Goal: Task Accomplishment & Management: Use online tool/utility

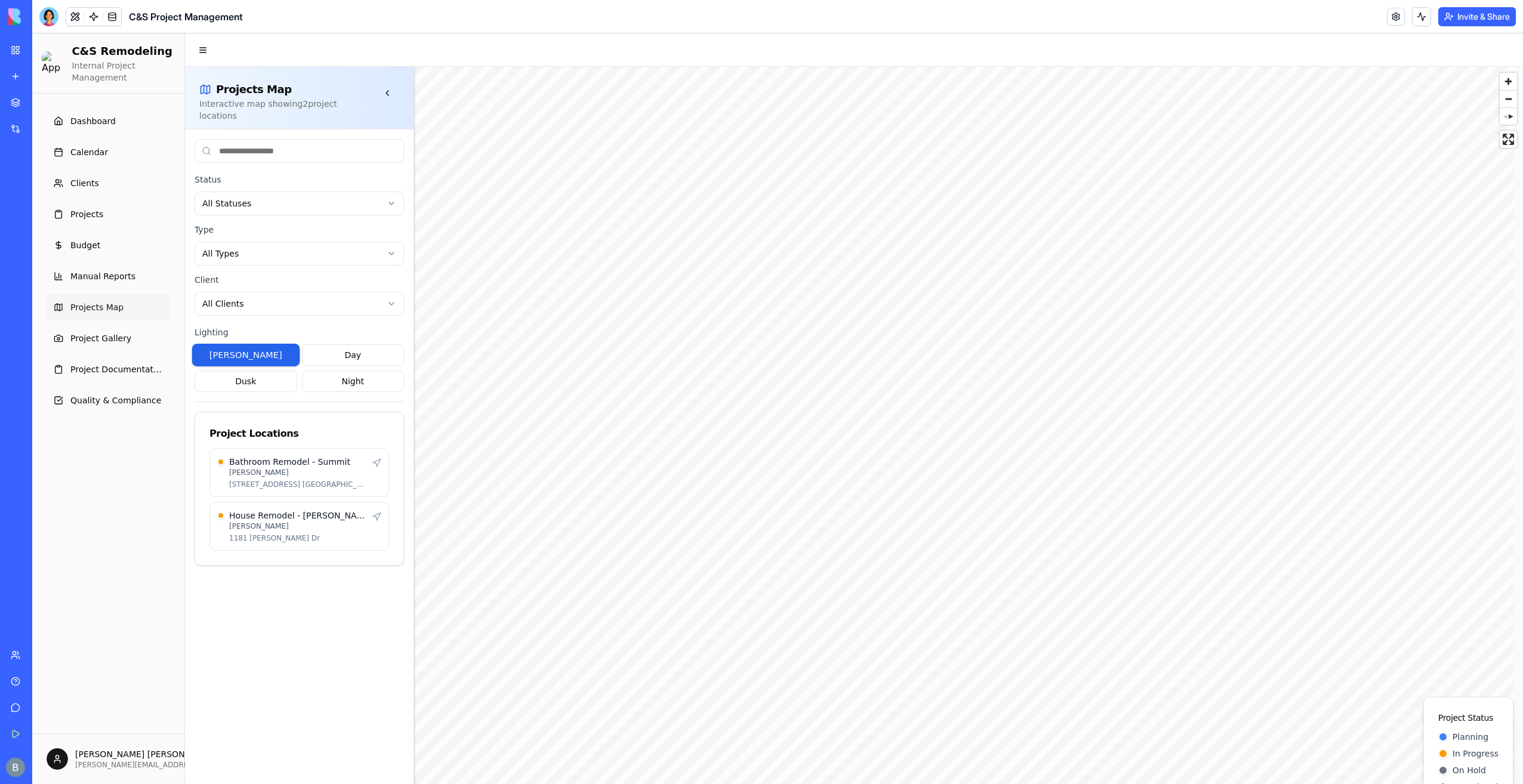
click at [189, 34] on html "C&S Remodeling Internal Project Management Dashboard Calendar Clients Projects …" at bounding box center [778, 426] width 1491 height 784
click at [94, 184] on span "Clients" at bounding box center [85, 183] width 29 height 12
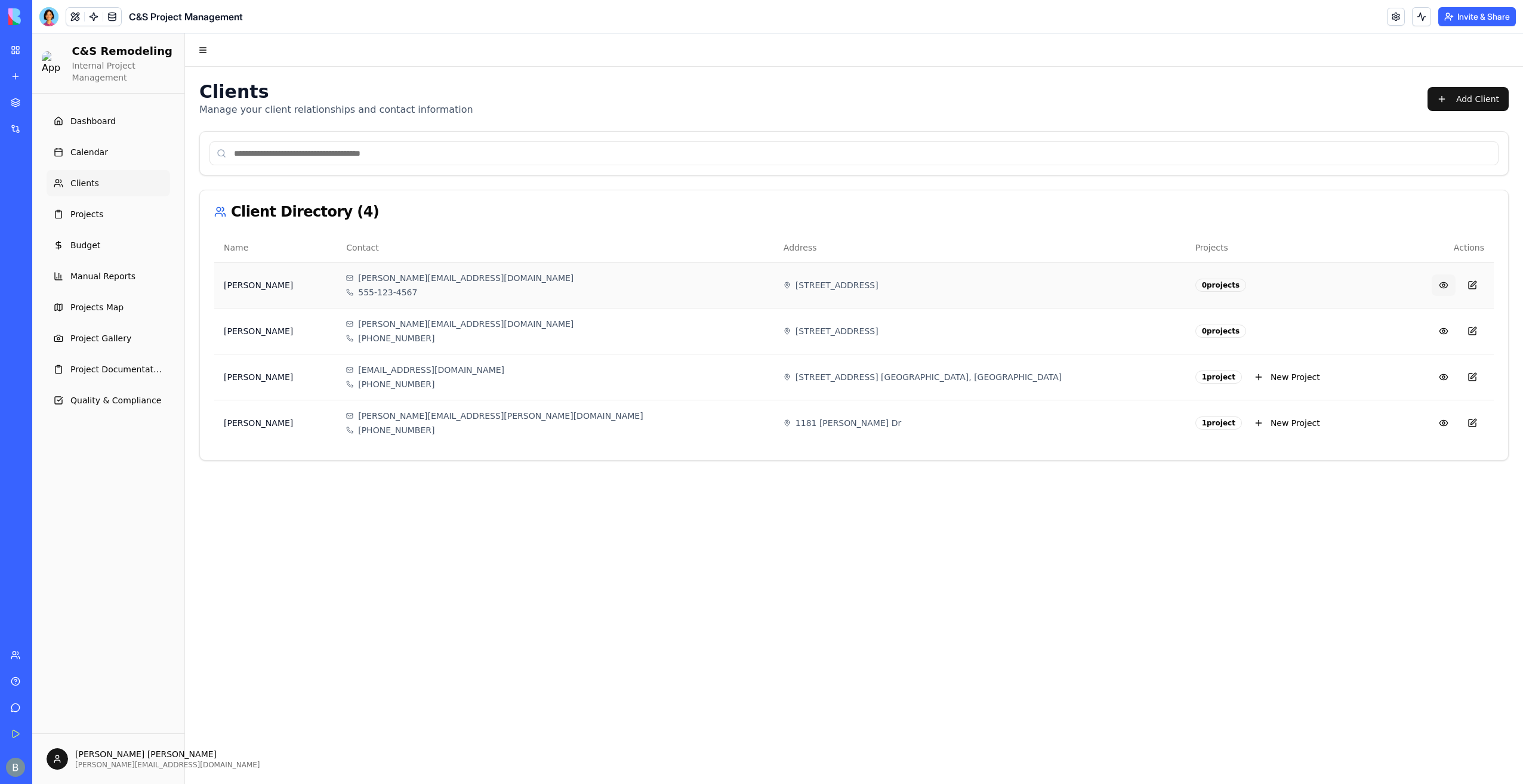
click at [1451, 282] on button at bounding box center [1444, 285] width 24 height 22
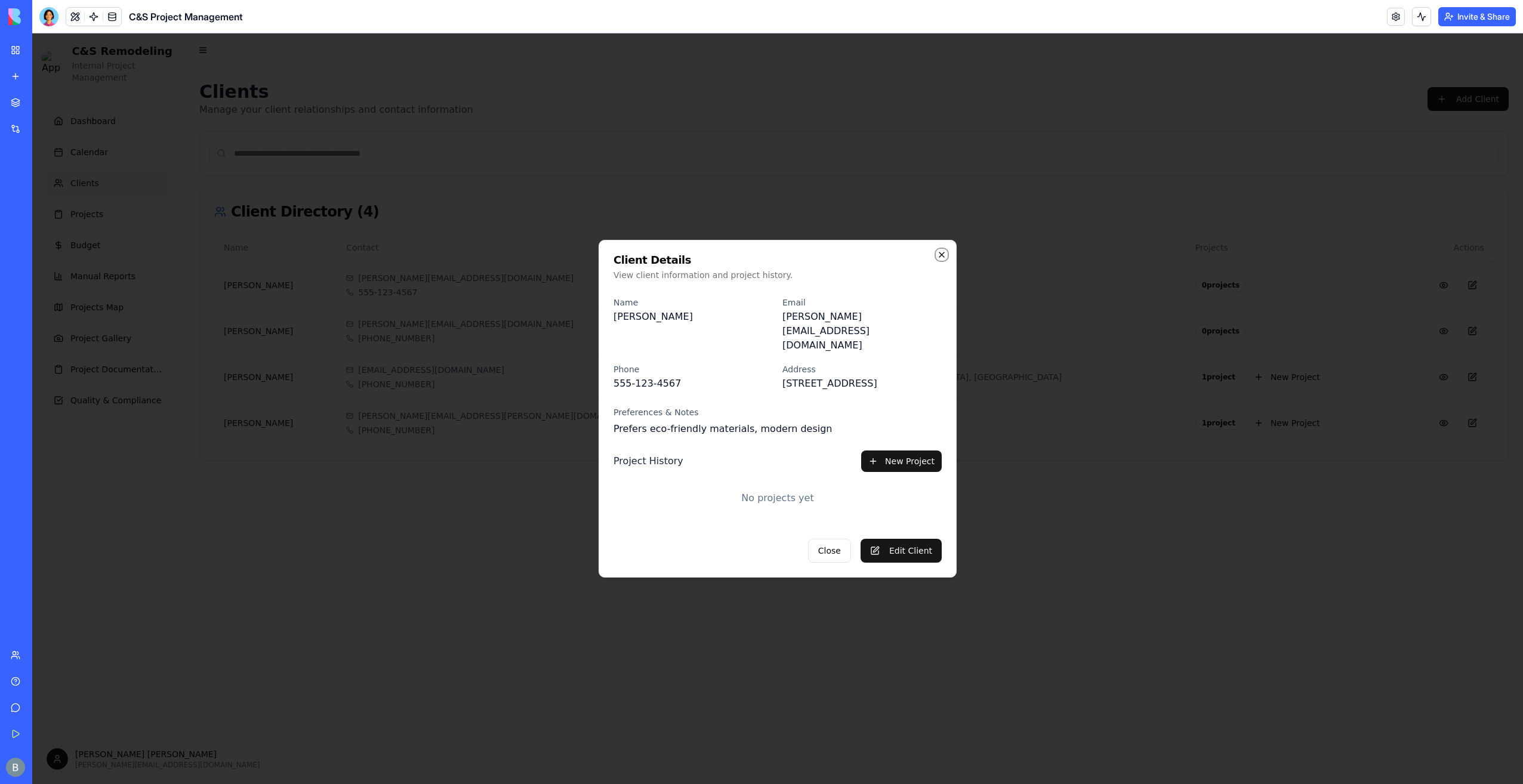
click at [943, 258] on icon "button" at bounding box center [942, 255] width 5 height 5
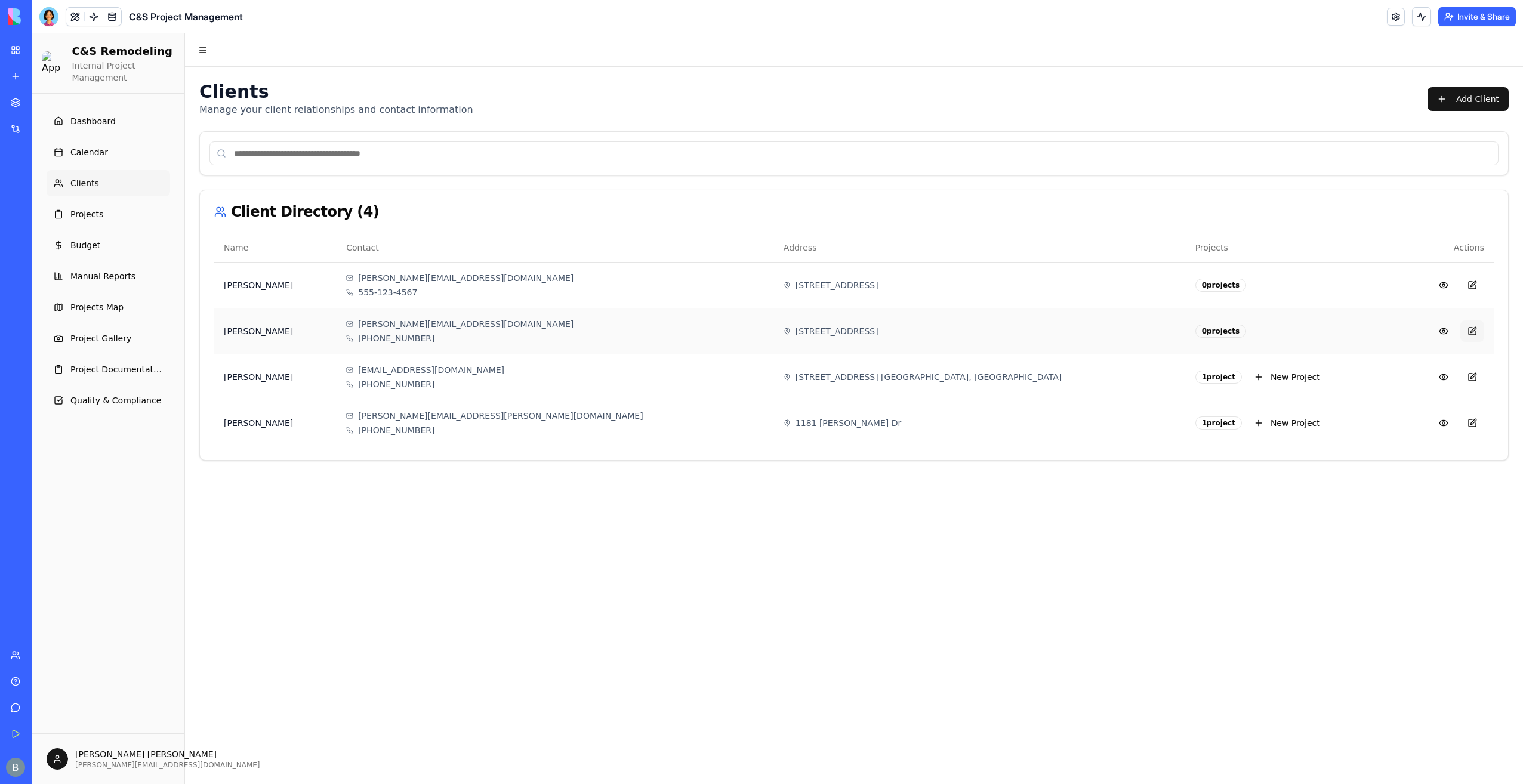
click at [1469, 331] on button at bounding box center [1472, 331] width 24 height 22
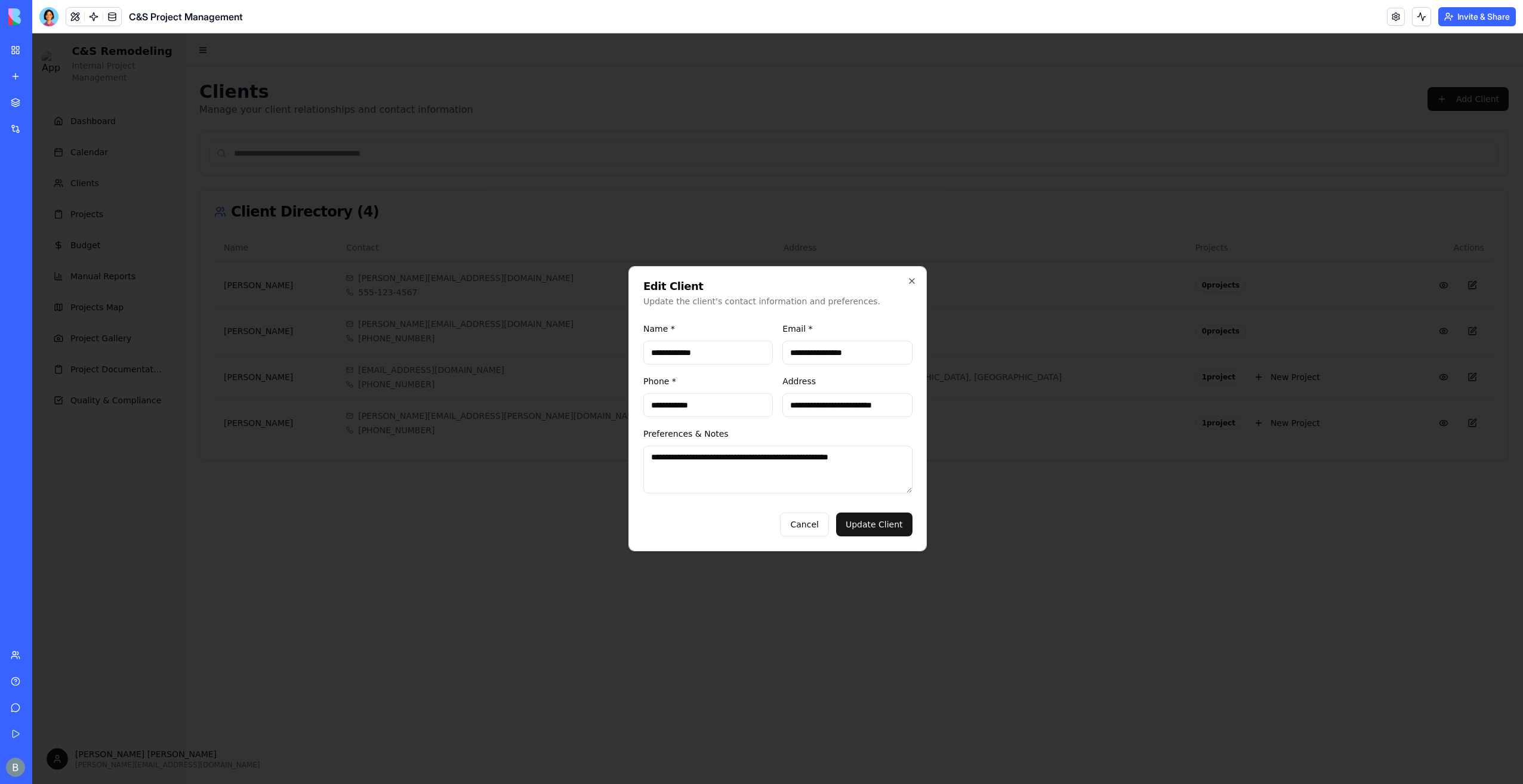
click at [1004, 396] on div at bounding box center [778, 409] width 1491 height 751
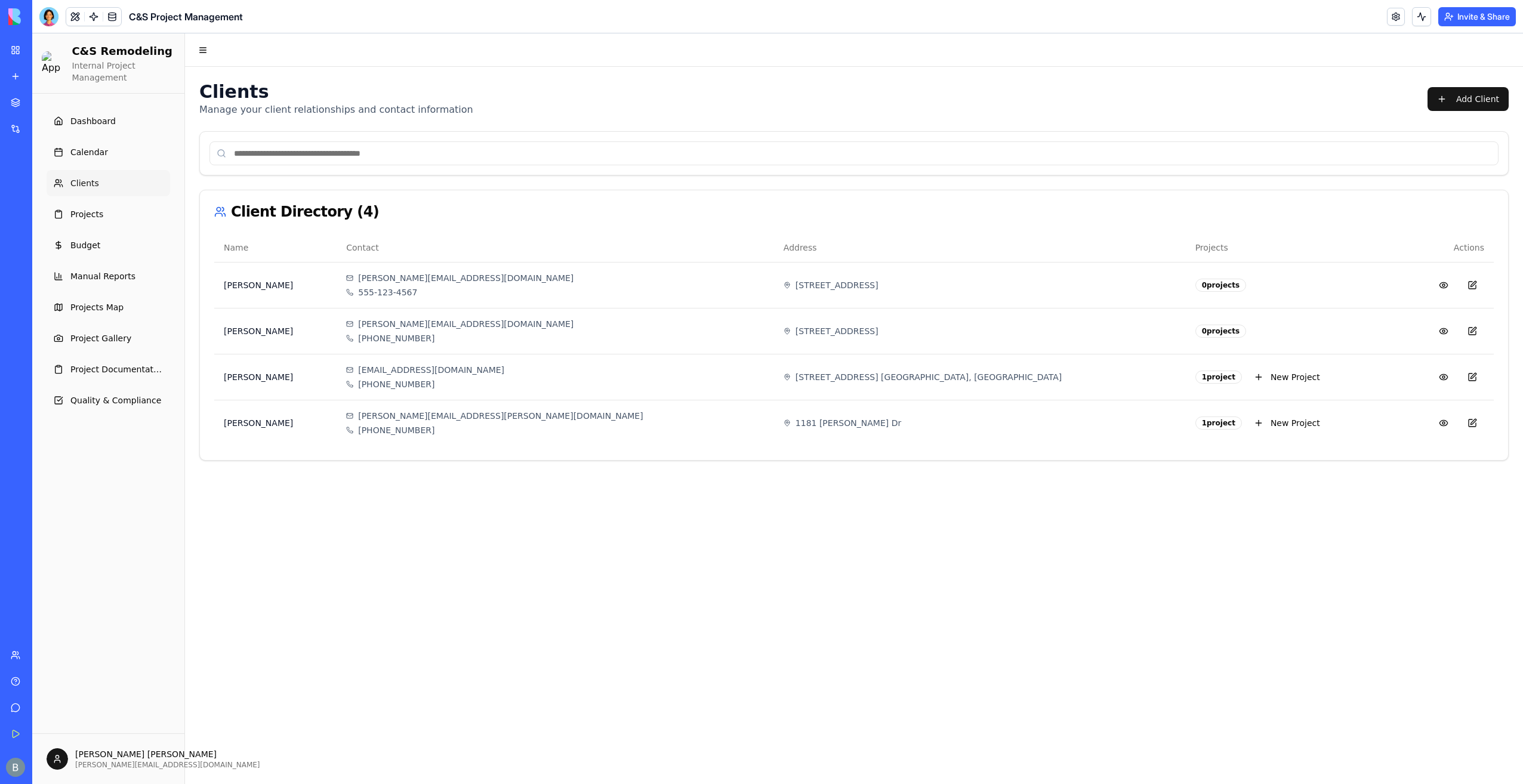
click at [200, 303] on div "Name Contact Address Projects Actions John Smith john@example.com 555-123-4567 …" at bounding box center [853, 347] width 1308 height 227
click at [13, 57] on link "My Workspace" at bounding box center [27, 50] width 47 height 24
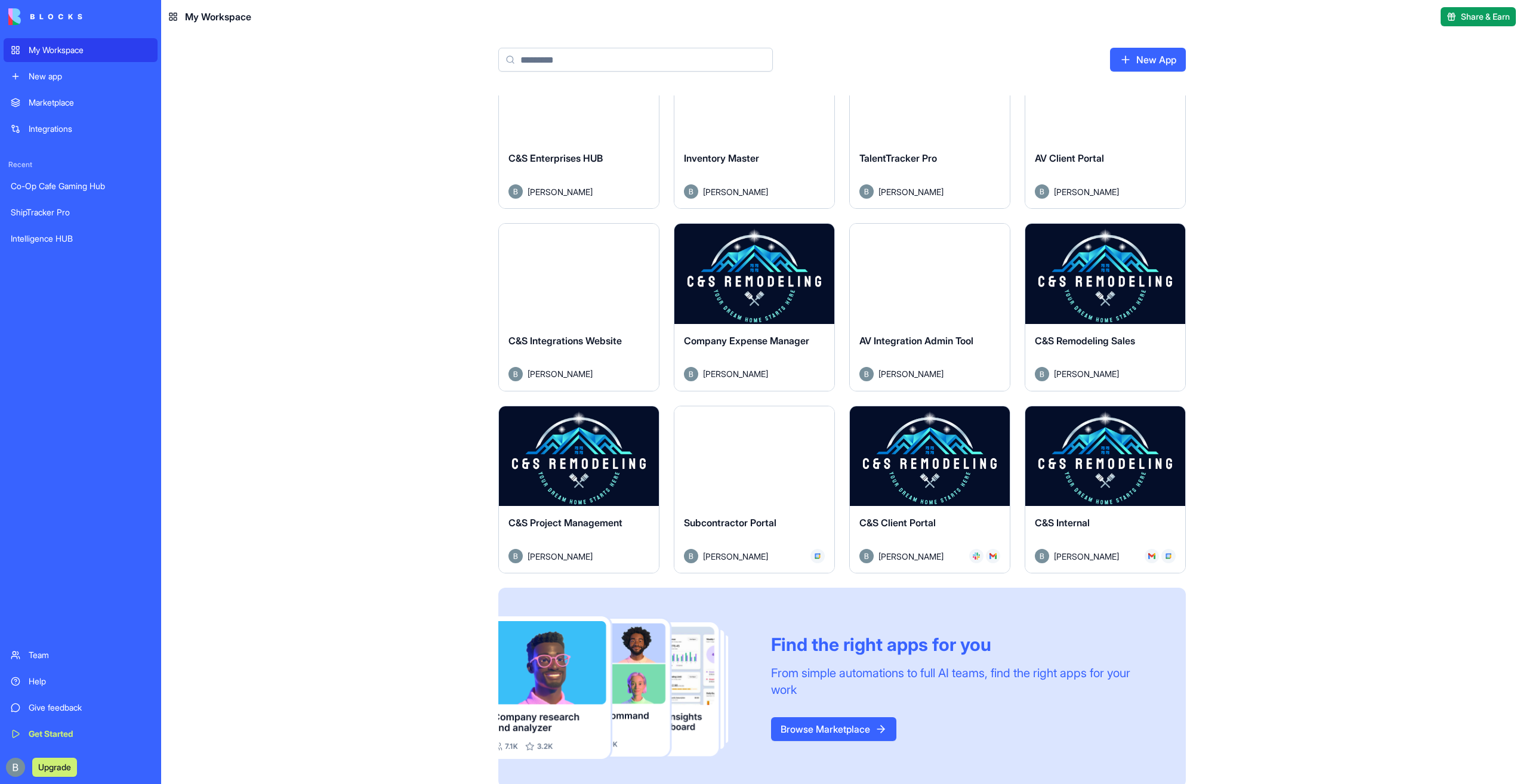
scroll to position [250, 0]
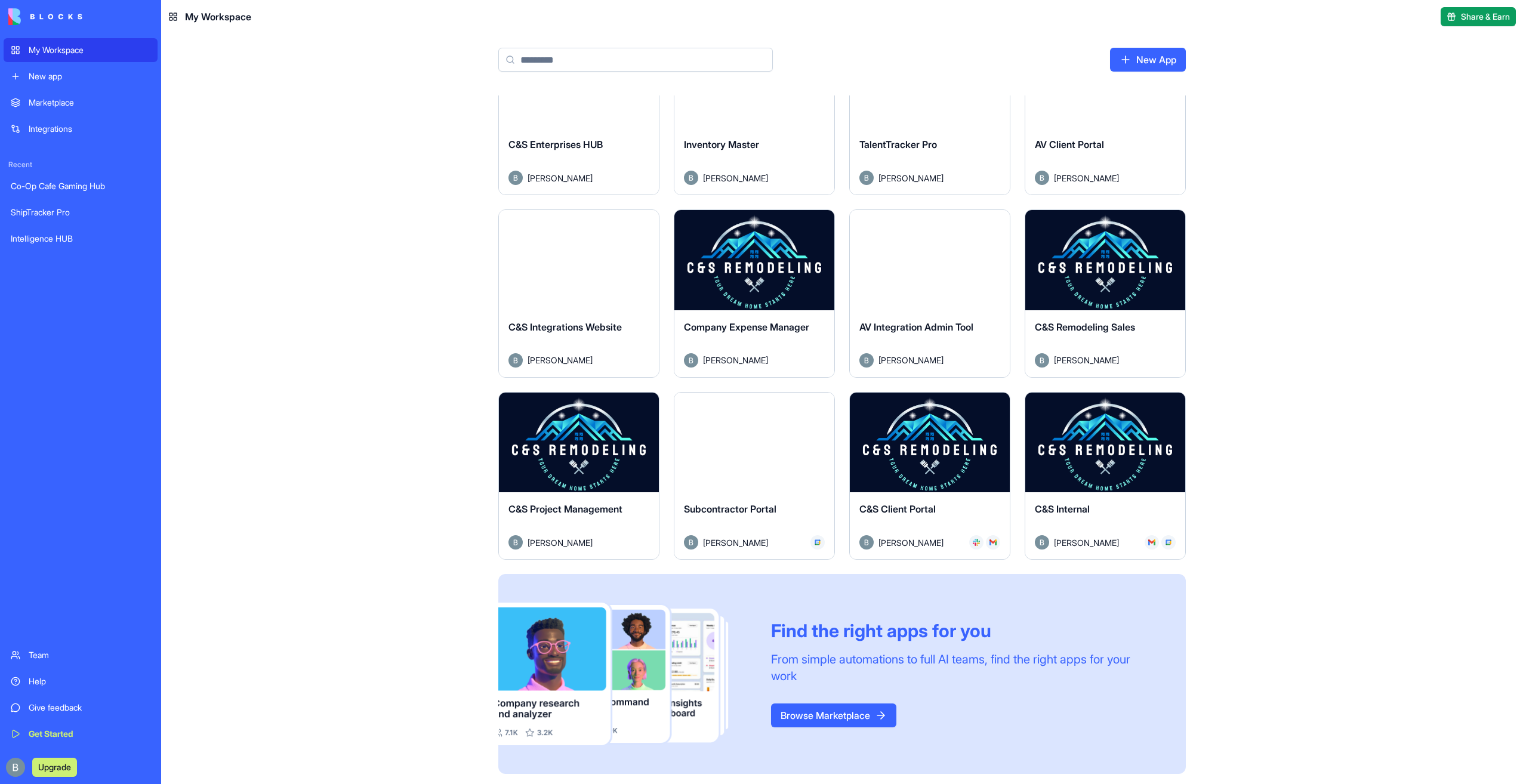
click at [1133, 440] on button "Launch" at bounding box center [1104, 443] width 89 height 24
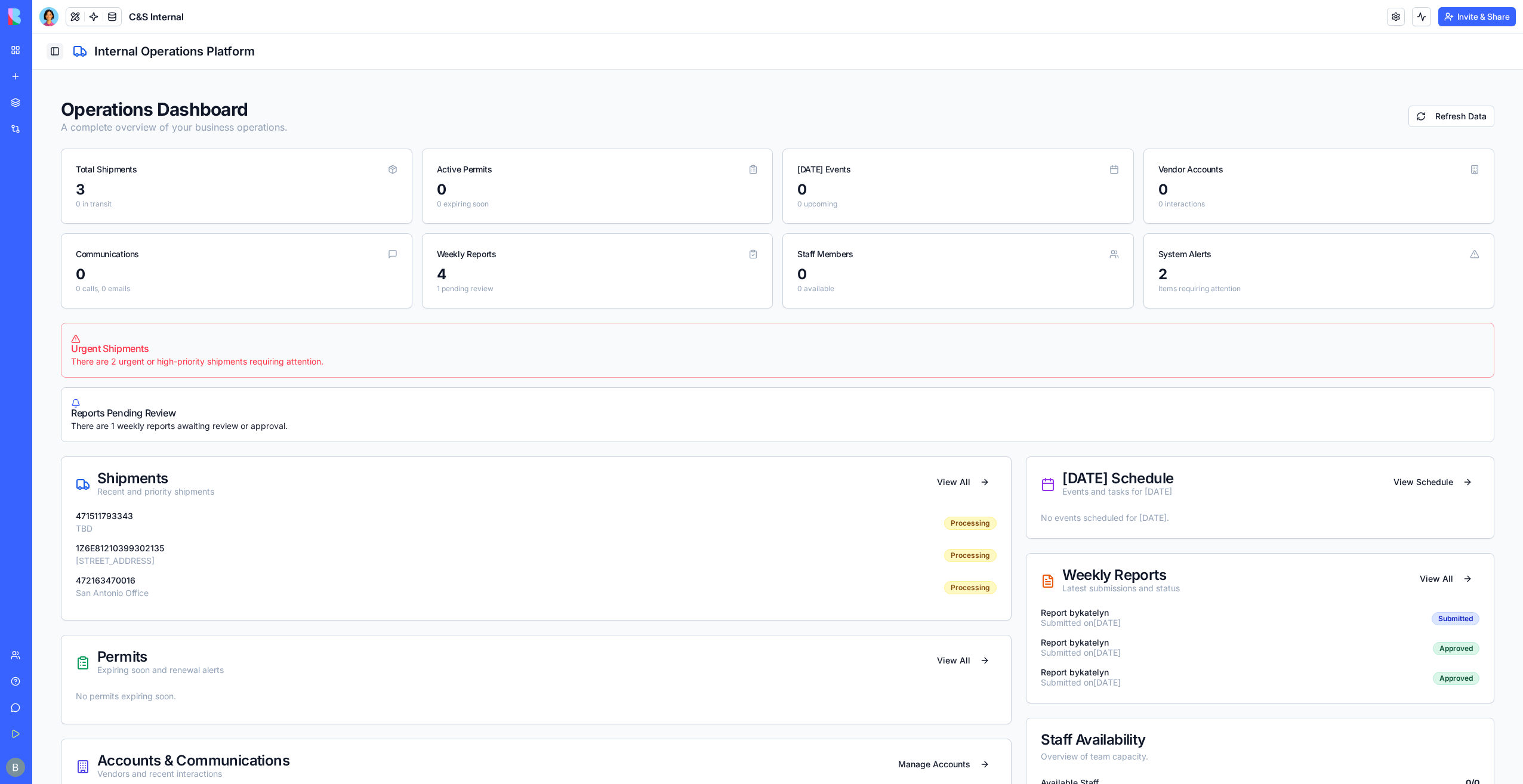
click at [56, 56] on button "Toggle Sidebar" at bounding box center [55, 51] width 17 height 17
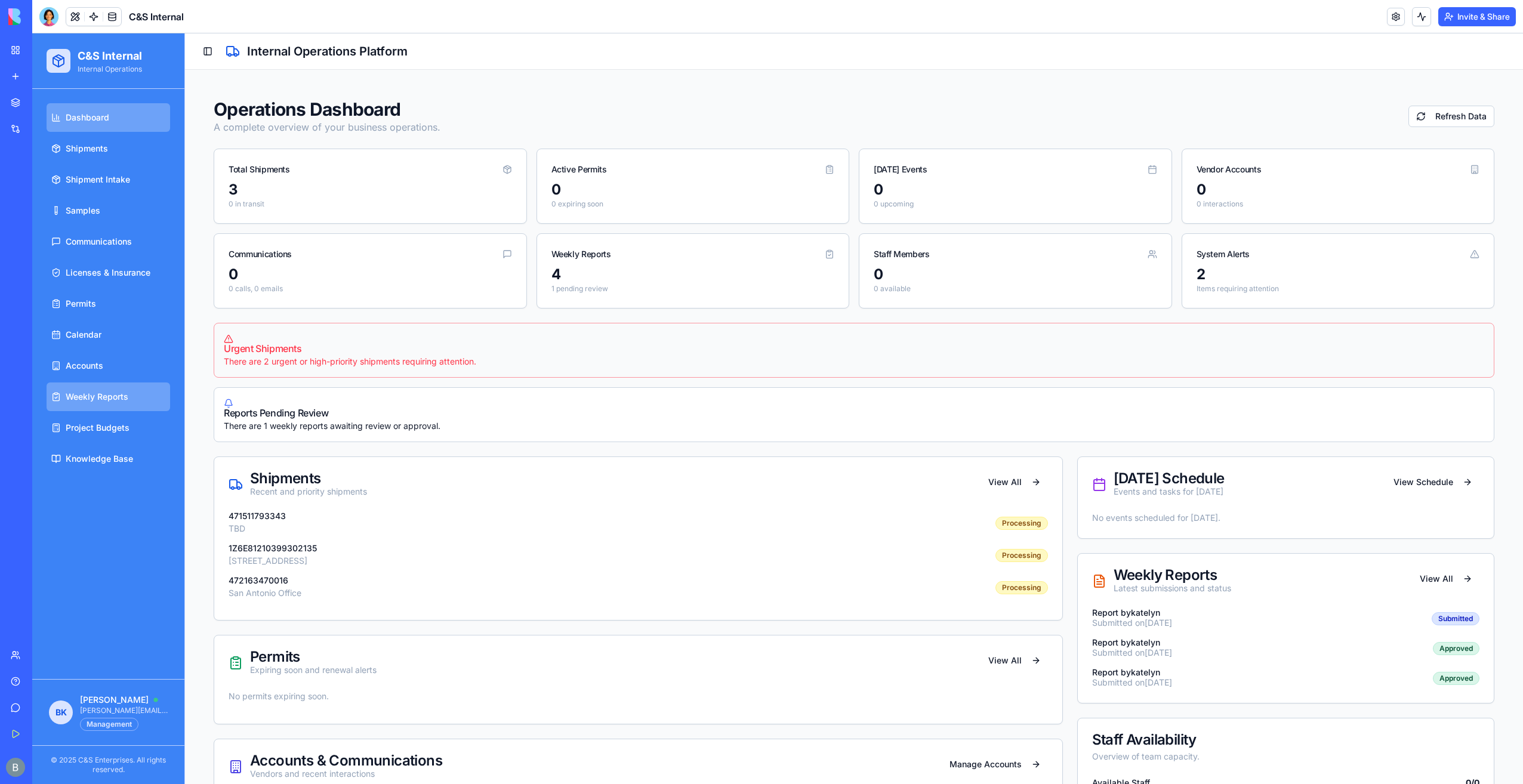
click at [119, 391] on span "Weekly Reports" at bounding box center [97, 397] width 63 height 12
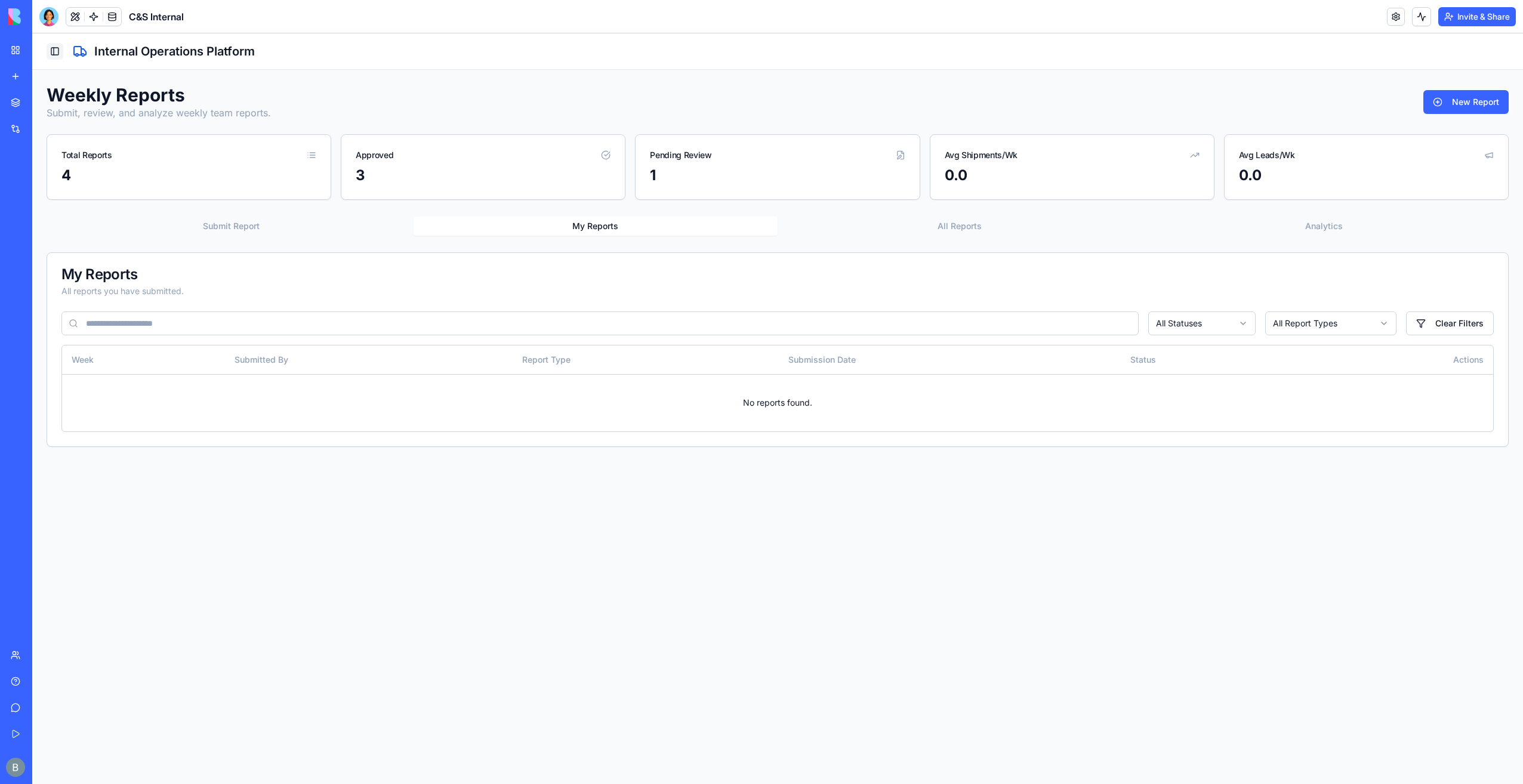
click at [61, 56] on button "Toggle Sidebar" at bounding box center [55, 51] width 17 height 17
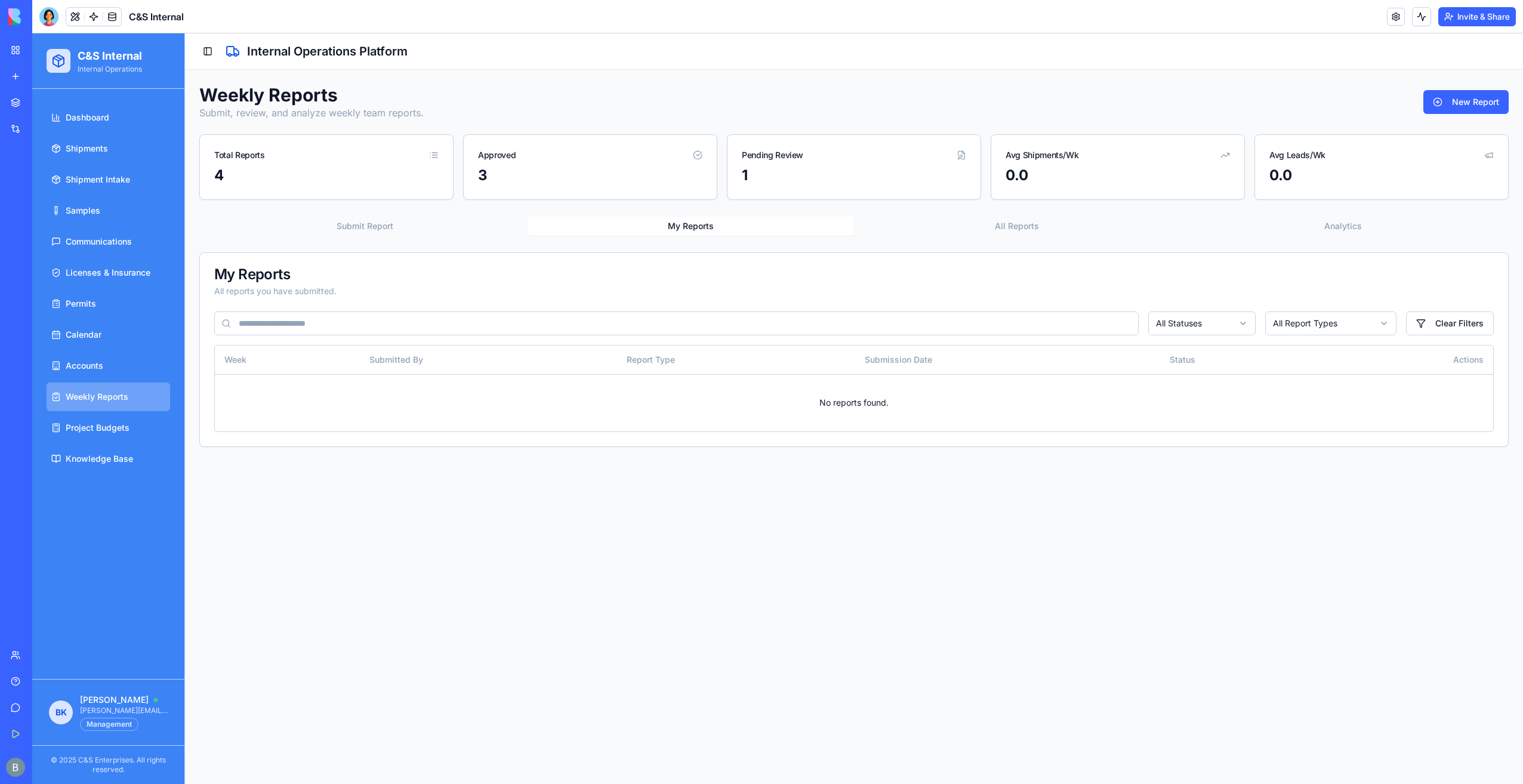
click at [1323, 318] on html "C&S Internal Internal Operations Dashboard Shipments Shipment Intake Samples Co…" at bounding box center [778, 409] width 1491 height 751
click at [1311, 317] on html "C&S Internal Internal Operations Dashboard Shipments Shipment Intake Samples Co…" at bounding box center [778, 409] width 1491 height 751
click at [1145, 363] on th "Submission Date" at bounding box center [1008, 360] width 306 height 29
click at [119, 361] on link "Accounts" at bounding box center [108, 366] width 123 height 29
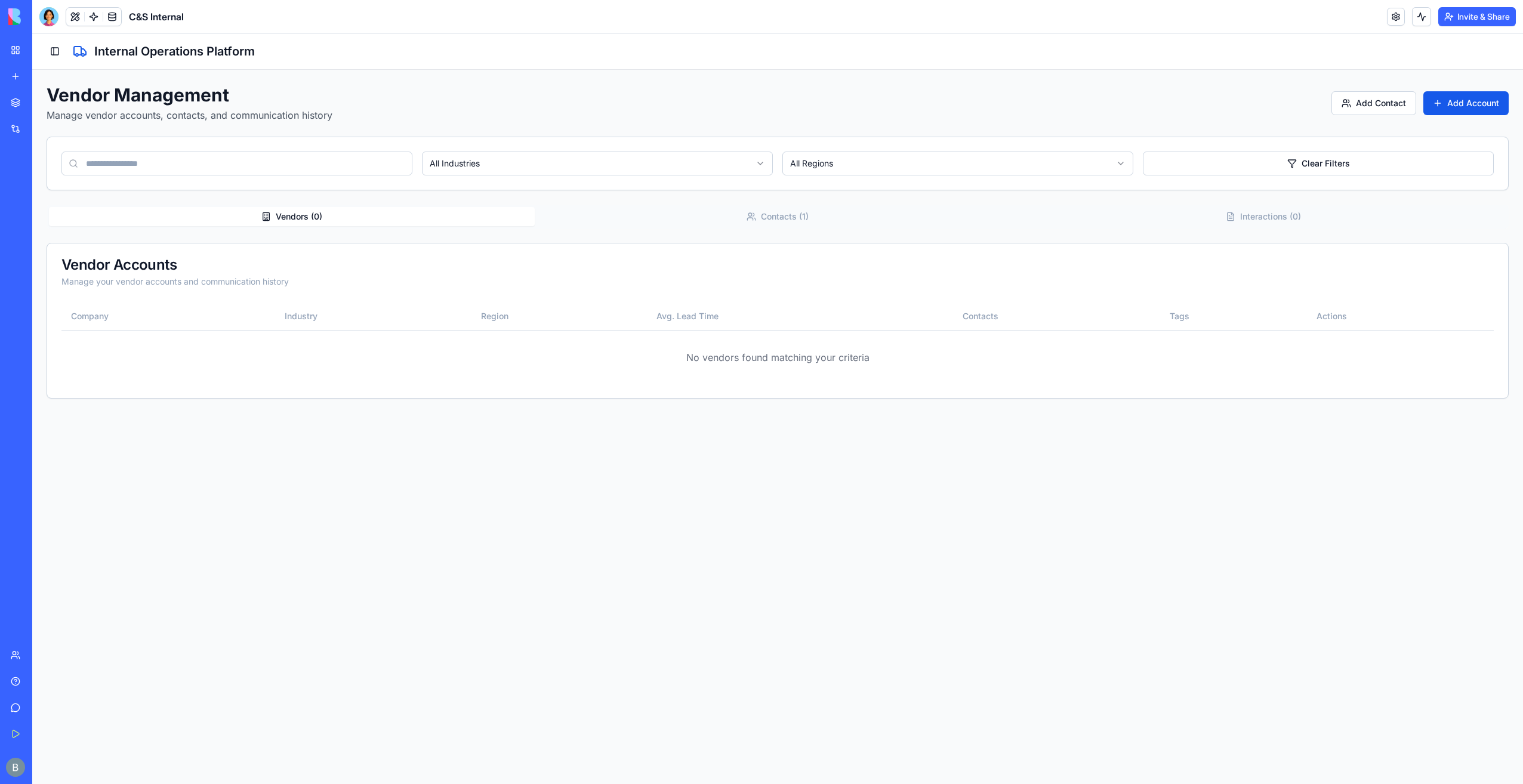
drag, startPoint x: 67, startPoint y: 66, endPoint x: 60, endPoint y: 66, distance: 7.0
click at [63, 67] on div "Toggle Sidebar Internal Operations Platform" at bounding box center [778, 52] width 1491 height 36
click at [61, 47] on button "Toggle Sidebar" at bounding box center [55, 51] width 17 height 17
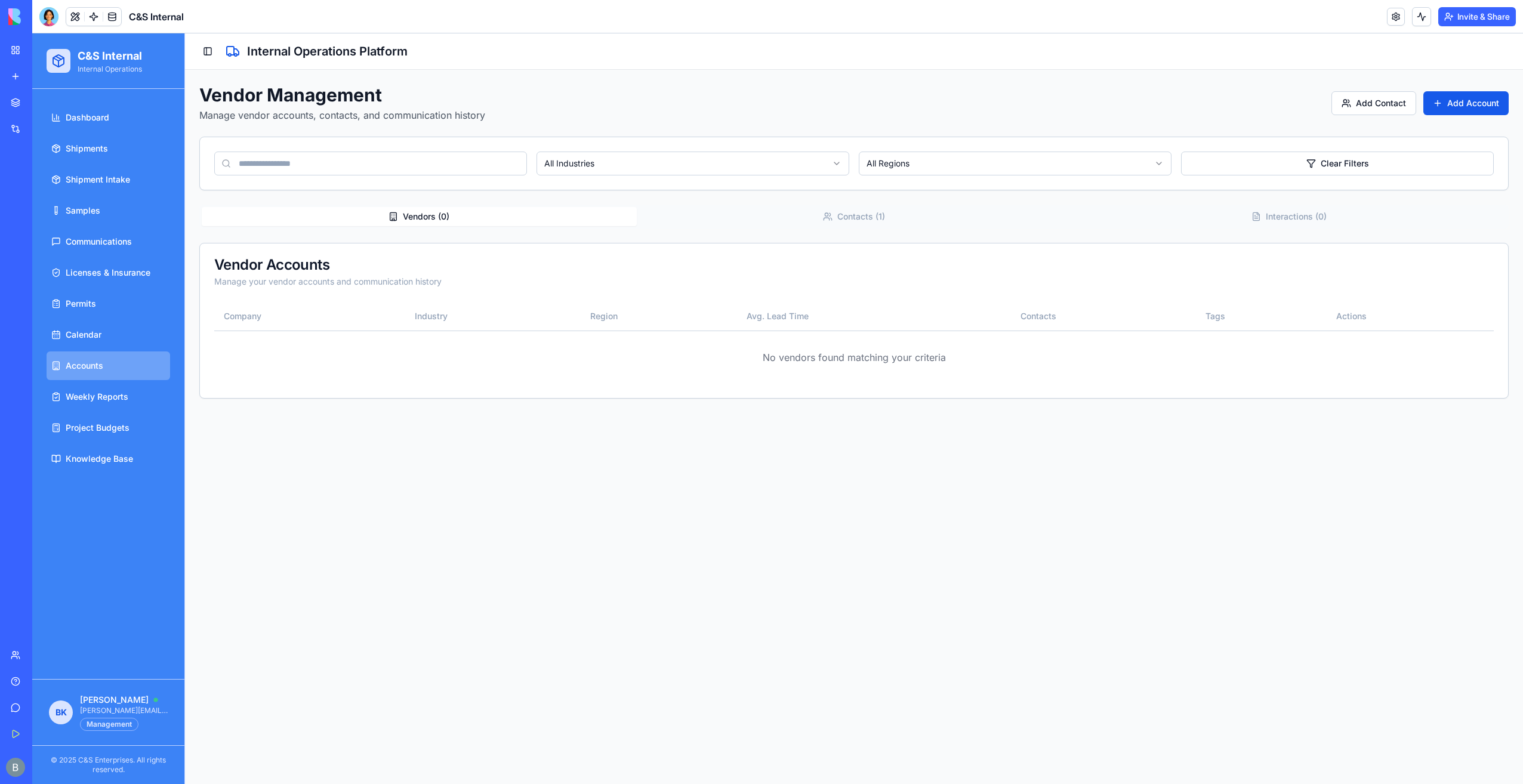
click at [154, 411] on ul "Dashboard Shipments Shipment Intake Samples Communications Licenses & Insurance…" at bounding box center [108, 288] width 123 height 370
click at [143, 398] on link "Weekly Reports" at bounding box center [108, 397] width 123 height 29
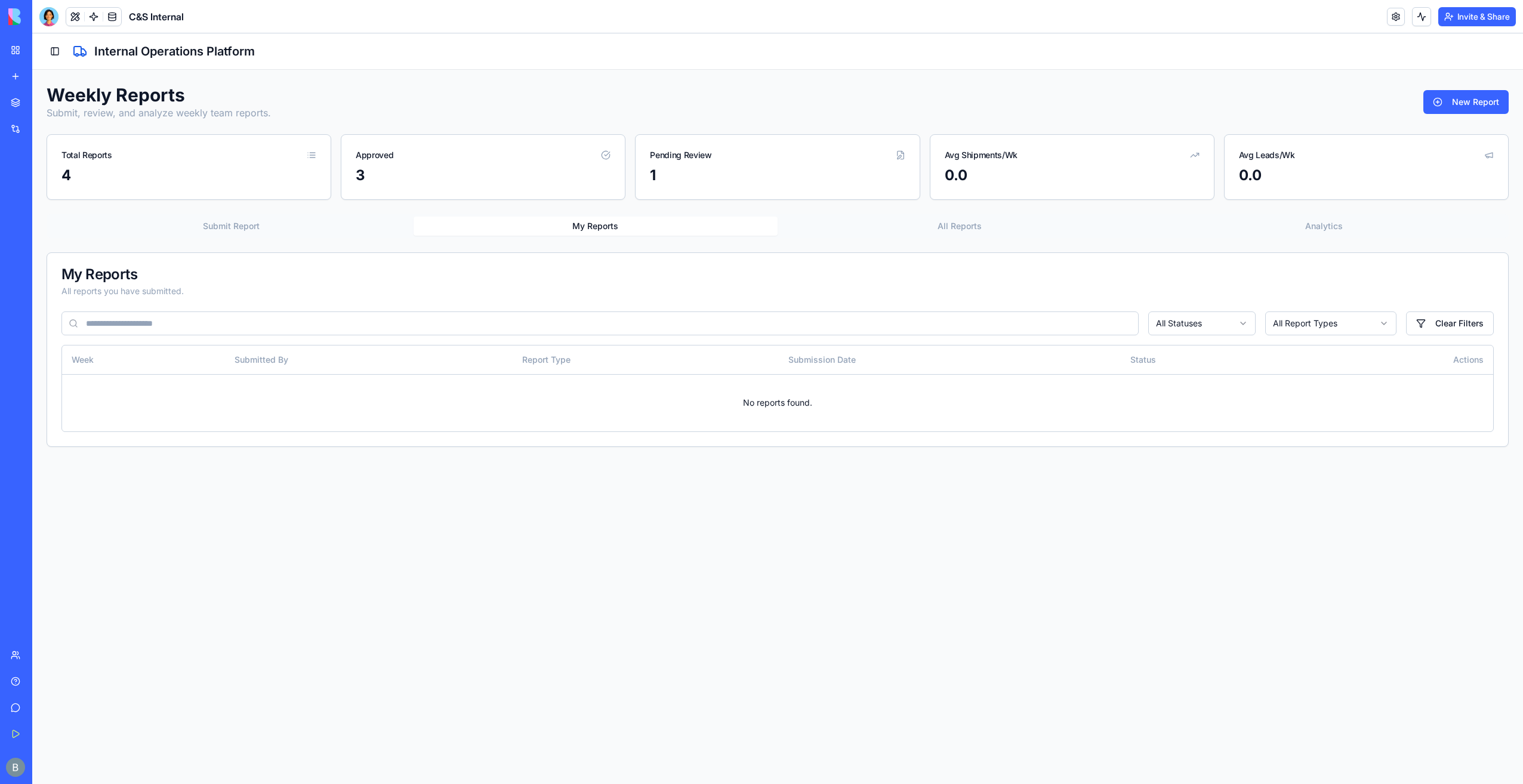
click at [258, 230] on button "Submit Report" at bounding box center [231, 226] width 365 height 19
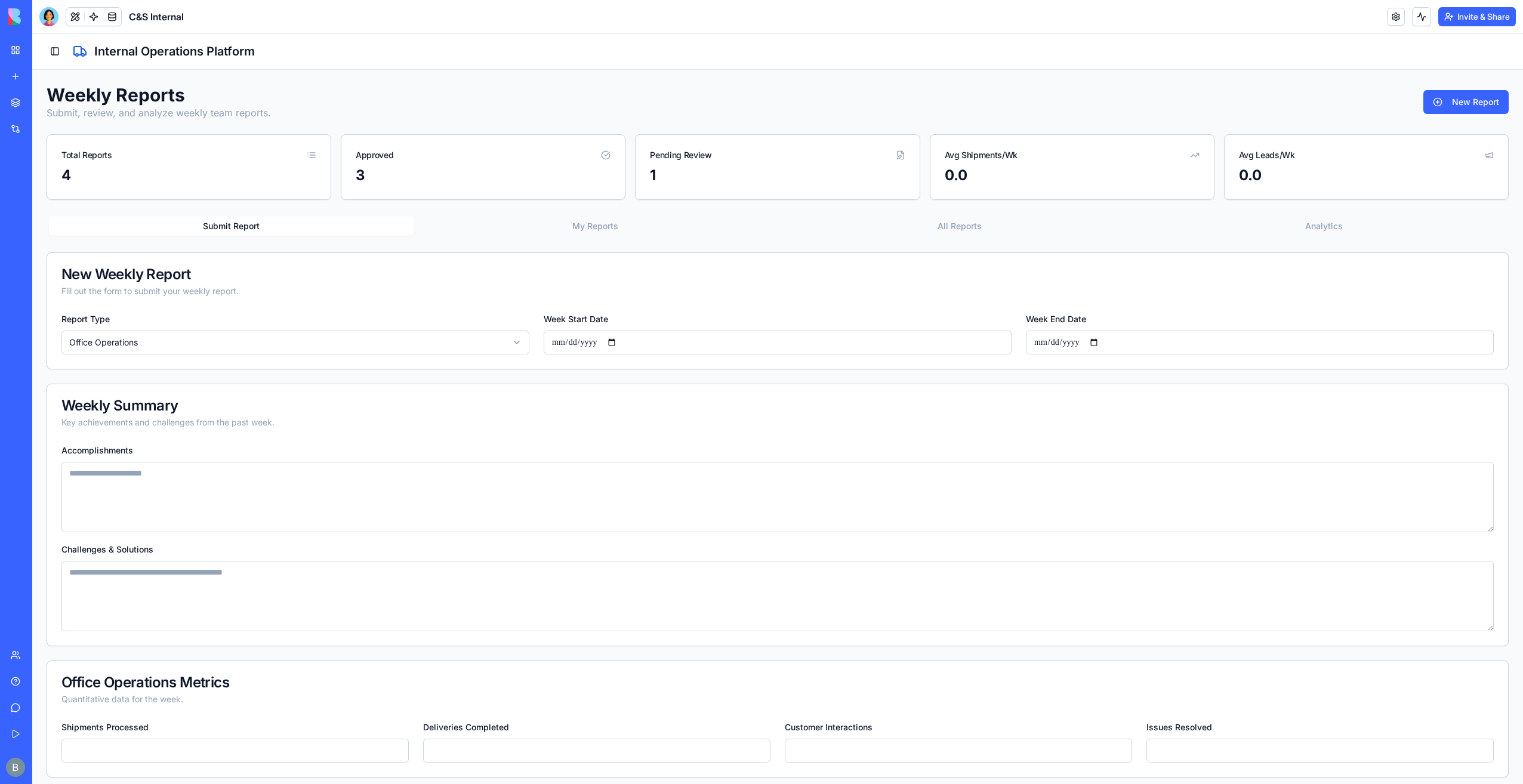
click at [1065, 233] on button "All Reports" at bounding box center [960, 226] width 365 height 19
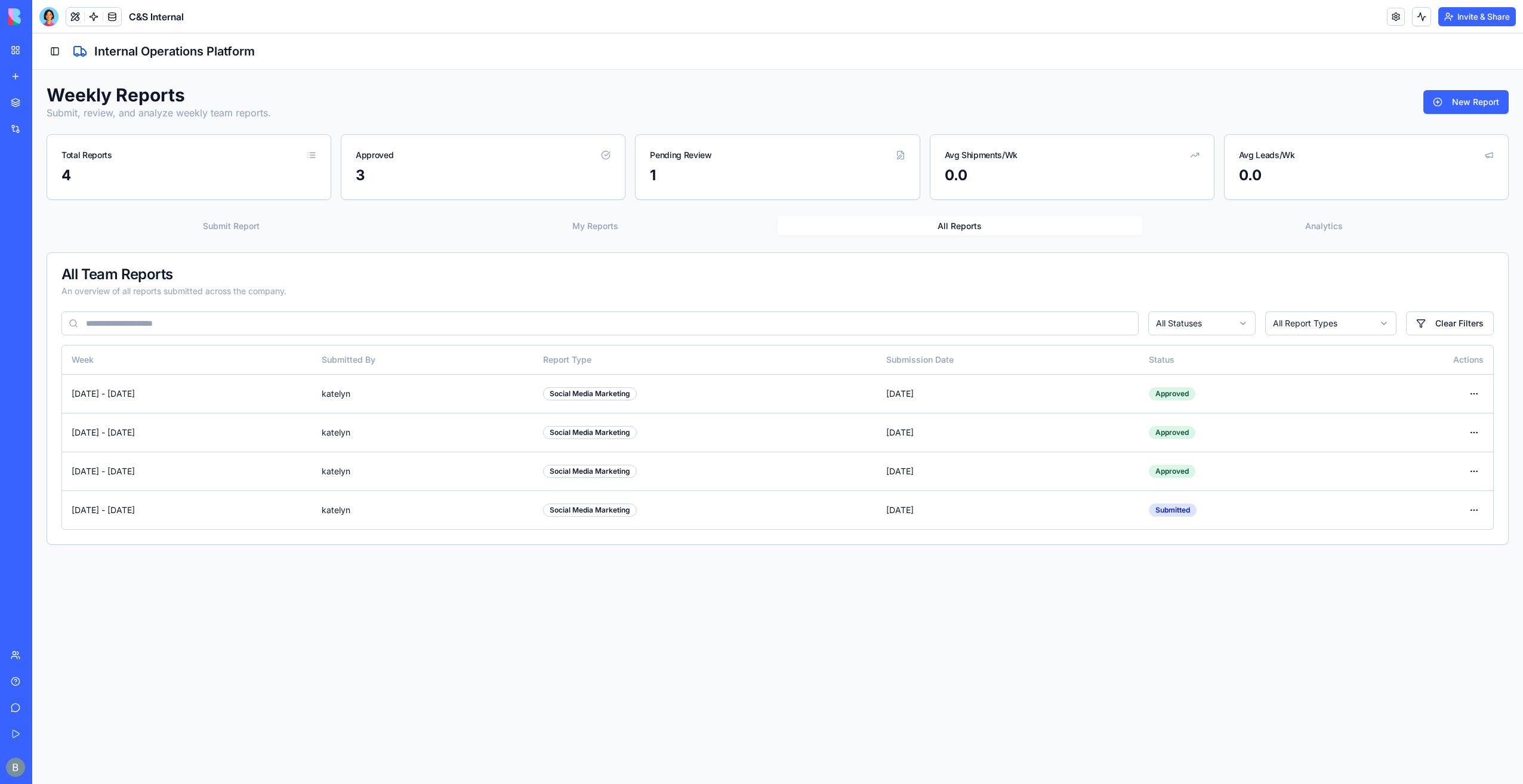
click at [888, 606] on main "Toggle Sidebar Internal Operations Platform Weekly Reports Submit, review, and …" at bounding box center [778, 409] width 1491 height 751
click at [55, 52] on button "Toggle Sidebar" at bounding box center [55, 51] width 17 height 17
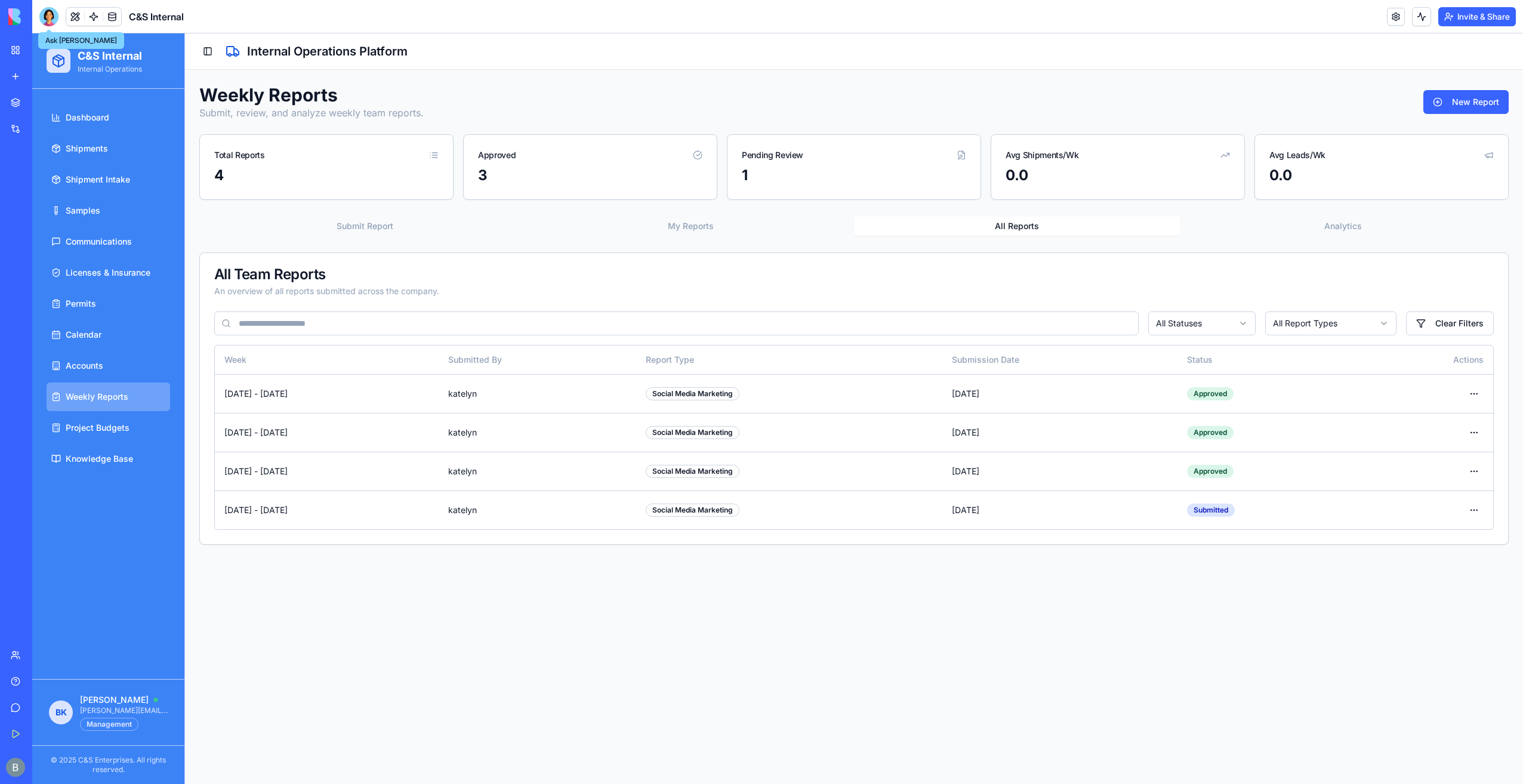
click at [62, 22] on div "C&S Internal" at bounding box center [111, 17] width 144 height 19
click at [48, 23] on div at bounding box center [49, 17] width 19 height 19
click at [50, 15] on div at bounding box center [49, 17] width 10 height 10
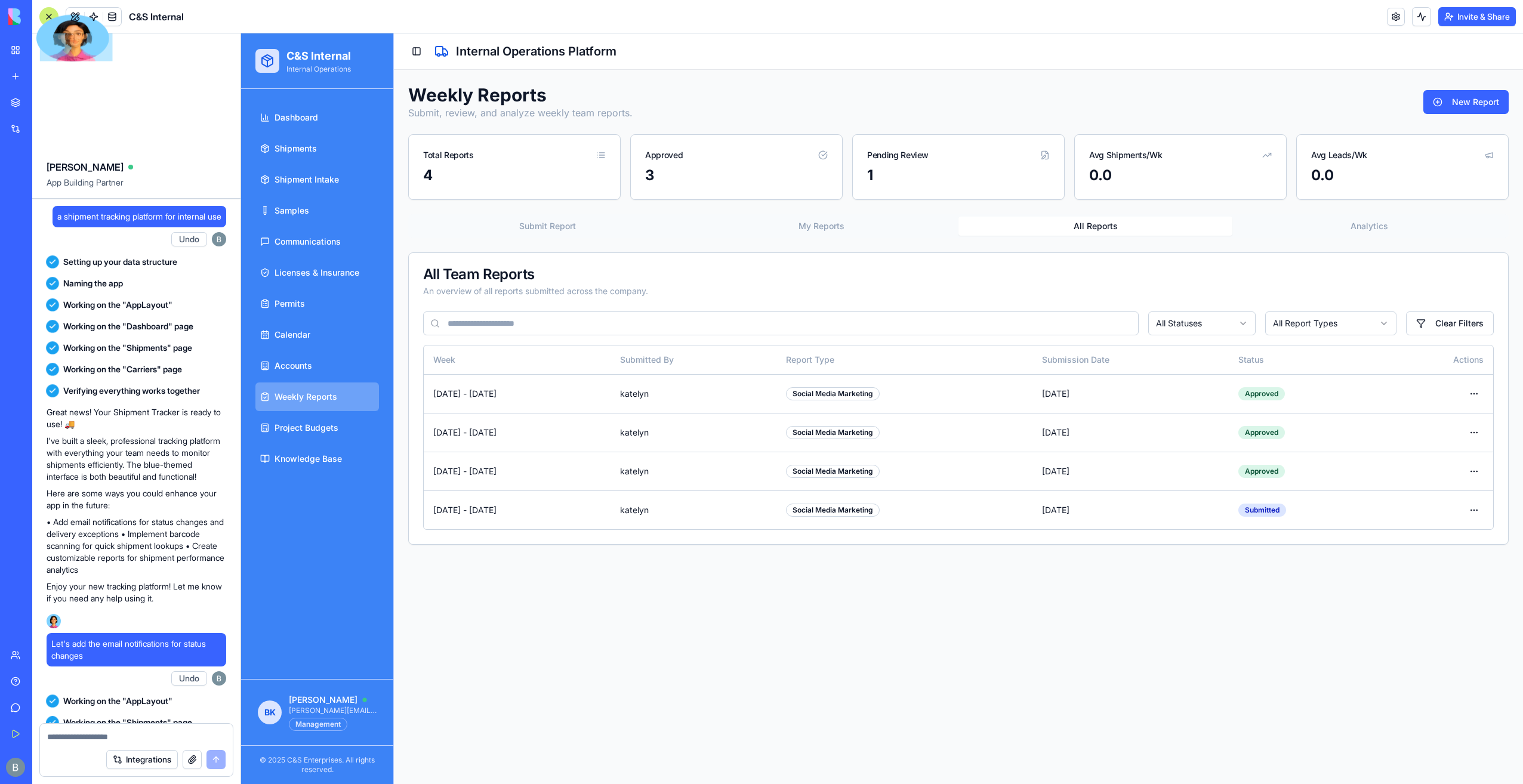
click at [50, 15] on div at bounding box center [72, 38] width 72 height 47
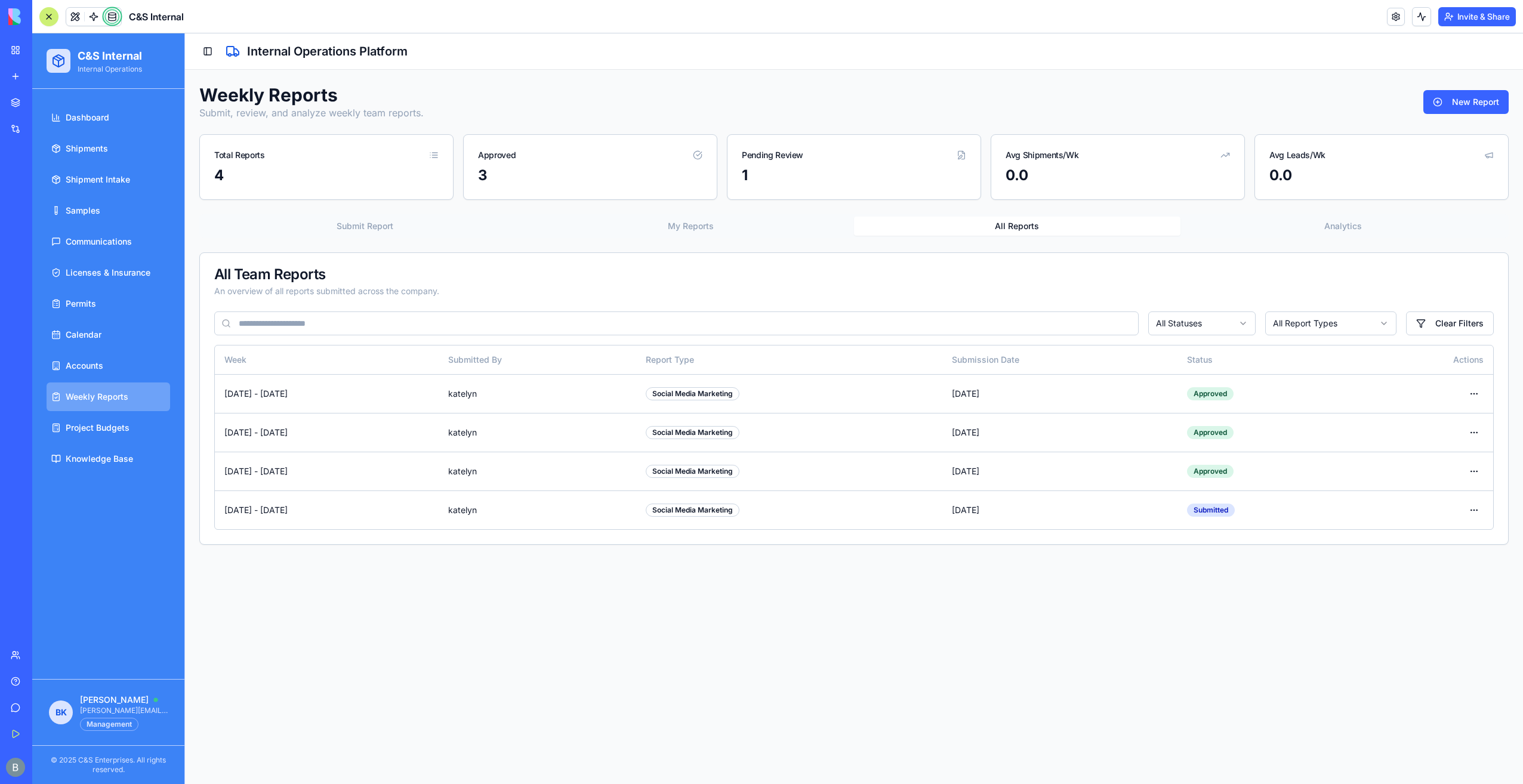
scroll to position [87370, 0]
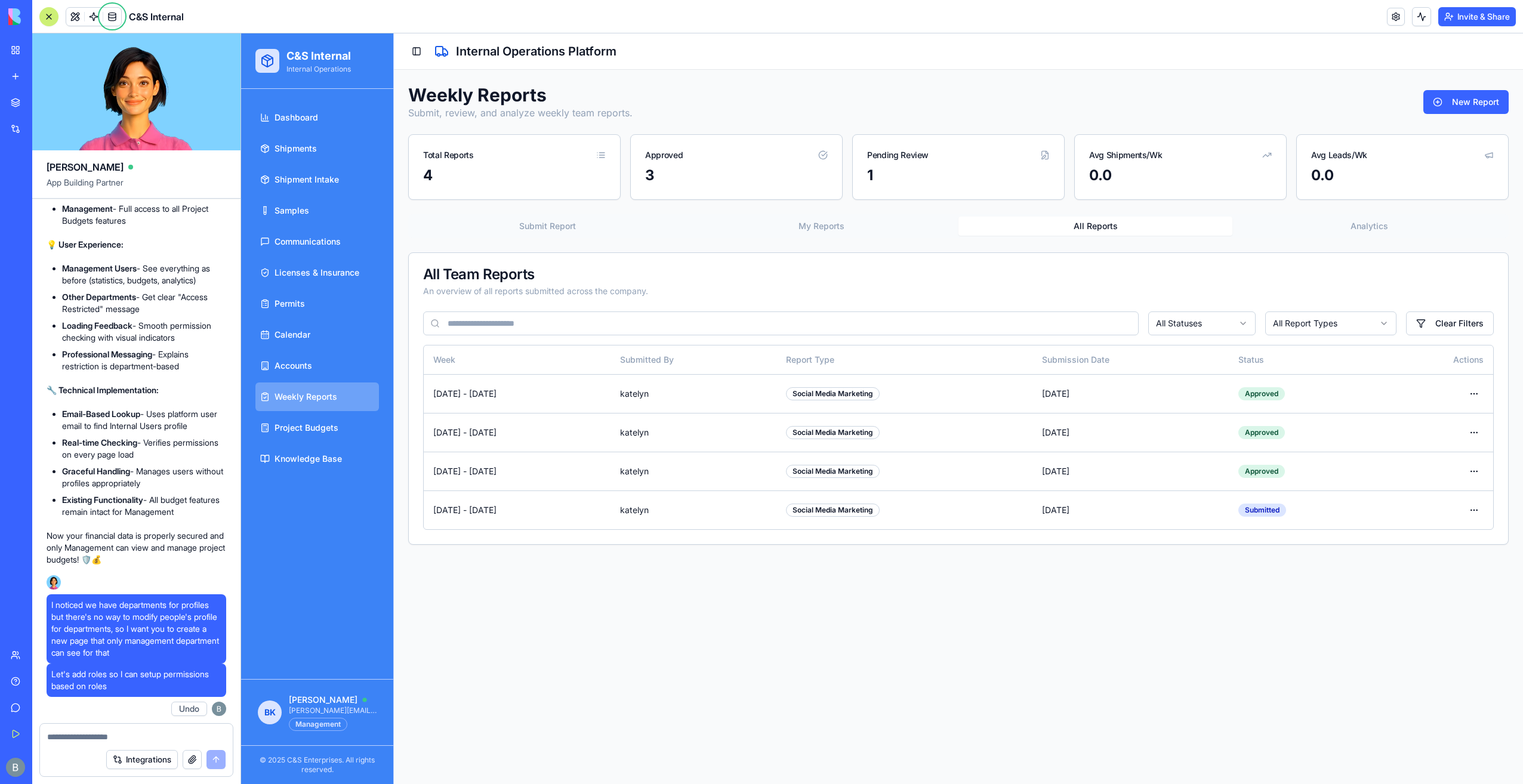
click at [50, 15] on div at bounding box center [49, 17] width 10 height 10
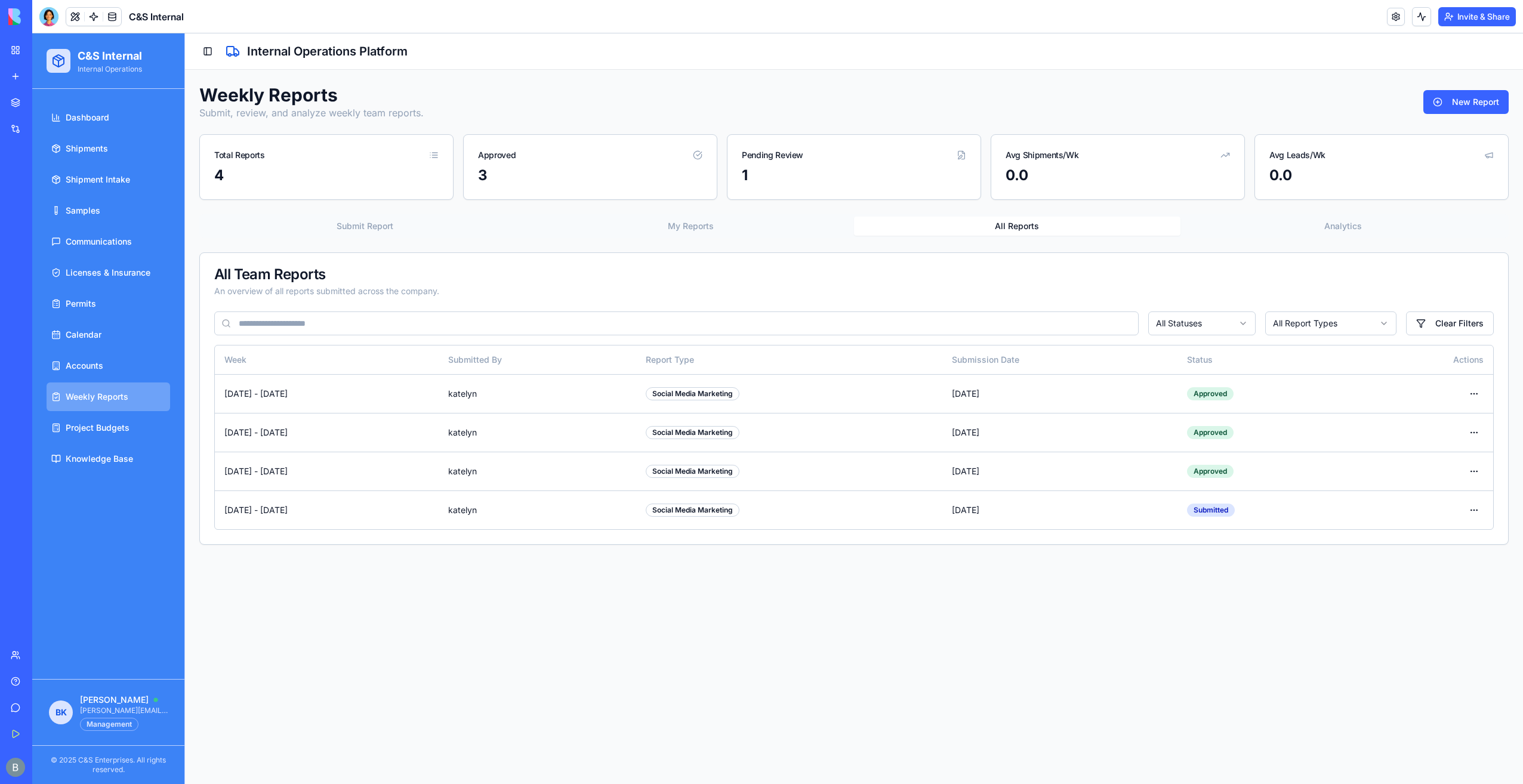
click at [8, 48] on link "My Workspace" at bounding box center [27, 50] width 47 height 24
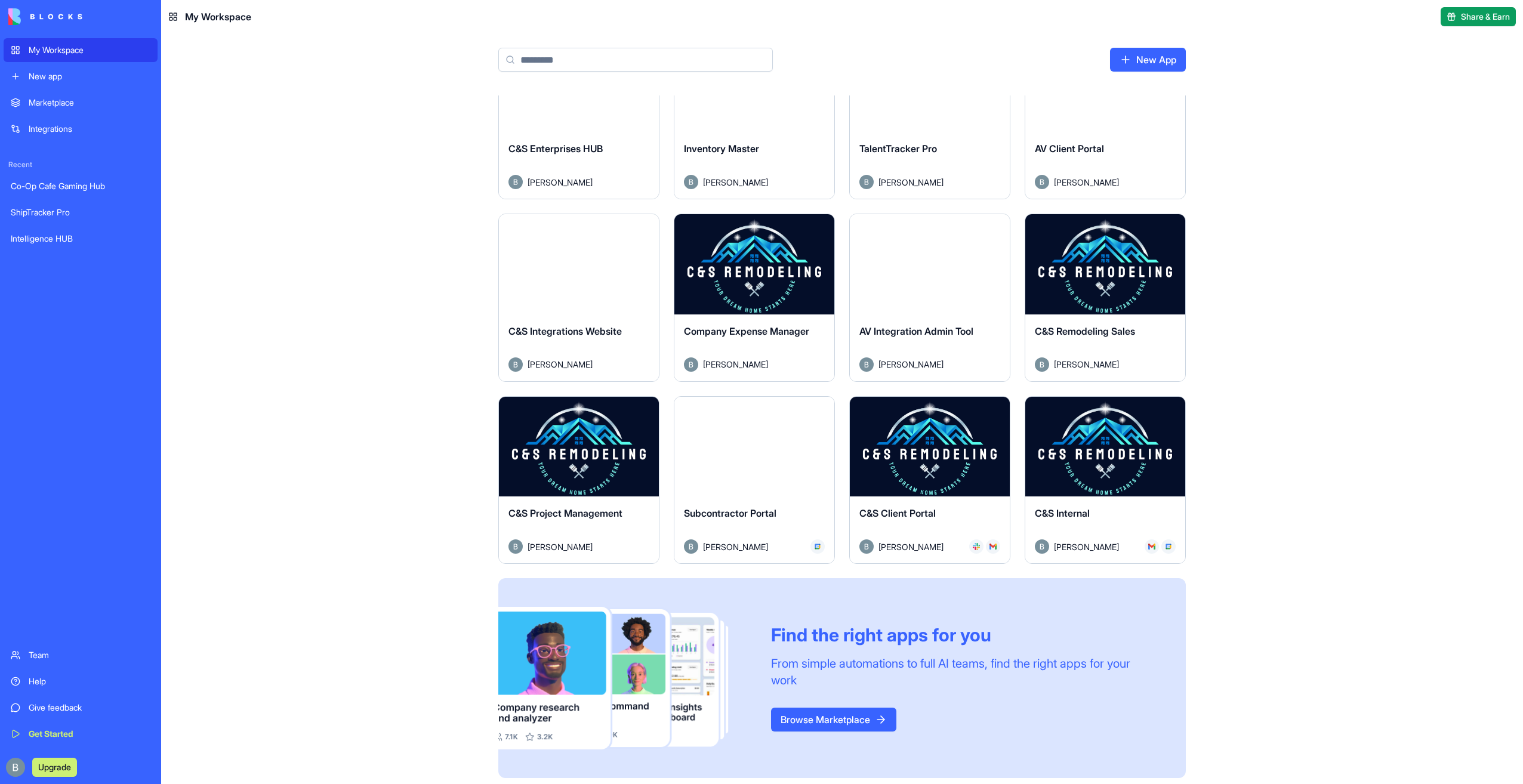
scroll to position [250, 0]
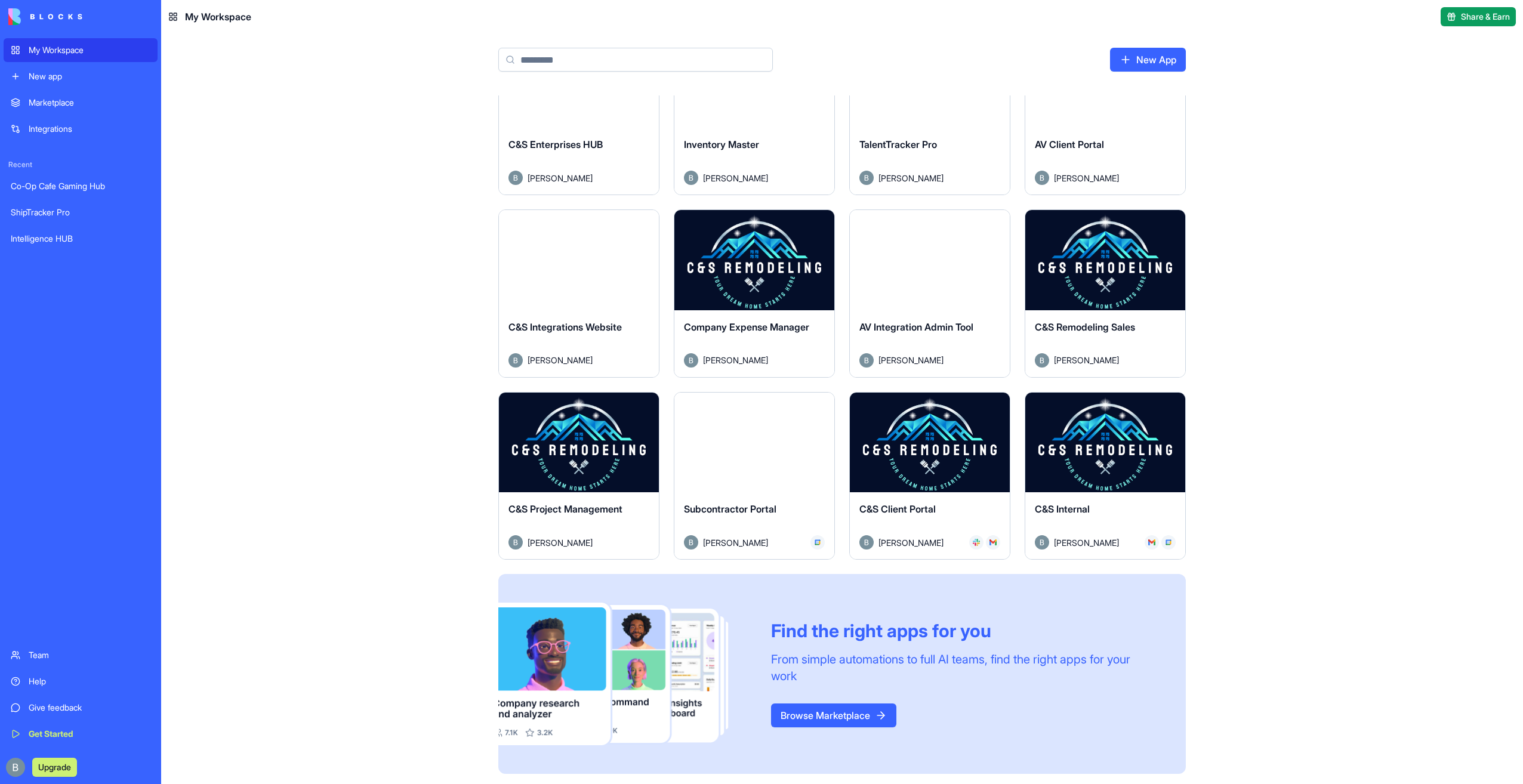
click at [1094, 260] on button "Launch" at bounding box center [1104, 260] width 89 height 24
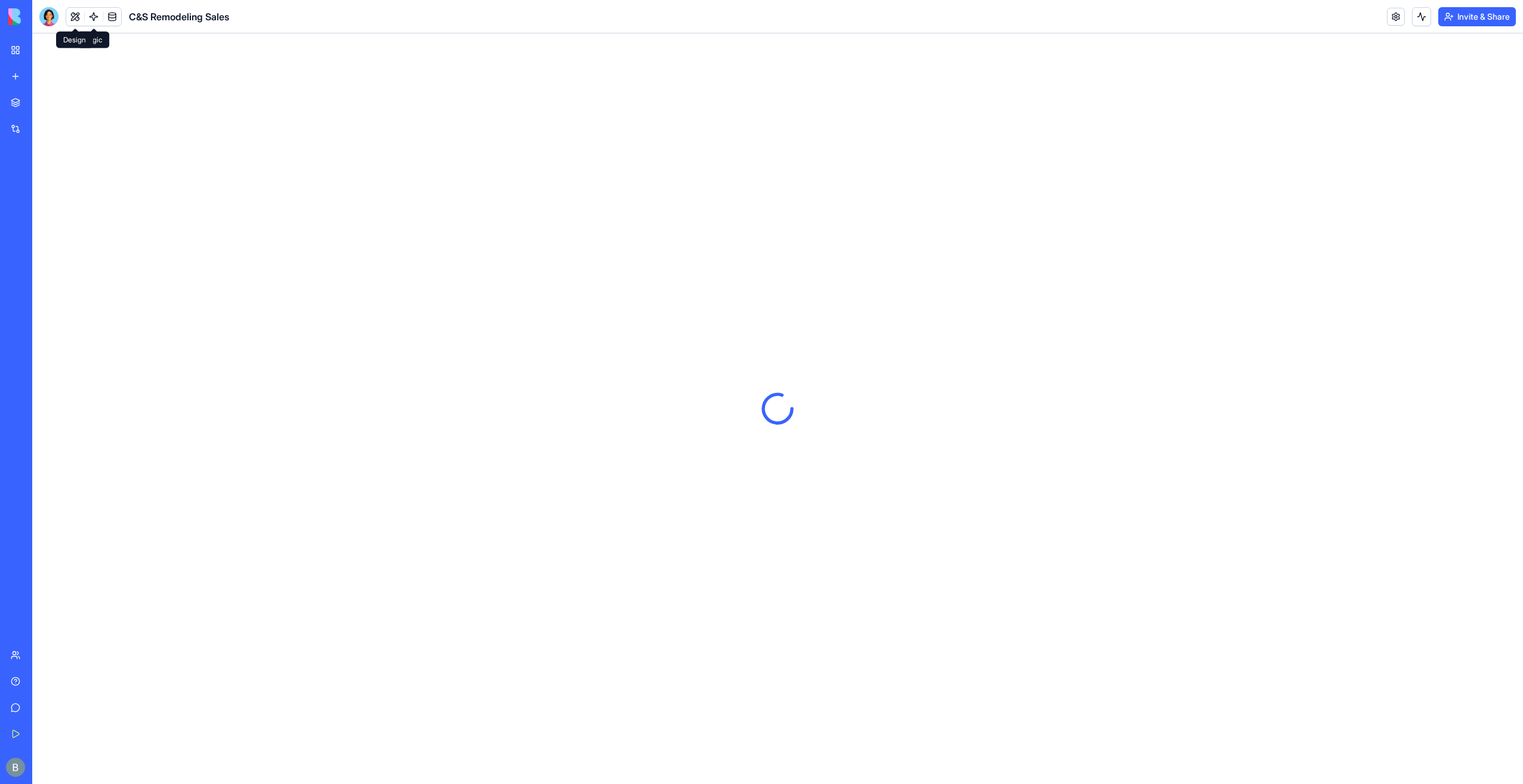
click at [77, 16] on button at bounding box center [75, 17] width 18 height 18
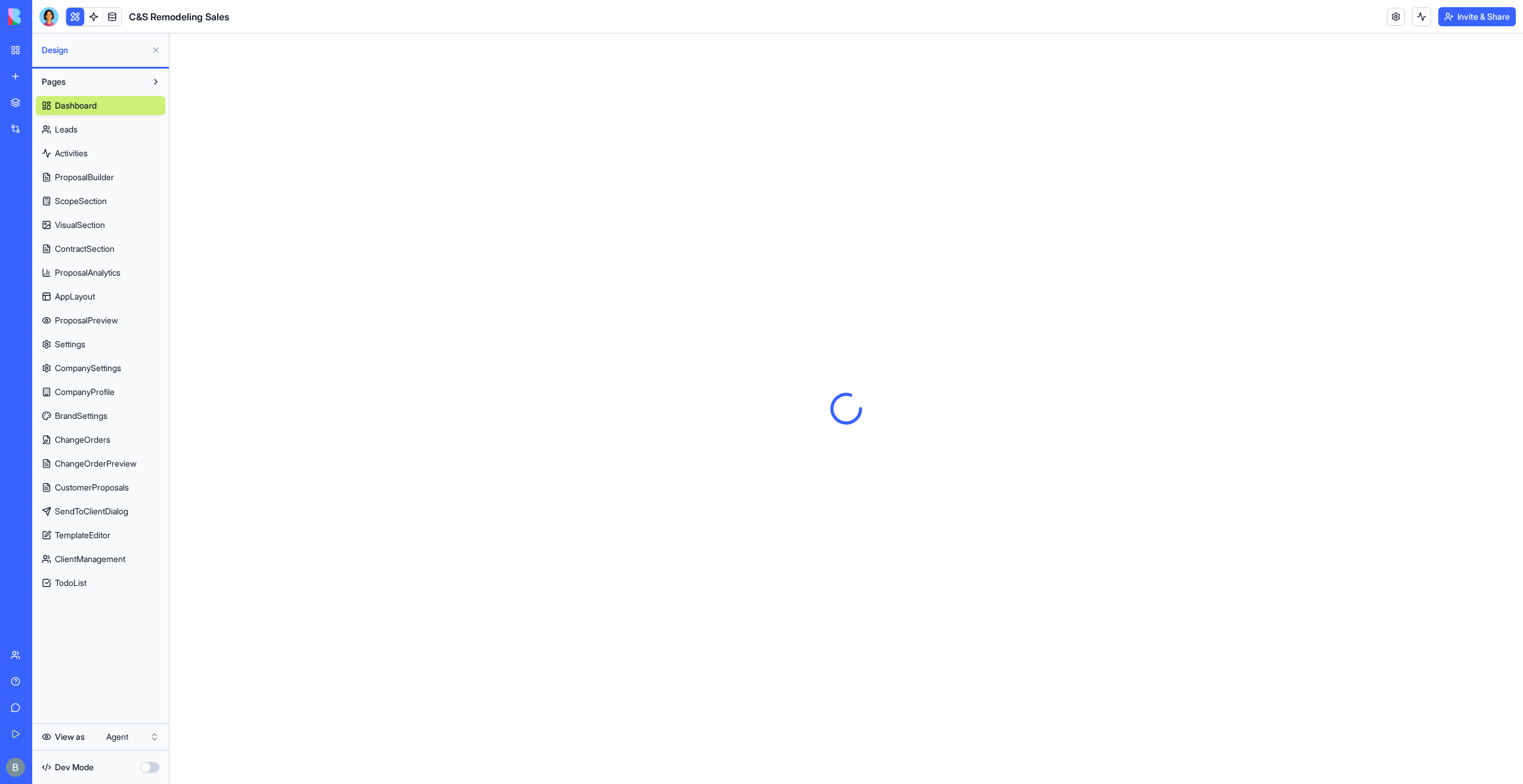
click at [80, 15] on button at bounding box center [75, 17] width 18 height 18
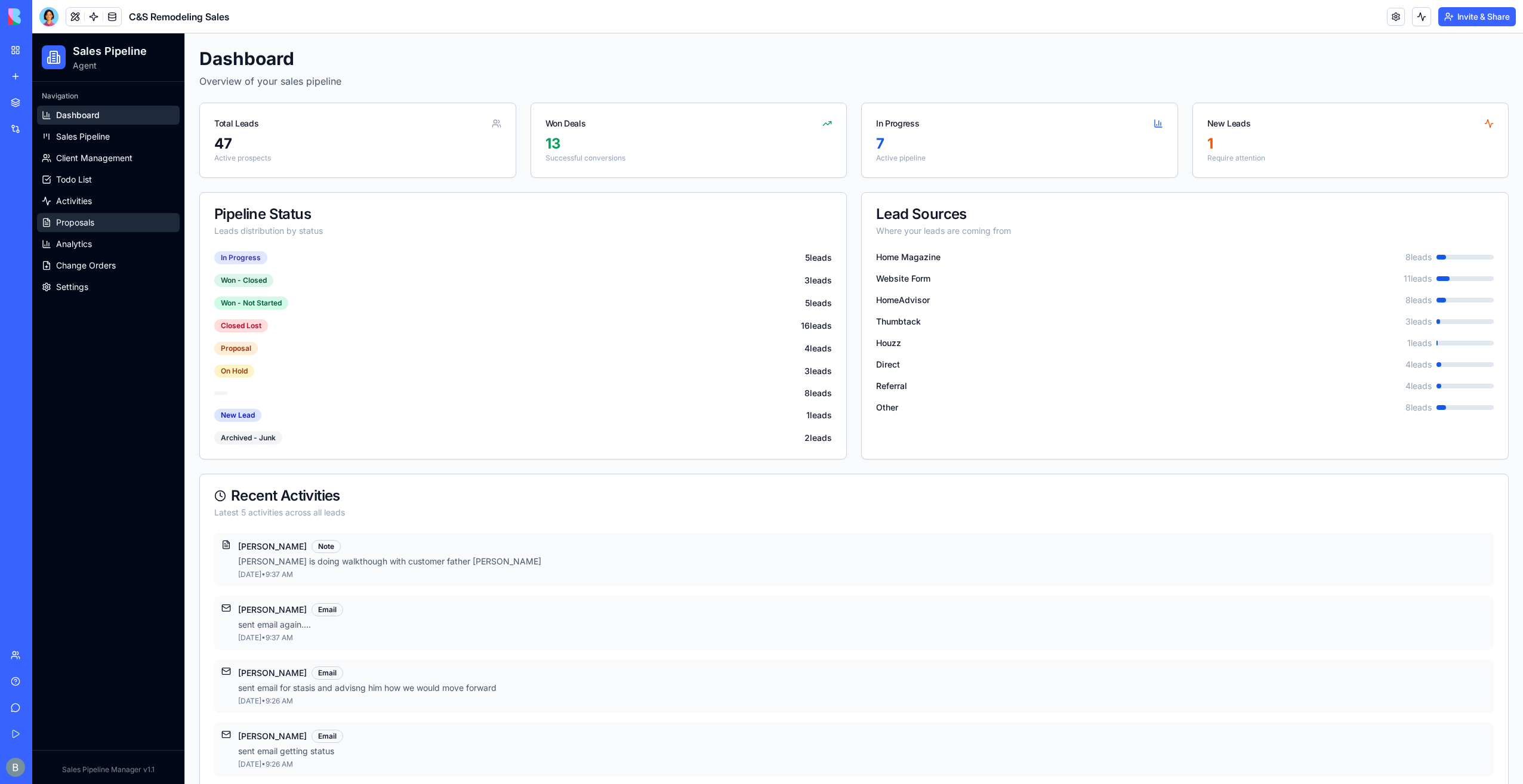
click at [96, 227] on link "Proposals" at bounding box center [108, 223] width 142 height 19
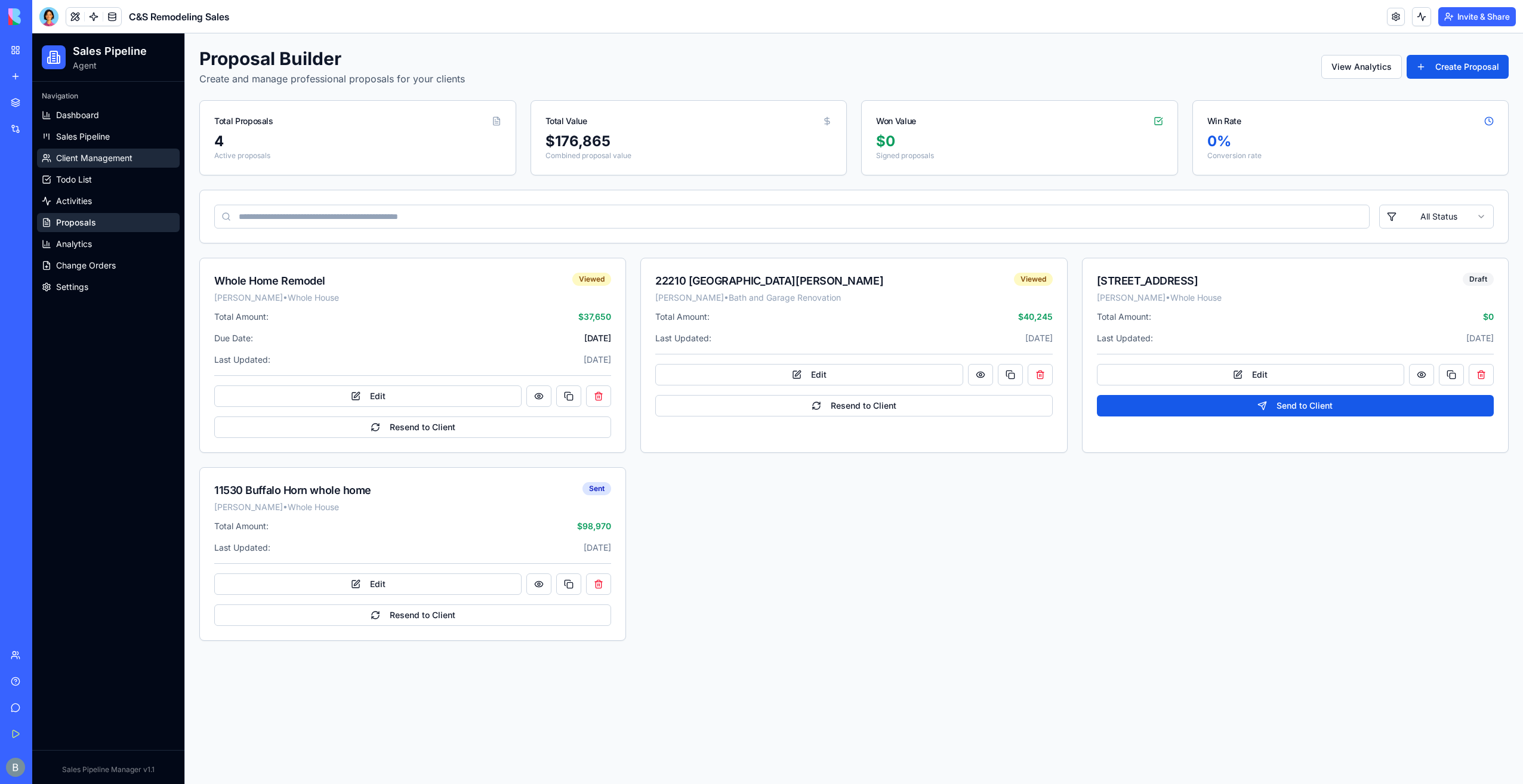
click at [89, 158] on span "Client Management" at bounding box center [94, 158] width 76 height 12
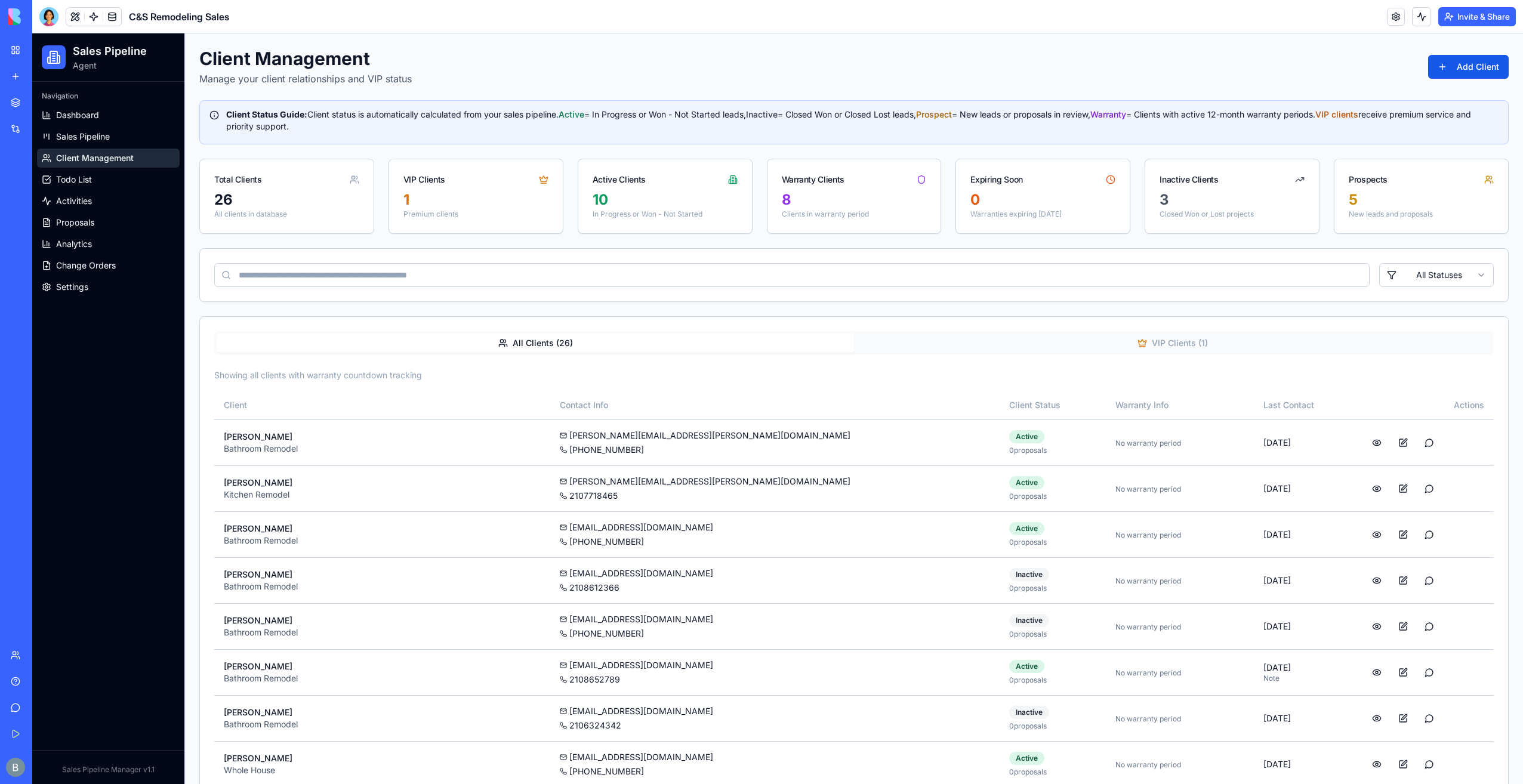
click at [1083, 345] on button "VIP Clients ( 1 )" at bounding box center [1173, 343] width 638 height 19
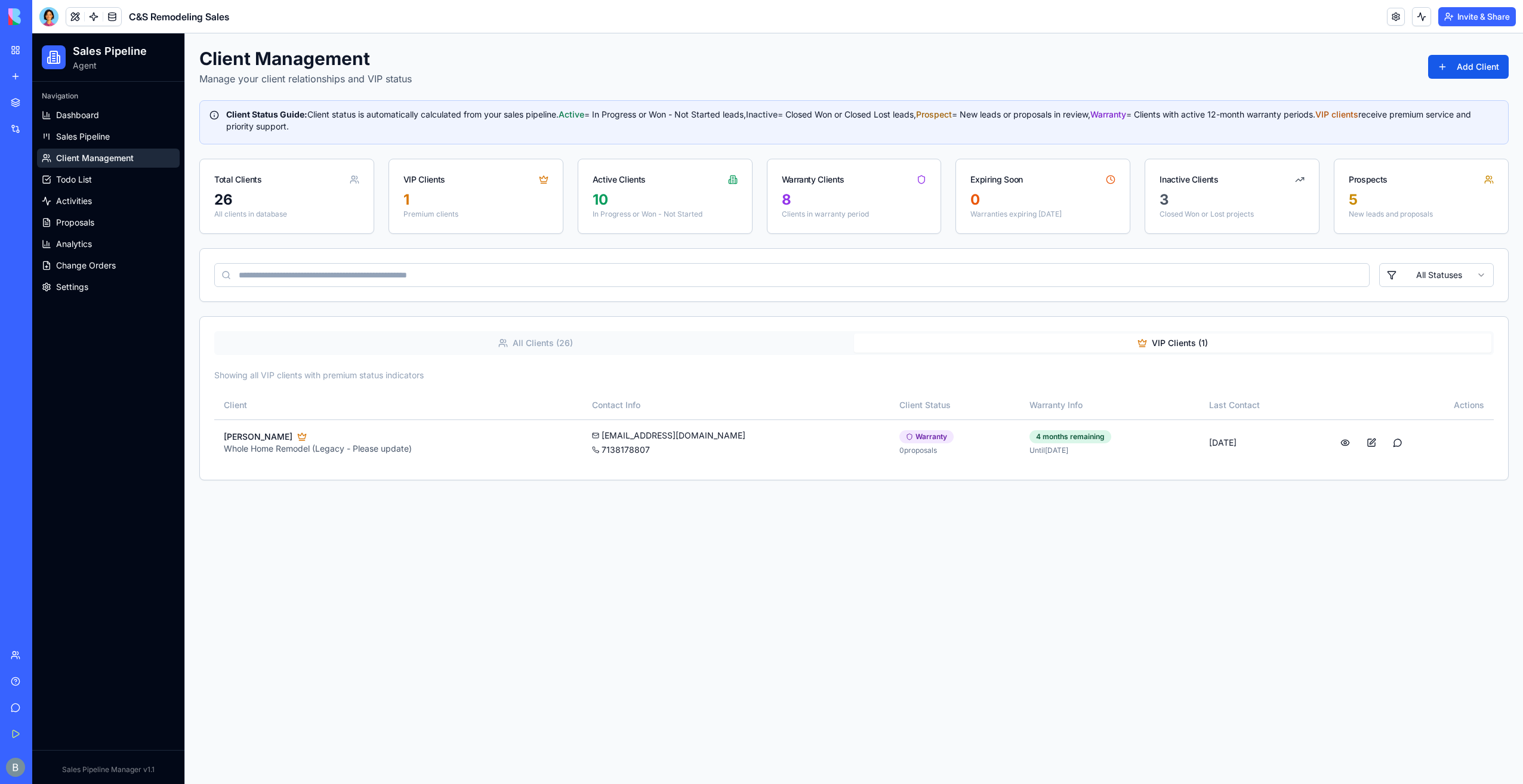
click at [655, 341] on button "All Clients ( 26 )" at bounding box center [535, 343] width 638 height 19
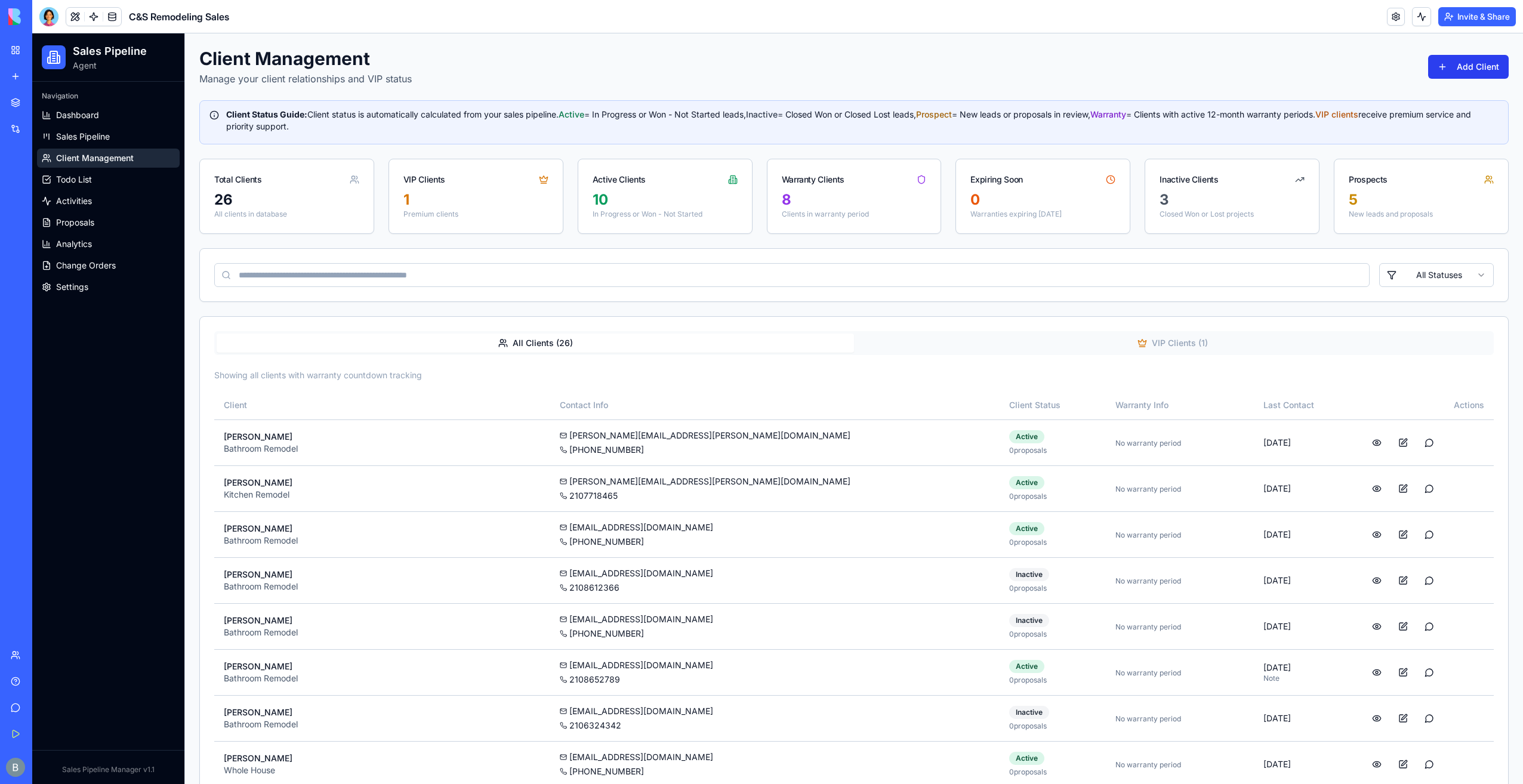
click at [1464, 58] on button "Add Client" at bounding box center [1468, 67] width 80 height 24
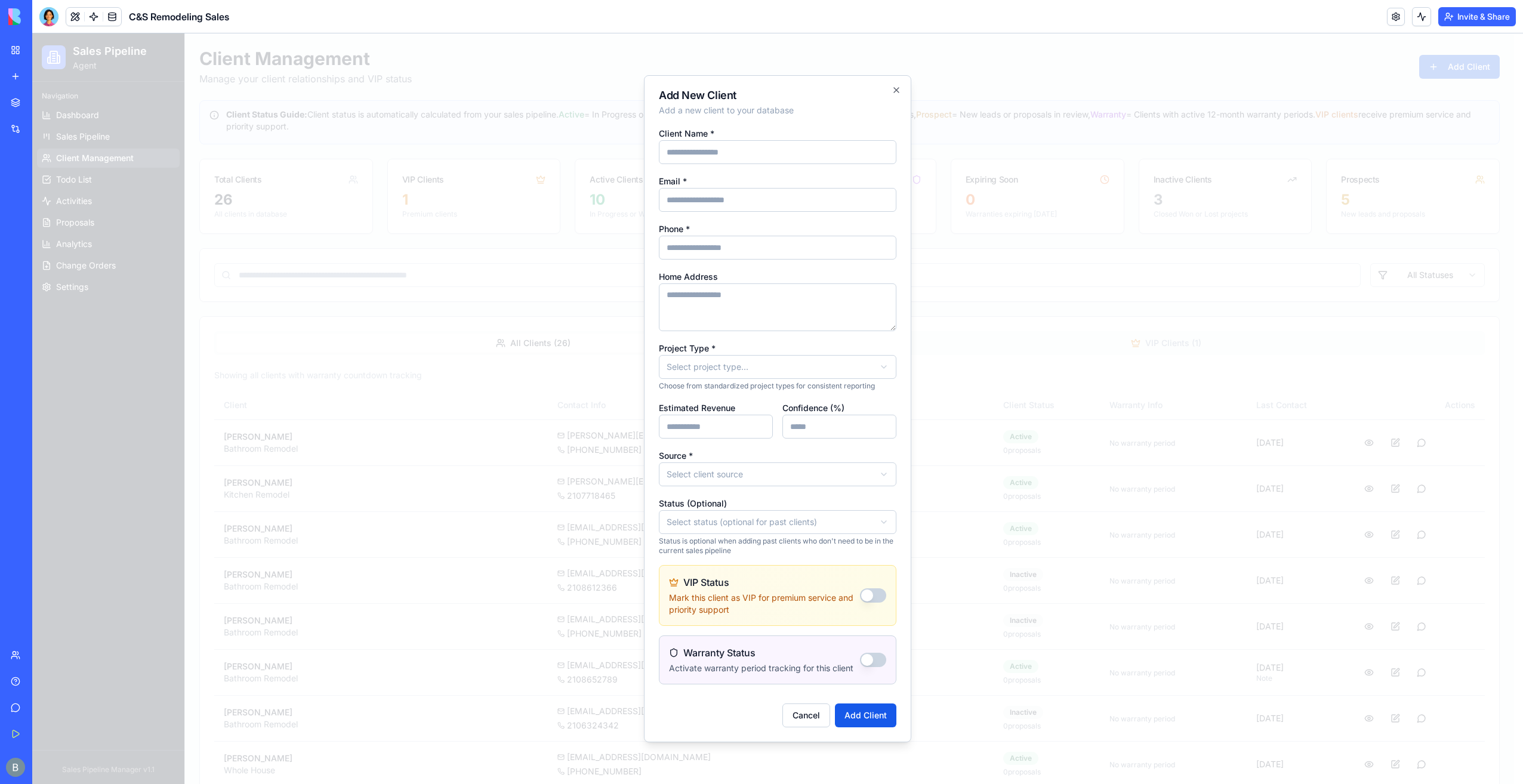
click at [907, 336] on div "**********" at bounding box center [778, 408] width 267 height 667
click at [790, 494] on form "**********" at bounding box center [778, 426] width 237 height 601
click at [1112, 55] on div at bounding box center [778, 409] width 1491 height 751
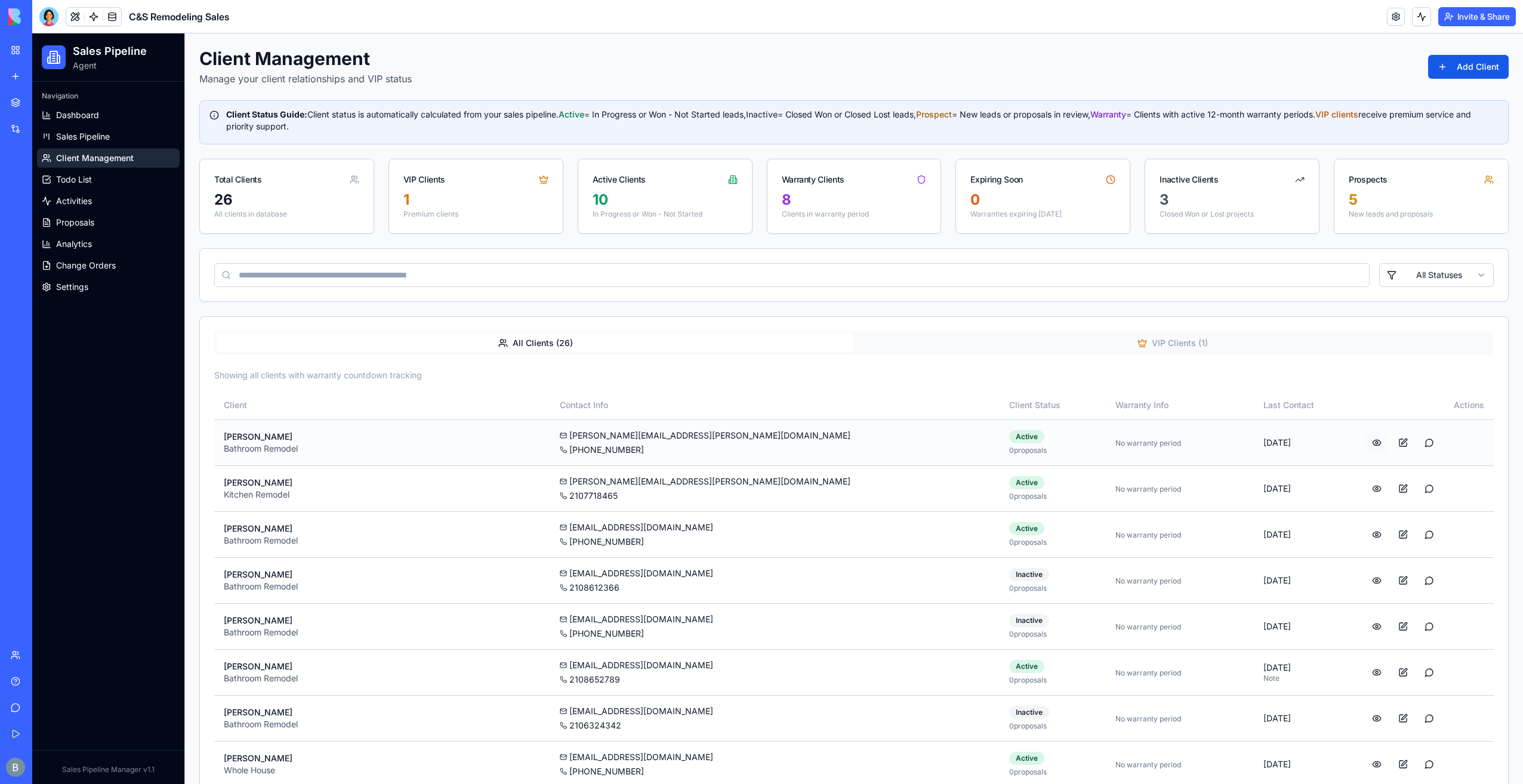
click at [1365, 440] on button at bounding box center [1377, 443] width 24 height 22
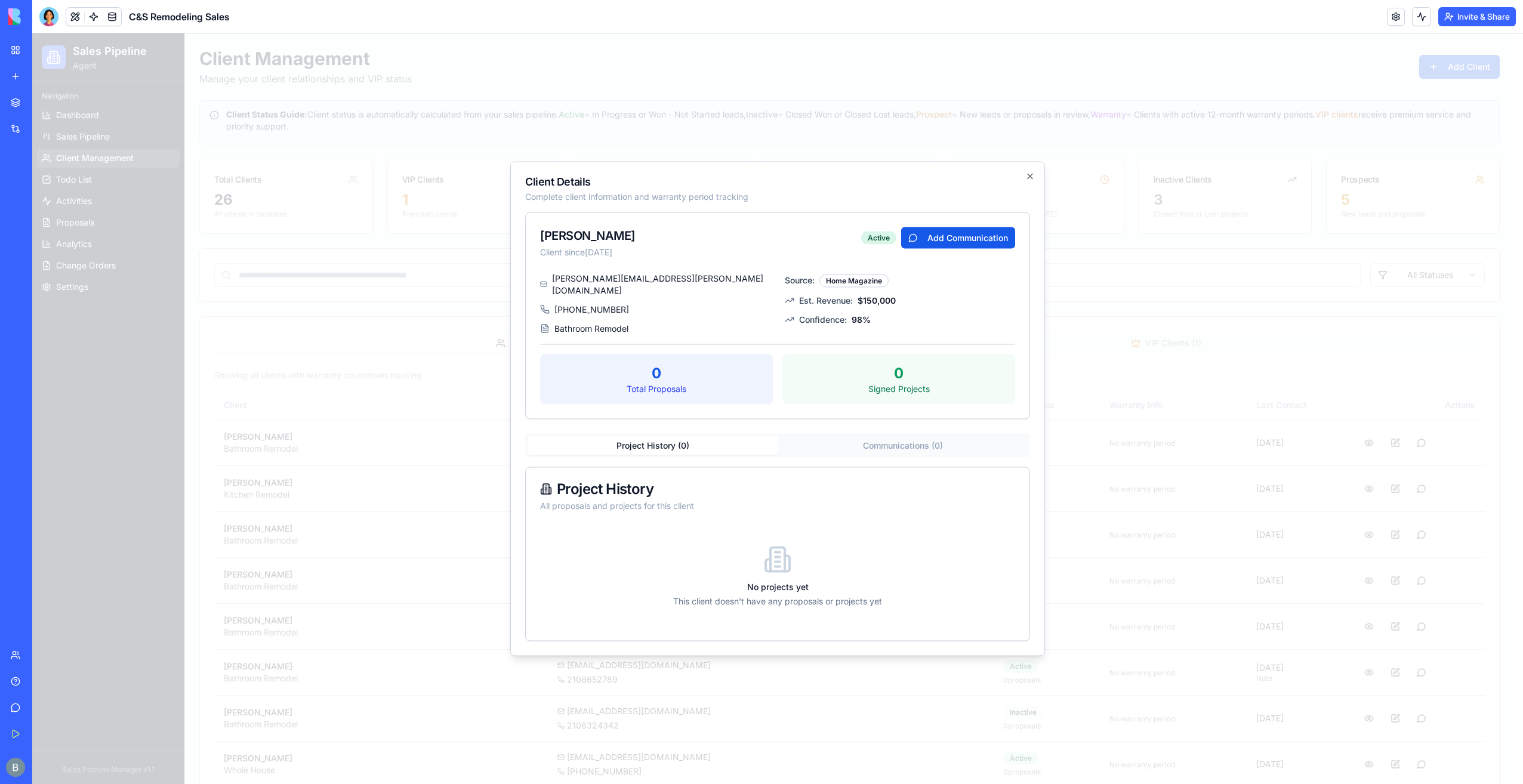
click at [1029, 175] on div "Client Details Complete client information and warranty period tracking Tom Liv…" at bounding box center [778, 409] width 534 height 495
click at [1039, 172] on div "Client Details Complete client information and warranty period tracking Tom Liv…" at bounding box center [778, 409] width 534 height 495
click at [1024, 184] on h2 "Client Details" at bounding box center [777, 181] width 505 height 10
click at [1031, 179] on icon "button" at bounding box center [1030, 176] width 5 height 5
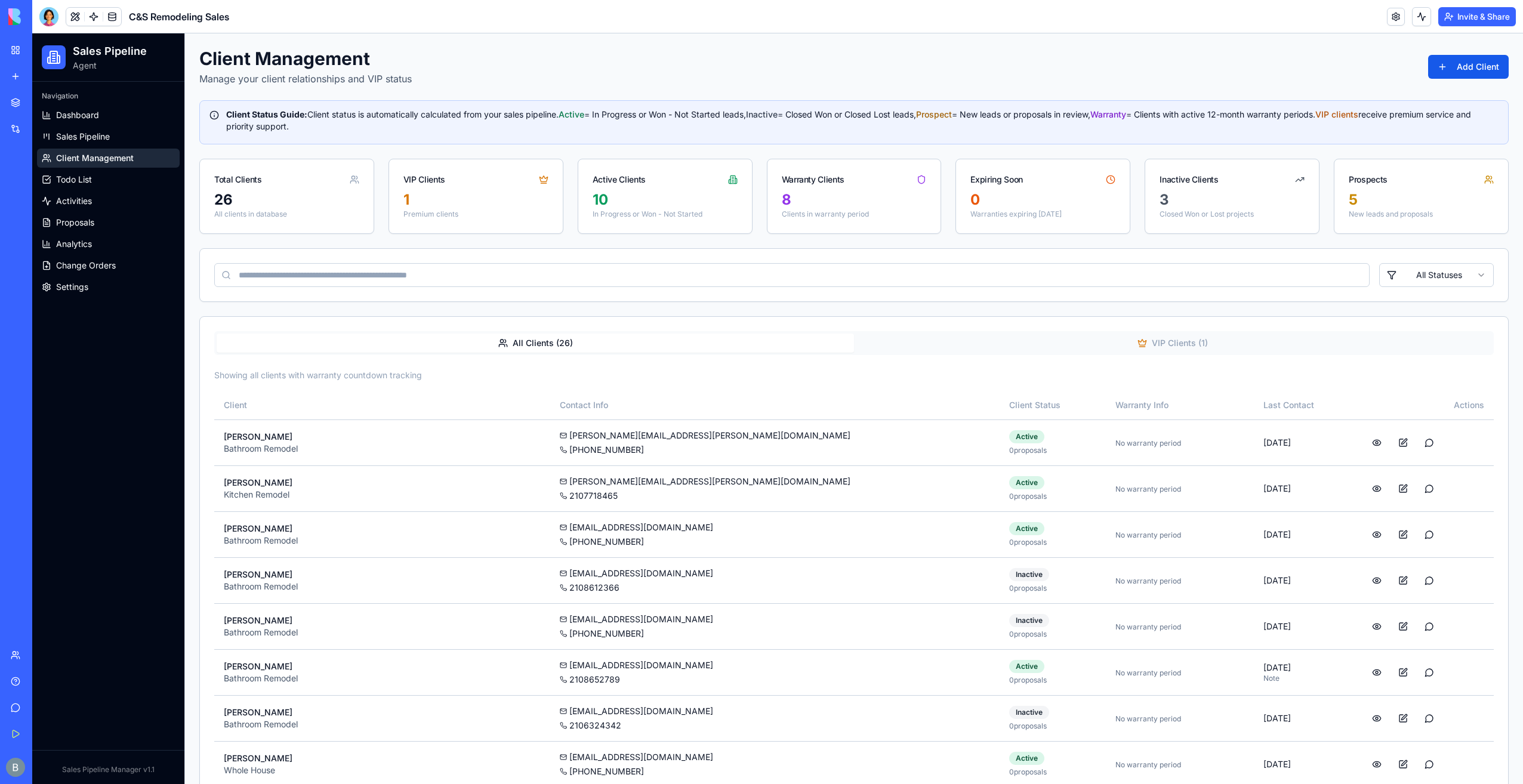
click at [44, 47] on div "My Workspace" at bounding box center [36, 50] width 15 height 12
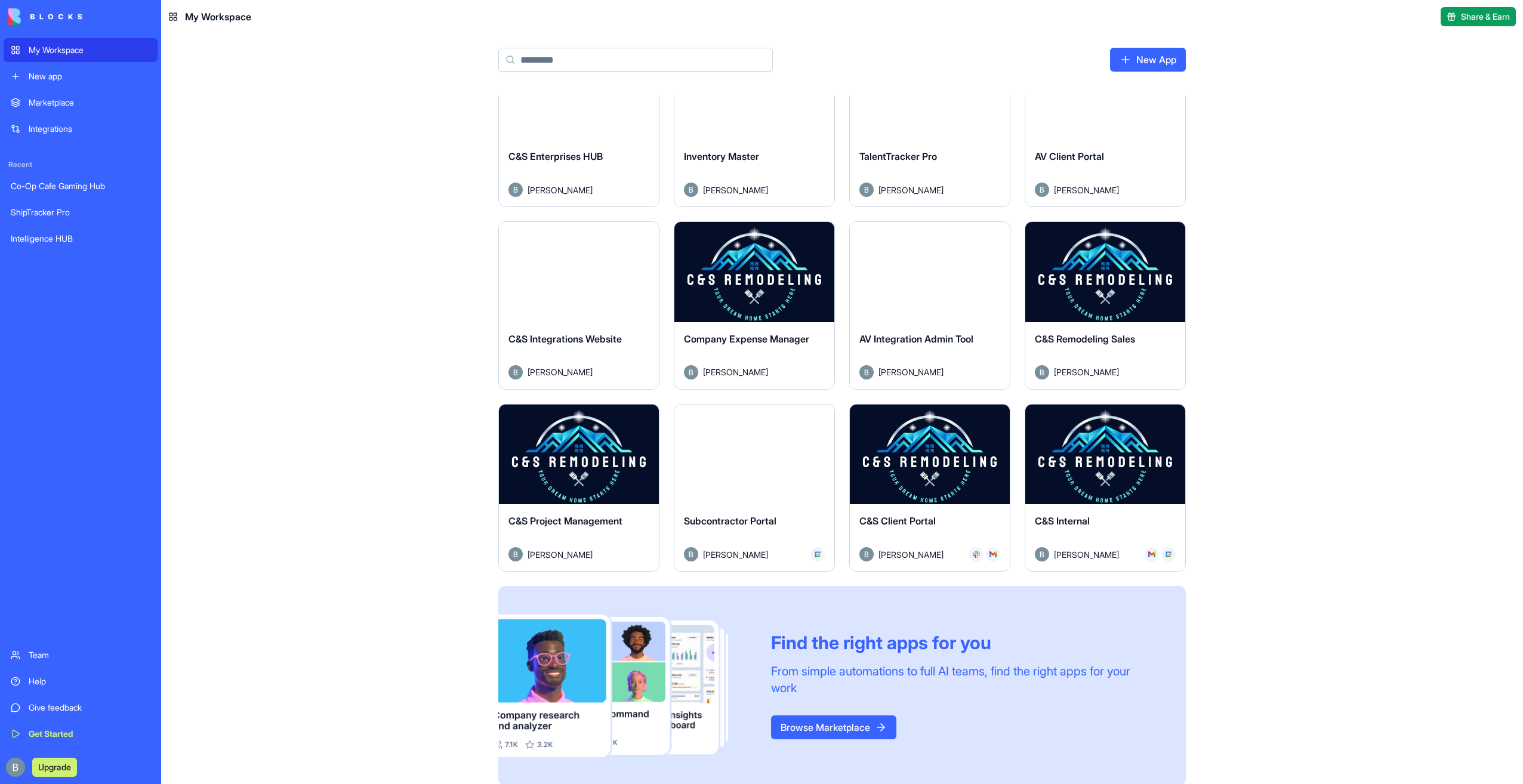
scroll to position [250, 0]
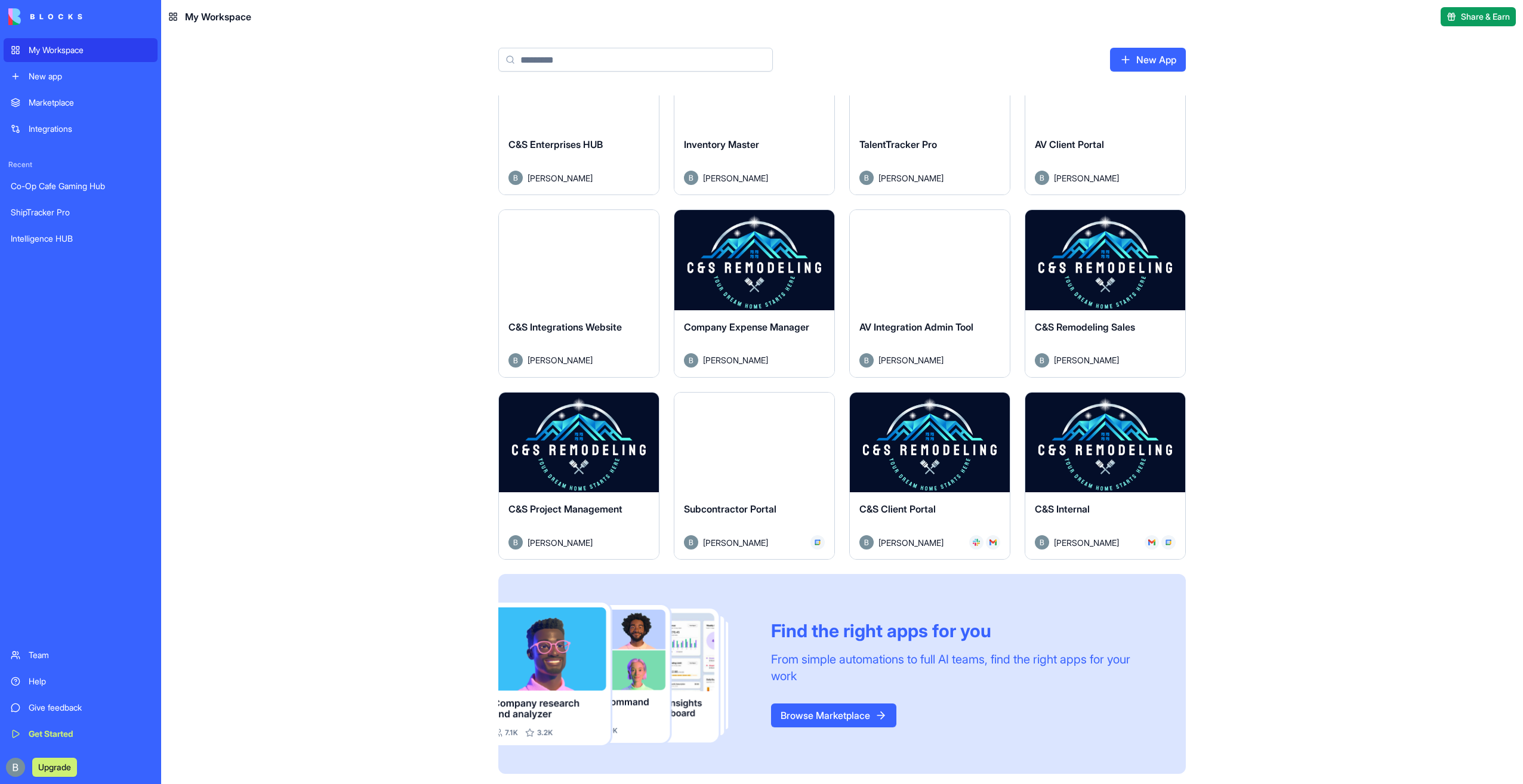
click at [563, 444] on button "Launch" at bounding box center [579, 443] width 89 height 24
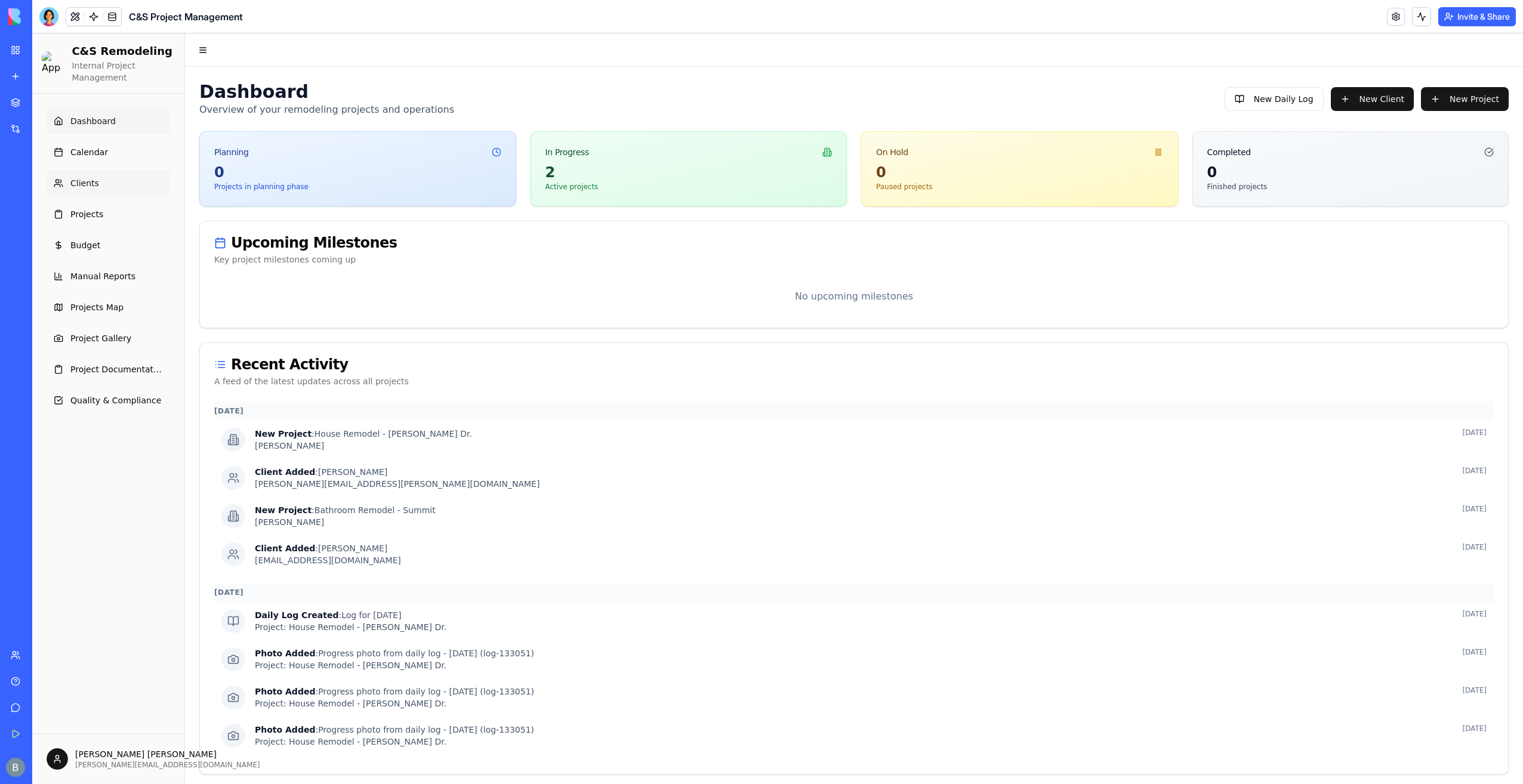
click at [92, 170] on ul "Dashboard Calendar Clients Projects Budget Manual Reports Projects Map Project …" at bounding box center [108, 261] width 123 height 306
click at [83, 198] on ul "Dashboard Calendar Clients Projects Budget Manual Reports Projects Map Project …" at bounding box center [108, 261] width 123 height 306
click at [87, 184] on span "Clients" at bounding box center [85, 183] width 29 height 12
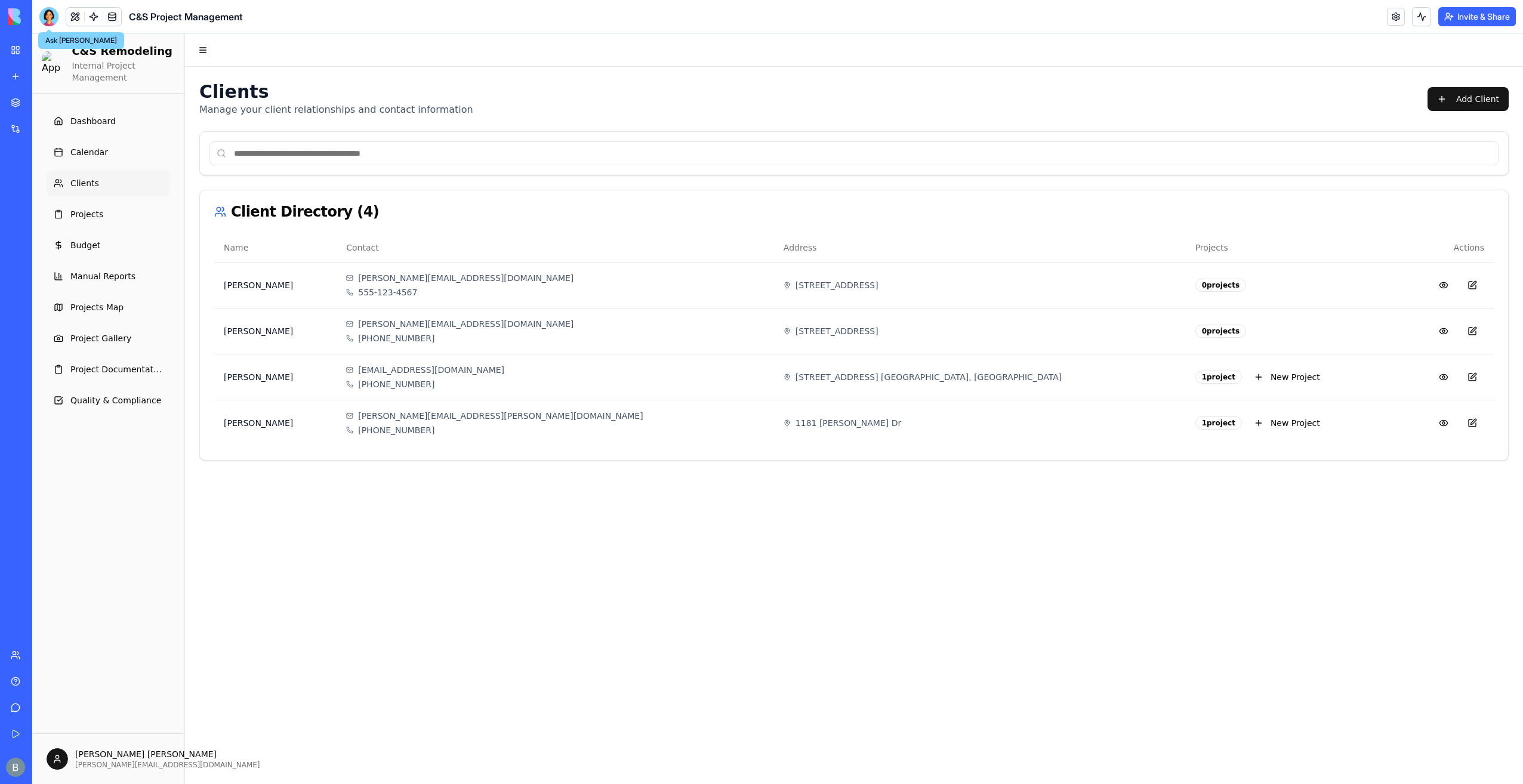
click at [50, 8] on div at bounding box center [49, 17] width 19 height 19
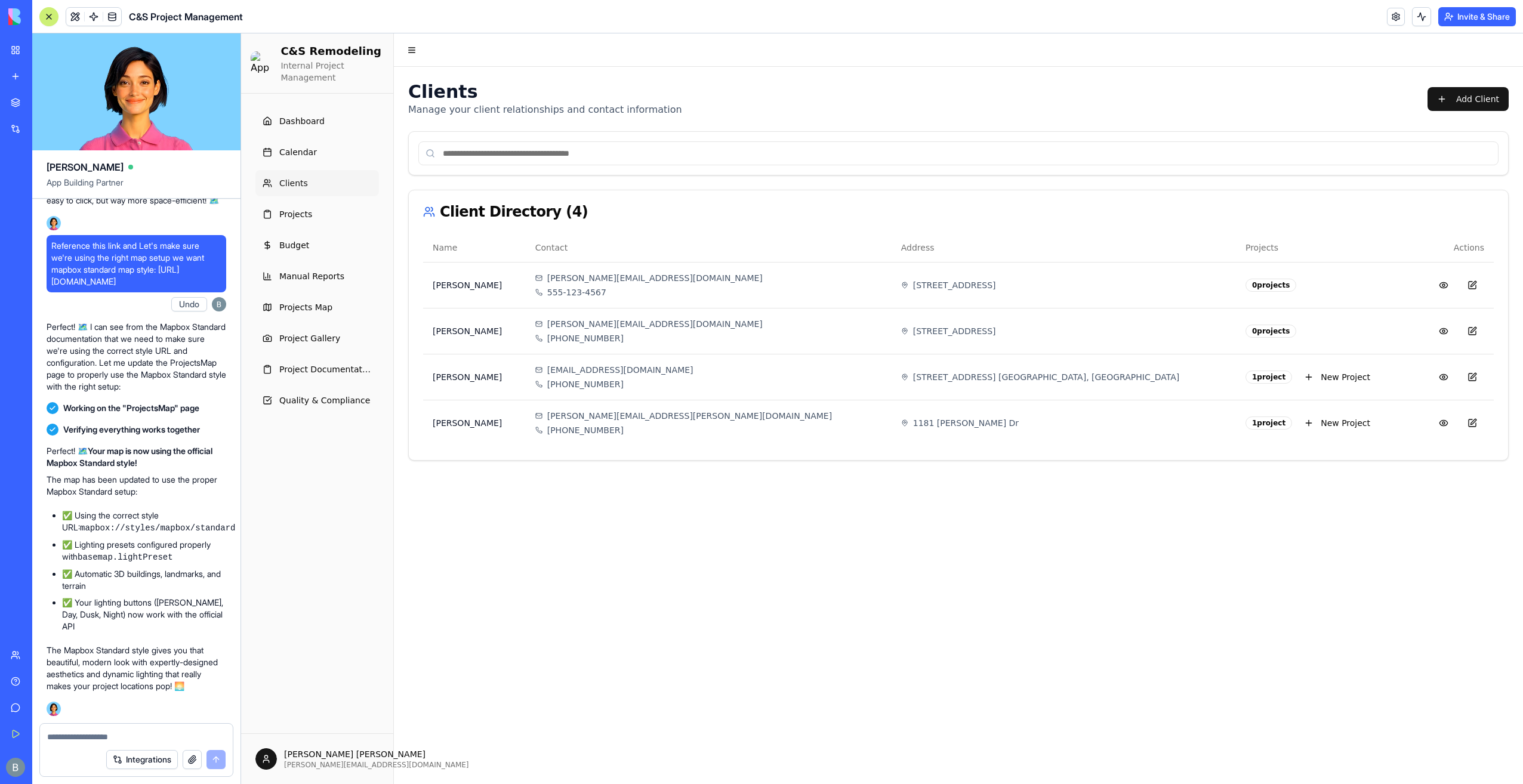
click at [172, 756] on button "Integrations" at bounding box center [142, 760] width 72 height 19
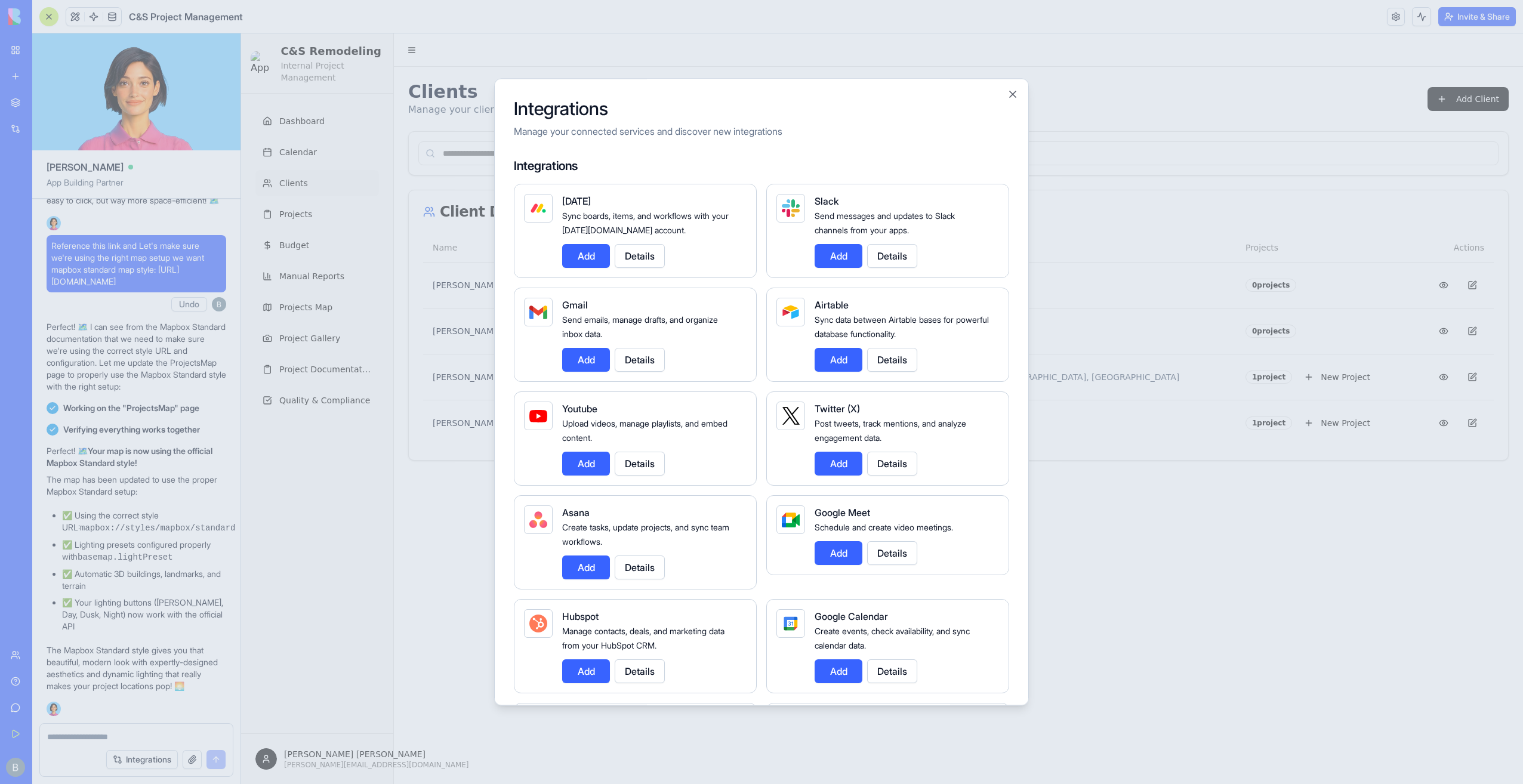
click at [1003, 93] on div "Integrations Manage your connected services and discover new integrations Integ…" at bounding box center [762, 391] width 534 height 627
click at [1008, 104] on h2 "Integrations" at bounding box center [761, 109] width 495 height 22
click at [1012, 85] on div "Integrations Manage your connected services and discover new integrations Integ…" at bounding box center [762, 391] width 534 height 627
click at [1008, 92] on button "Close" at bounding box center [1013, 94] width 12 height 12
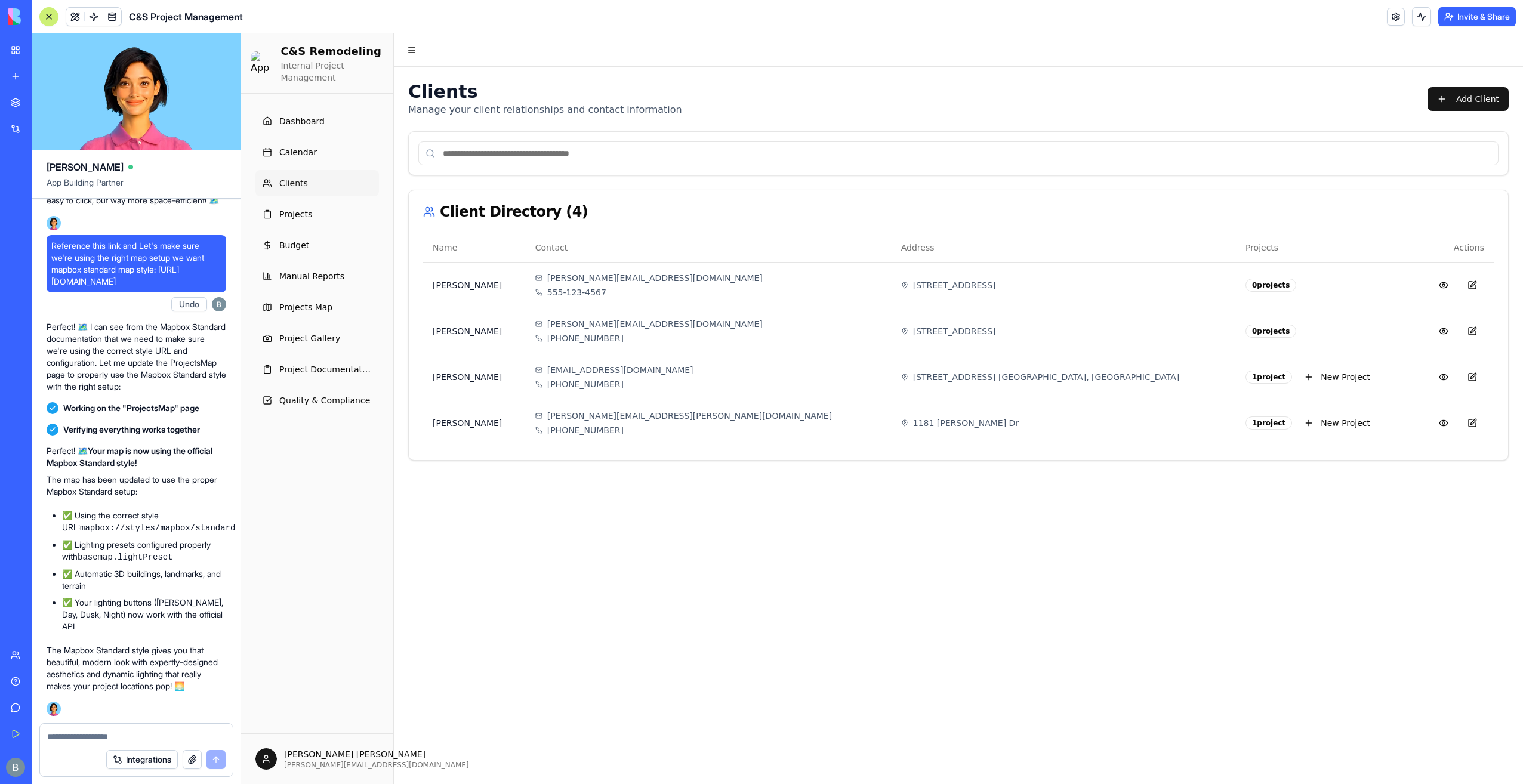
click at [118, 735] on textarea at bounding box center [137, 737] width 179 height 12
click at [118, 735] on textarea at bounding box center [137, 737] width 179 height 12
drag, startPoint x: 118, startPoint y: 735, endPoint x: 74, endPoint y: 511, distance: 228.3
click at [118, 735] on textarea at bounding box center [137, 737] width 179 height 12
click at [1441, 285] on button at bounding box center [1444, 285] width 24 height 22
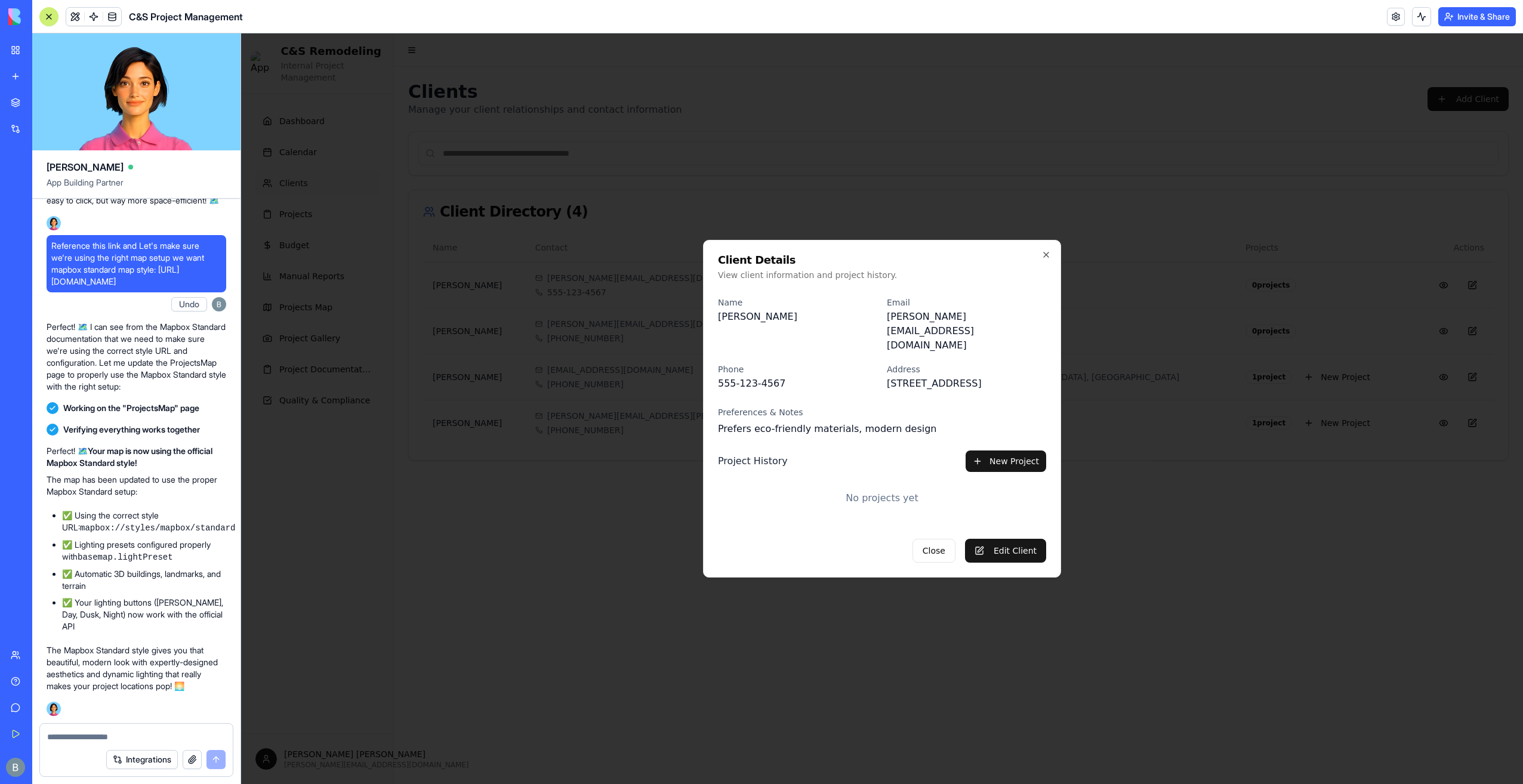
click at [1103, 276] on div at bounding box center [882, 409] width 1282 height 751
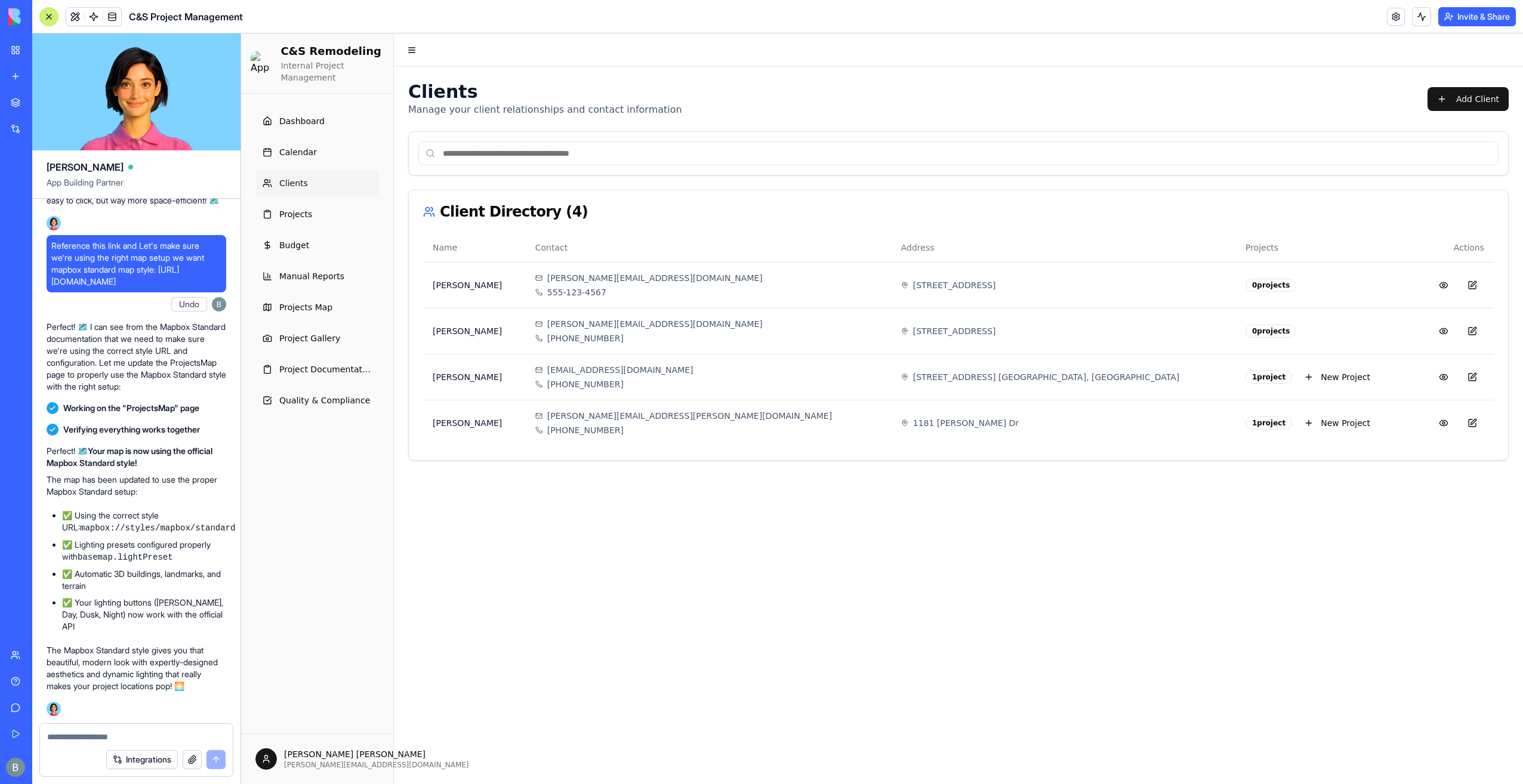
click at [77, 742] on textarea at bounding box center [137, 737] width 179 height 12
click at [793, 66] on header "Toggle Navigation Menu" at bounding box center [958, 51] width 1129 height 34
click at [106, 734] on textarea at bounding box center [137, 737] width 179 height 12
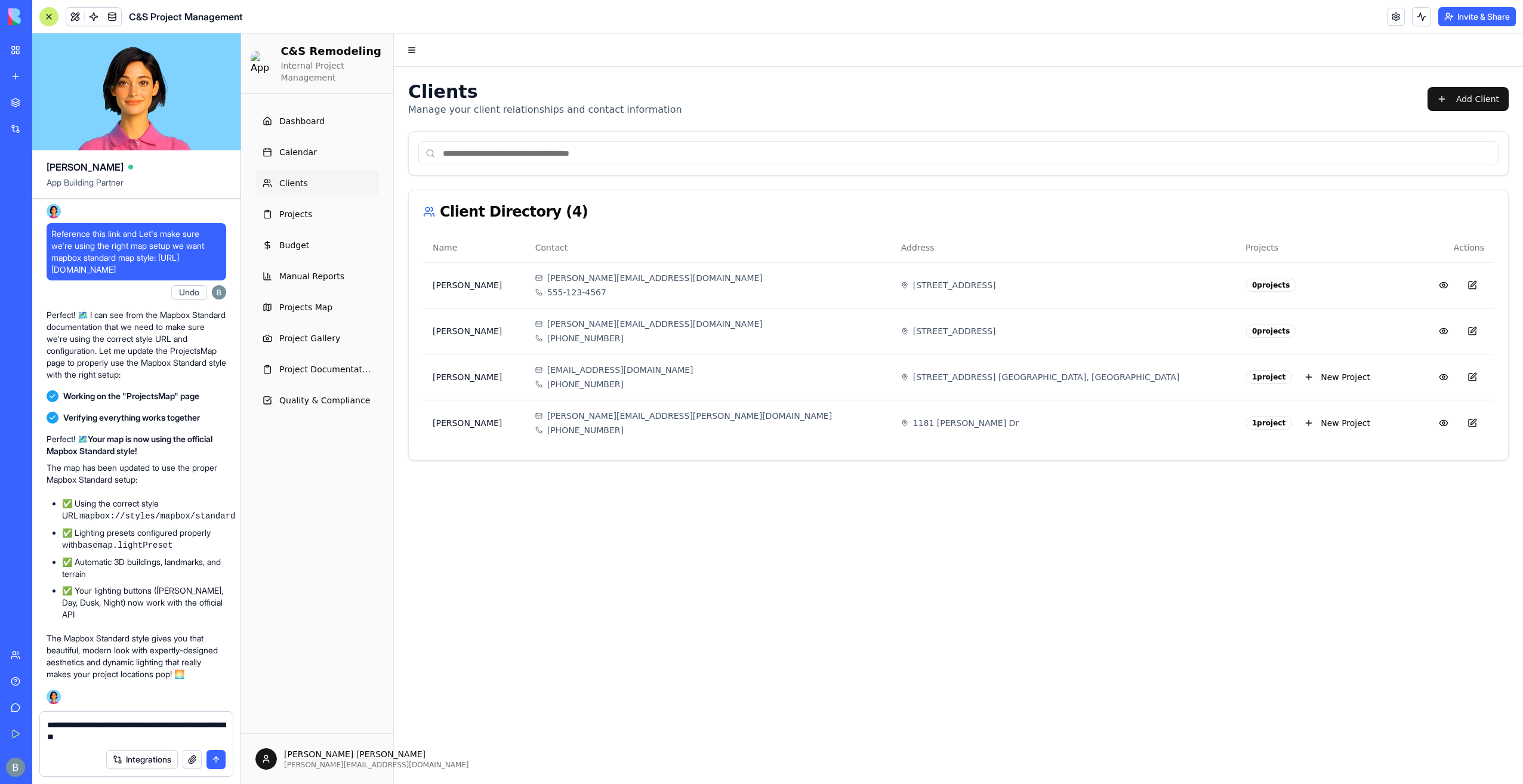
type textarea "**********"
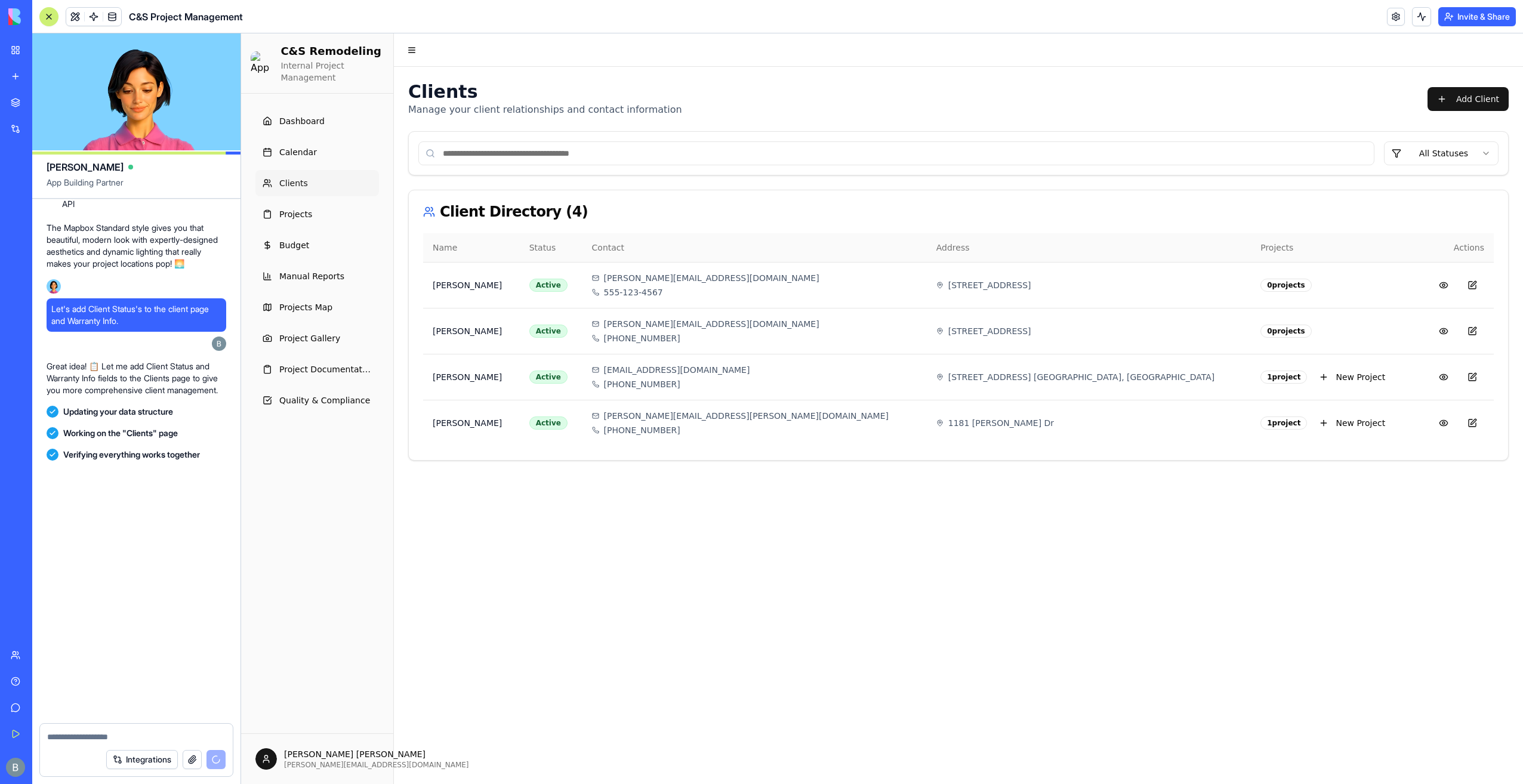
scroll to position [123568, 0]
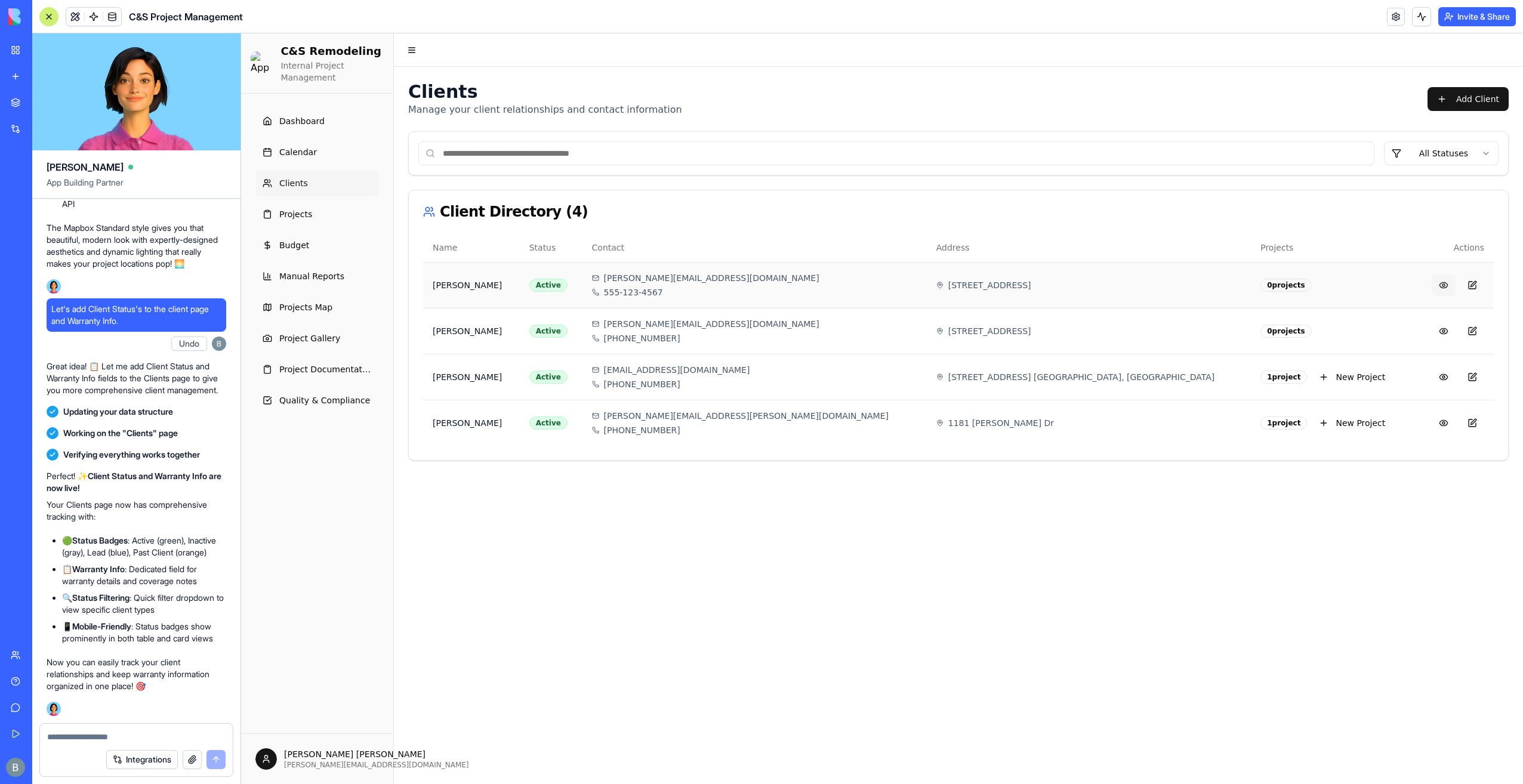
click at [1445, 285] on button at bounding box center [1444, 285] width 24 height 22
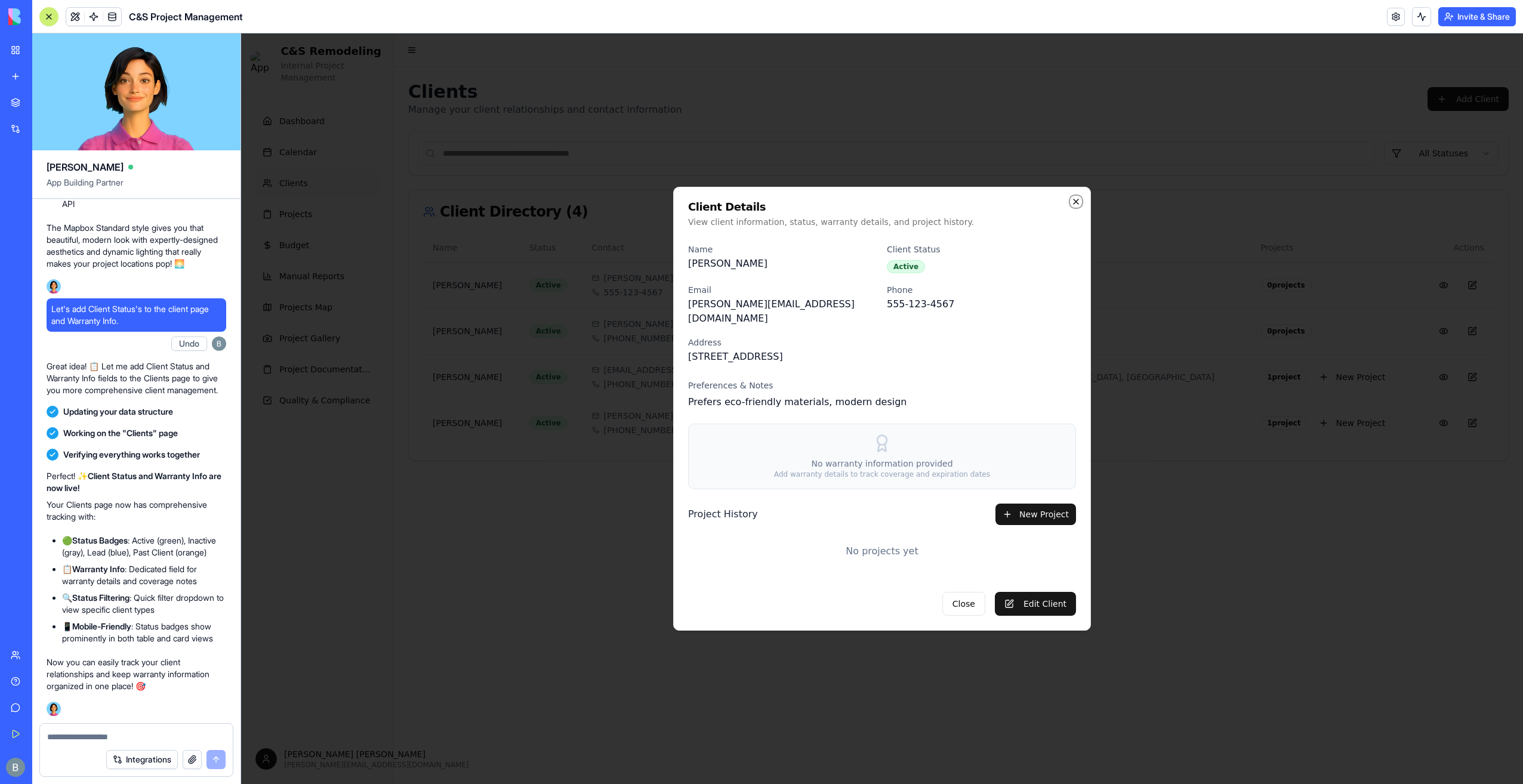
click at [1073, 207] on icon "button" at bounding box center [1076, 202] width 10 height 10
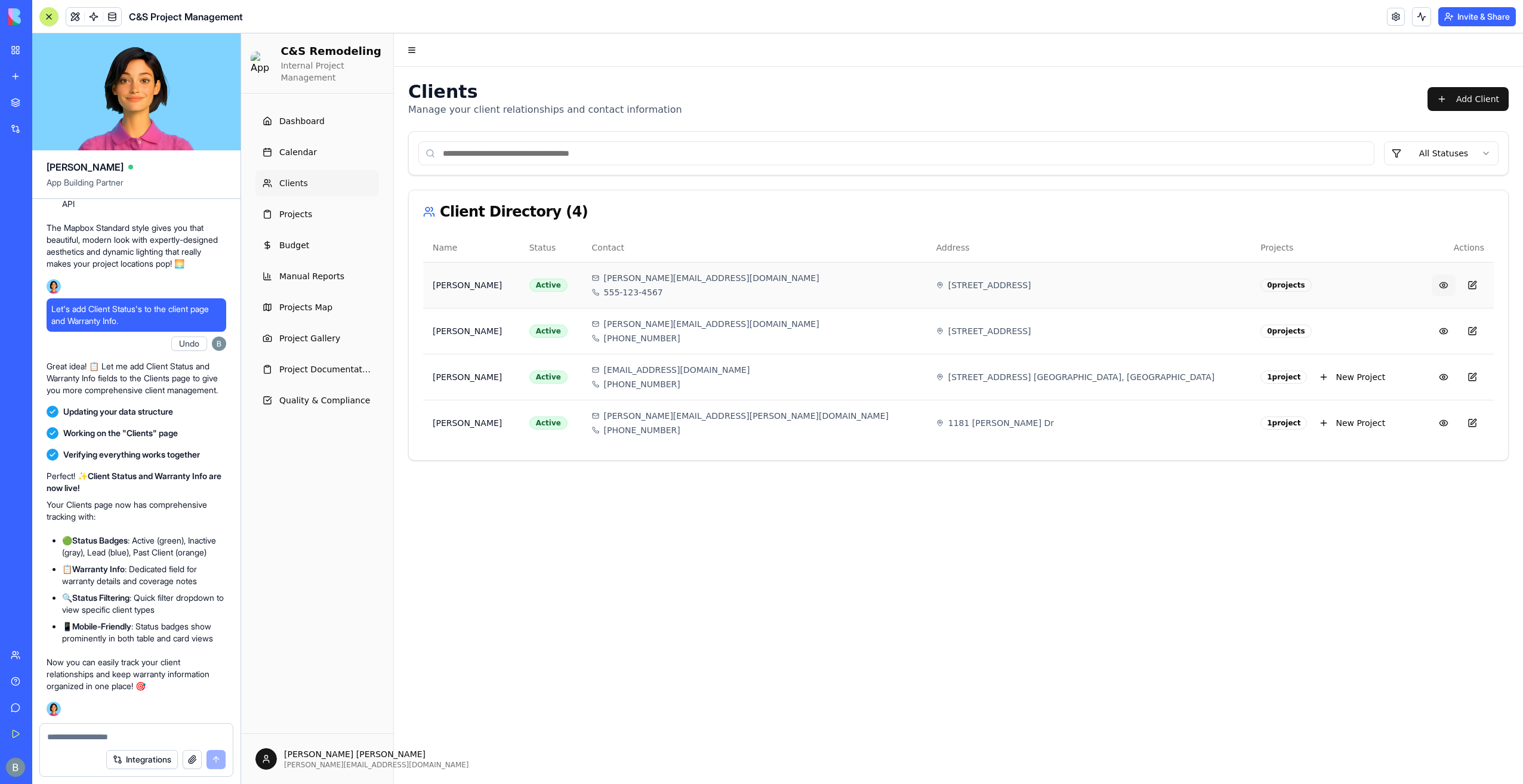
click at [1436, 289] on button at bounding box center [1444, 285] width 24 height 22
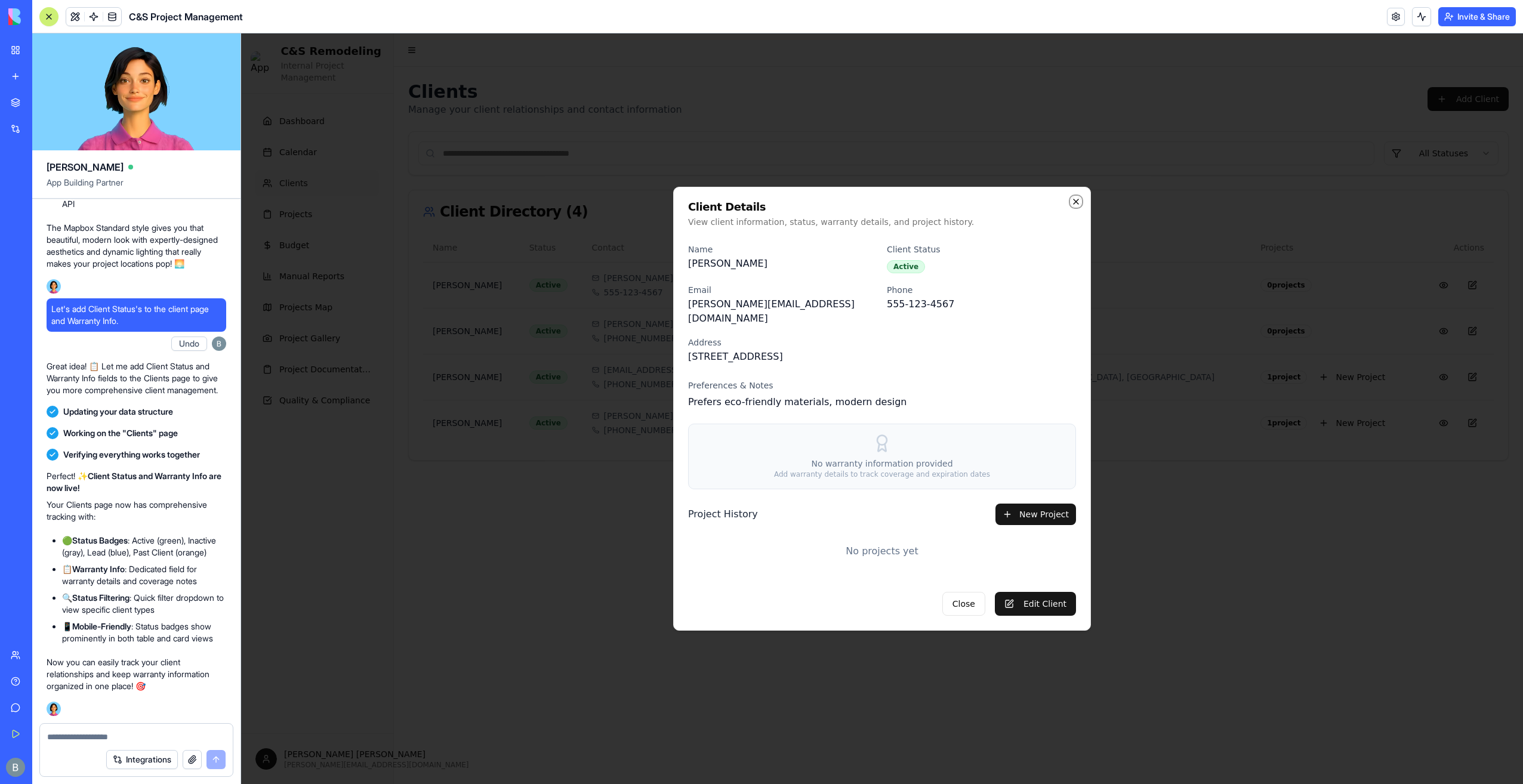
click at [1075, 207] on icon "button" at bounding box center [1076, 202] width 10 height 10
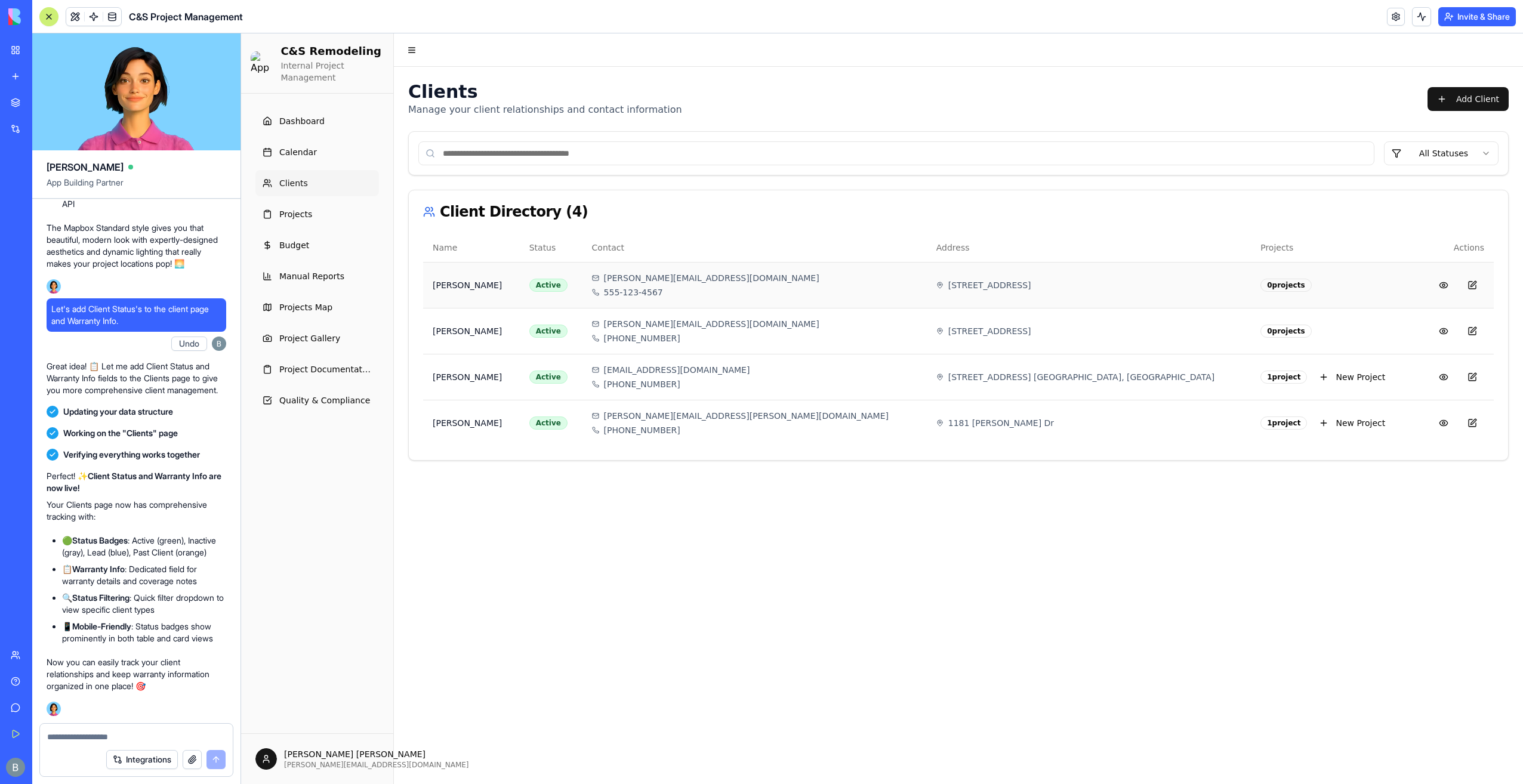
click at [1427, 267] on td at bounding box center [1455, 284] width 78 height 46
click at [1488, 95] on button "Add Client" at bounding box center [1467, 99] width 81 height 24
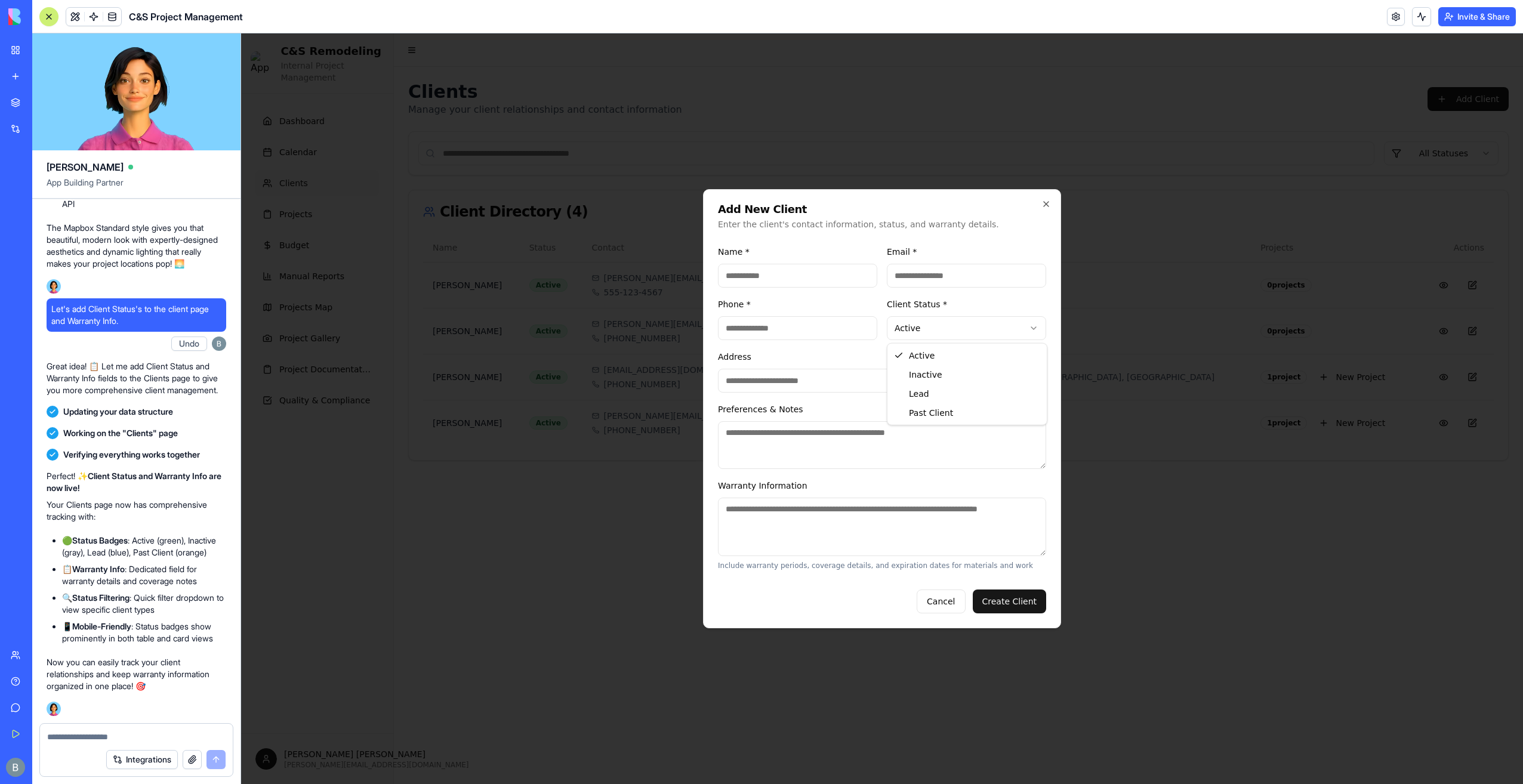
click at [965, 333] on body "C&S Remodeling Internal Project Management Dashboard Calendar Clients Projects …" at bounding box center [882, 409] width 1282 height 751
click at [966, 328] on body "C&S Remodeling Internal Project Management Dashboard Calendar Clients Projects …" at bounding box center [882, 409] width 1282 height 751
click at [934, 522] on textarea "Warranty Information" at bounding box center [882, 526] width 328 height 59
click at [956, 594] on button "Cancel" at bounding box center [941, 602] width 48 height 24
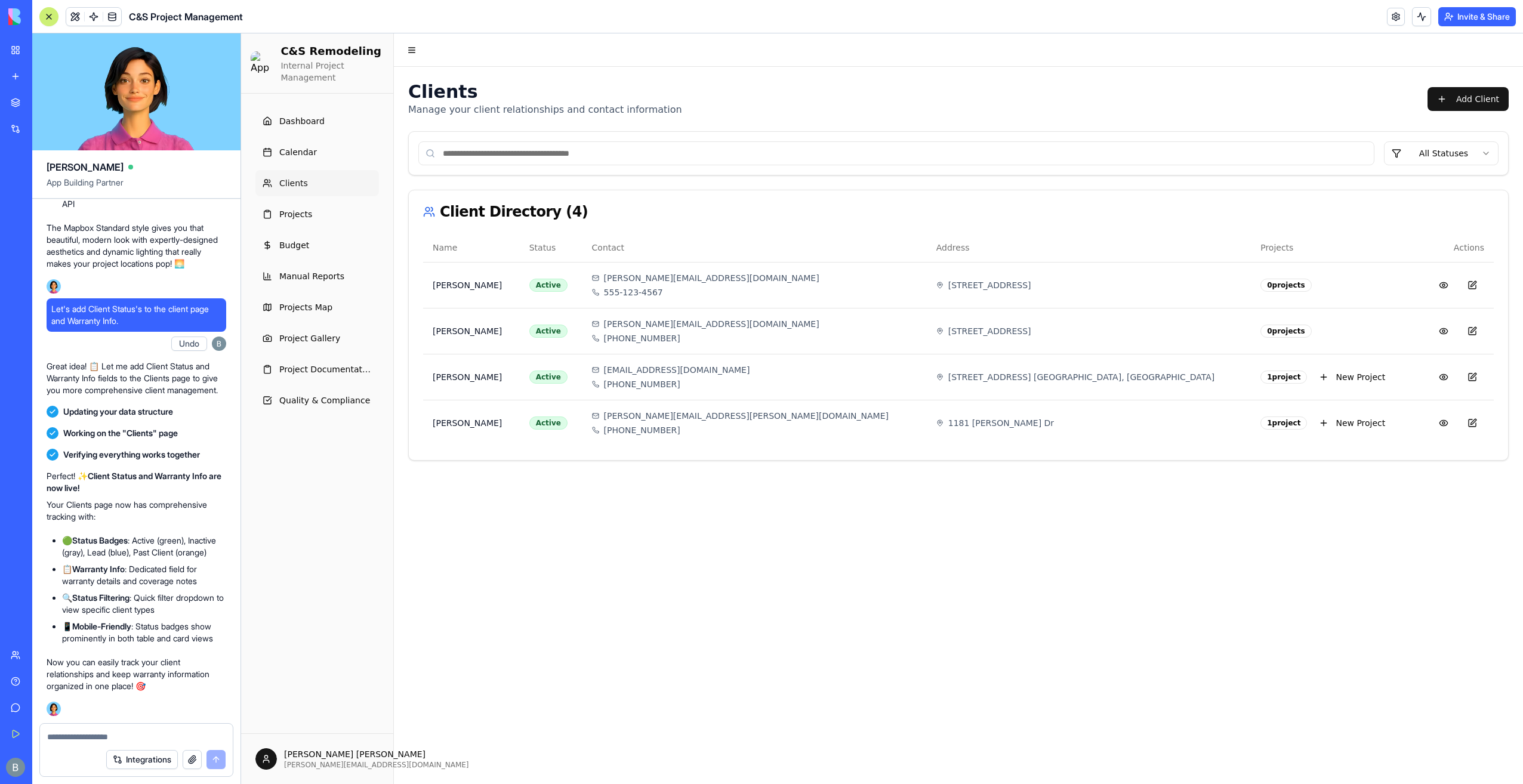
click at [1061, 89] on div "Clients Manage your client relationships and contact information Add Client" at bounding box center [958, 99] width 1100 height 35
drag, startPoint x: 91, startPoint y: 751, endPoint x: 99, endPoint y: 737, distance: 16.1
click at [92, 751] on div "Integrations" at bounding box center [136, 760] width 192 height 34
click at [99, 737] on textarea at bounding box center [137, 737] width 179 height 12
type textarea "**********"
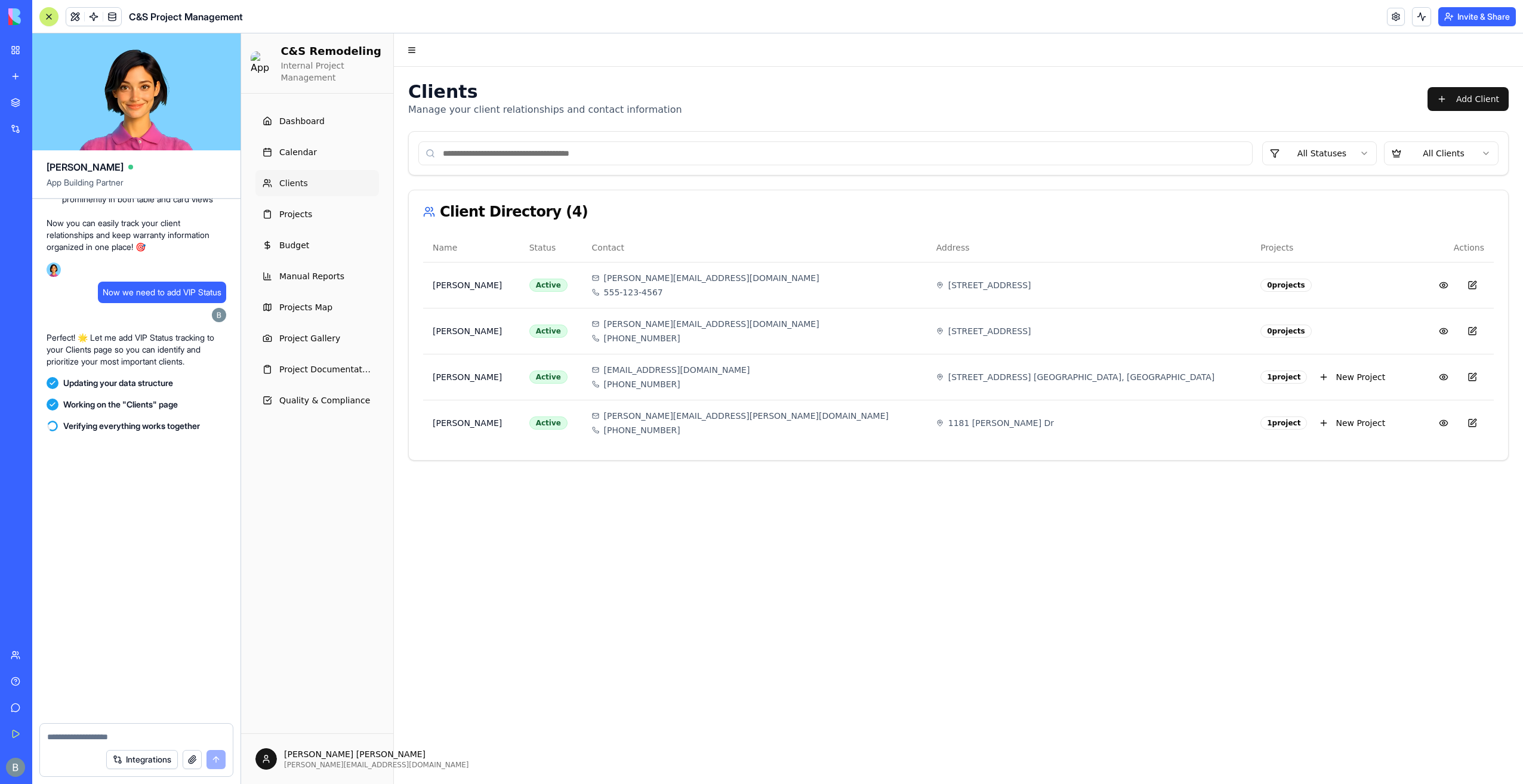
scroll to position [124018, 0]
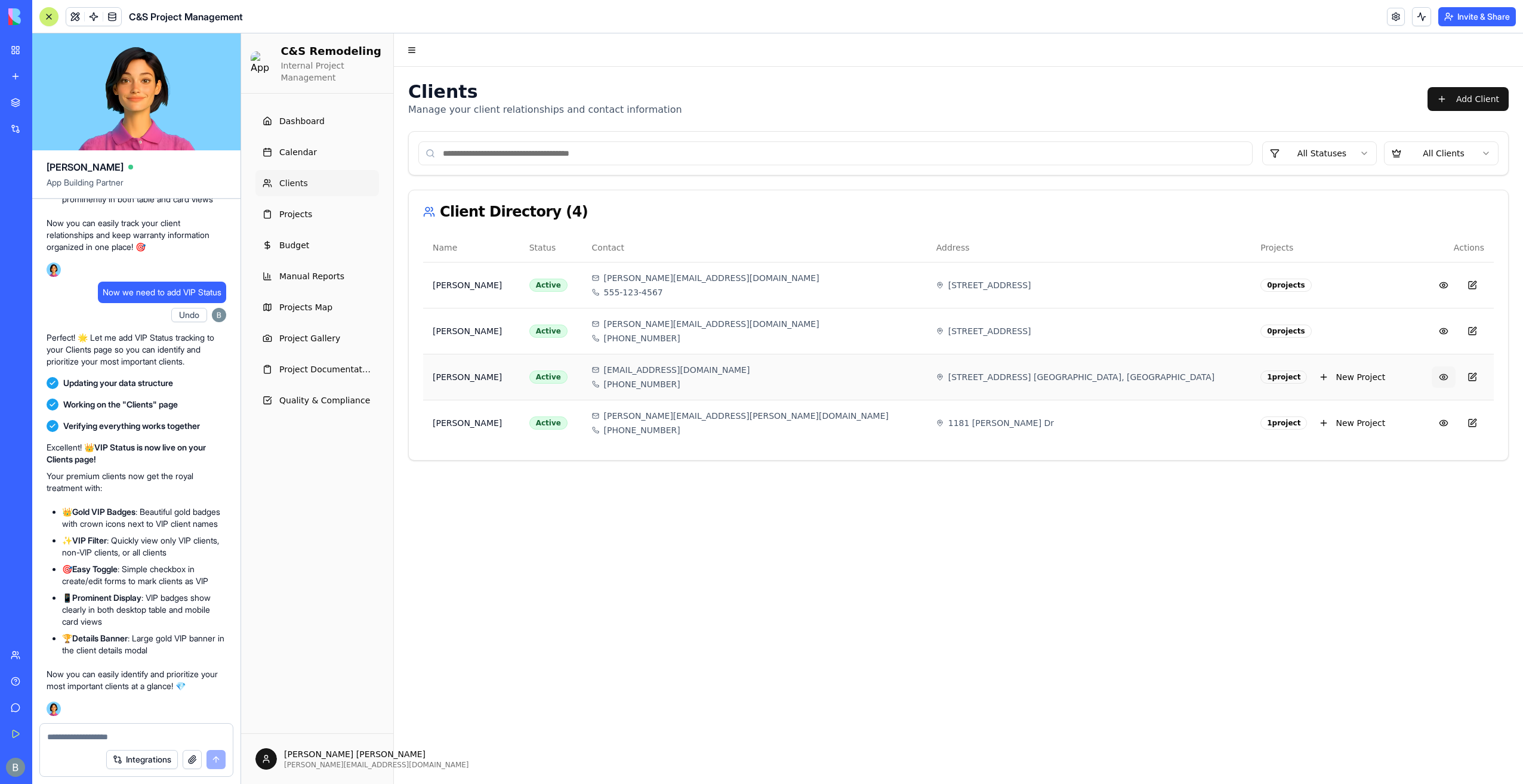
click at [1437, 381] on button at bounding box center [1444, 377] width 24 height 22
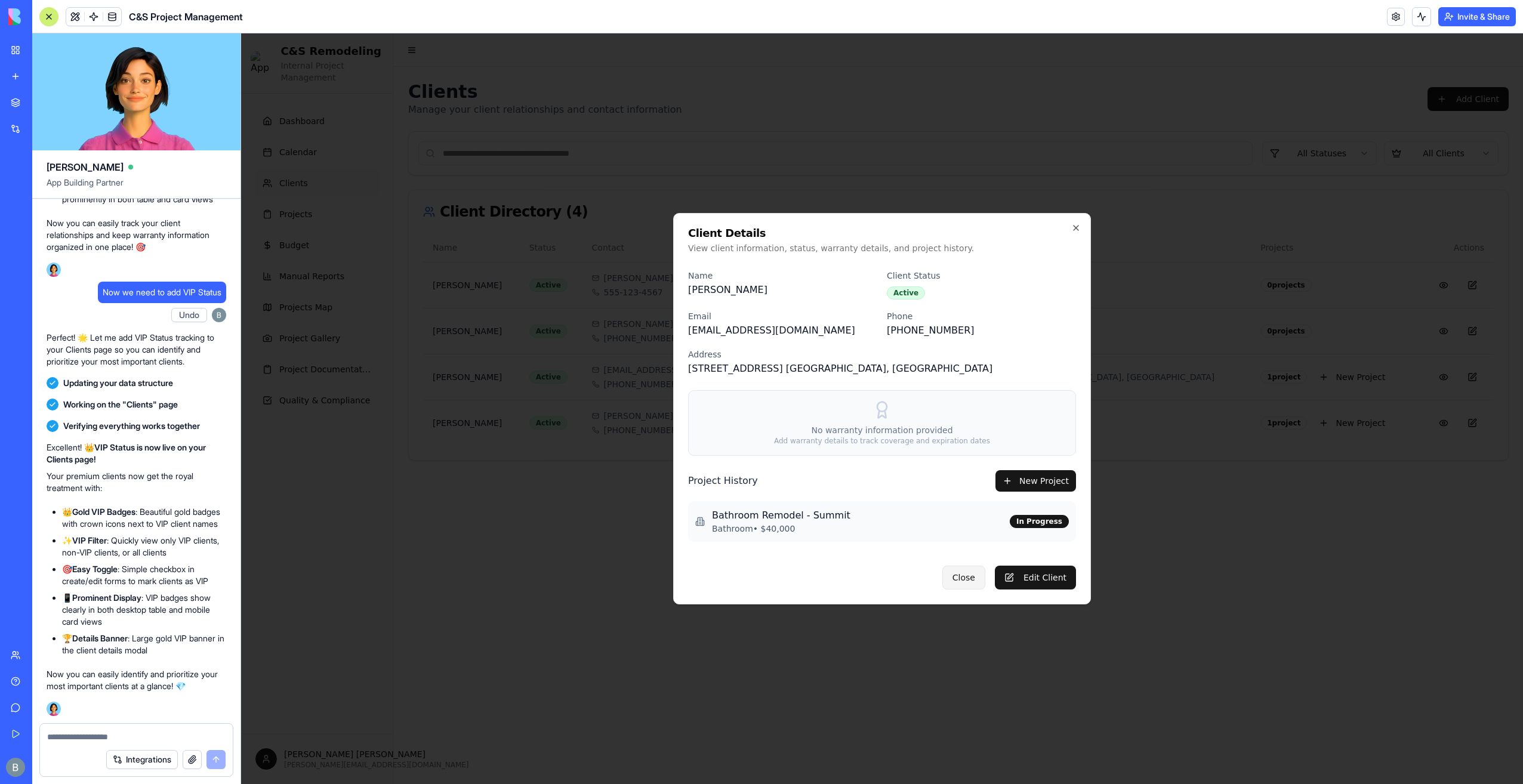
click at [973, 576] on button "Close" at bounding box center [964, 578] width 43 height 24
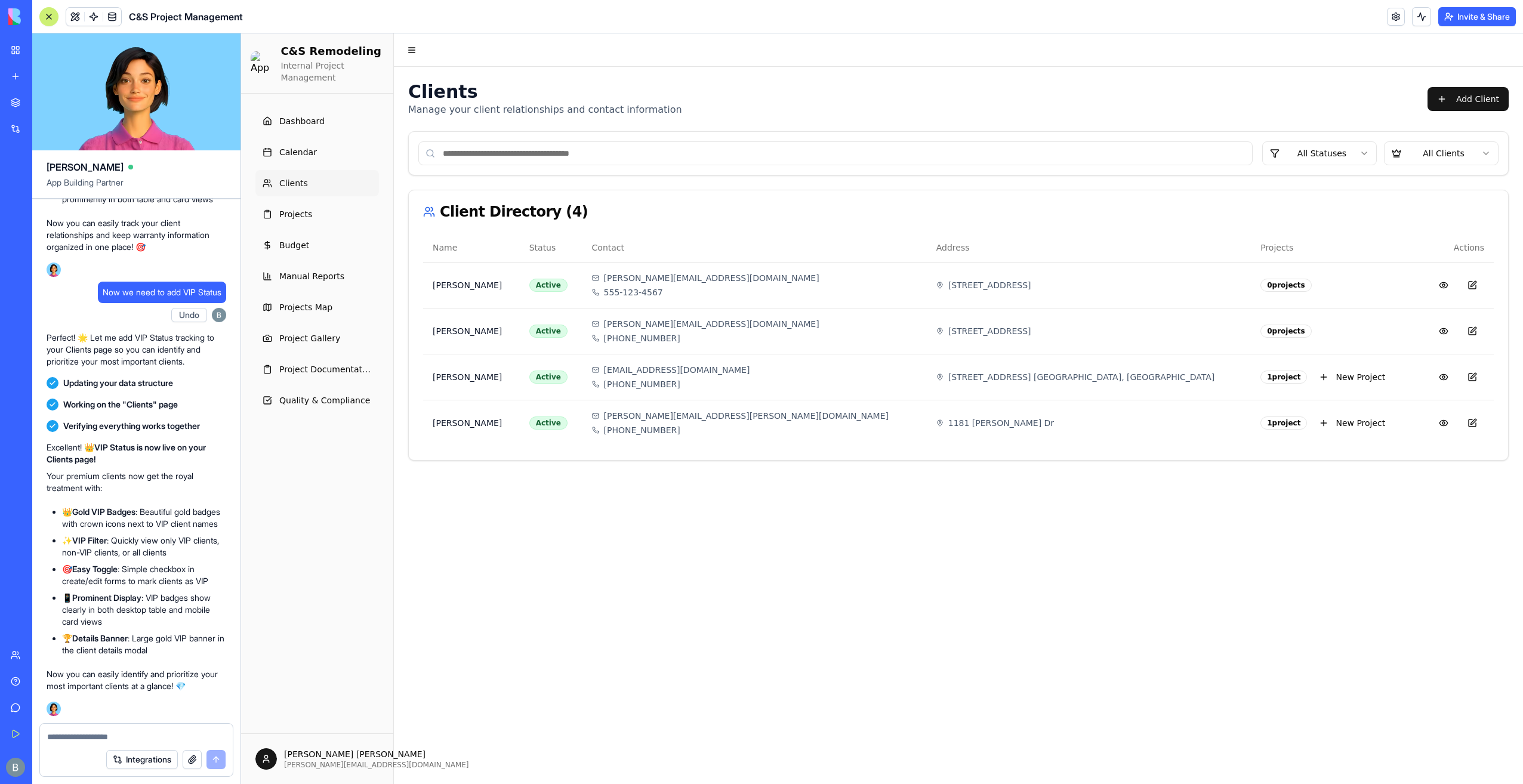
click at [1443, 161] on html "C&S Remodeling Internal Project Management Dashboard Calendar Clients Projects …" at bounding box center [882, 409] width 1282 height 751
click at [1447, 146] on html "C&S Remodeling Internal Project Management Dashboard Calendar Clients Projects …" at bounding box center [882, 409] width 1282 height 751
click at [1470, 93] on button "Add Client" at bounding box center [1467, 99] width 81 height 24
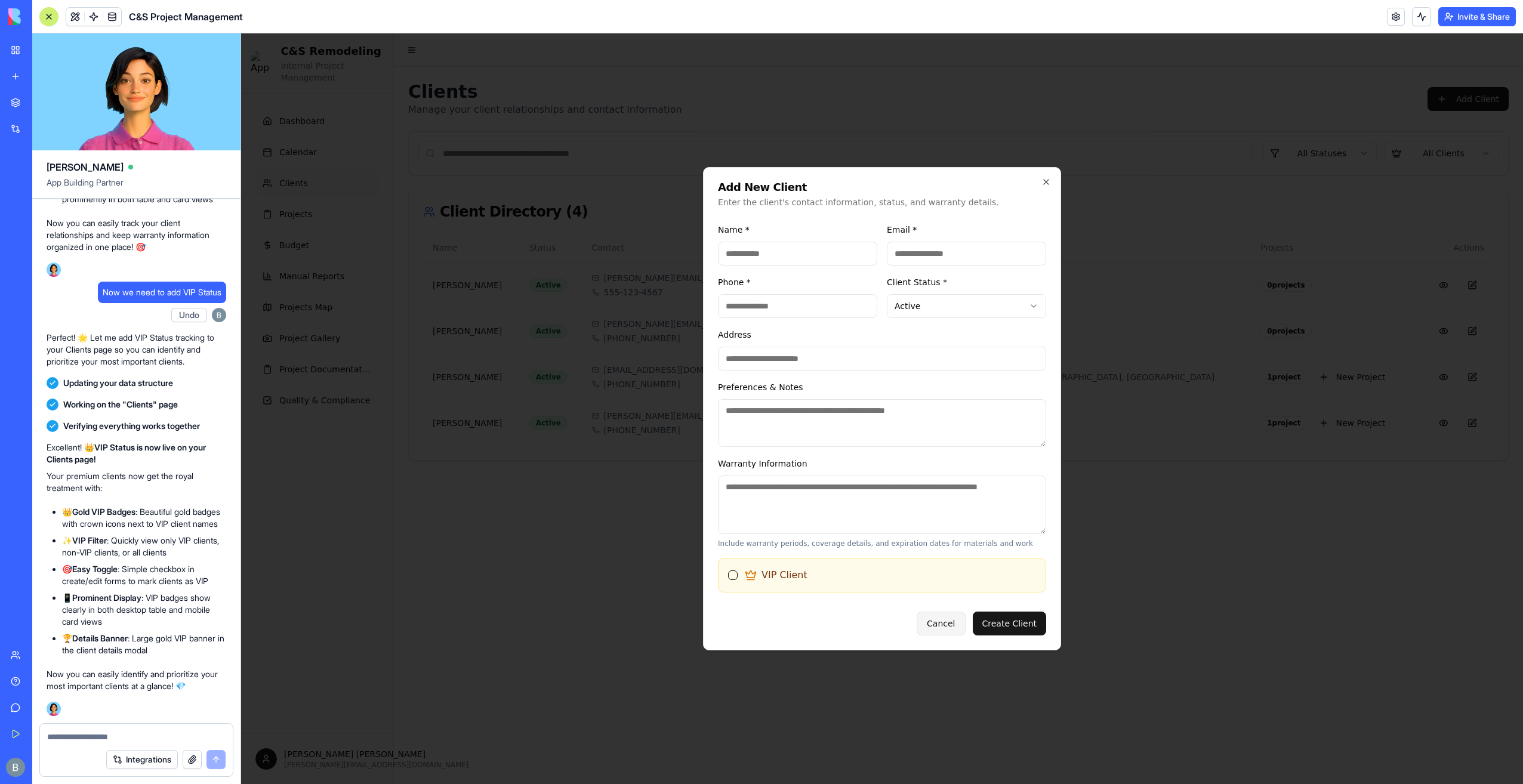
click at [968, 625] on div "Cancel Create Client" at bounding box center [882, 619] width 328 height 34
click at [974, 621] on div "Cancel Create Client" at bounding box center [882, 619] width 328 height 34
click at [979, 622] on button "Create Client" at bounding box center [1009, 624] width 74 height 24
click at [956, 628] on button "Cancel" at bounding box center [941, 624] width 48 height 24
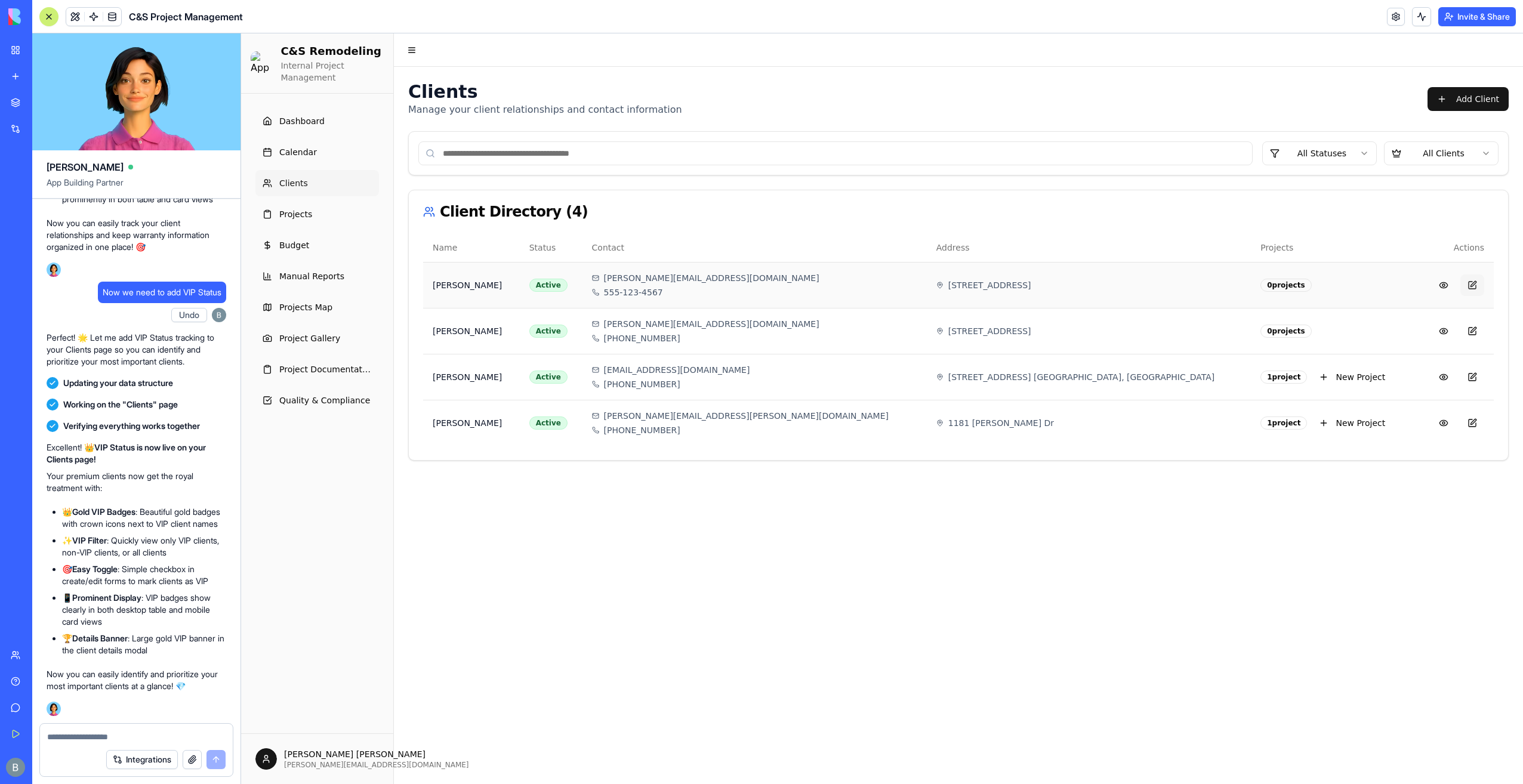
click at [1472, 290] on button at bounding box center [1472, 285] width 24 height 22
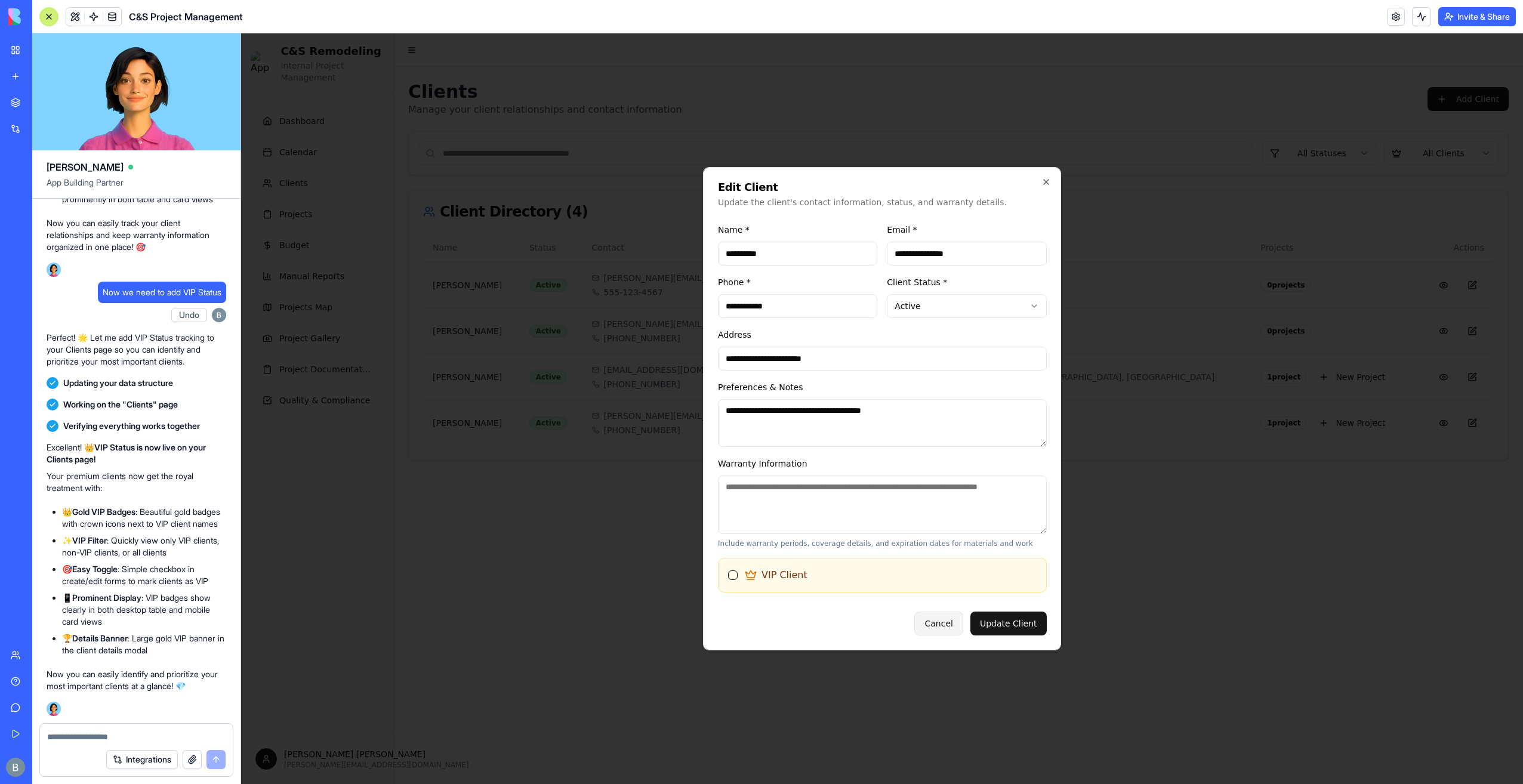
click at [937, 620] on button "Cancel" at bounding box center [939, 624] width 48 height 24
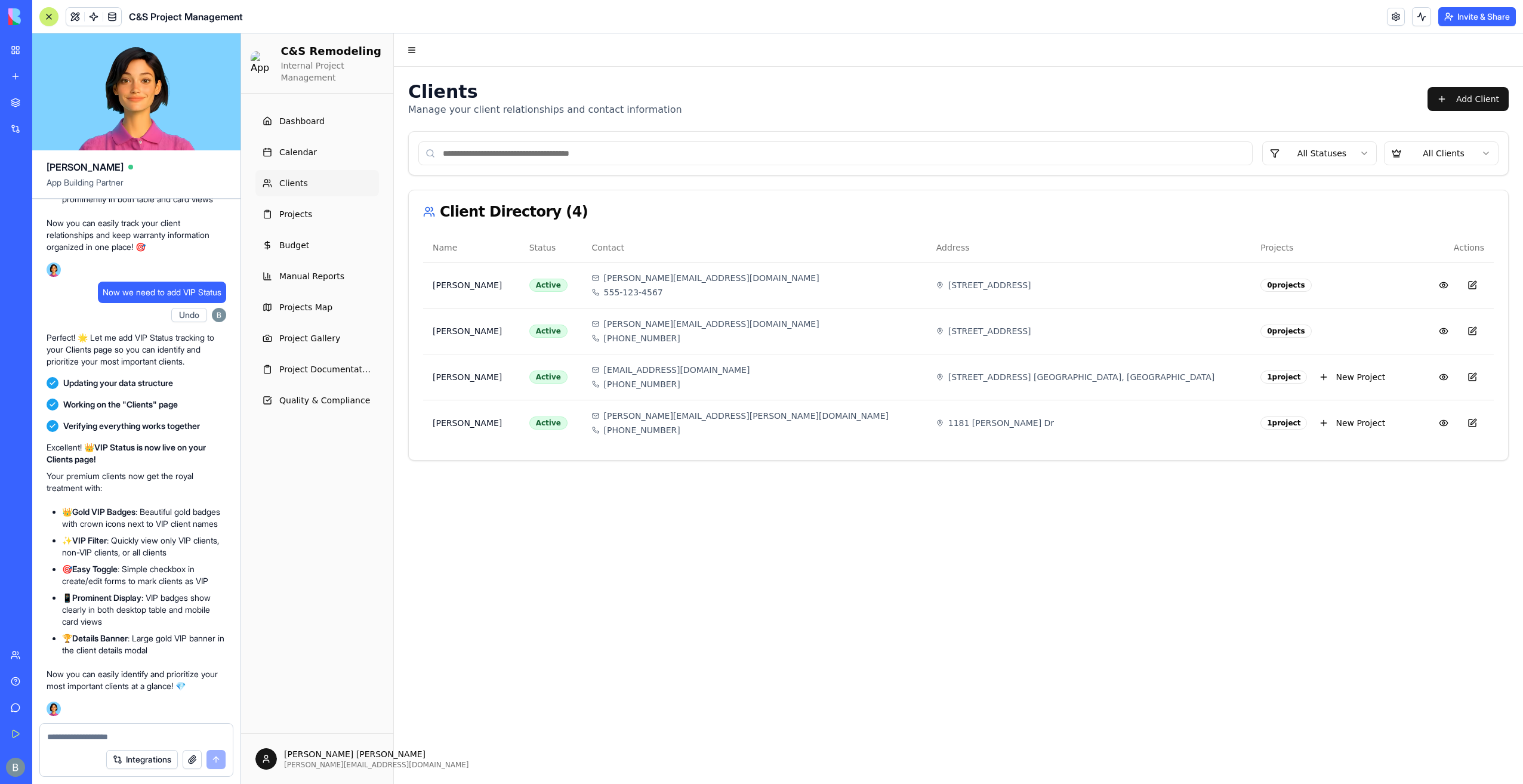
click at [920, 615] on main "Toggle Navigation Menu Clients Manage your client relationships and contact inf…" at bounding box center [958, 409] width 1129 height 751
click at [318, 212] on link "Projects" at bounding box center [316, 214] width 123 height 27
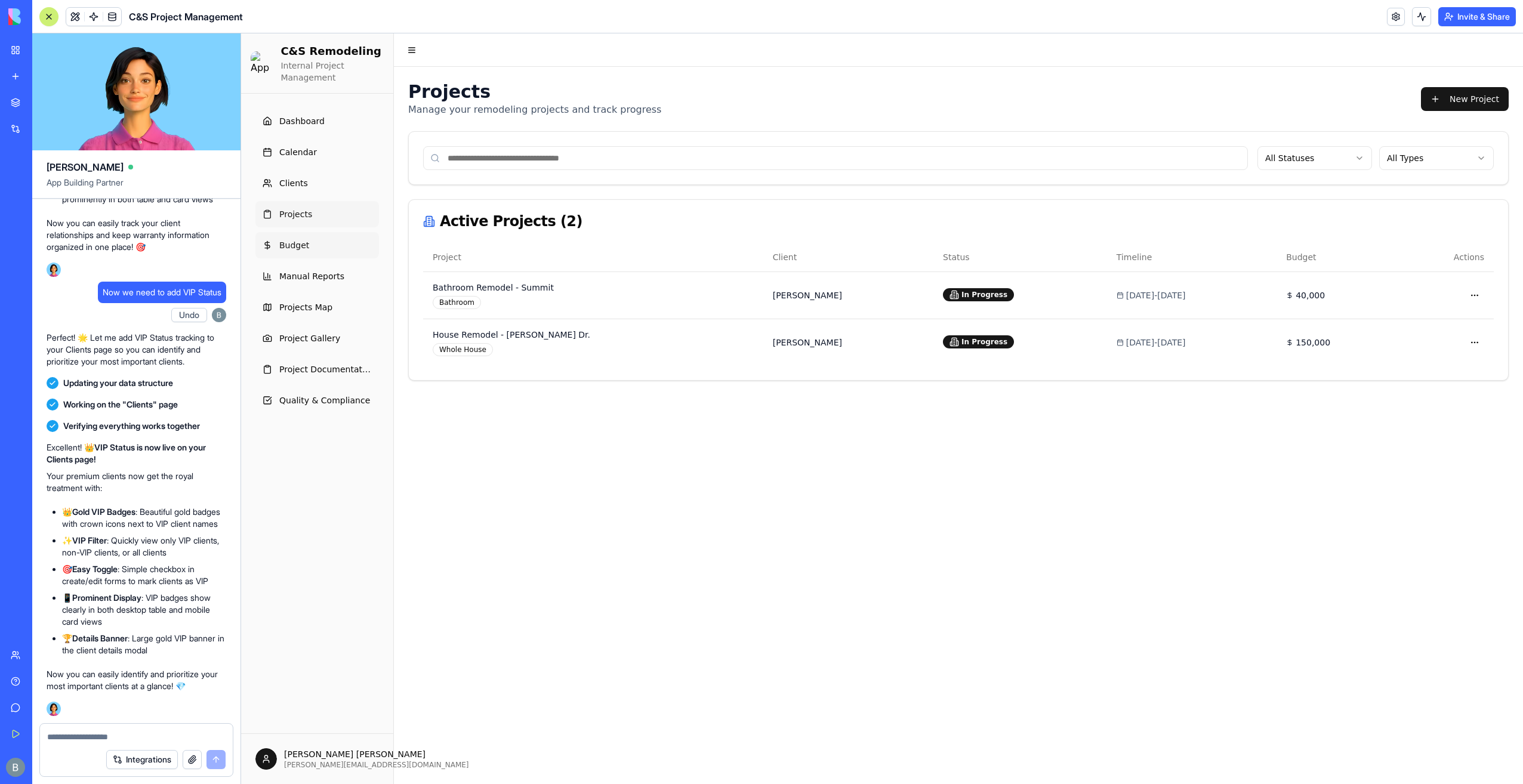
click at [328, 252] on link "Budget" at bounding box center [316, 245] width 123 height 27
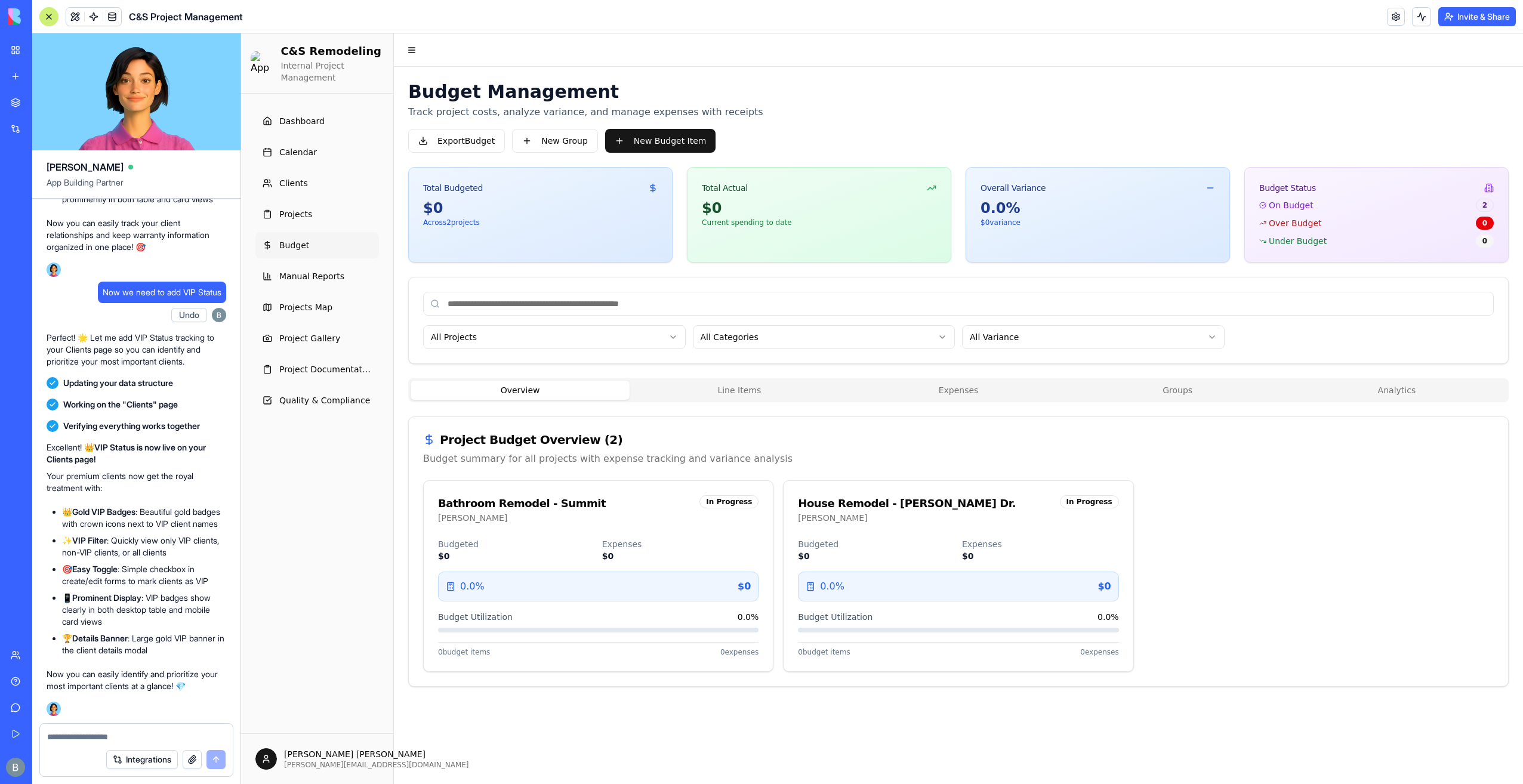
click at [765, 400] on div "Overview Line Items Expenses Groups Analytics Project Budget Overview ( 2 ) Bud…" at bounding box center [958, 532] width 1100 height 308
click at [764, 394] on button "Line Items" at bounding box center [739, 390] width 219 height 19
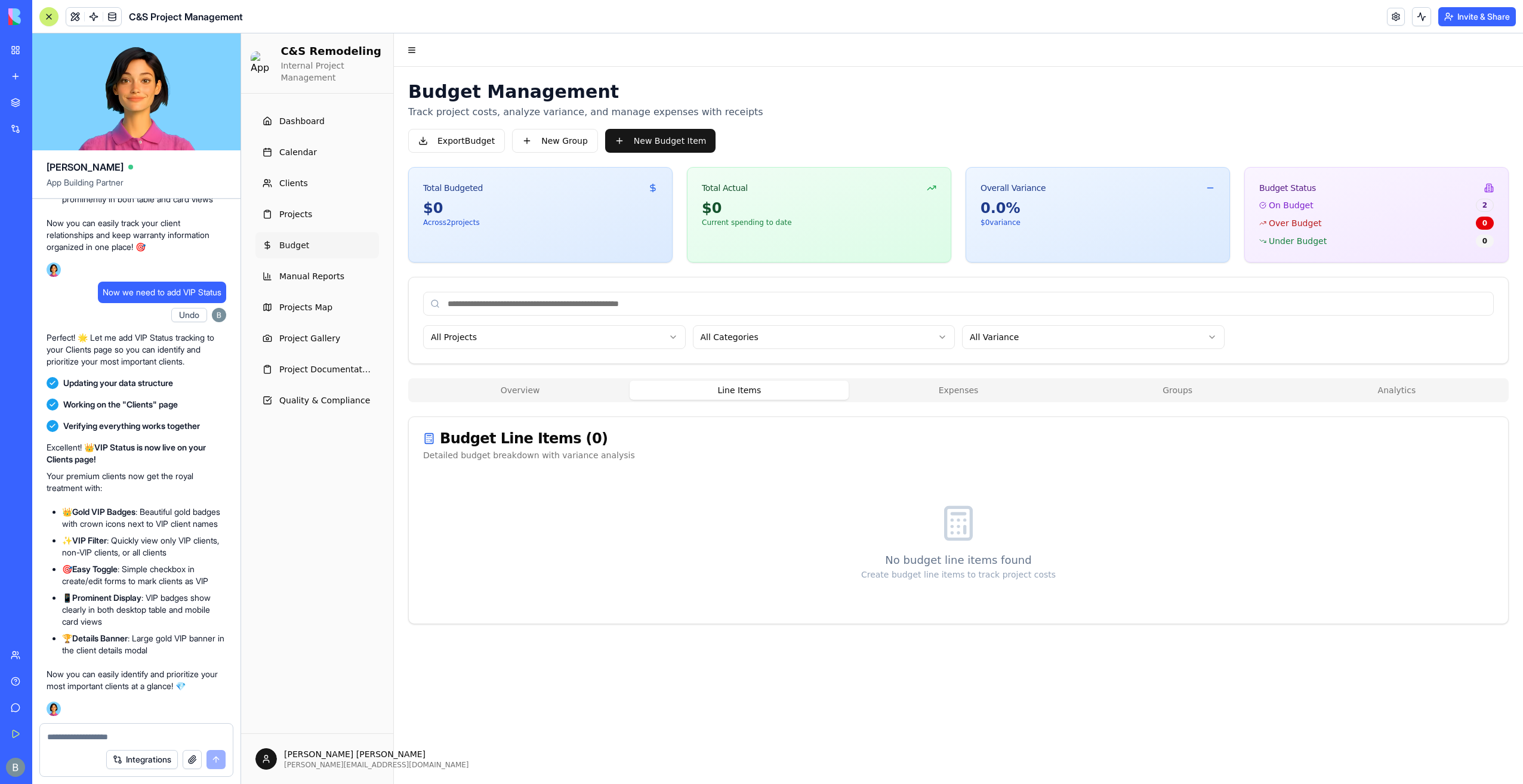
click at [950, 386] on button "Expenses" at bounding box center [958, 390] width 219 height 19
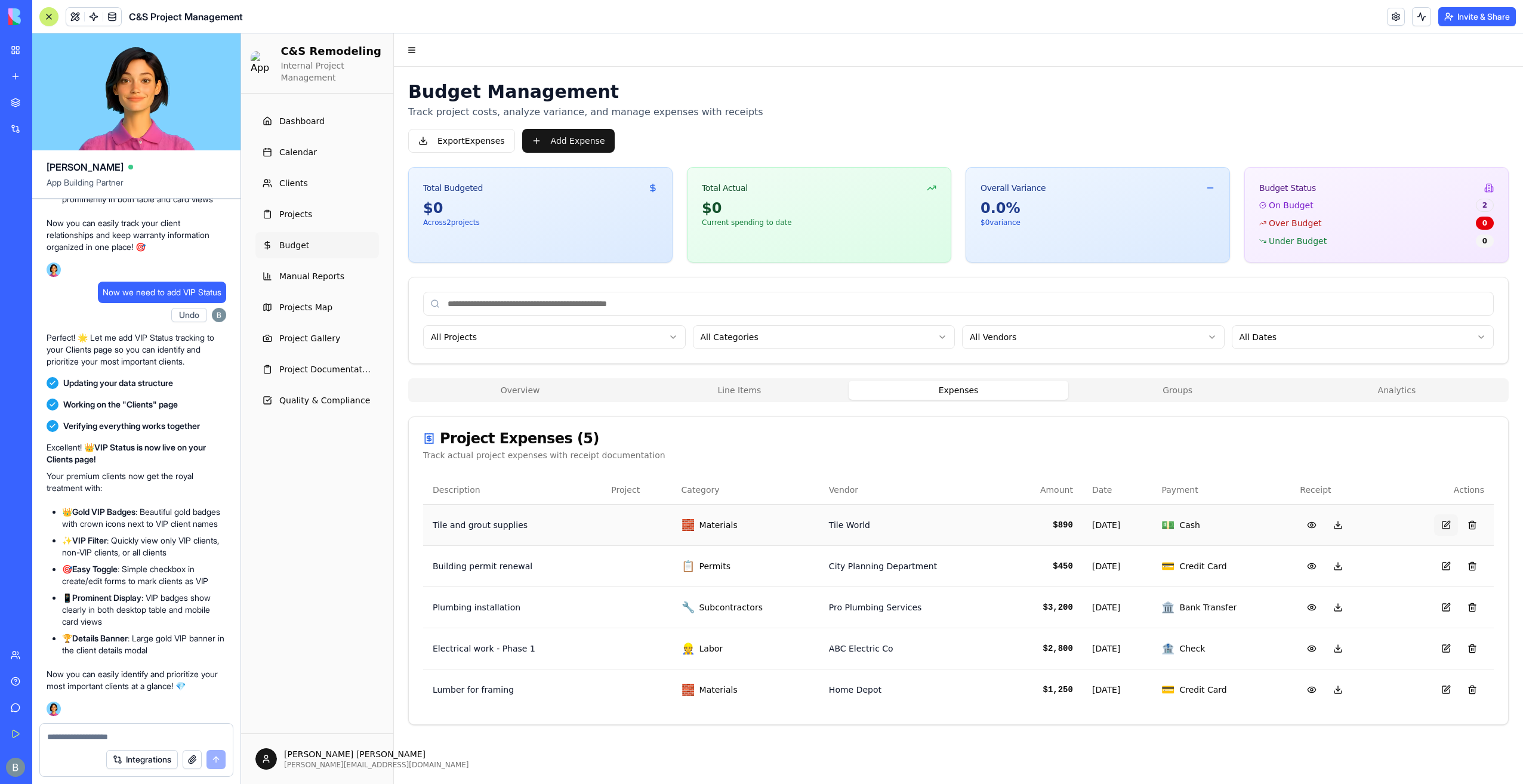
click at [1447, 522] on button at bounding box center [1447, 525] width 24 height 22
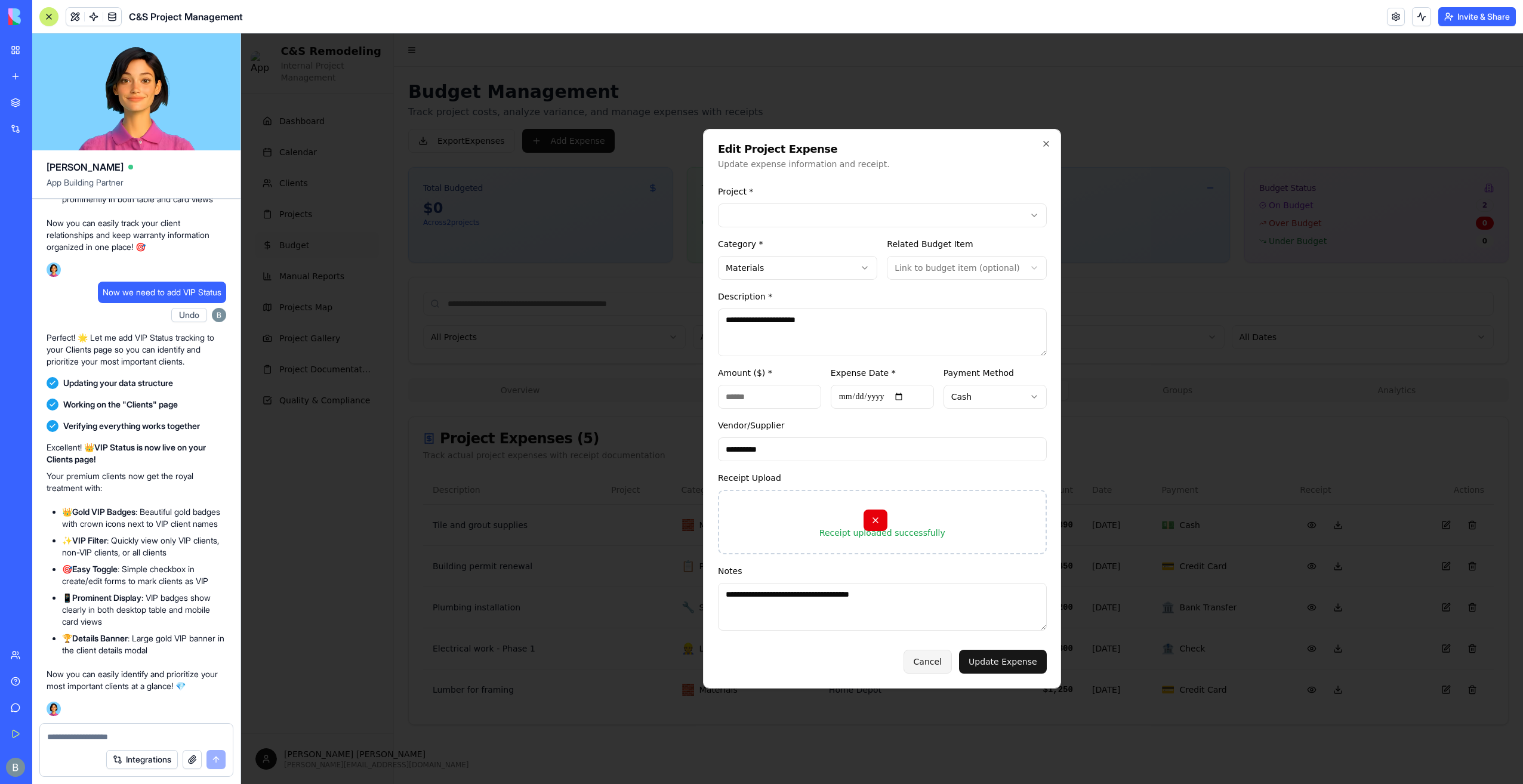
click at [938, 655] on button "Cancel" at bounding box center [927, 662] width 48 height 24
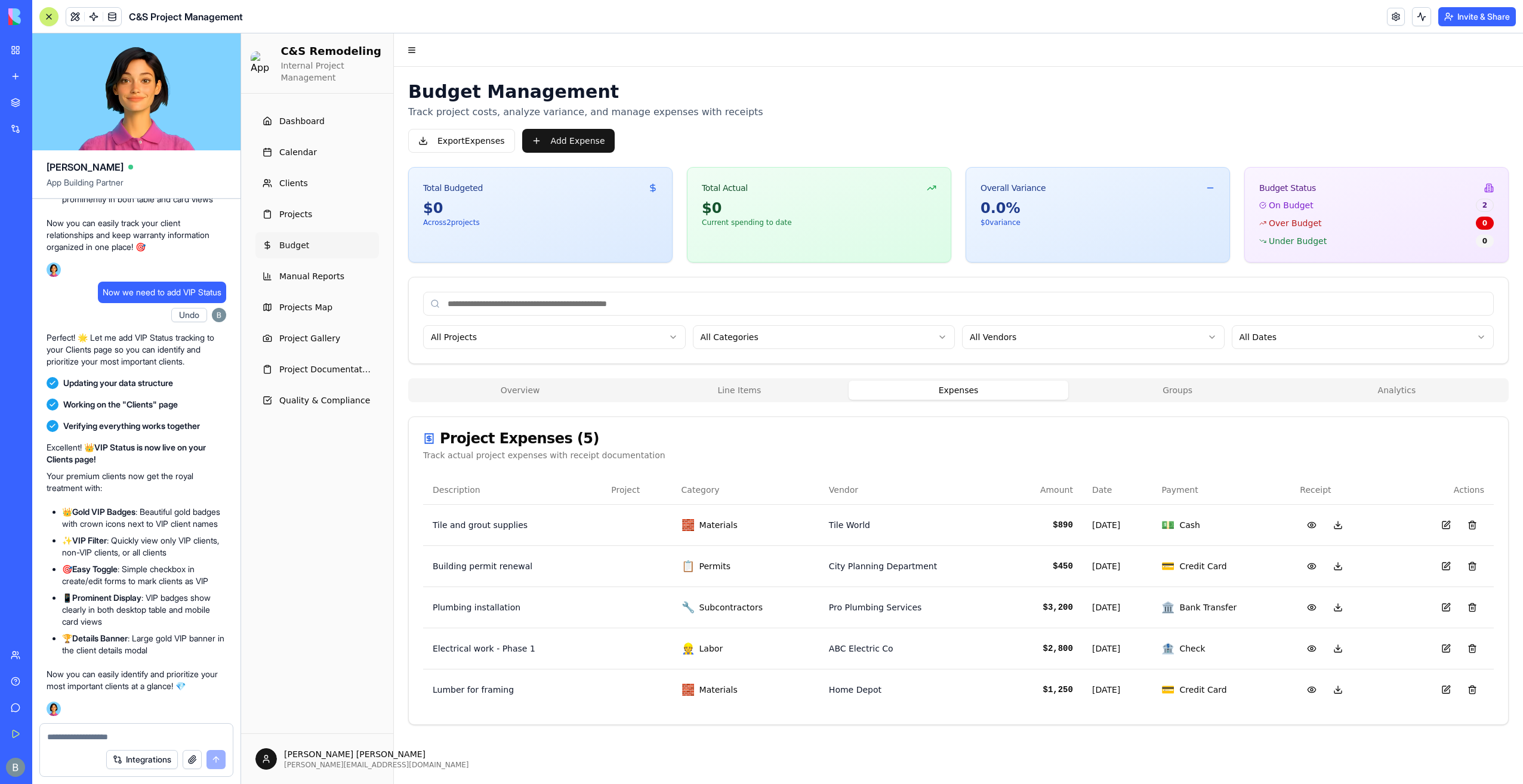
click at [1147, 383] on button "Groups" at bounding box center [1178, 390] width 219 height 19
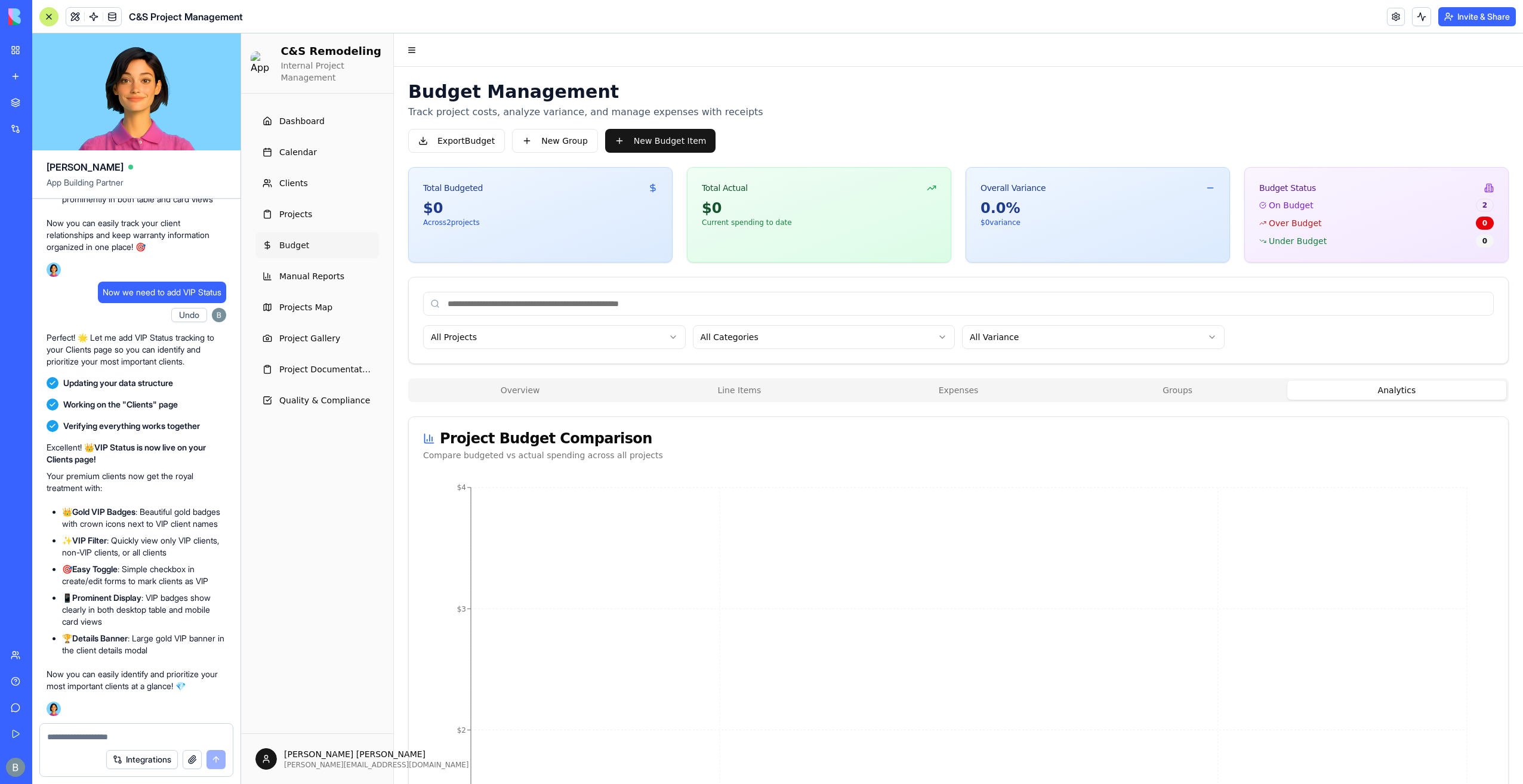
click at [1411, 385] on button "Analytics" at bounding box center [1397, 390] width 219 height 19
click at [719, 383] on button "Line Items" at bounding box center [739, 390] width 219 height 19
click at [603, 389] on button "Overview" at bounding box center [520, 390] width 219 height 19
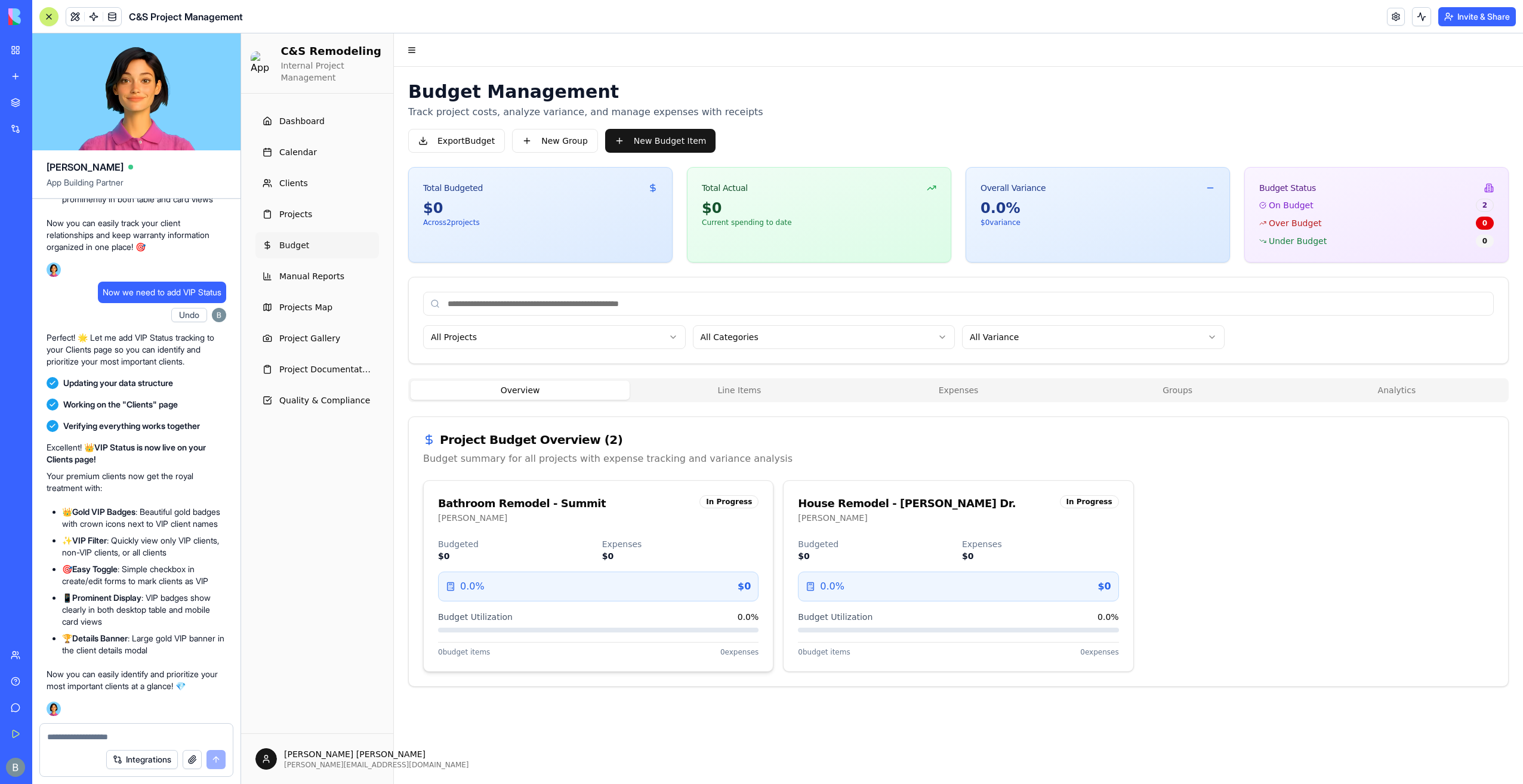
click at [724, 509] on div "Bathroom Remodel - Summit Letita In Progress" at bounding box center [598, 510] width 320 height 29
click at [741, 371] on div "Budget Management Track project costs, analyze variance, and manage expenses wi…" at bounding box center [958, 384] width 1129 height 634
click at [741, 382] on button "Line Items" at bounding box center [739, 390] width 219 height 19
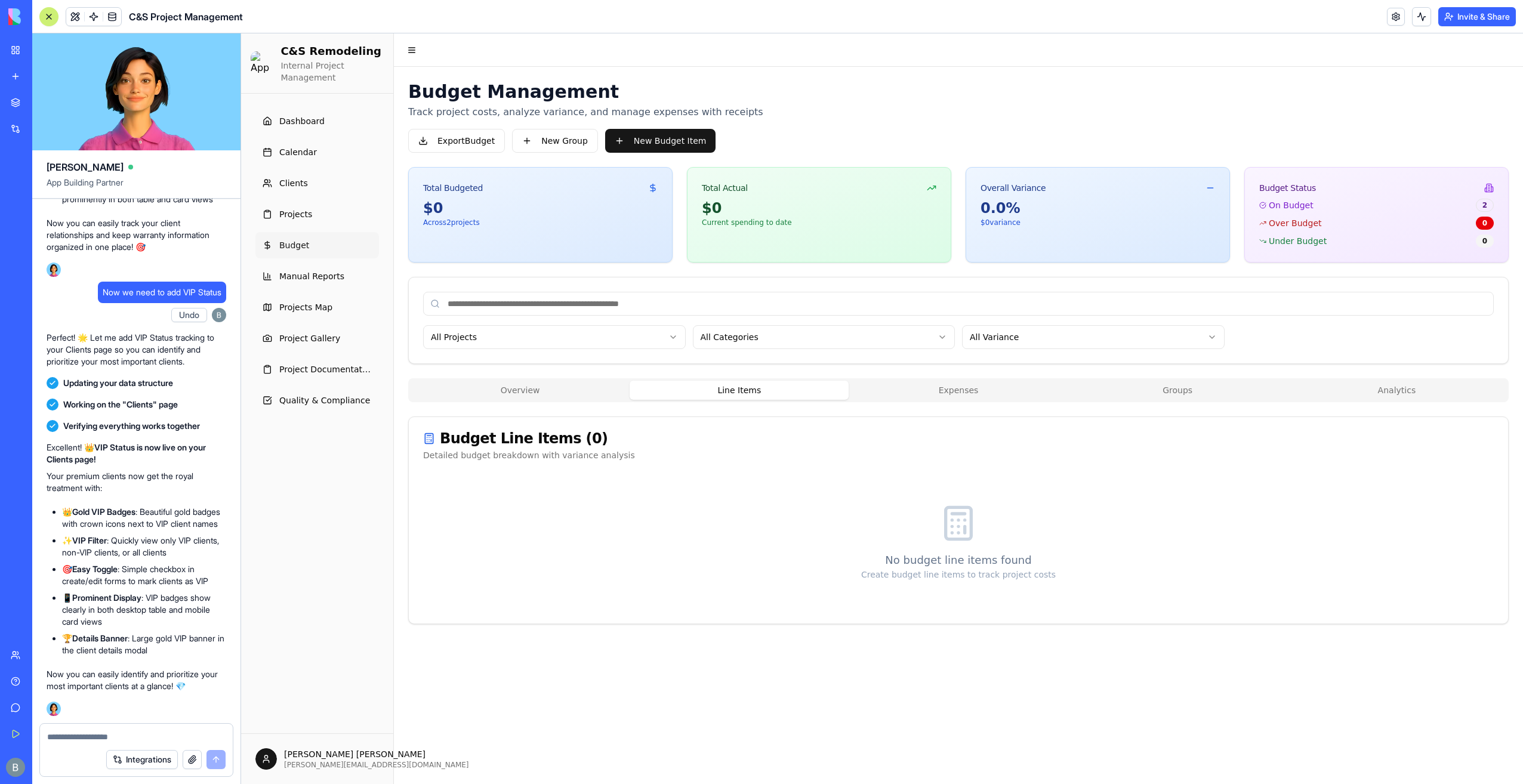
click at [588, 391] on button "Overview" at bounding box center [520, 390] width 219 height 19
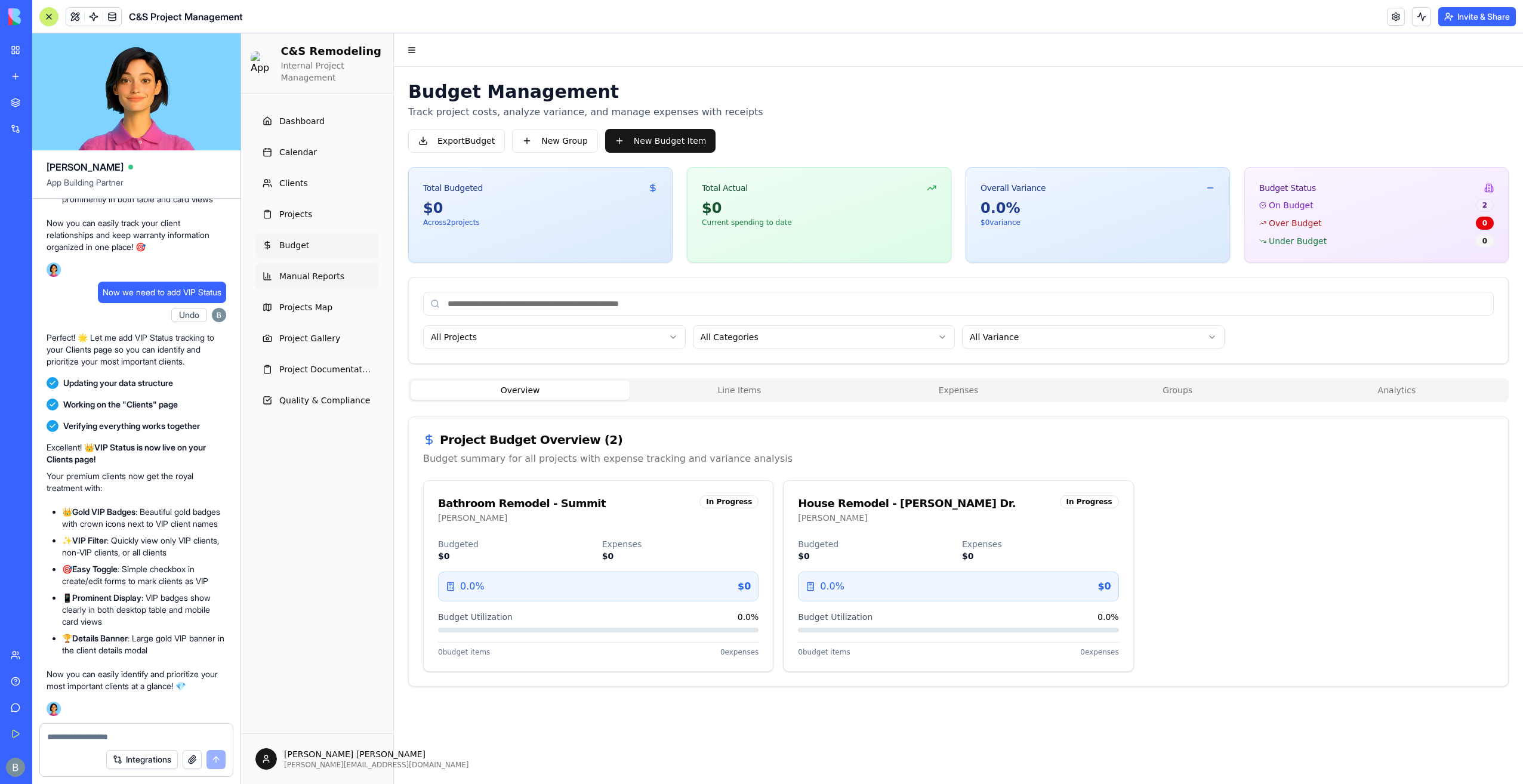
click at [353, 274] on link "Manual Reports" at bounding box center [316, 276] width 123 height 27
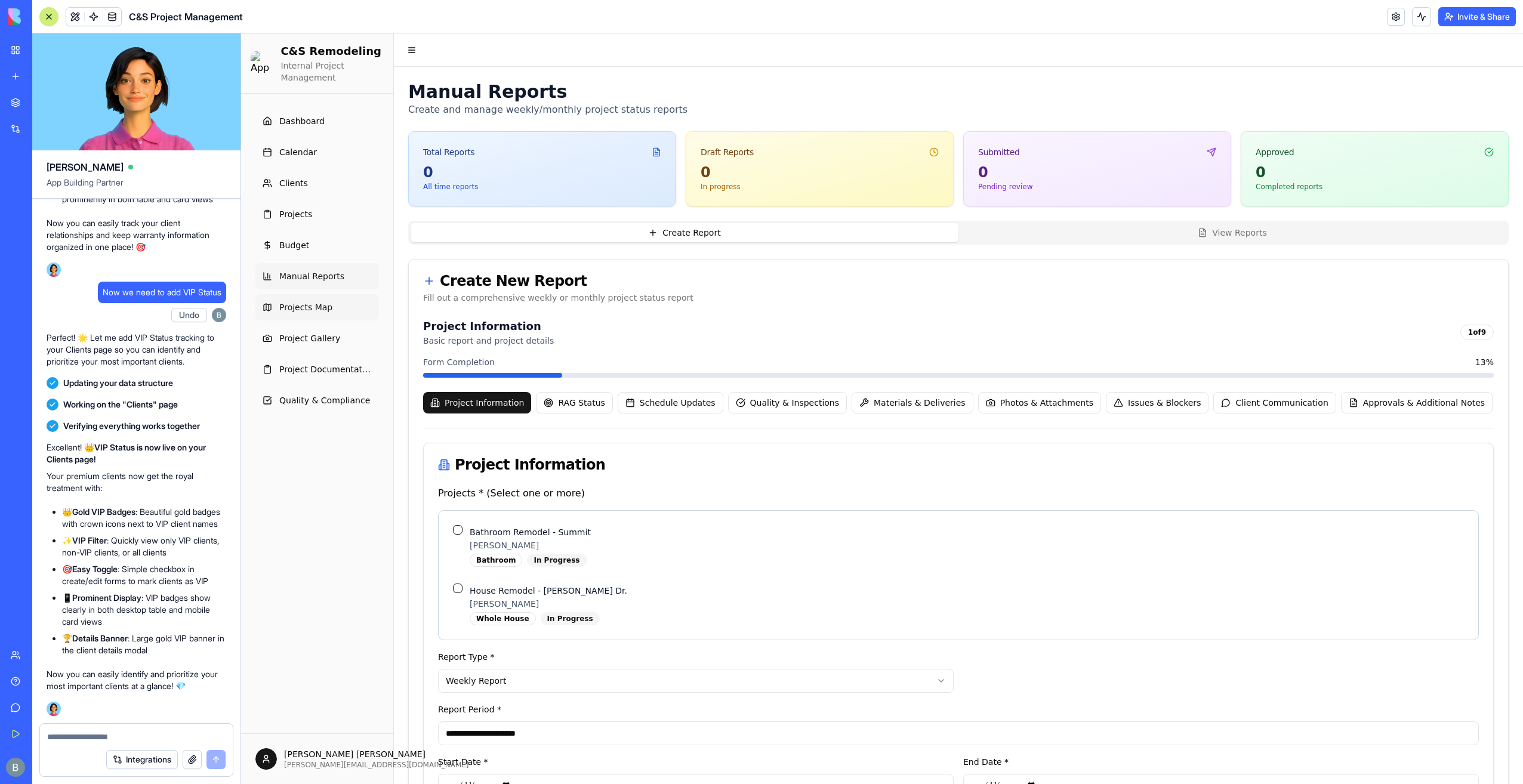
click at [342, 319] on link "Projects Map" at bounding box center [316, 307] width 123 height 27
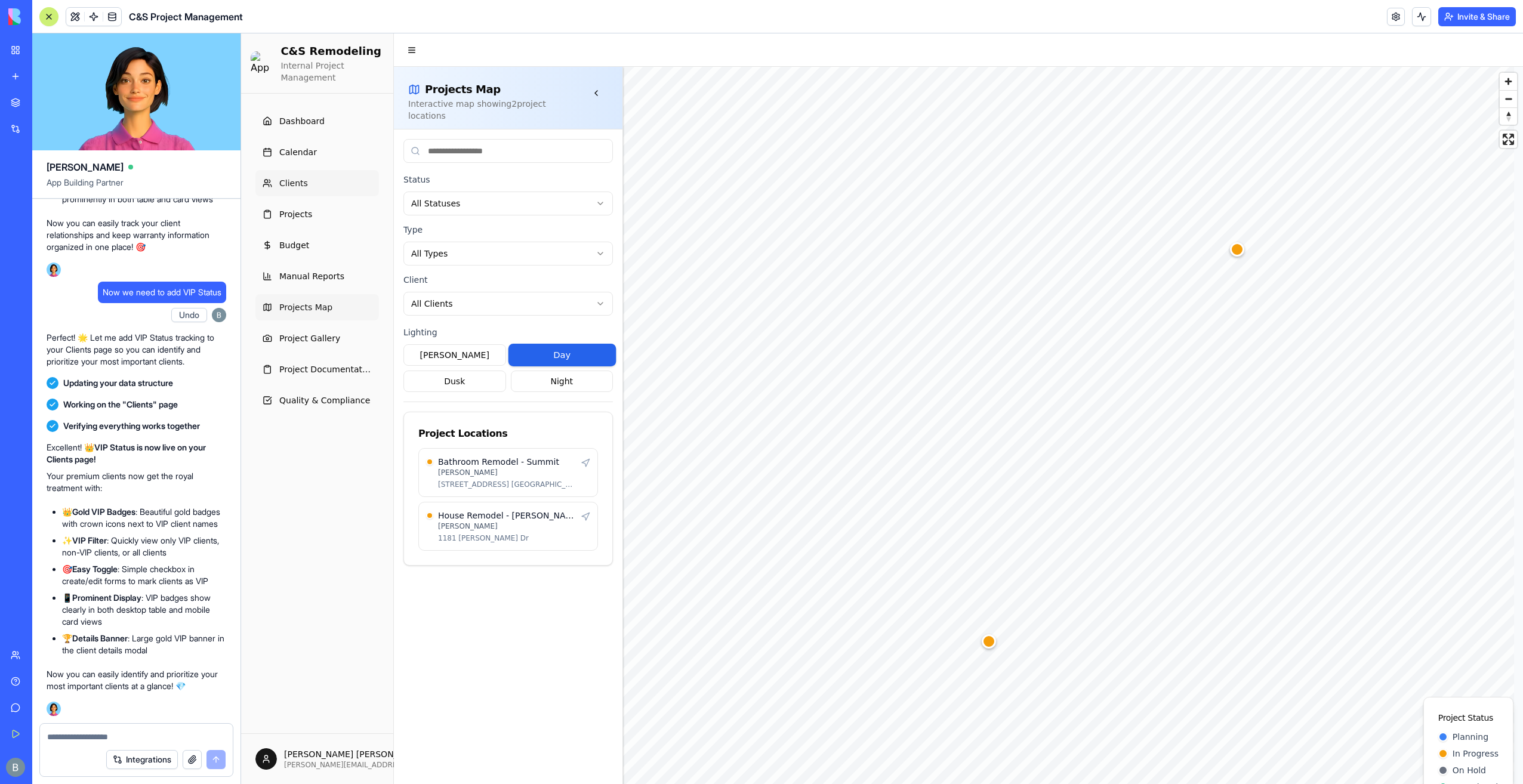
click at [321, 192] on link "Clients" at bounding box center [316, 183] width 123 height 27
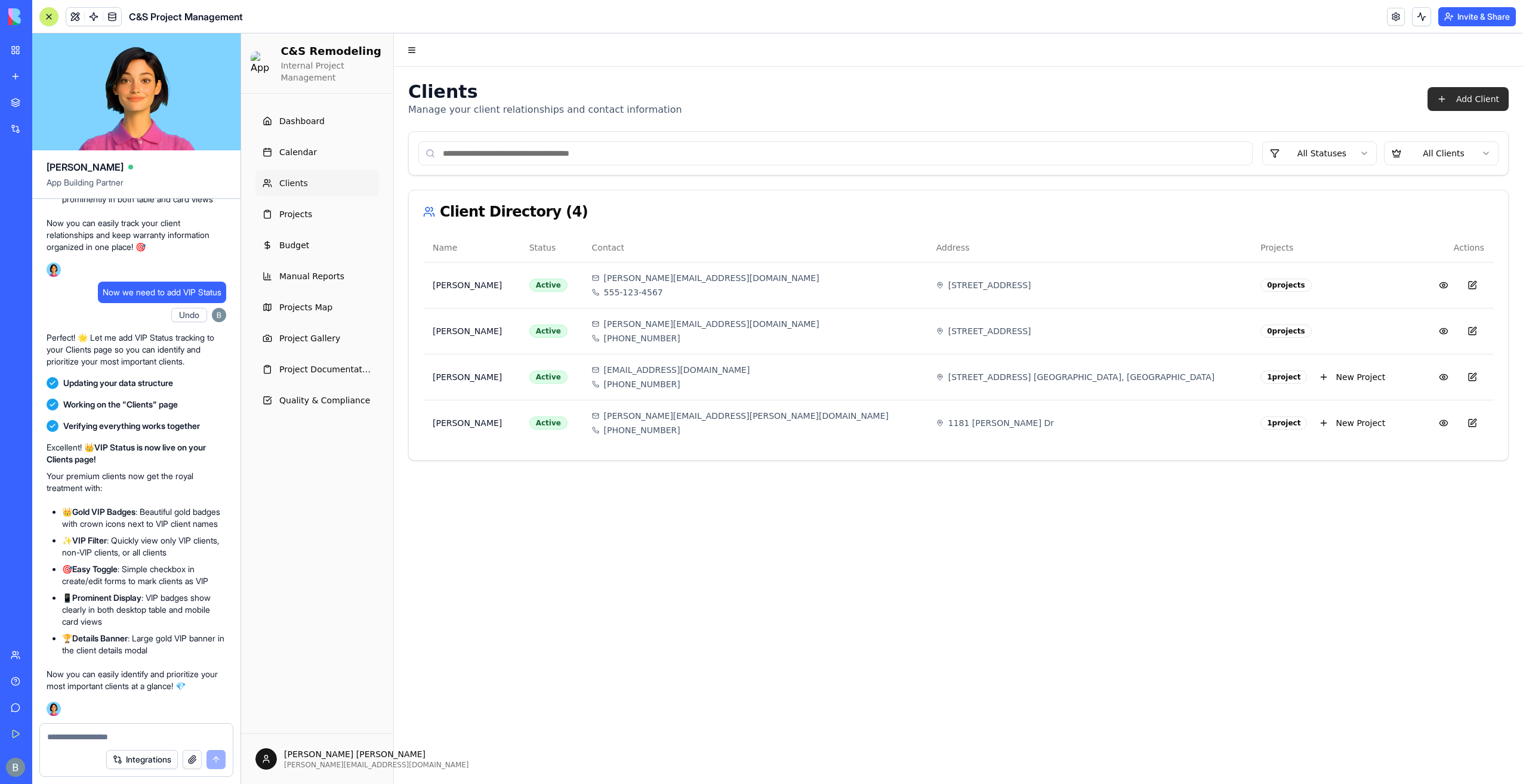
click at [1473, 96] on button "Add Client" at bounding box center [1467, 99] width 81 height 24
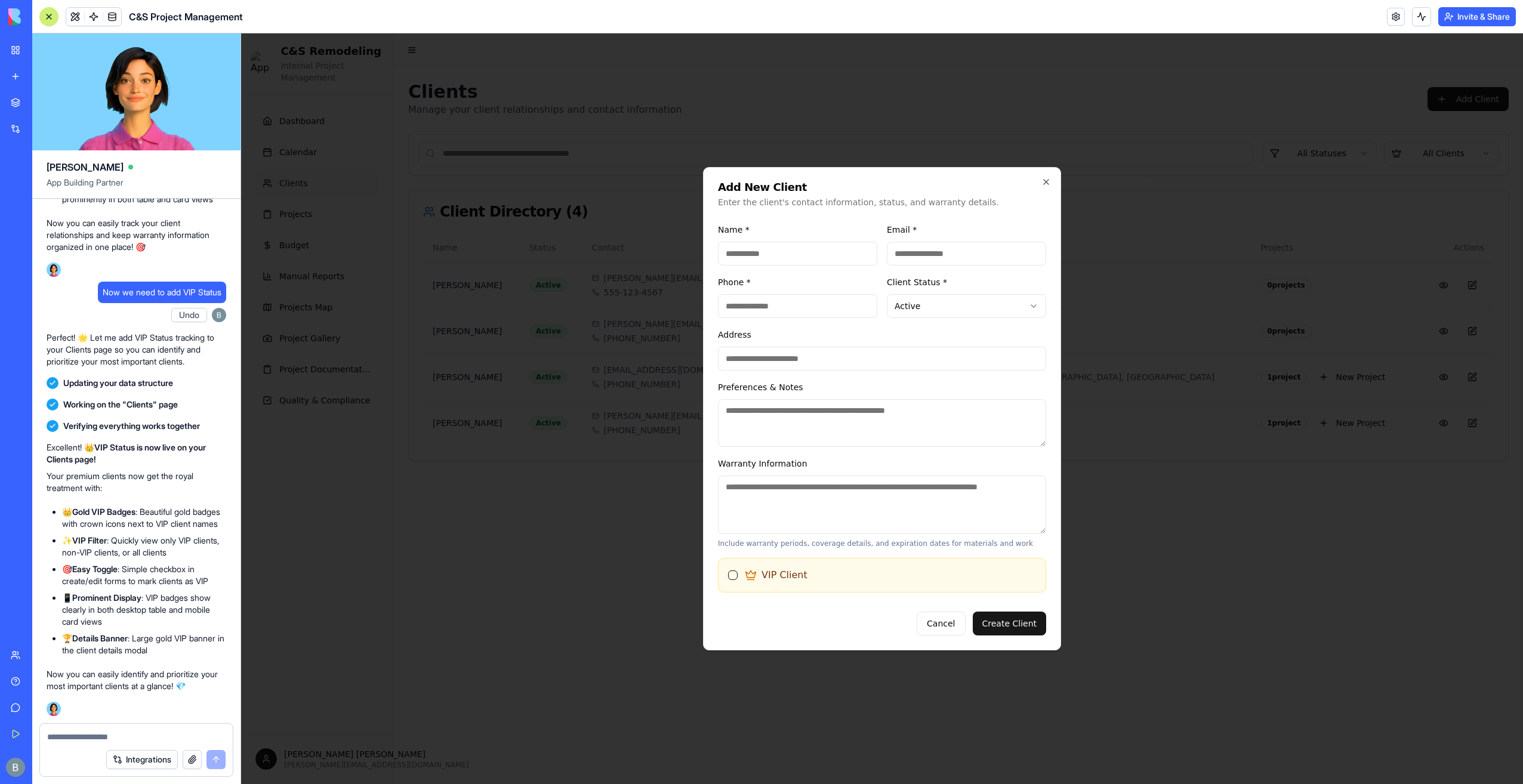
click at [752, 252] on input "Name *" at bounding box center [798, 254] width 159 height 24
type input "**********"
click at [922, 209] on div "**********" at bounding box center [881, 409] width 358 height 484
click at [929, 246] on input "Email *" at bounding box center [967, 254] width 159 height 24
paste input "**********"
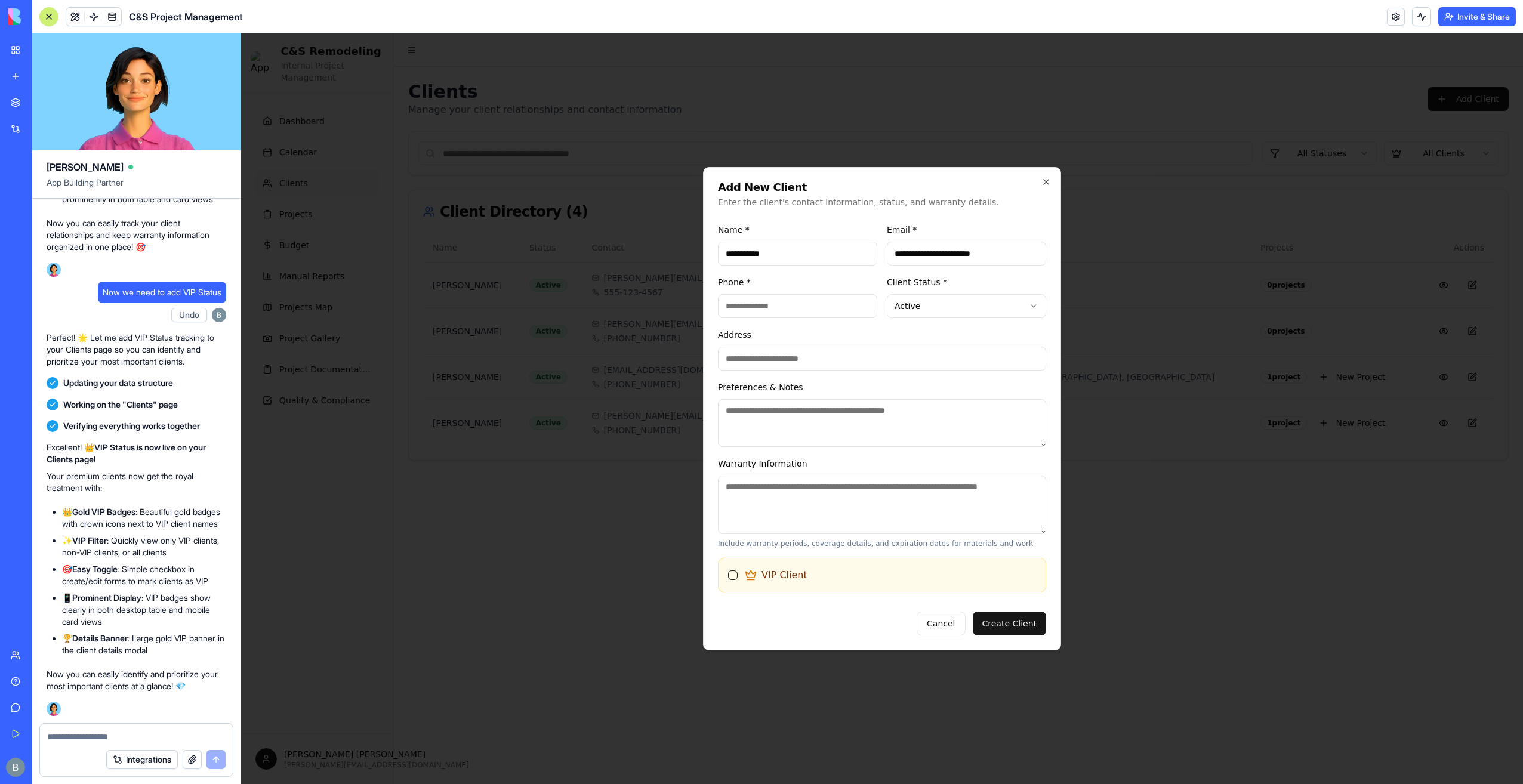
type input "**********"
click at [770, 307] on input "Phone *" at bounding box center [798, 307] width 159 height 24
paste input "**********"
type input "**********"
click at [896, 360] on input "Address" at bounding box center [882, 359] width 328 height 24
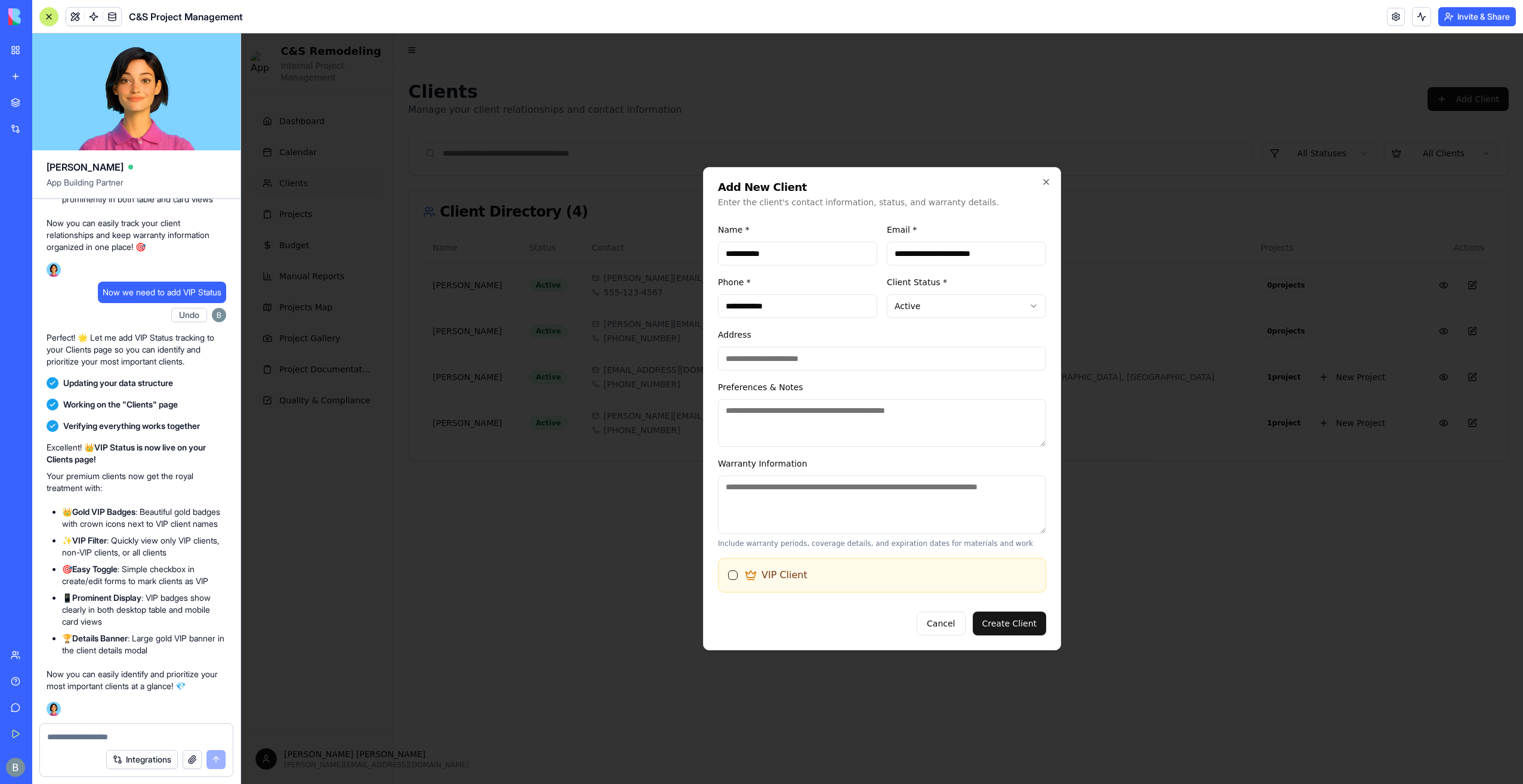
paste input "**********"
type input "**********"
click at [853, 340] on div "**********" at bounding box center [882, 349] width 328 height 43
click at [1001, 621] on button "Create Client" at bounding box center [1009, 624] width 74 height 24
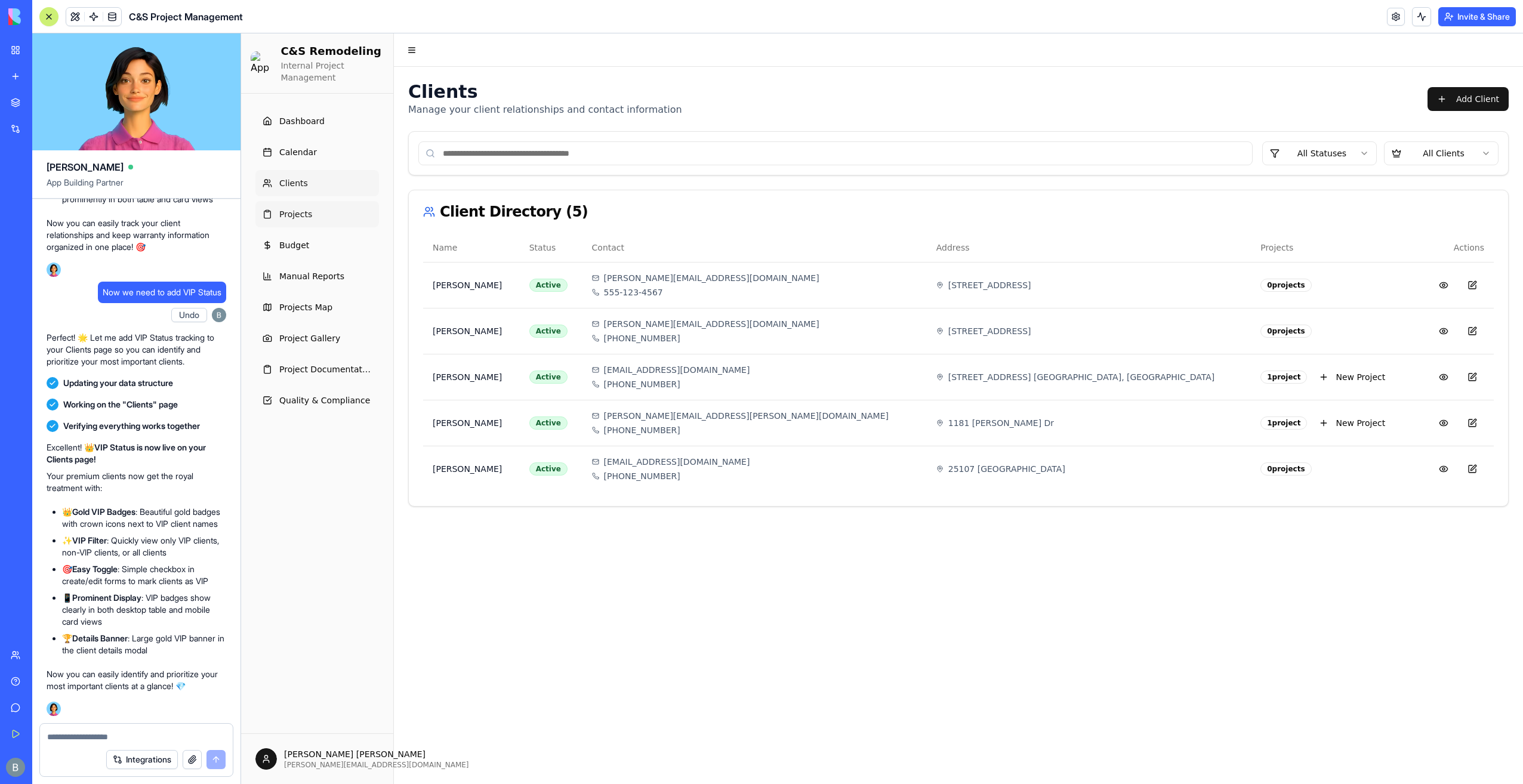
click at [308, 221] on link "Projects" at bounding box center [316, 214] width 123 height 27
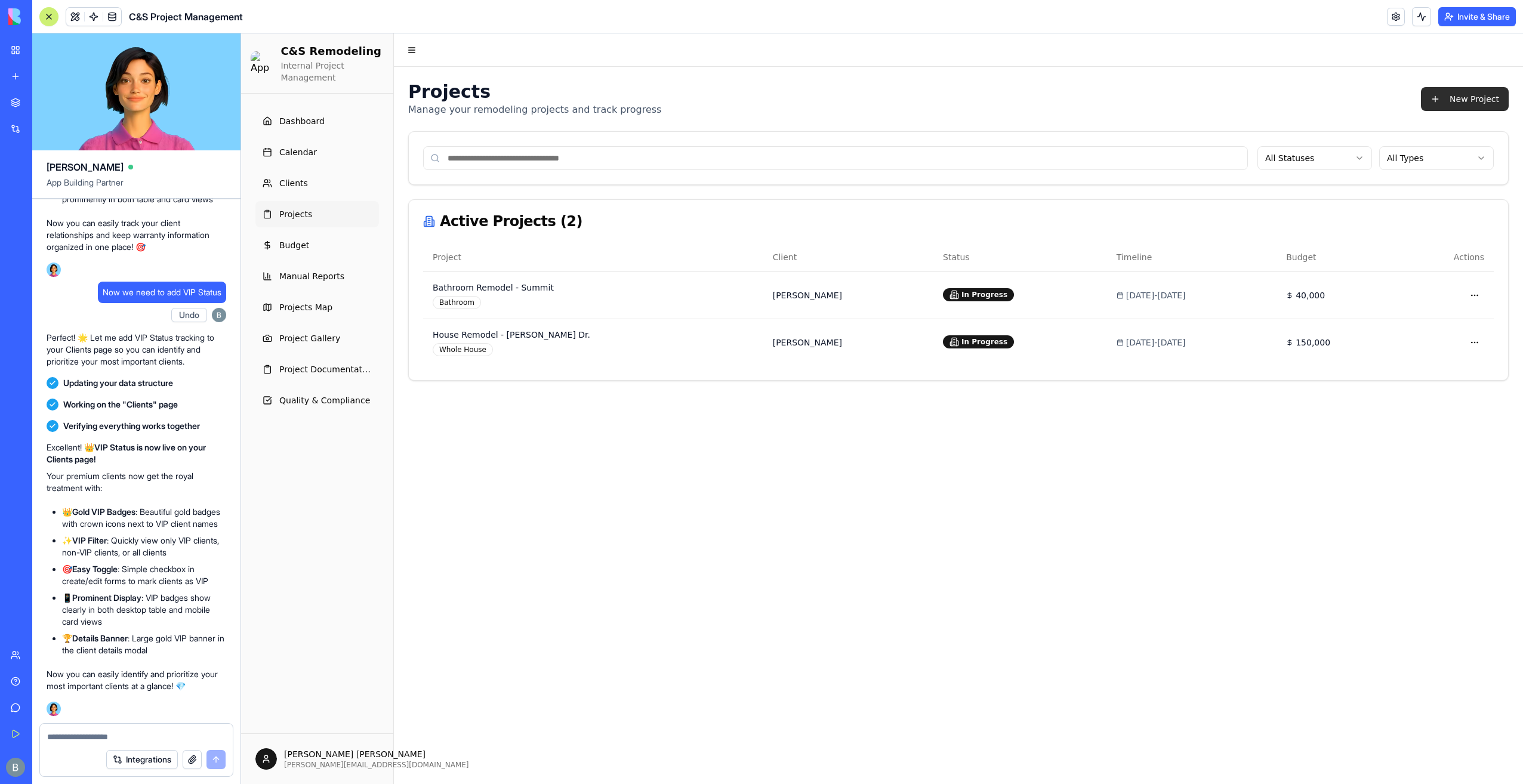
click at [1438, 94] on button "New Project" at bounding box center [1464, 99] width 88 height 24
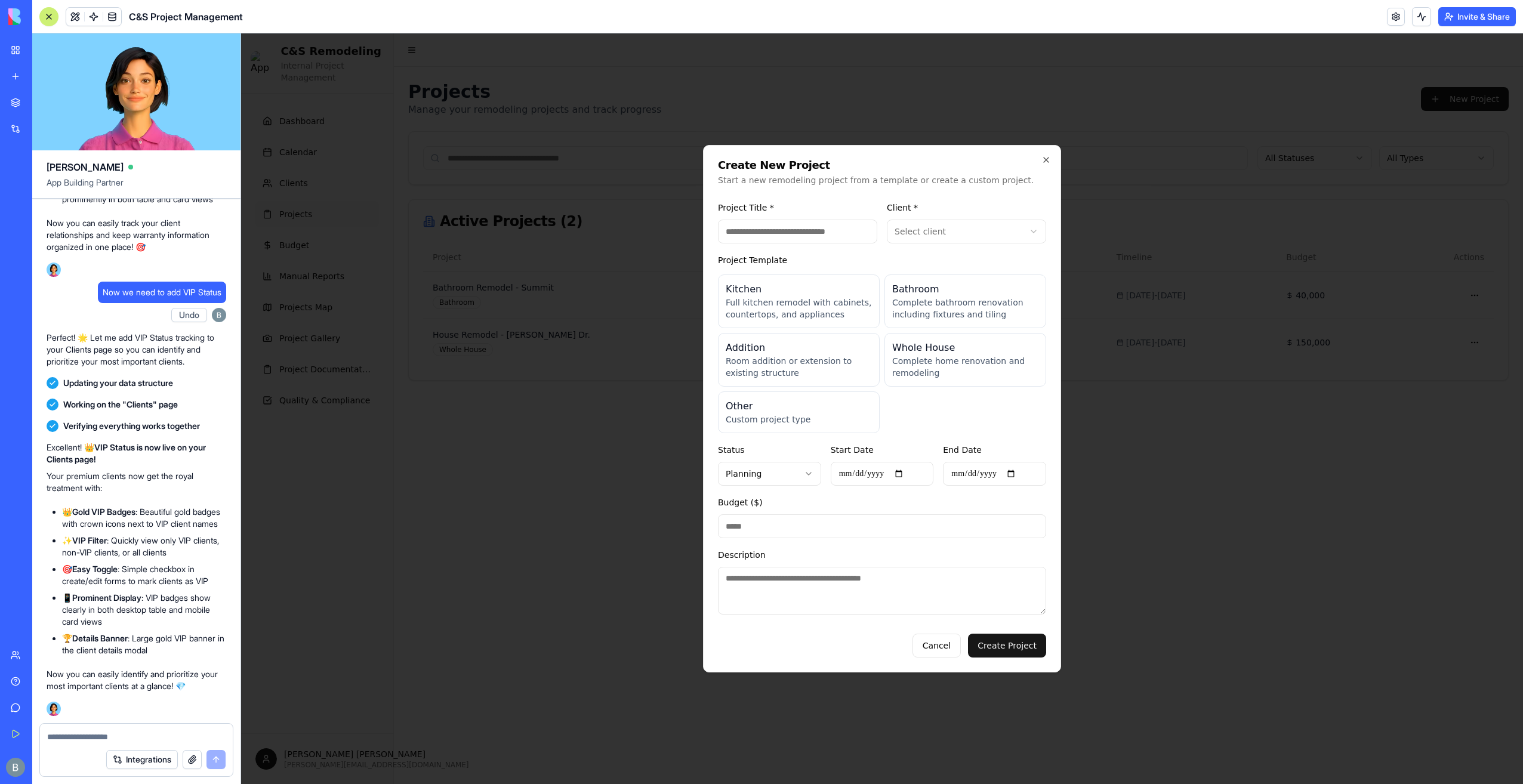
click at [814, 229] on input "Project Title *" at bounding box center [798, 232] width 159 height 24
click at [836, 230] on input "Project Title *" at bounding box center [798, 232] width 159 height 24
click at [835, 230] on input "Project Title *" at bounding box center [798, 232] width 159 height 24
type input "**********"
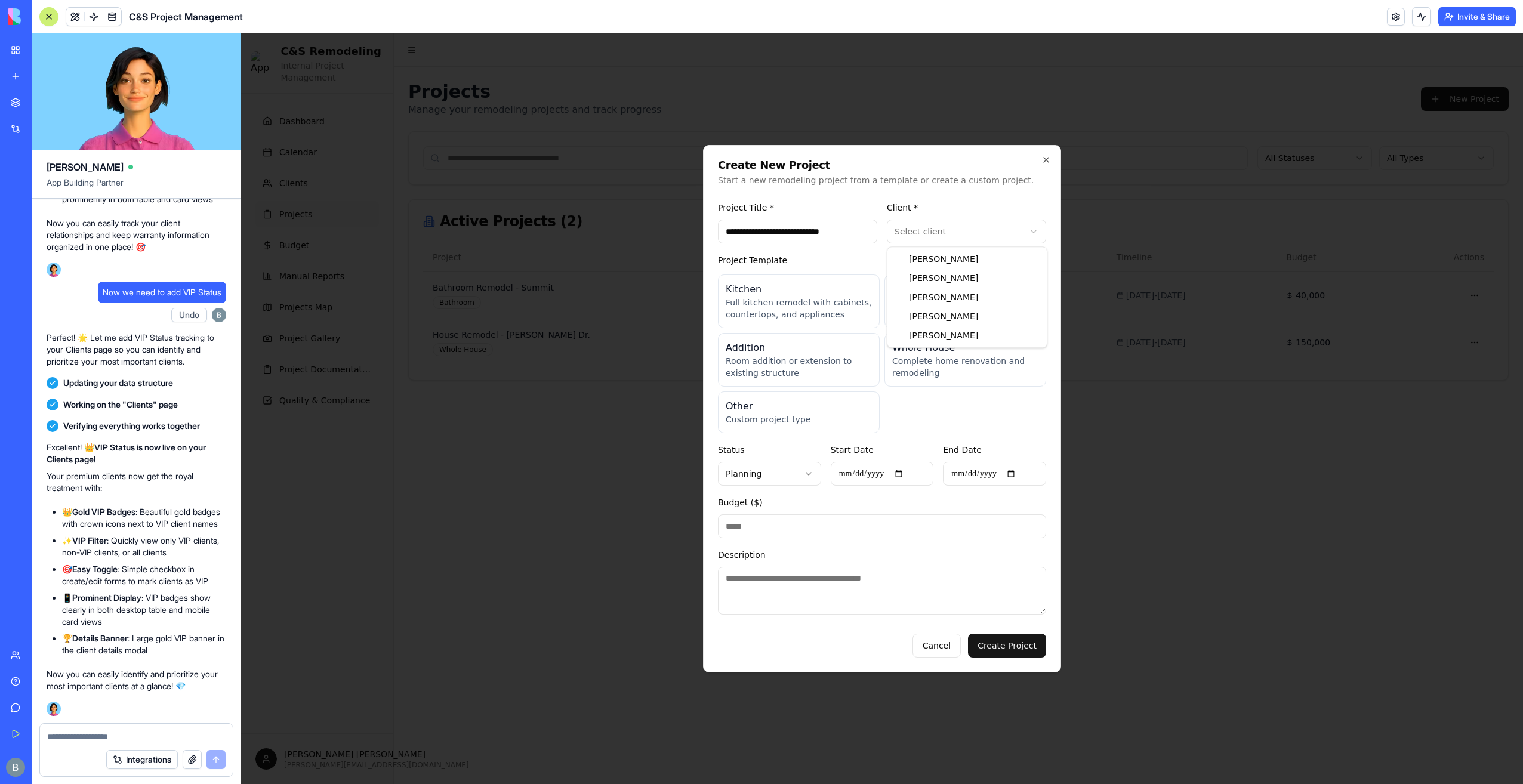
click at [927, 239] on body "**********" at bounding box center [882, 409] width 1282 height 751
click at [877, 255] on div "Project Template Kitchen Full kitchen remodel with cabinets, countertops, and a…" at bounding box center [882, 343] width 328 height 180
click at [940, 385] on div "Whole House Complete home renovation and remodeling" at bounding box center [965, 360] width 162 height 54
click at [920, 439] on form "**********" at bounding box center [882, 427] width 328 height 462
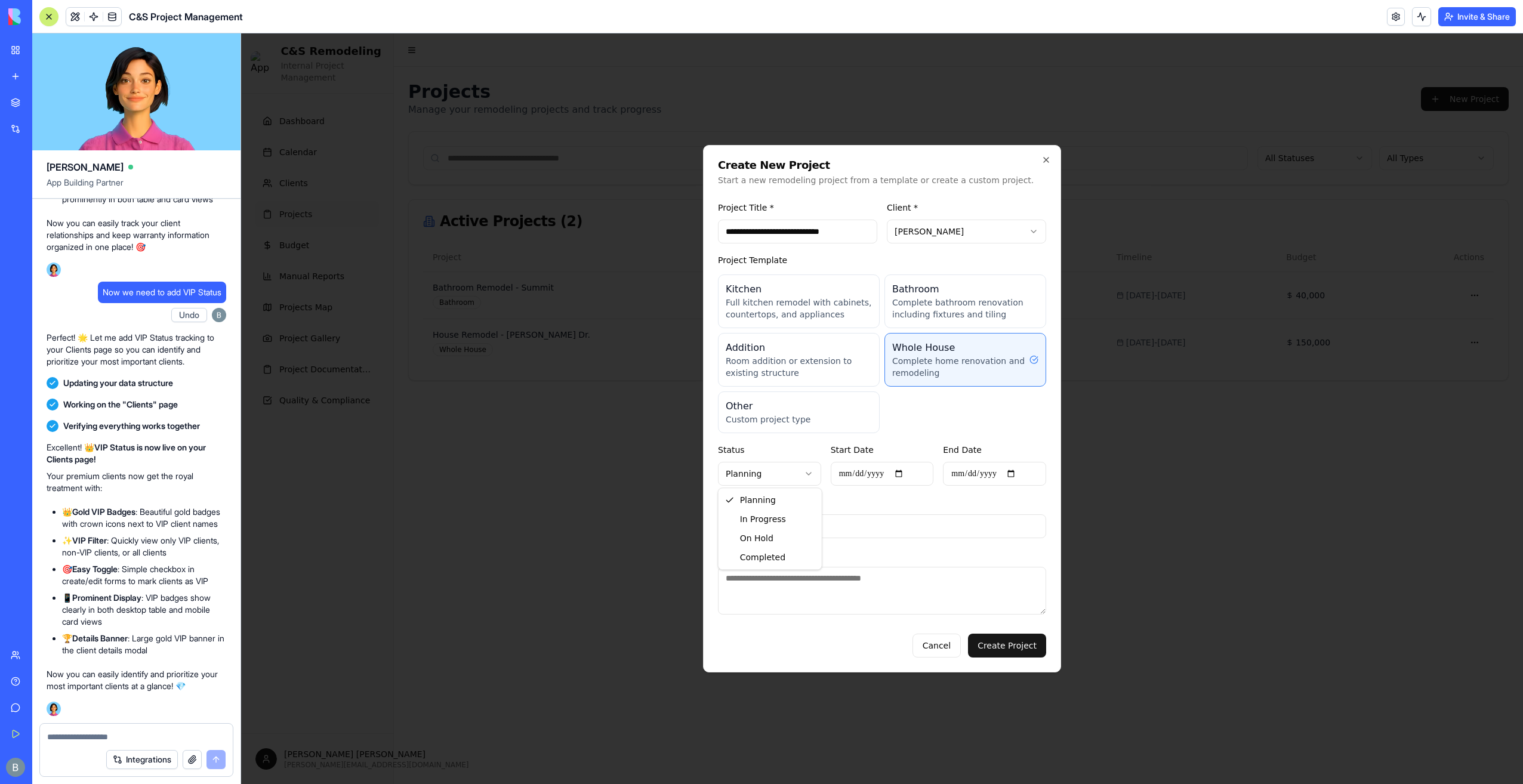
click at [790, 481] on body "**********" at bounding box center [882, 409] width 1282 height 751
click at [899, 474] on input "Start Date" at bounding box center [882, 474] width 103 height 24
click at [913, 471] on input "Start Date" at bounding box center [882, 474] width 103 height 24
click at [903, 472] on input "Start Date" at bounding box center [882, 474] width 103 height 24
type input "**********"
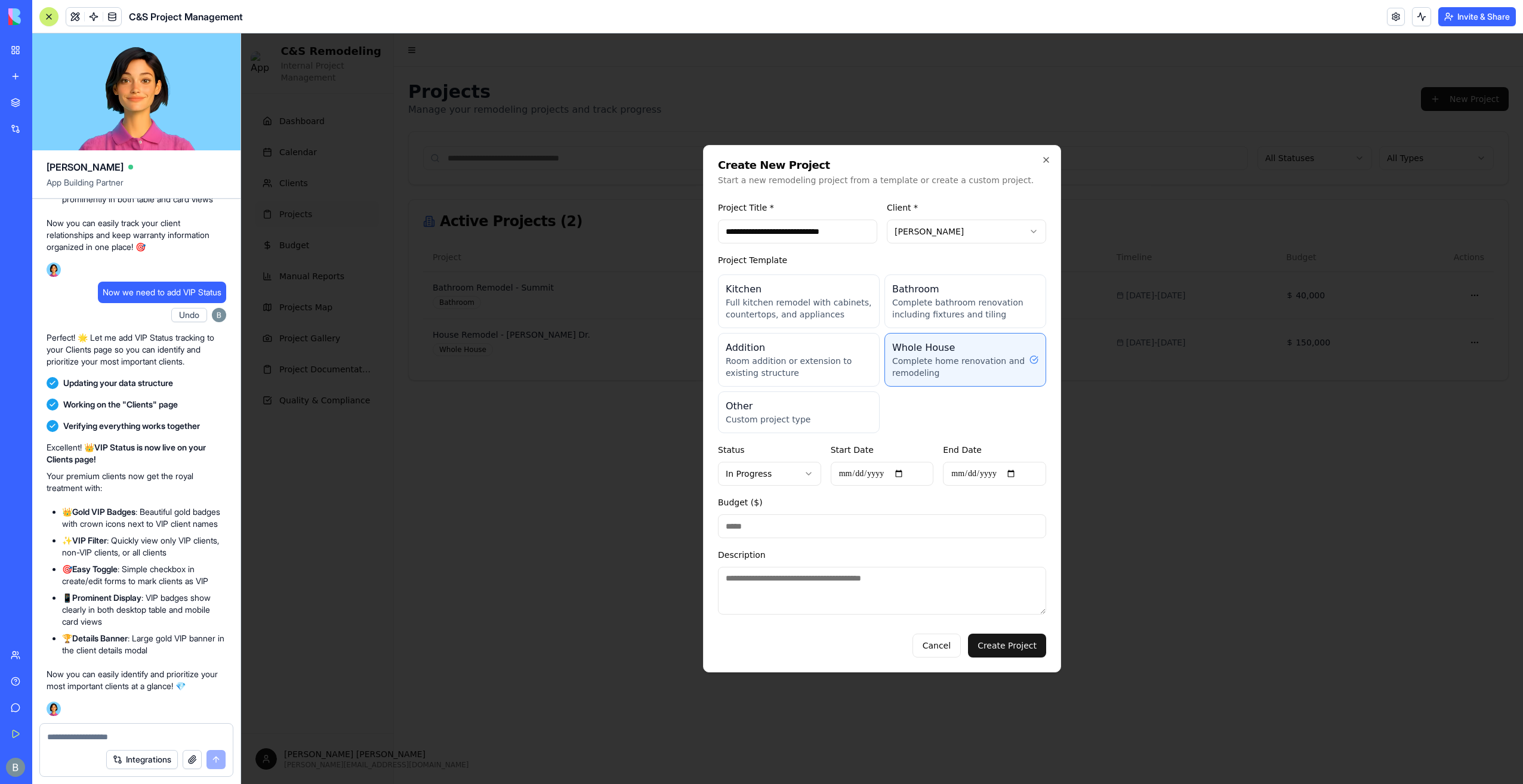
click at [1008, 479] on input "End Date" at bounding box center [994, 474] width 103 height 24
click at [1014, 477] on input "End Date" at bounding box center [994, 474] width 103 height 24
type input "**********"
click at [984, 506] on div "Budget ($) *" at bounding box center [882, 516] width 328 height 43
click at [906, 477] on input "**********" at bounding box center [882, 474] width 103 height 24
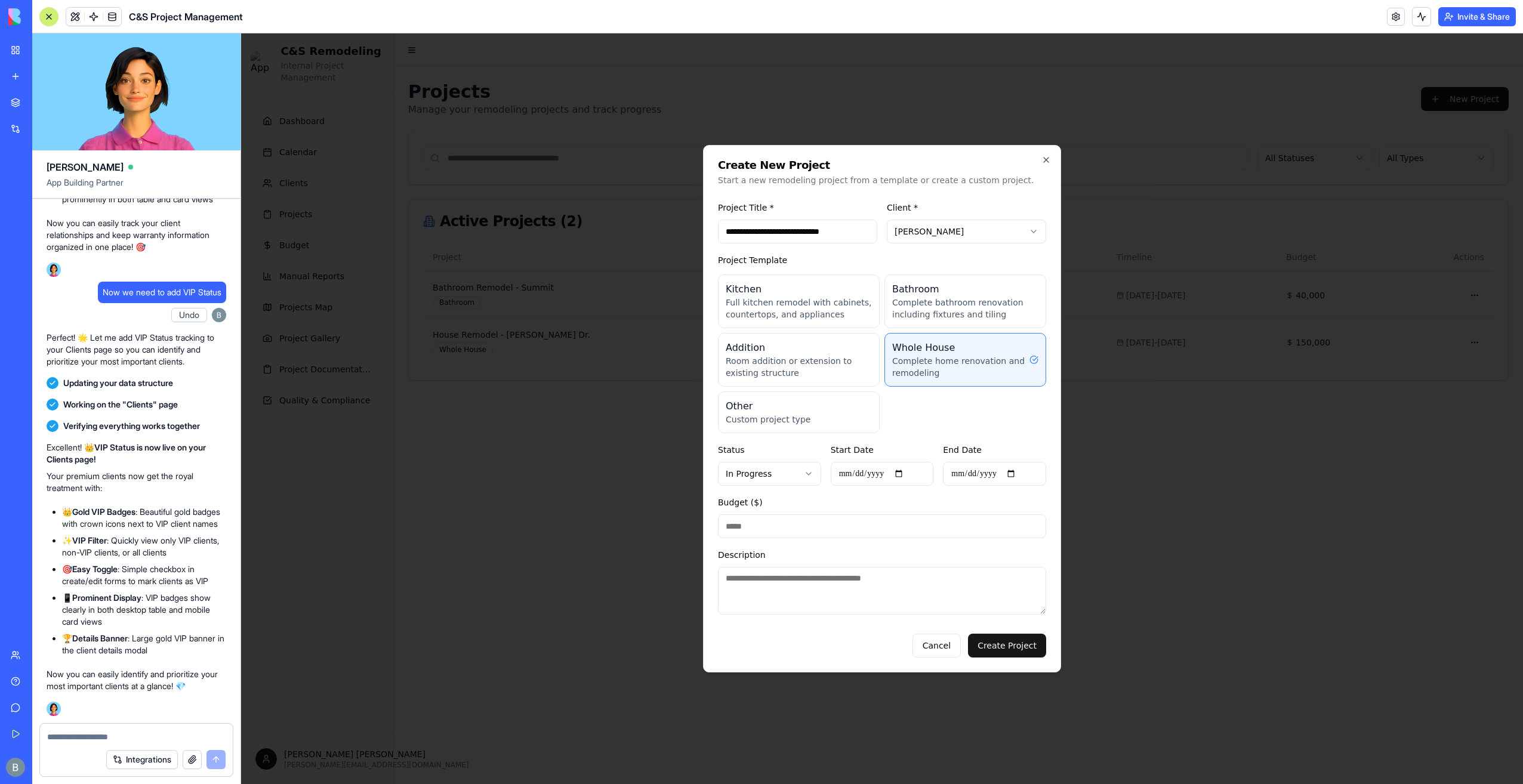
type input "**********"
click at [1021, 480] on input "**********" at bounding box center [994, 474] width 103 height 24
click at [1022, 477] on input "**********" at bounding box center [994, 474] width 103 height 24
click at [973, 499] on div "Budget ($) *" at bounding box center [882, 516] width 328 height 43
click at [802, 532] on input "*" at bounding box center [882, 526] width 328 height 24
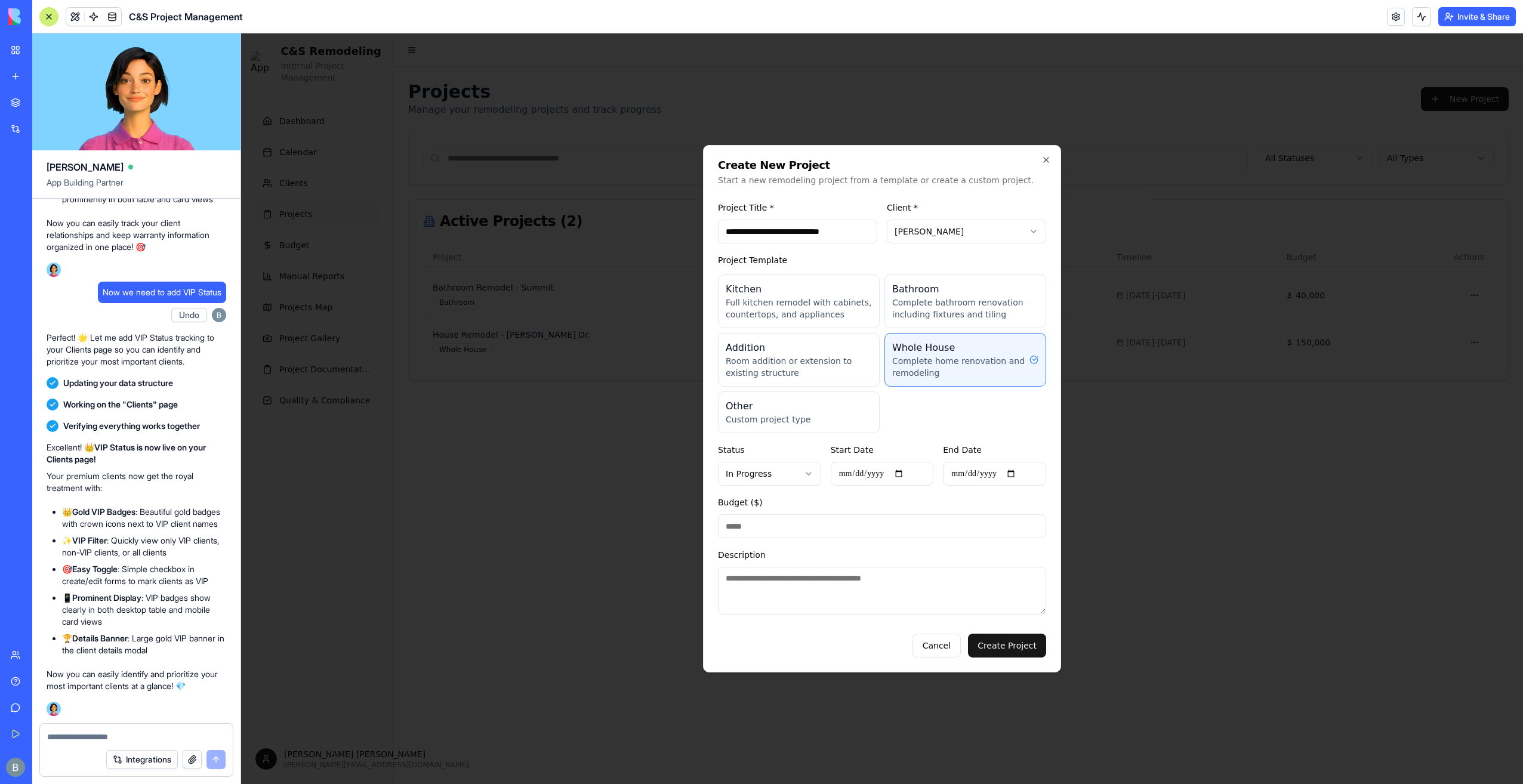
paste input "******"
type input "******"
click at [839, 502] on div "Budget ($) ******" at bounding box center [882, 516] width 328 height 43
click at [776, 524] on input "******" at bounding box center [882, 526] width 328 height 24
drag, startPoint x: 730, startPoint y: 530, endPoint x: 758, endPoint y: 526, distance: 28.3
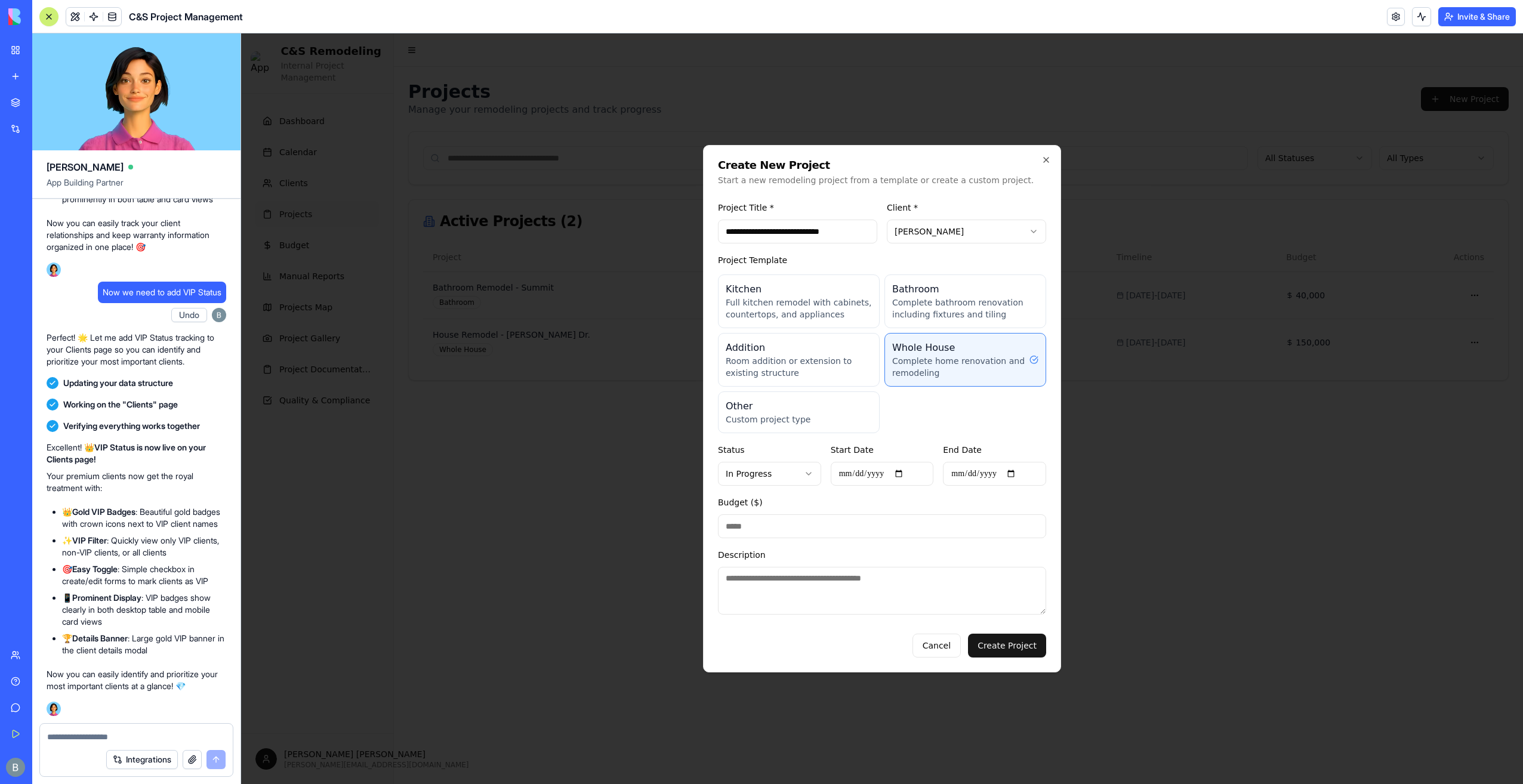
click at [758, 526] on input "******" at bounding box center [882, 526] width 328 height 24
click at [762, 525] on input "******" at bounding box center [882, 526] width 328 height 24
click at [771, 499] on div "Budget ($) ******" at bounding box center [882, 516] width 328 height 43
click at [979, 639] on button "Create Project" at bounding box center [1007, 646] width 78 height 24
type input "*"
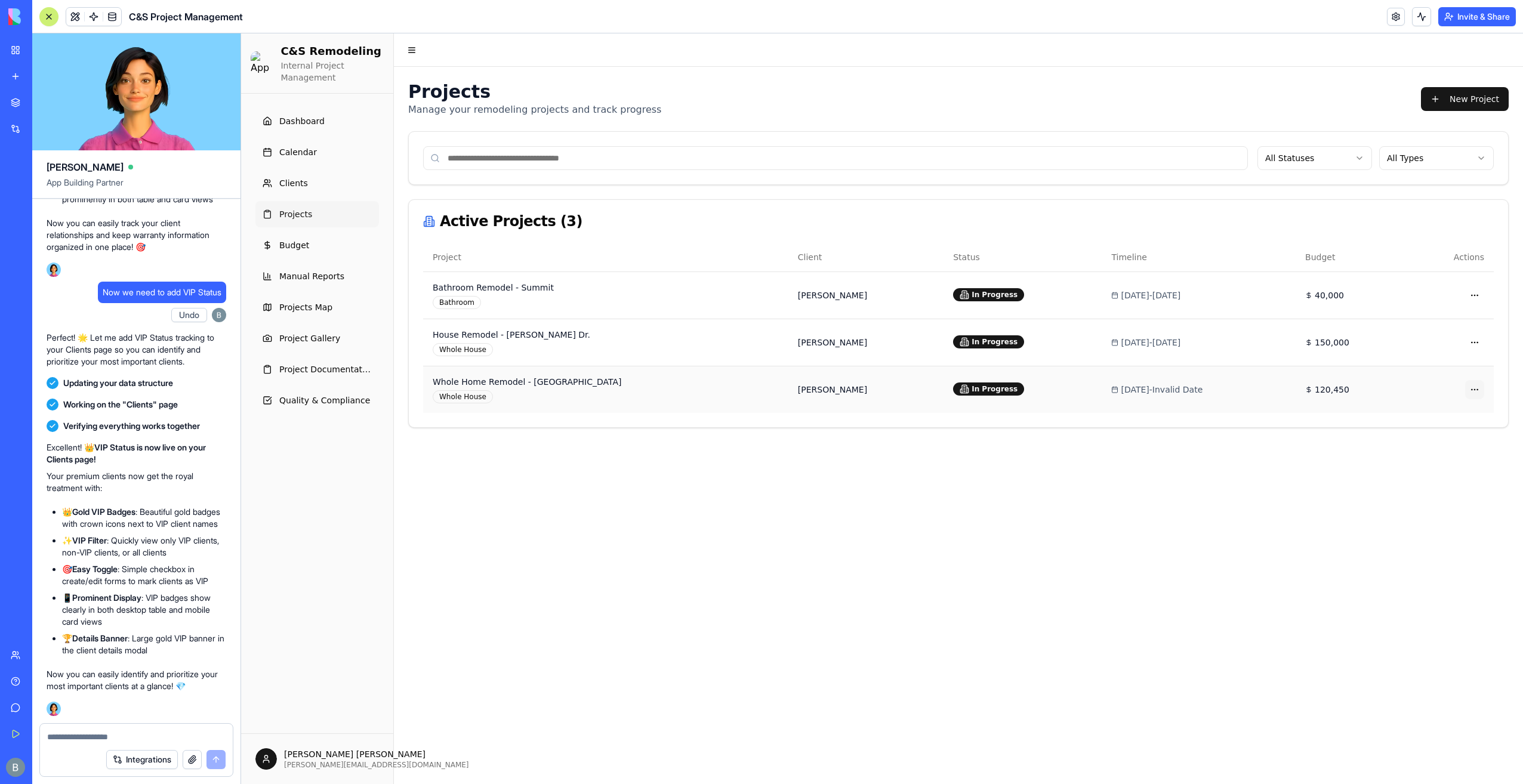
click at [1473, 388] on html "C&S Remodeling Internal Project Management Dashboard Calendar Clients Projects …" at bounding box center [882, 409] width 1282 height 751
click at [1453, 448] on div "Edit" at bounding box center [1448, 450] width 80 height 19
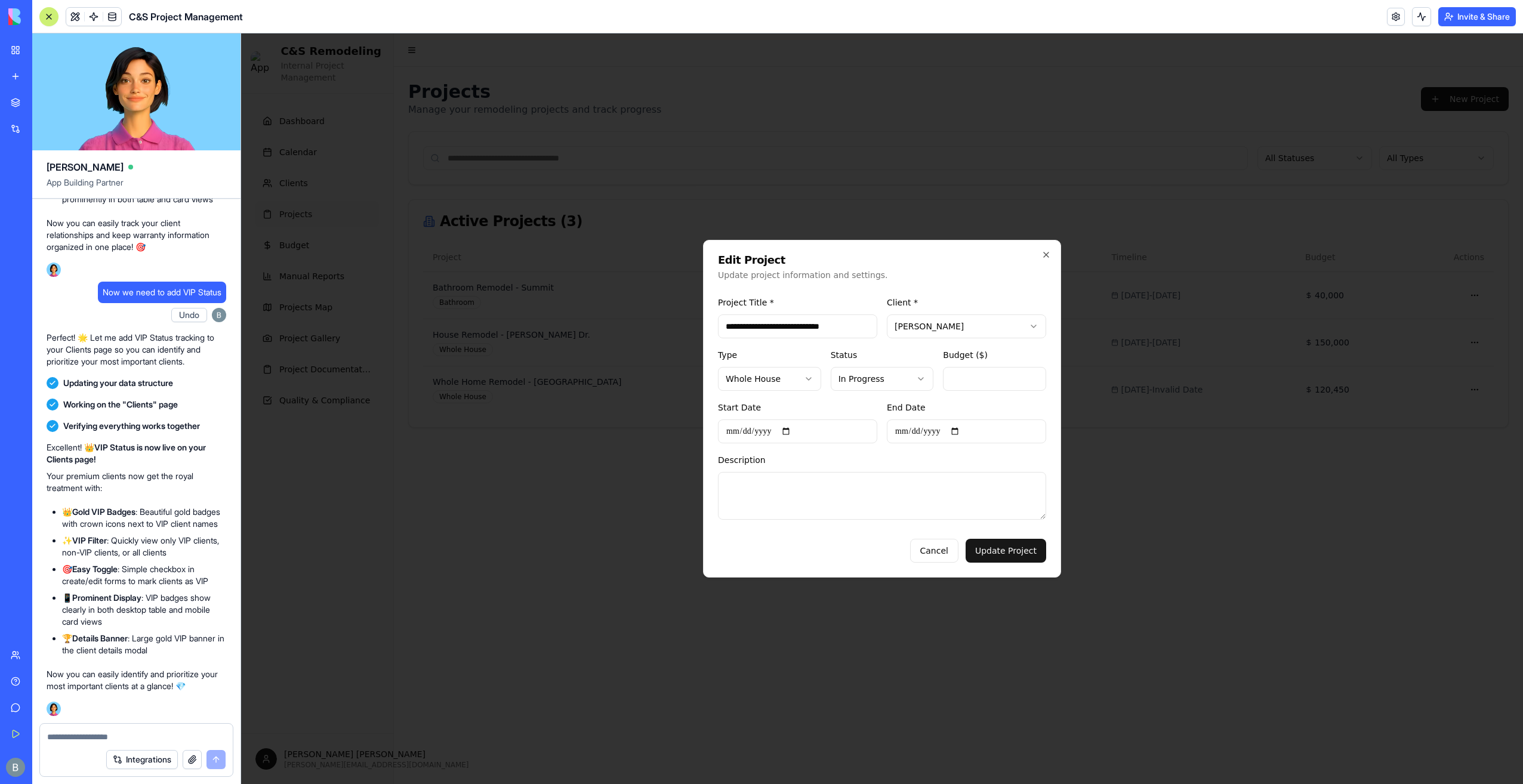
click at [961, 431] on input "End Date" at bounding box center [967, 431] width 159 height 24
type input "**********"
click at [1019, 546] on button "Update Project" at bounding box center [1006, 551] width 80 height 24
type input "*"
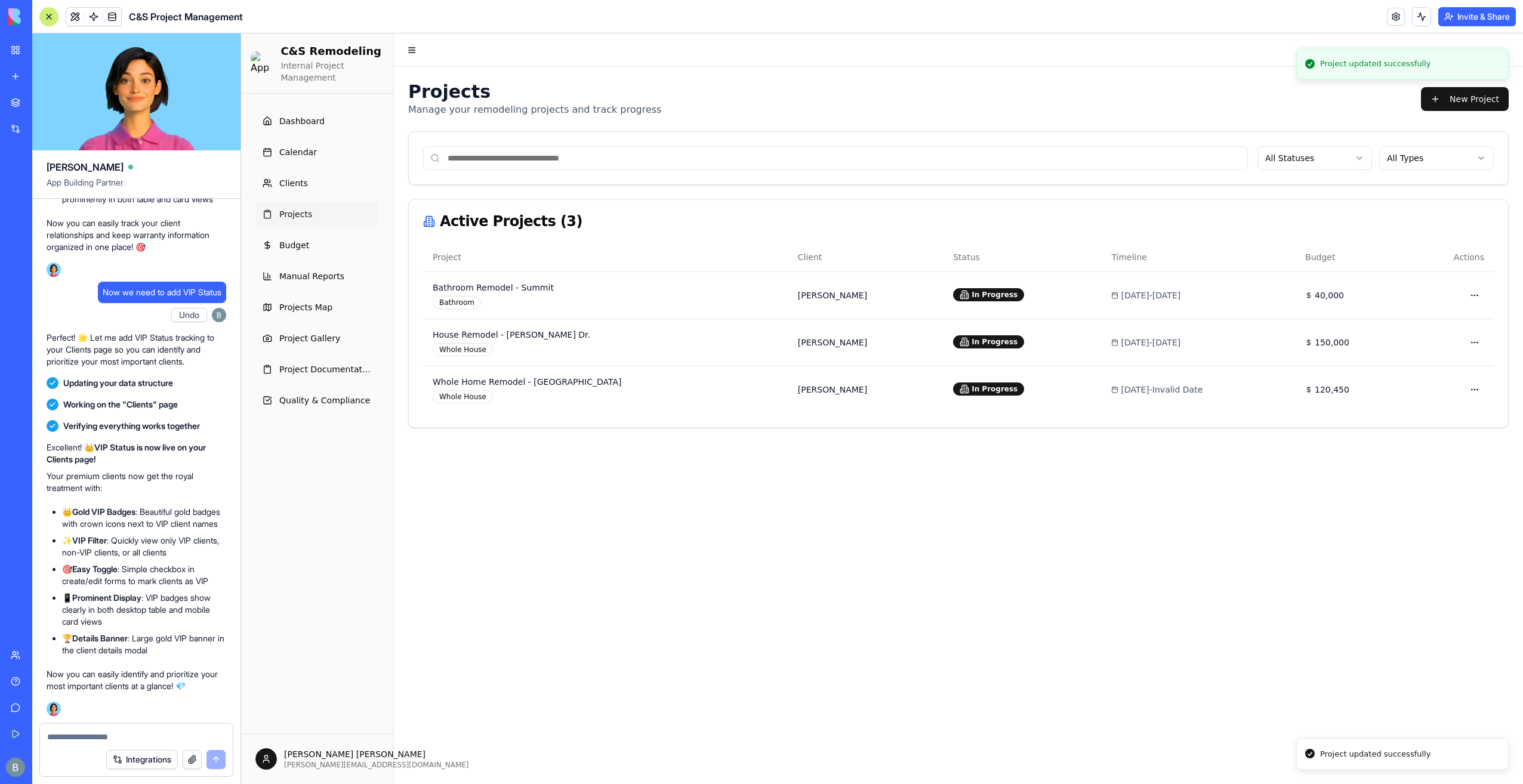
click at [1060, 506] on main "Toggle Navigation Menu Projects Manage your remodeling projects and track progr…" at bounding box center [958, 409] width 1129 height 751
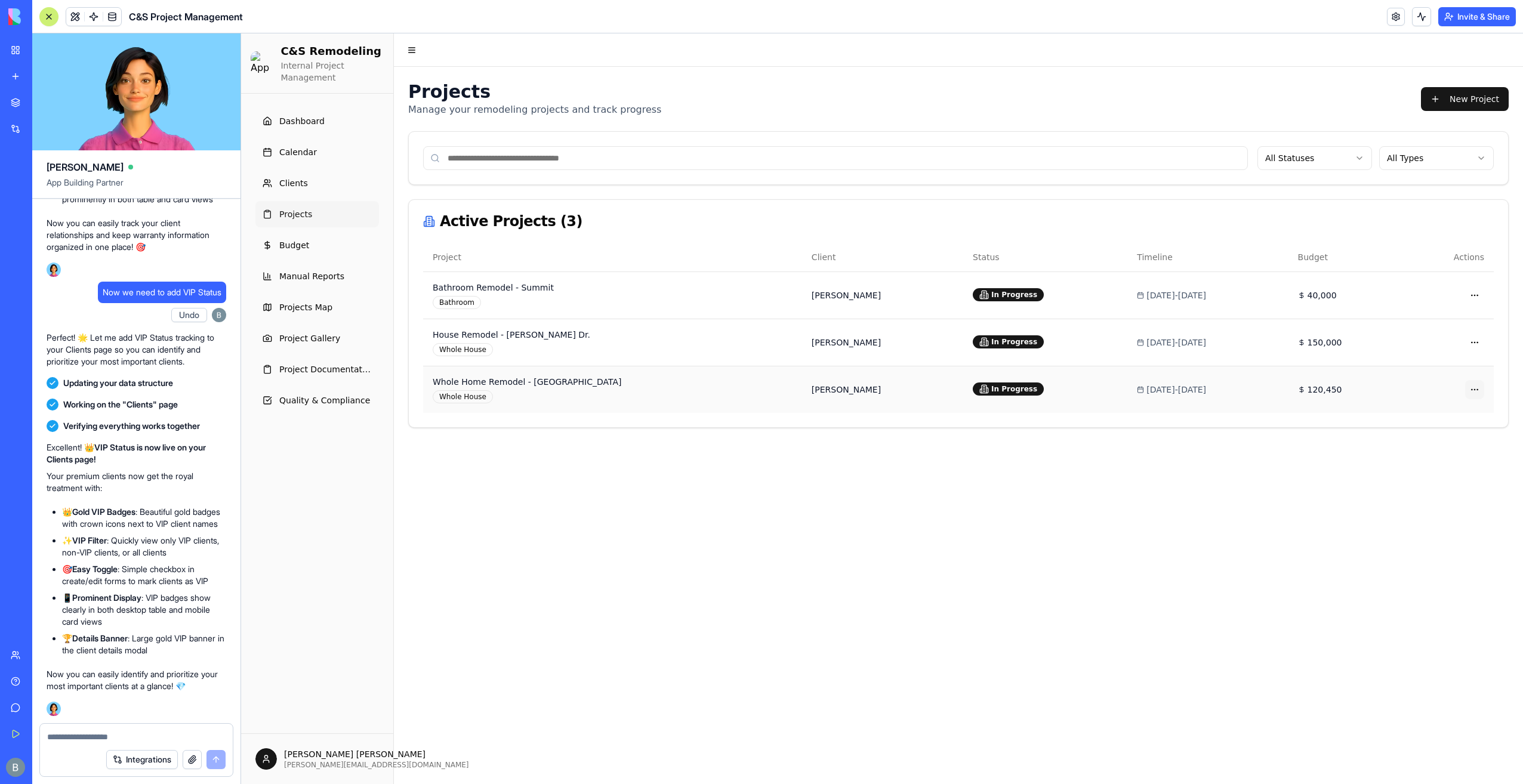
click at [1467, 384] on html "C&S Remodeling Internal Project Management Dashboard Calendar Clients Projects …" at bounding box center [882, 409] width 1282 height 751
click at [1429, 455] on div "Edit" at bounding box center [1448, 450] width 80 height 19
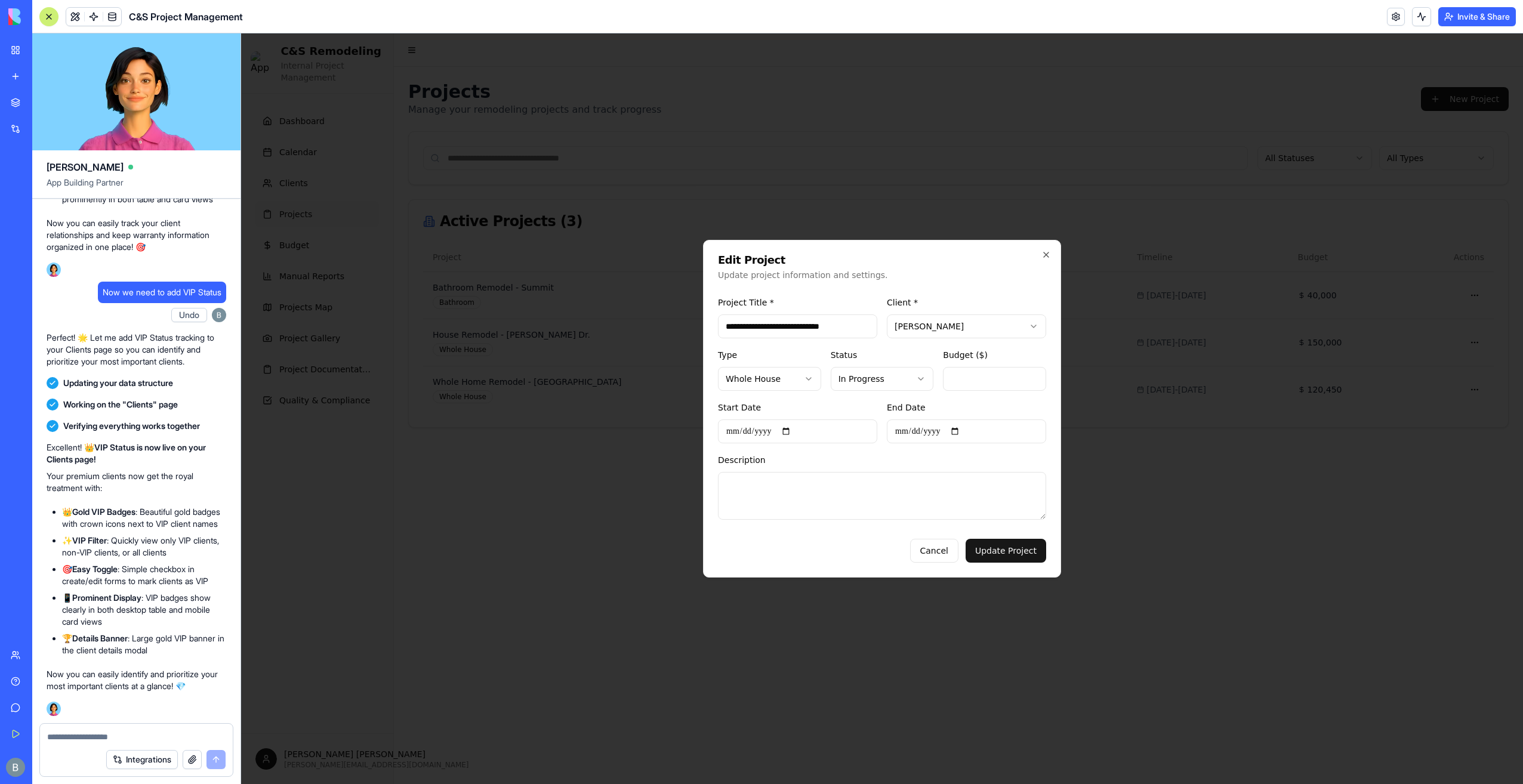
click at [966, 430] on input "**********" at bounding box center [967, 431] width 159 height 24
drag, startPoint x: 935, startPoint y: 534, endPoint x: 934, endPoint y: 547, distance: 13.0
click at [934, 534] on div "Cancel Update Project" at bounding box center [882, 547] width 328 height 34
click at [934, 548] on button "Cancel" at bounding box center [935, 551] width 48 height 24
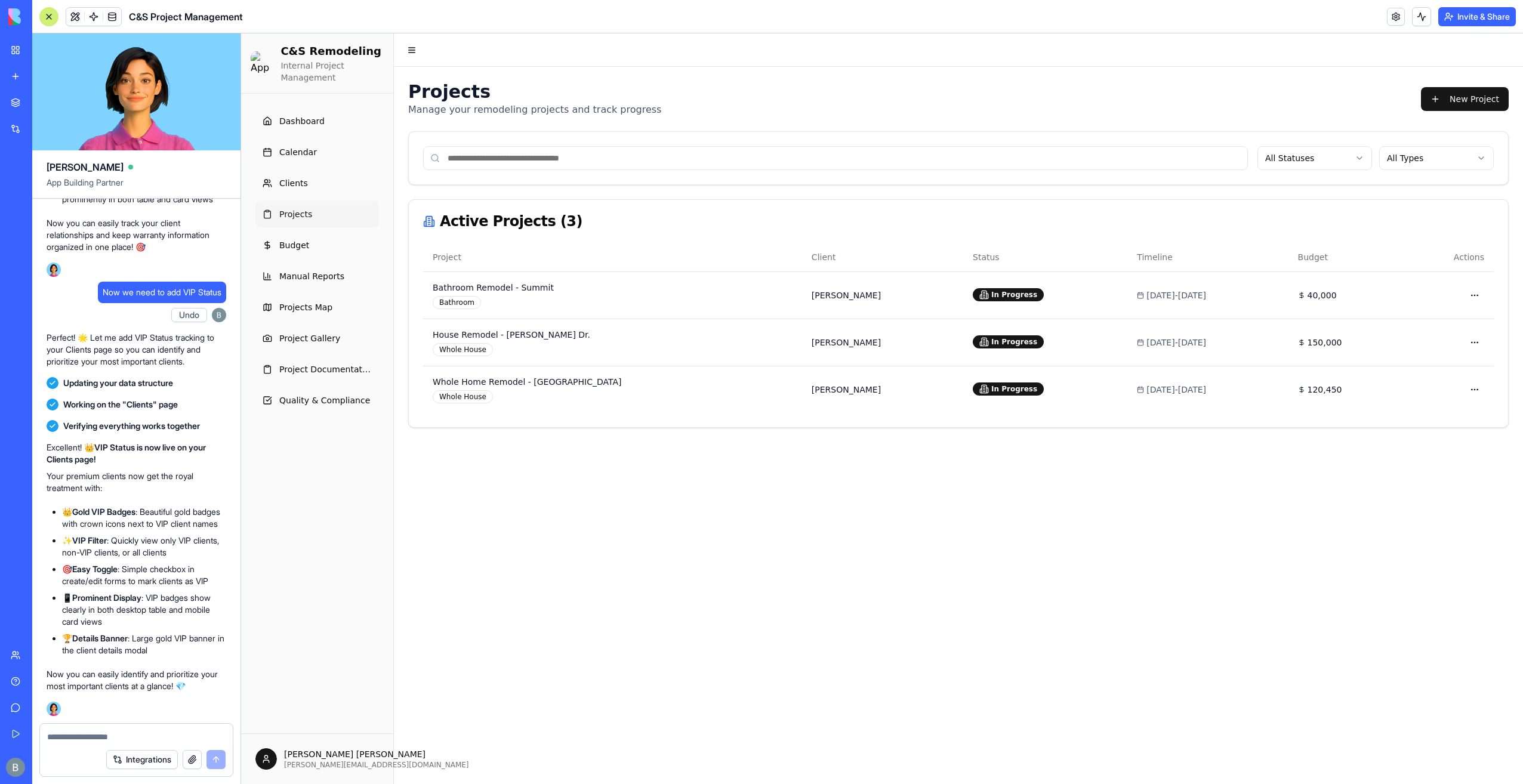
click at [96, 737] on textarea at bounding box center [137, 737] width 179 height 12
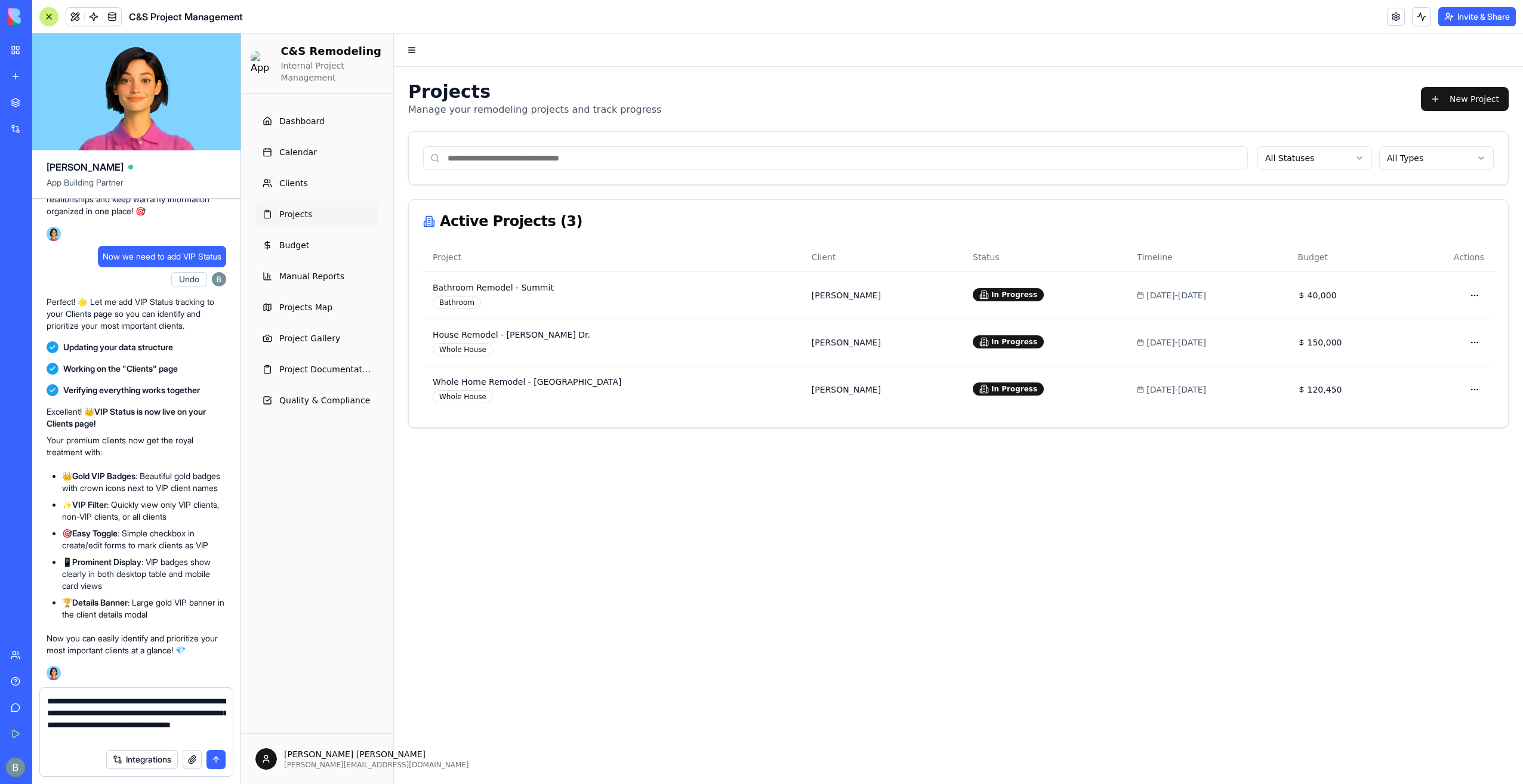
type textarea "**********"
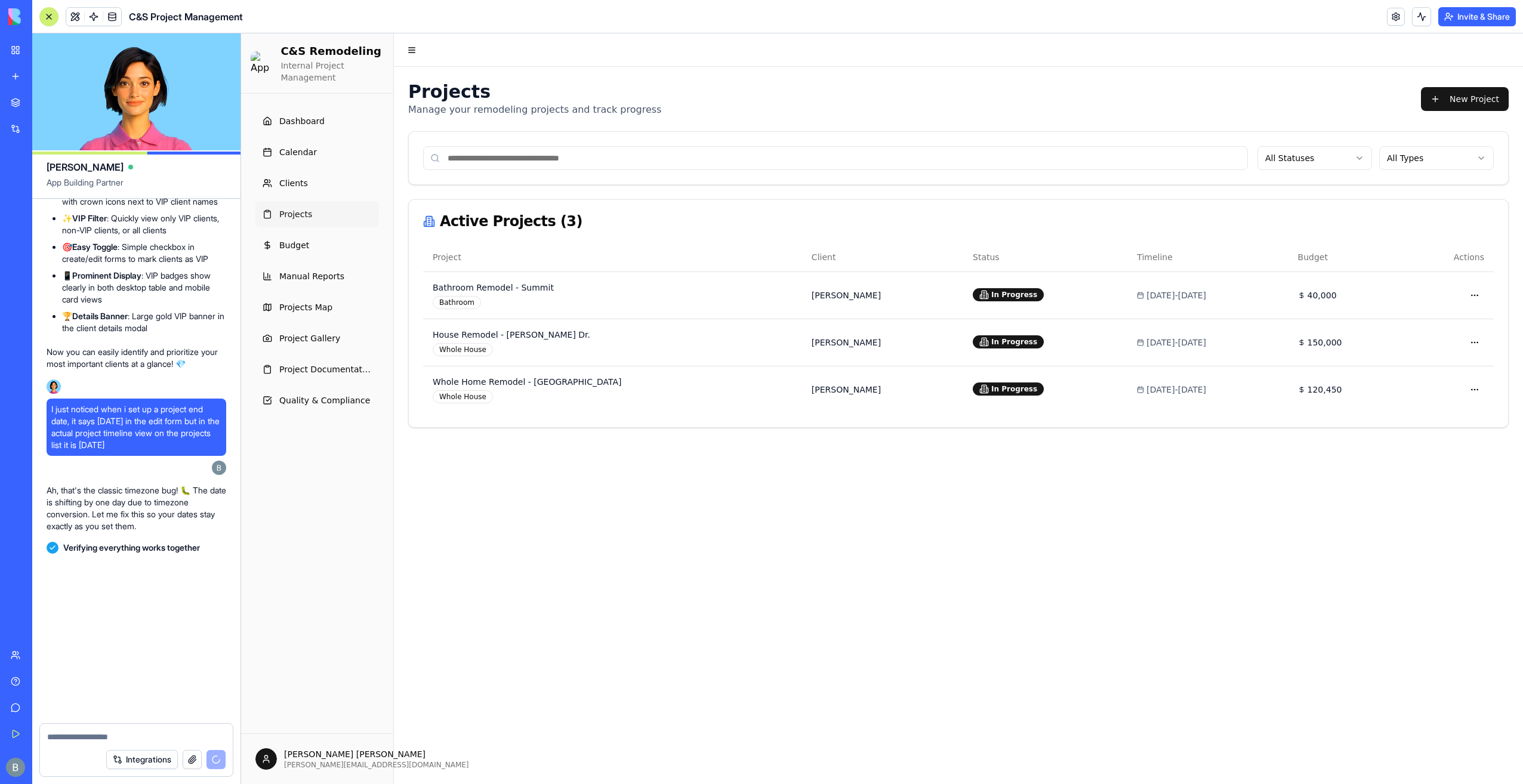
scroll to position [124353, 0]
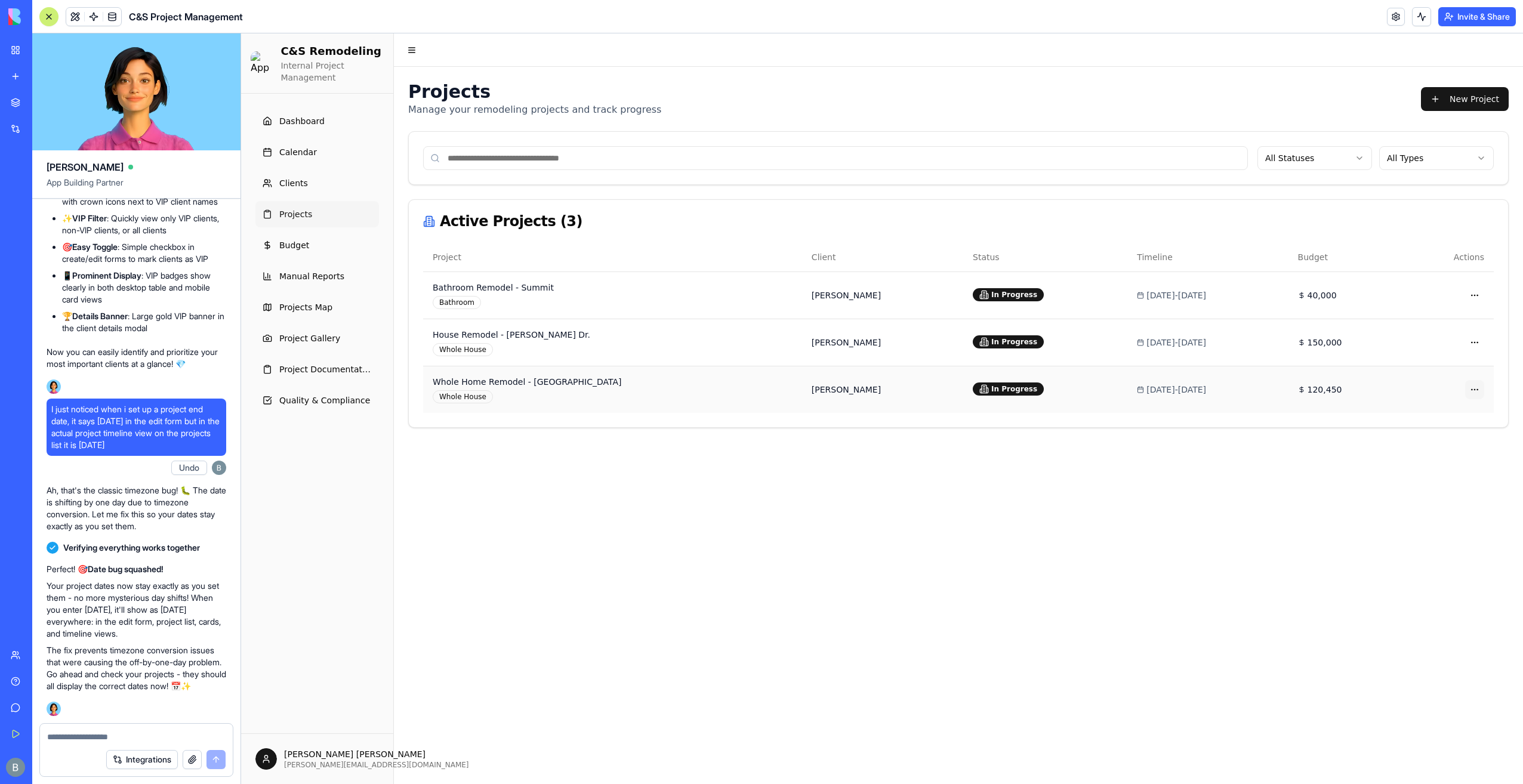
click at [1478, 389] on html "C&S Remodeling Internal Project Management Dashboard Calendar Clients Projects …" at bounding box center [882, 409] width 1282 height 751
click at [1459, 415] on span "View Details" at bounding box center [1458, 411] width 52 height 12
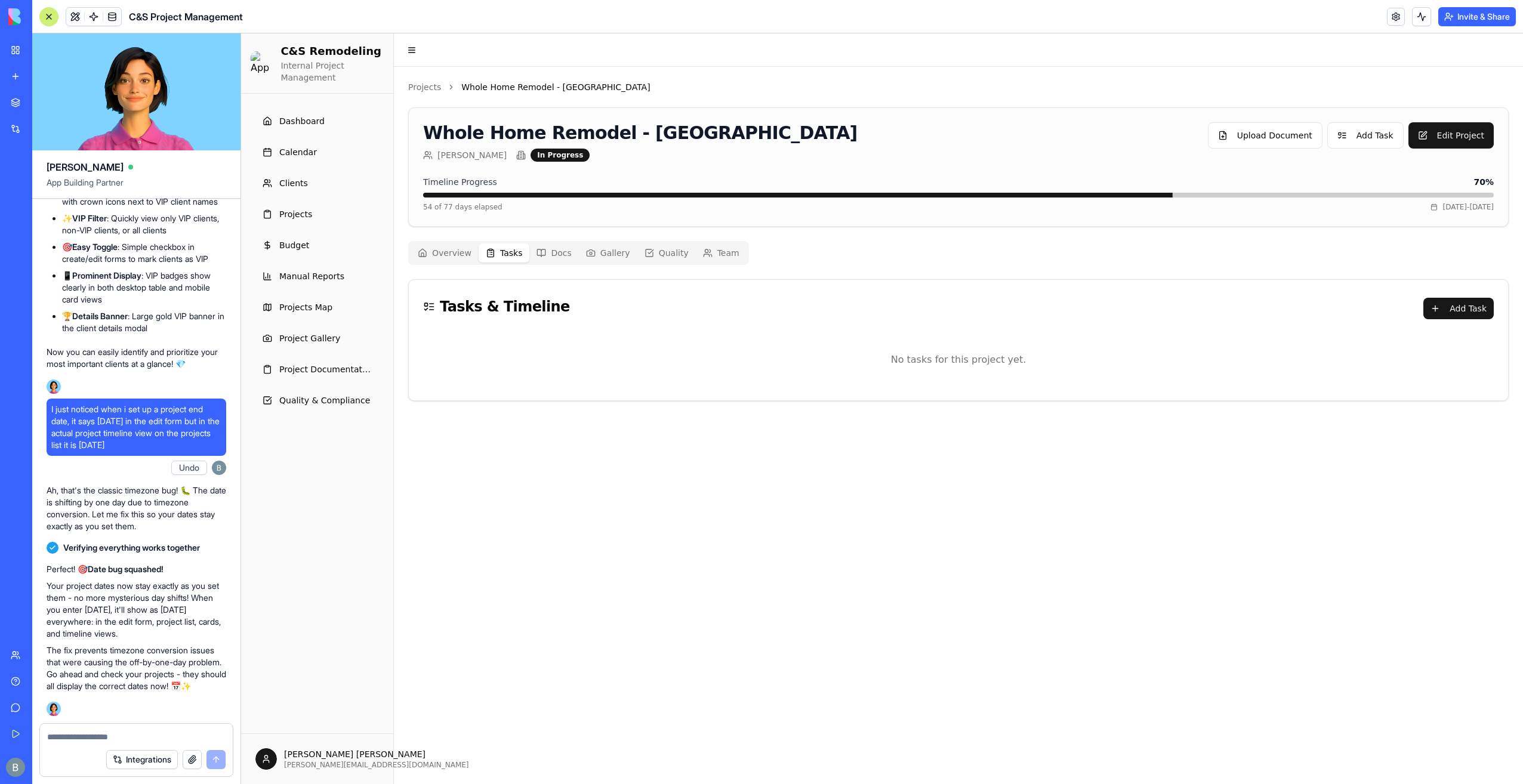
click at [518, 253] on button "Tasks" at bounding box center [505, 253] width 52 height 19
click at [1459, 314] on button "Add Task" at bounding box center [1458, 308] width 70 height 22
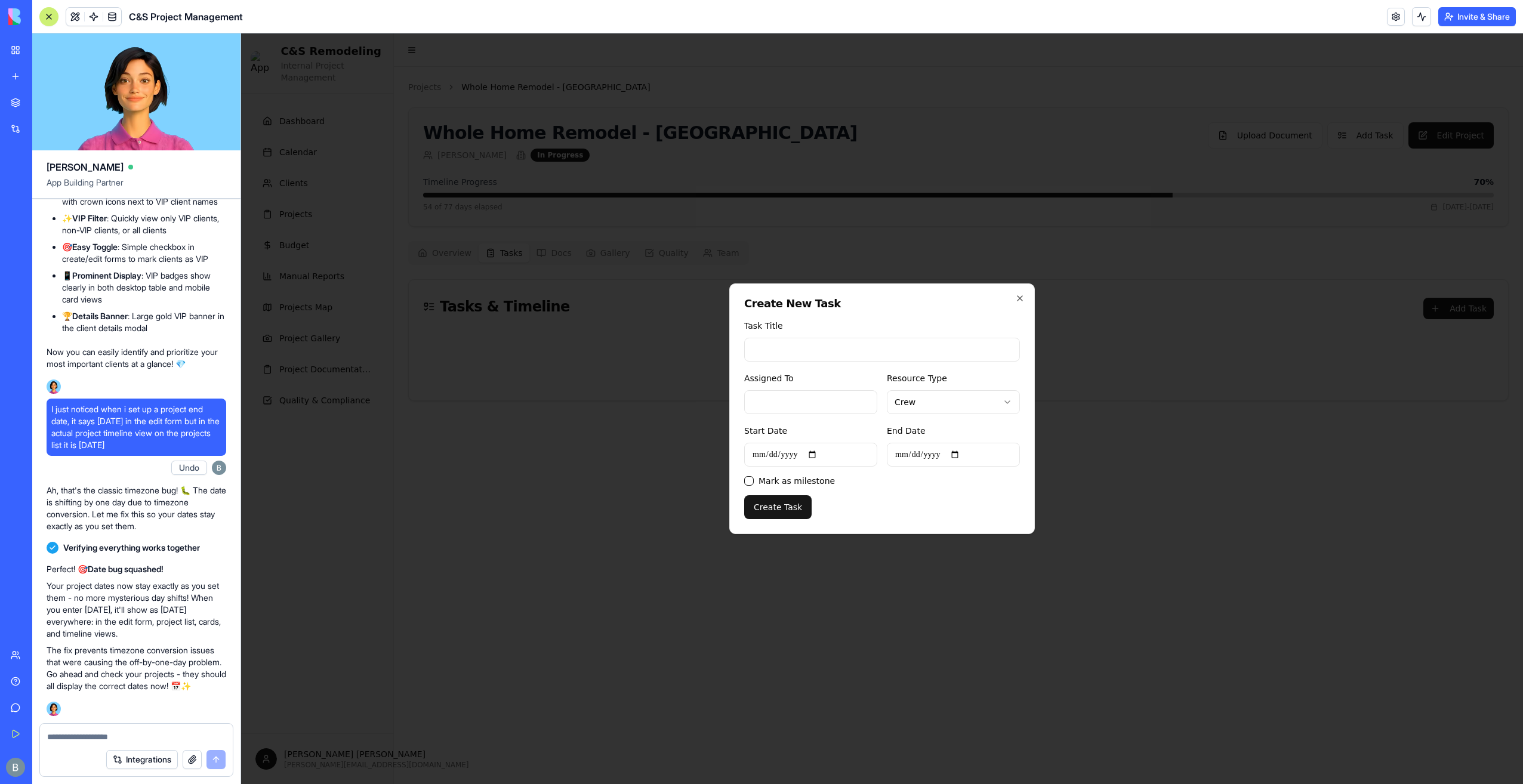
click at [836, 384] on div "Assigned To" at bounding box center [811, 392] width 133 height 43
click at [840, 384] on div "Assigned To" at bounding box center [811, 392] width 133 height 43
click at [922, 395] on body "**********" at bounding box center [882, 409] width 1282 height 751
click at [919, 399] on body "**********" at bounding box center [882, 409] width 1282 height 751
click at [836, 391] on input "Assigned To" at bounding box center [811, 402] width 133 height 24
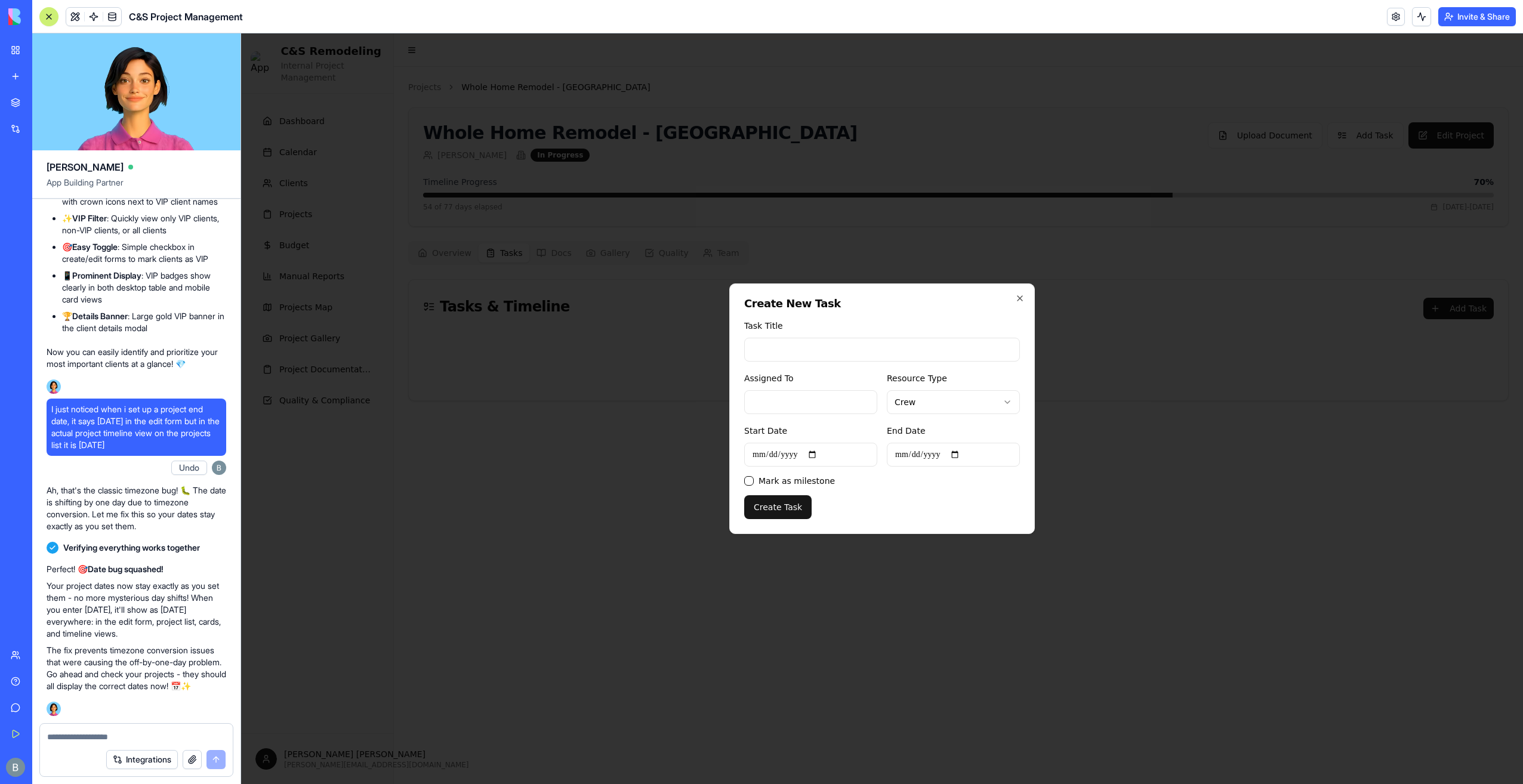
drag, startPoint x: 937, startPoint y: 361, endPoint x: 926, endPoint y: 359, distance: 11.2
click at [931, 359] on input "Task Title" at bounding box center [882, 350] width 276 height 24
click at [926, 358] on input "Task Title" at bounding box center [882, 350] width 276 height 24
click at [945, 319] on div "Task Title" at bounding box center [882, 340] width 276 height 43
click at [1019, 299] on icon "button" at bounding box center [1020, 299] width 5 height 5
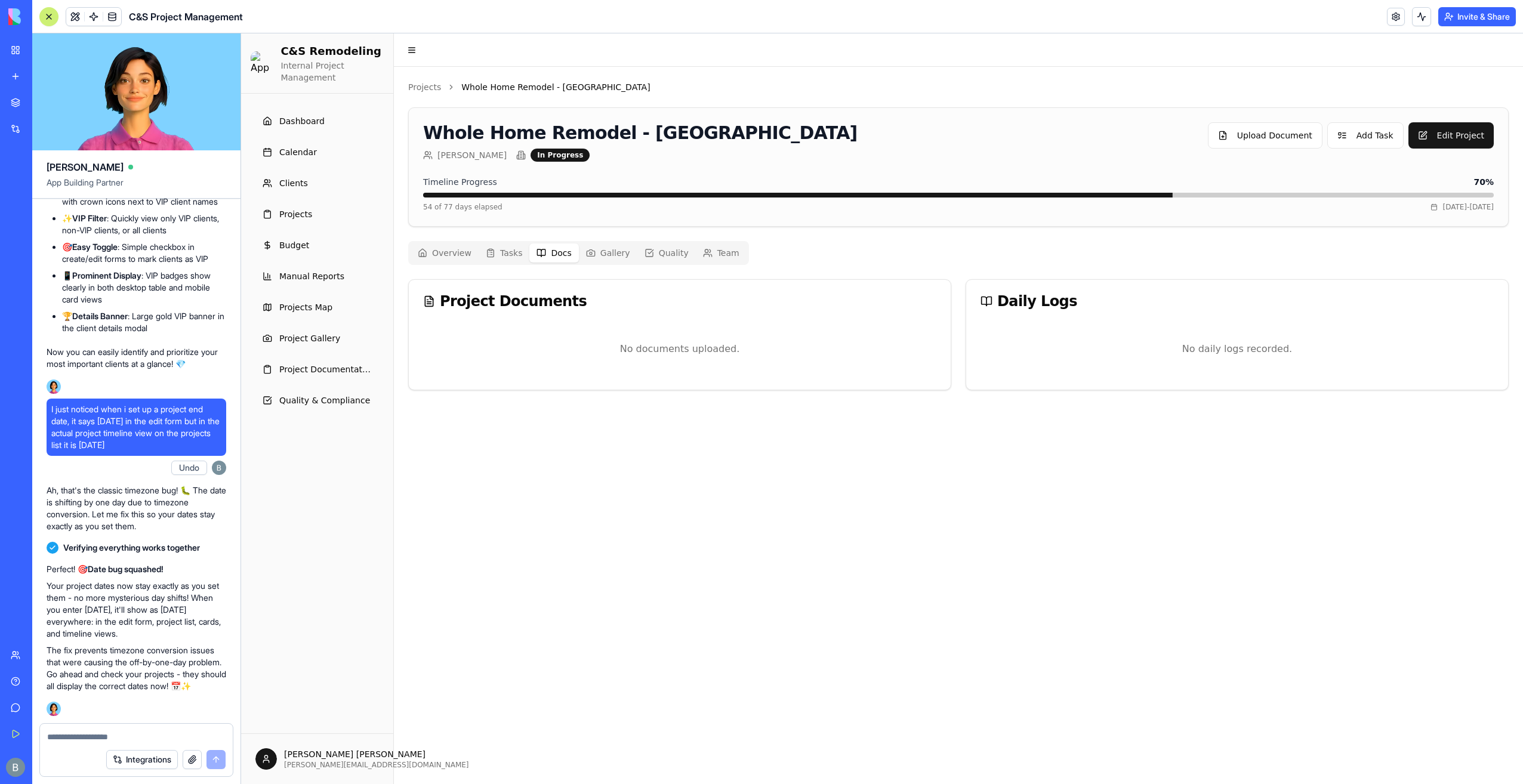
click at [533, 246] on button "Docs" at bounding box center [554, 253] width 49 height 19
click at [586, 248] on icon "button" at bounding box center [591, 253] width 10 height 10
click at [646, 255] on icon "button" at bounding box center [649, 253] width 7 height 7
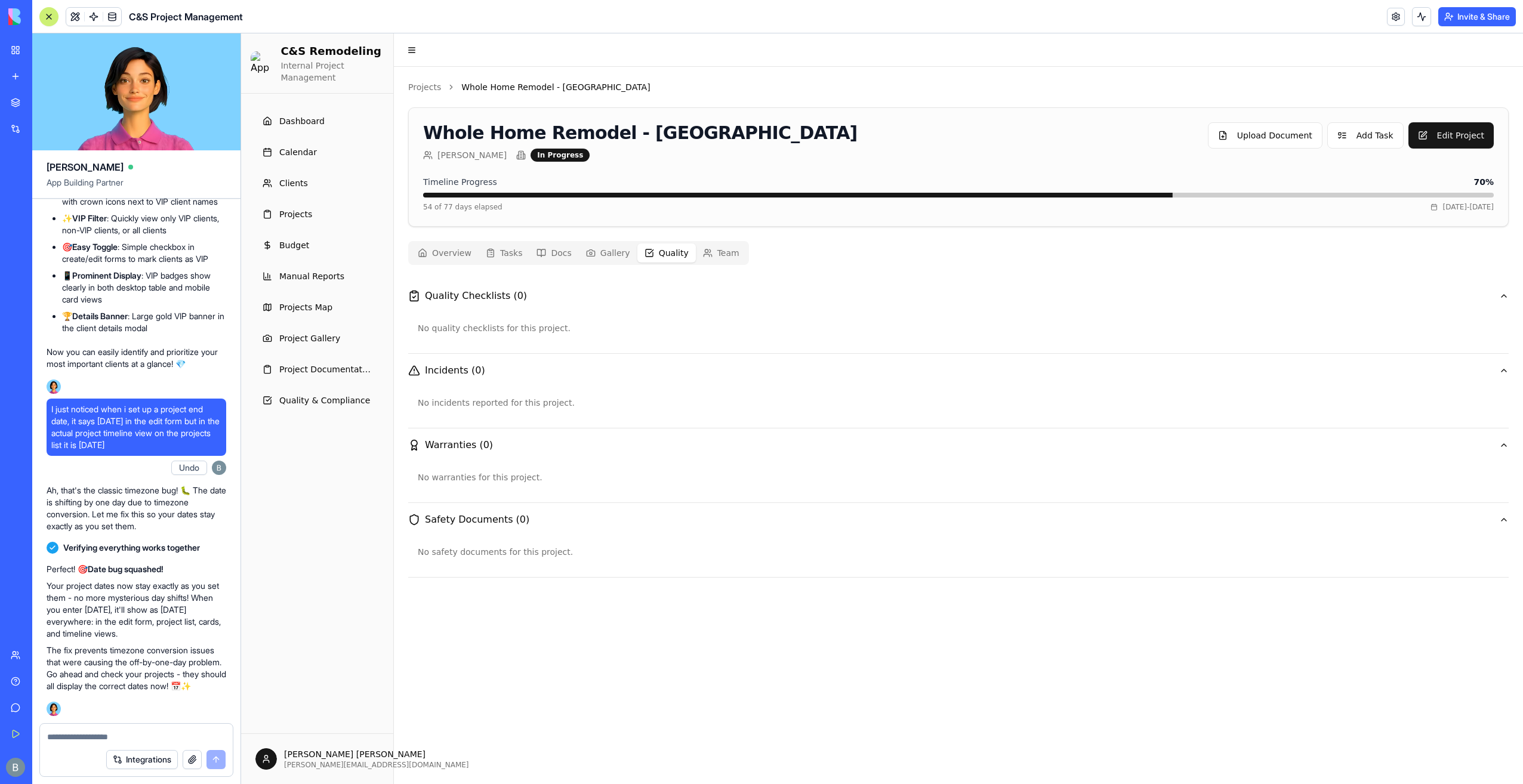
click at [695, 258] on button "Team" at bounding box center [720, 253] width 51 height 19
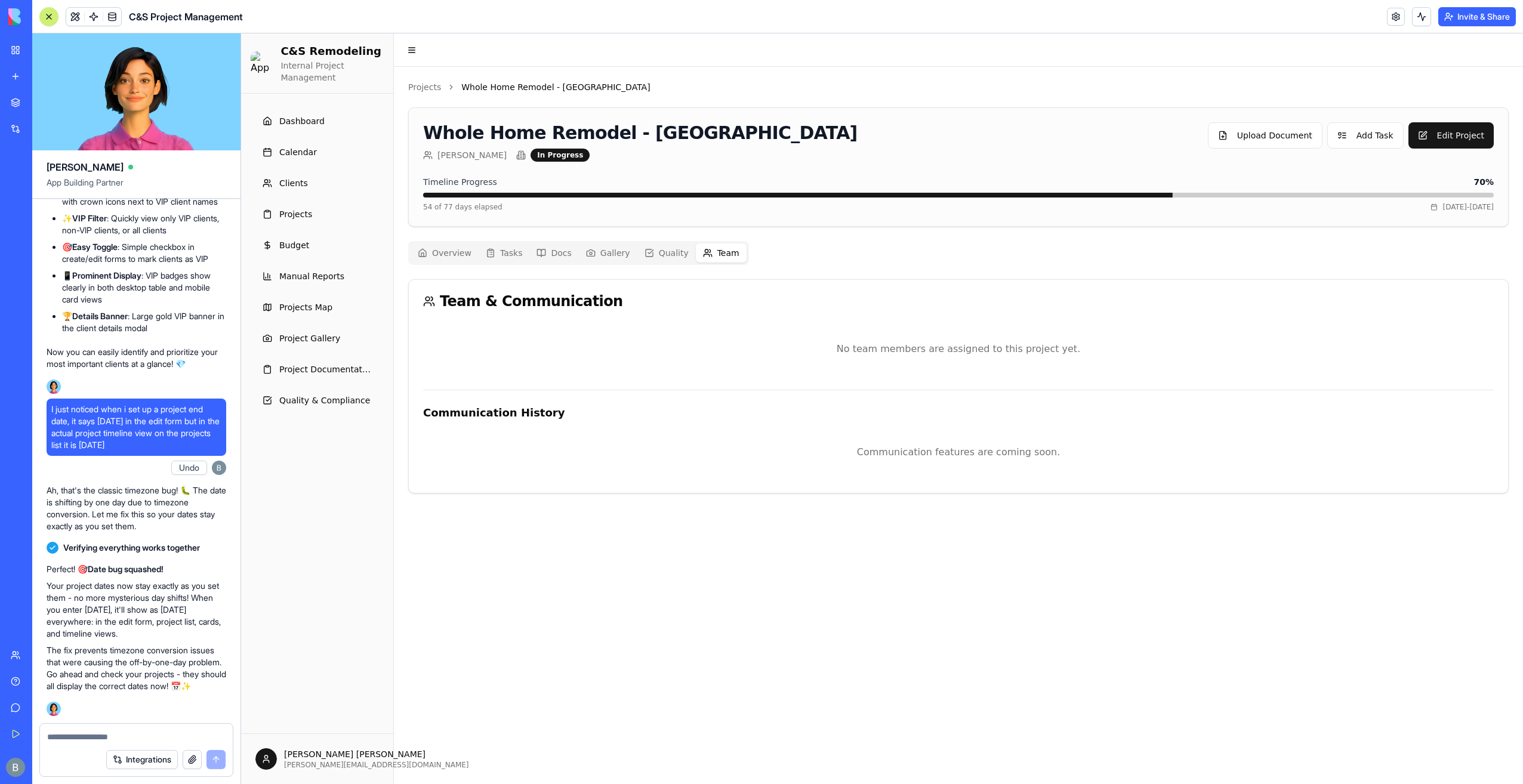
click at [410, 248] on div "Overview Tasks Docs Gallery Quality Team" at bounding box center [578, 254] width 341 height 24
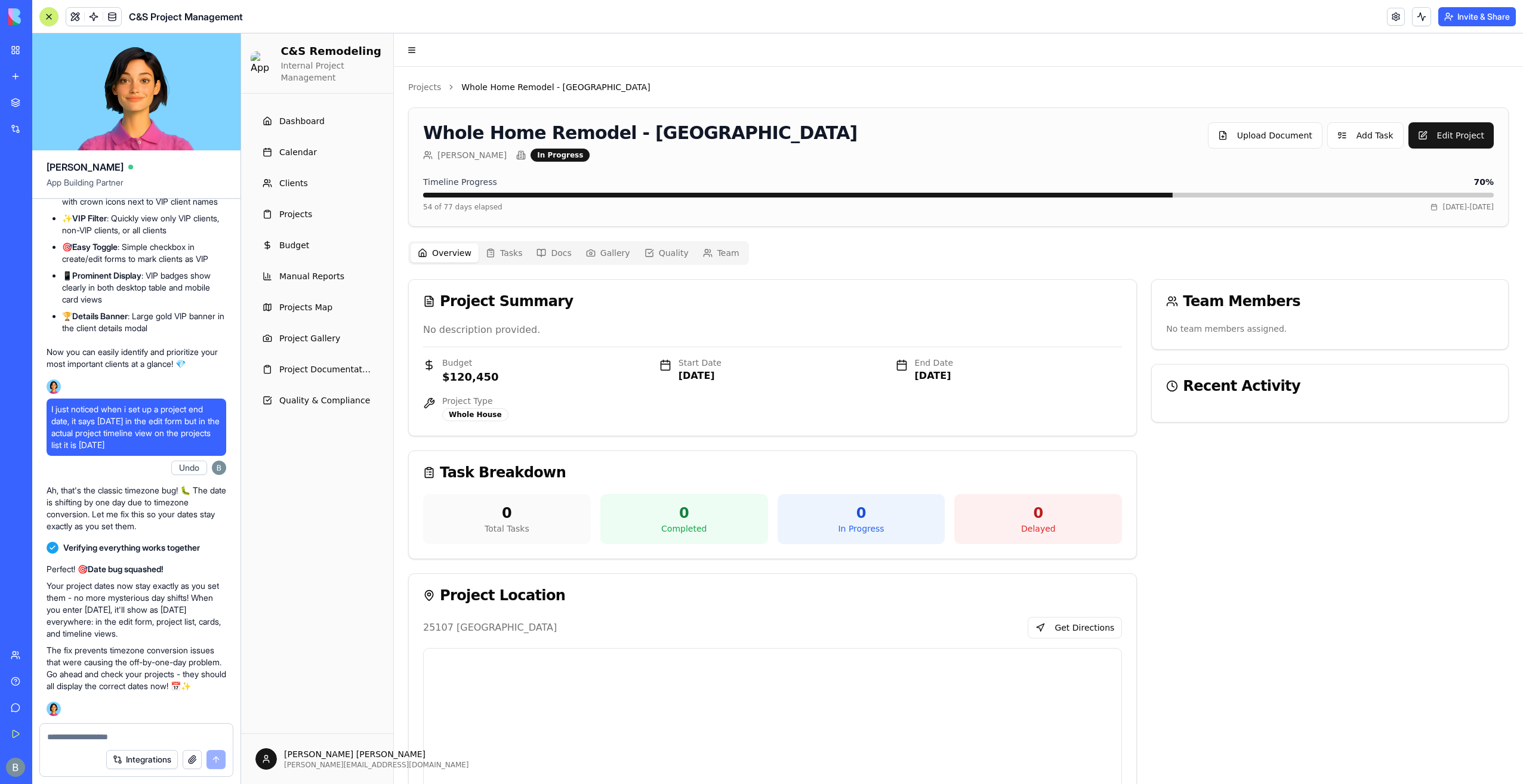
click at [450, 255] on button "Overview" at bounding box center [444, 253] width 68 height 19
click at [336, 285] on link "Manual Reports" at bounding box center [316, 276] width 123 height 27
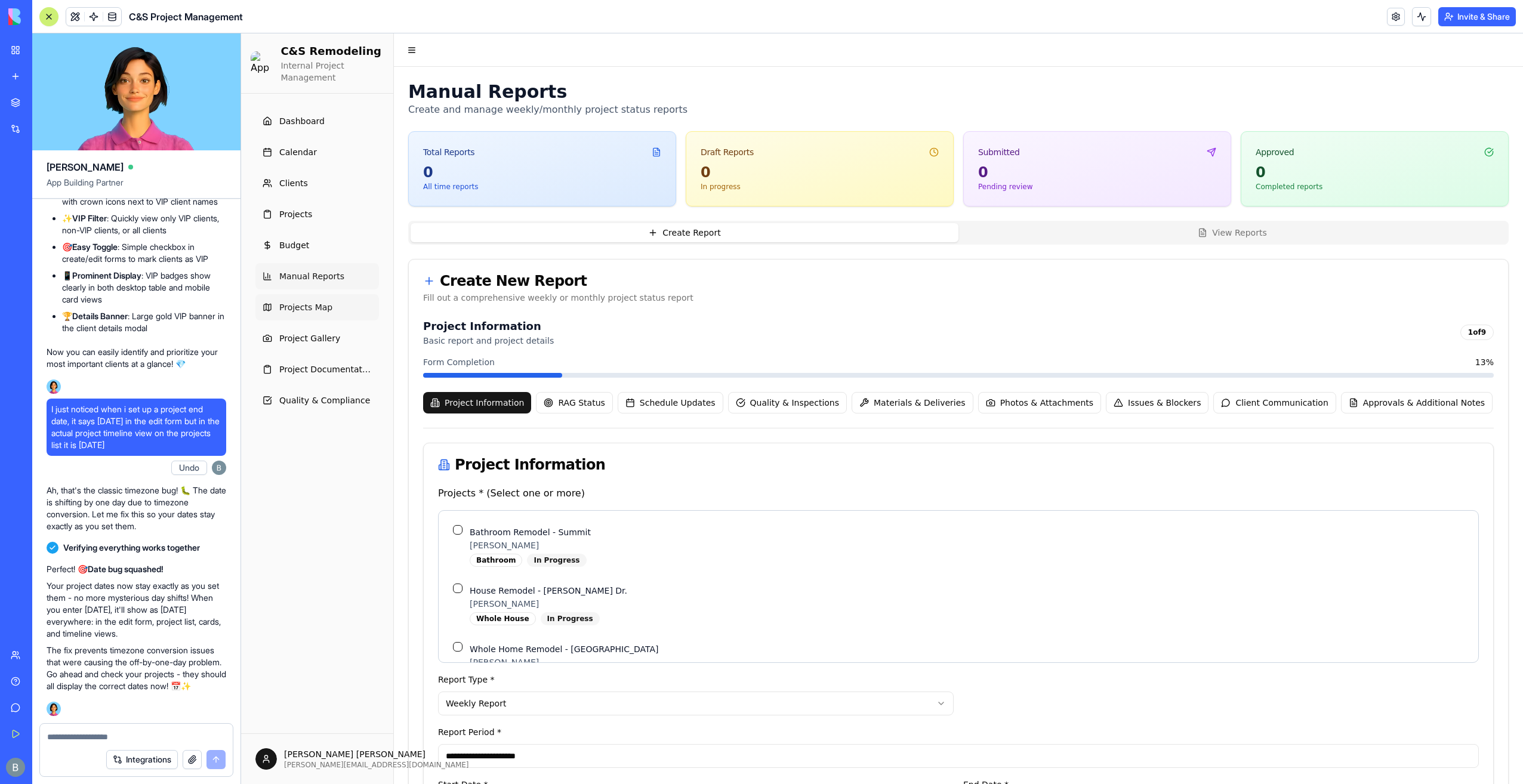
click at [351, 308] on link "Projects Map" at bounding box center [316, 307] width 123 height 27
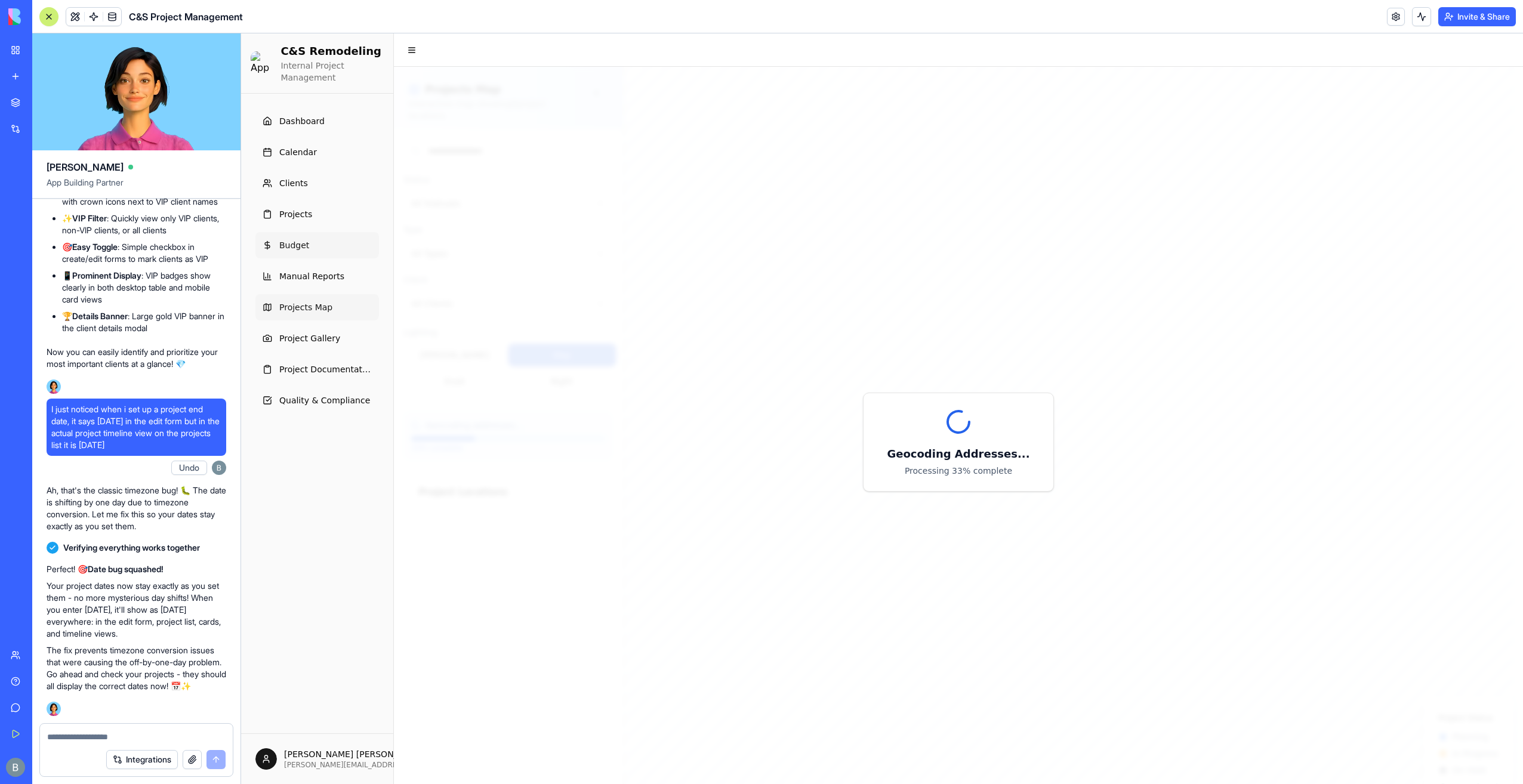
click at [345, 254] on link "Budget" at bounding box center [316, 245] width 123 height 27
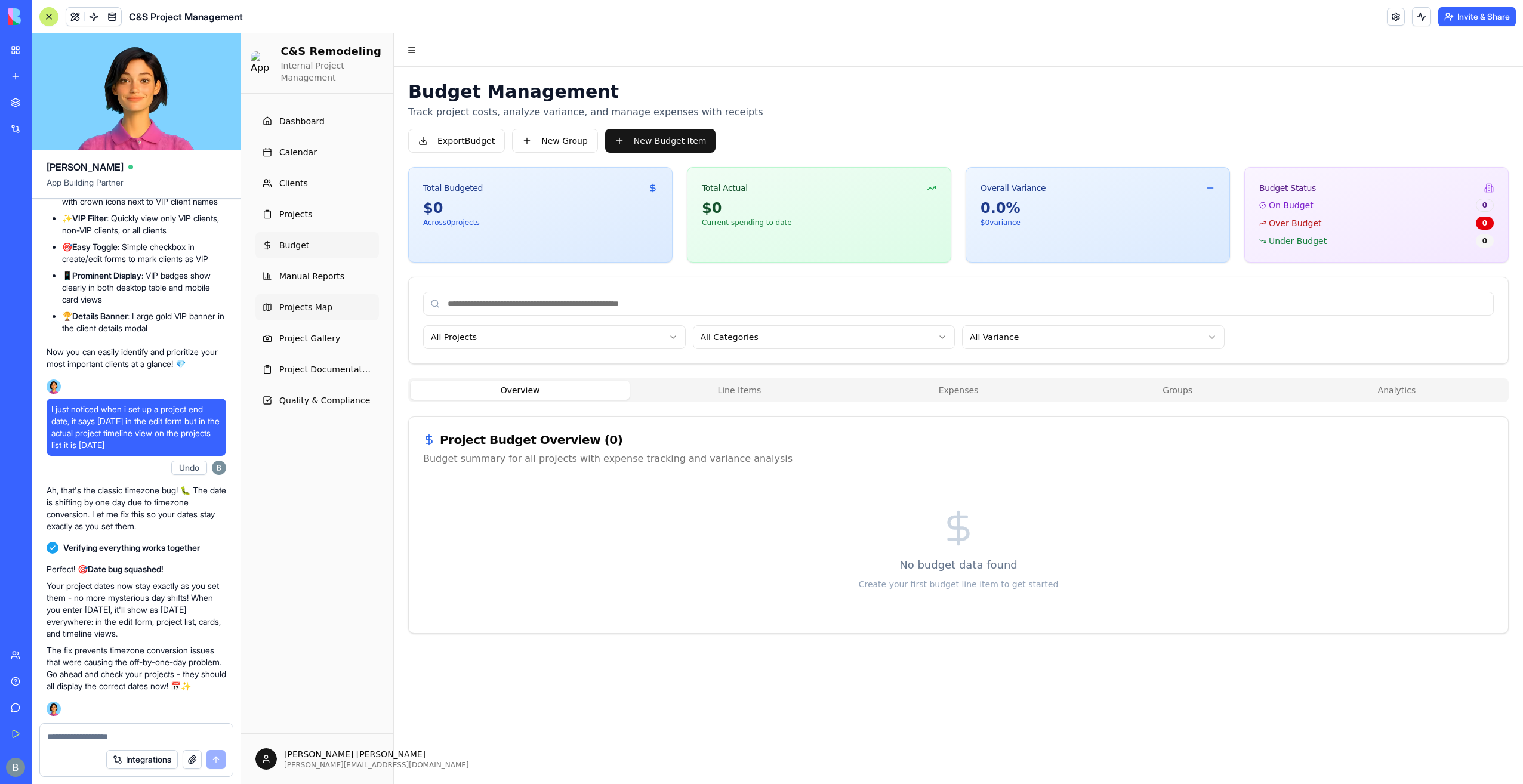
click at [327, 307] on span "Projects Map" at bounding box center [306, 307] width 53 height 12
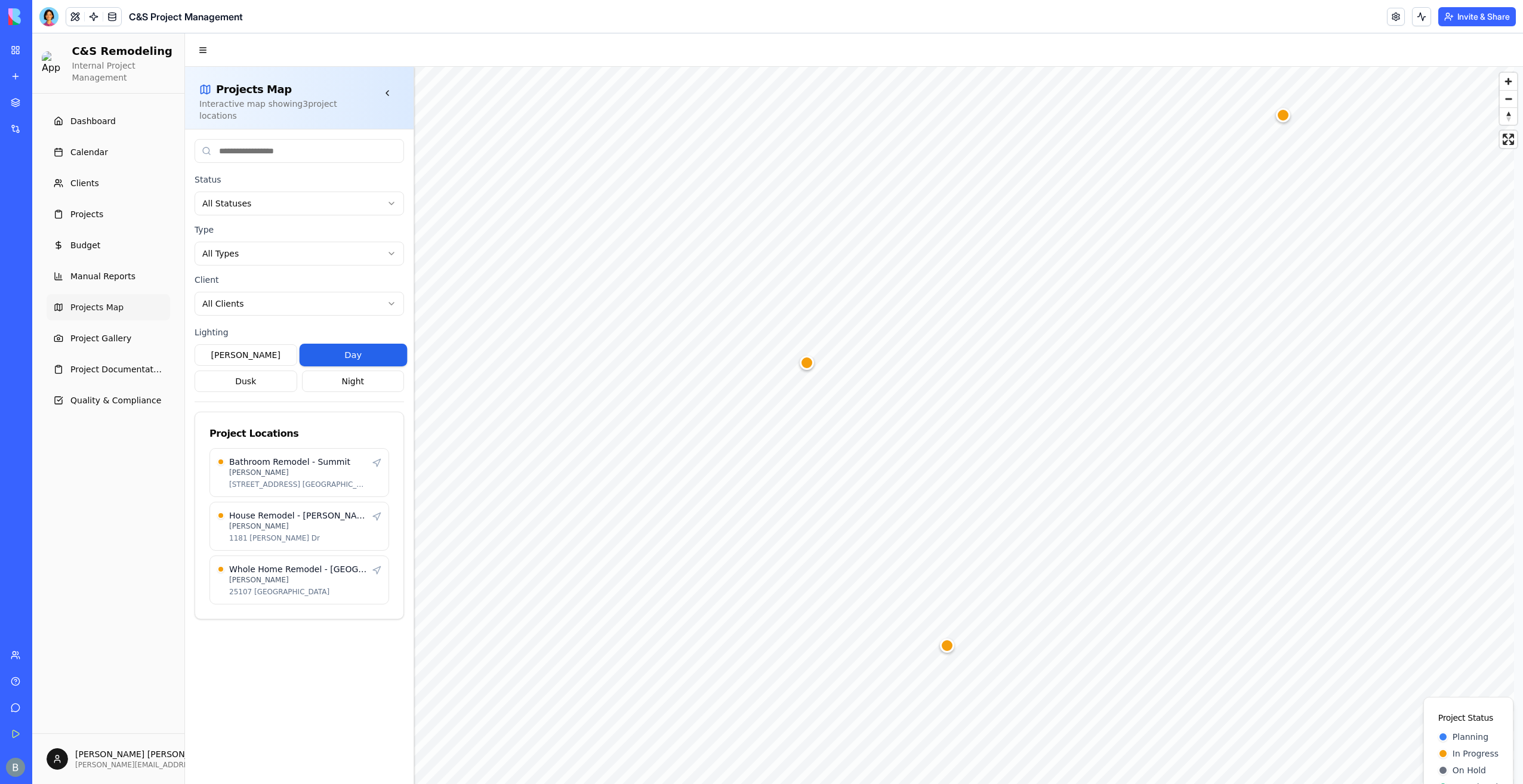
click at [809, 366] on div "Map marker" at bounding box center [807, 363] width 14 height 14
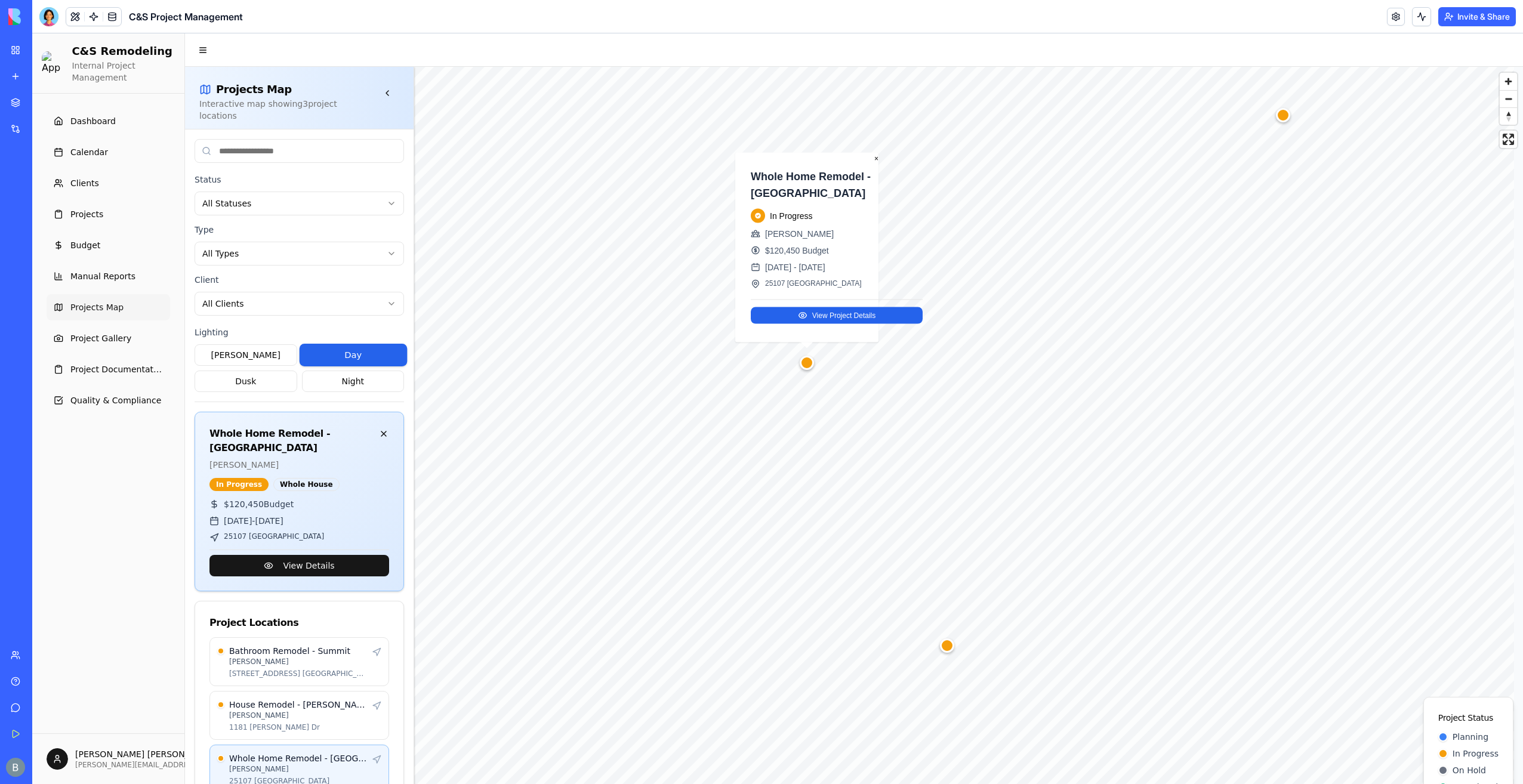
click at [809, 365] on div "Map marker" at bounding box center [807, 363] width 14 height 14
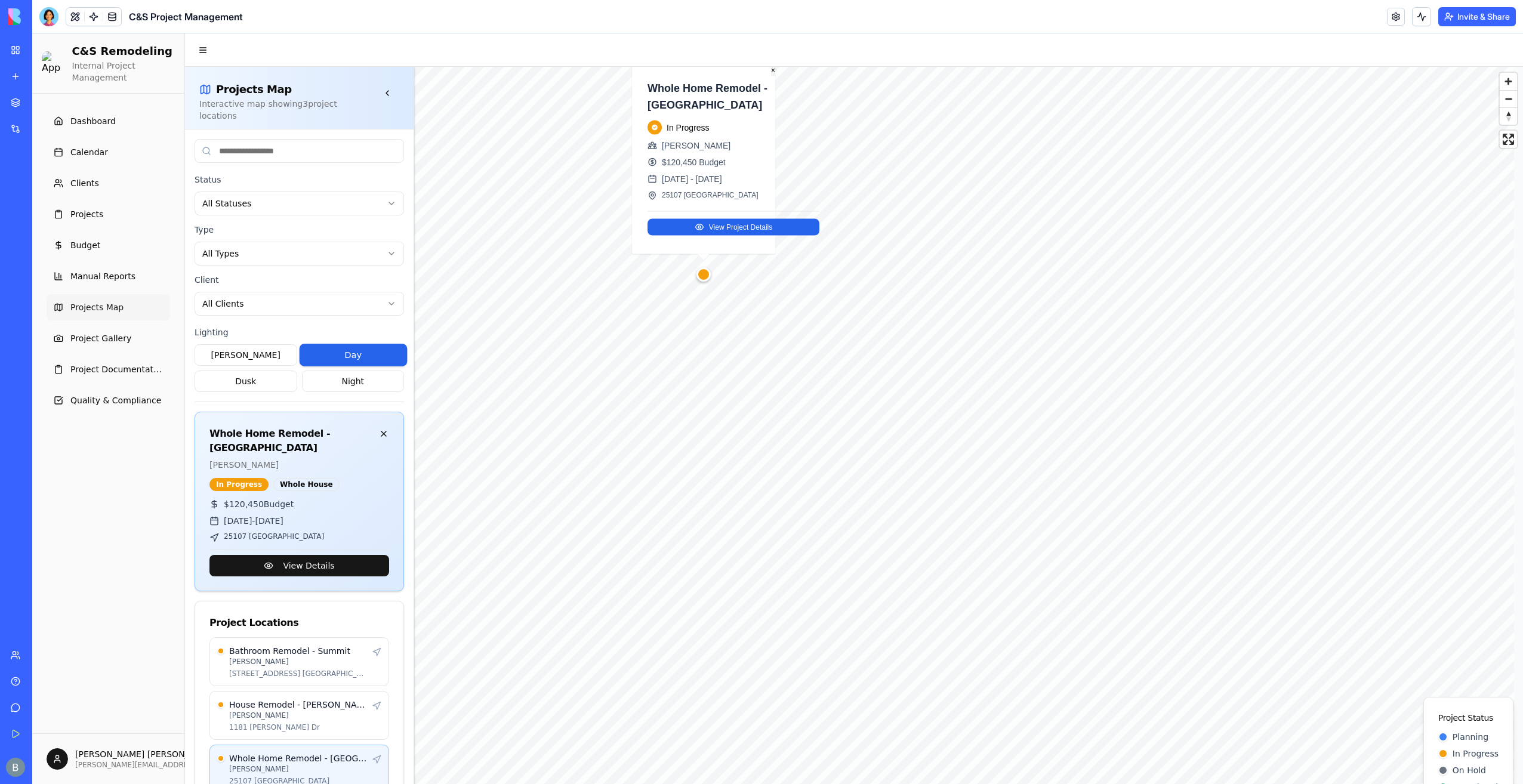
click at [774, 70] on button "×" at bounding box center [773, 70] width 4 height 12
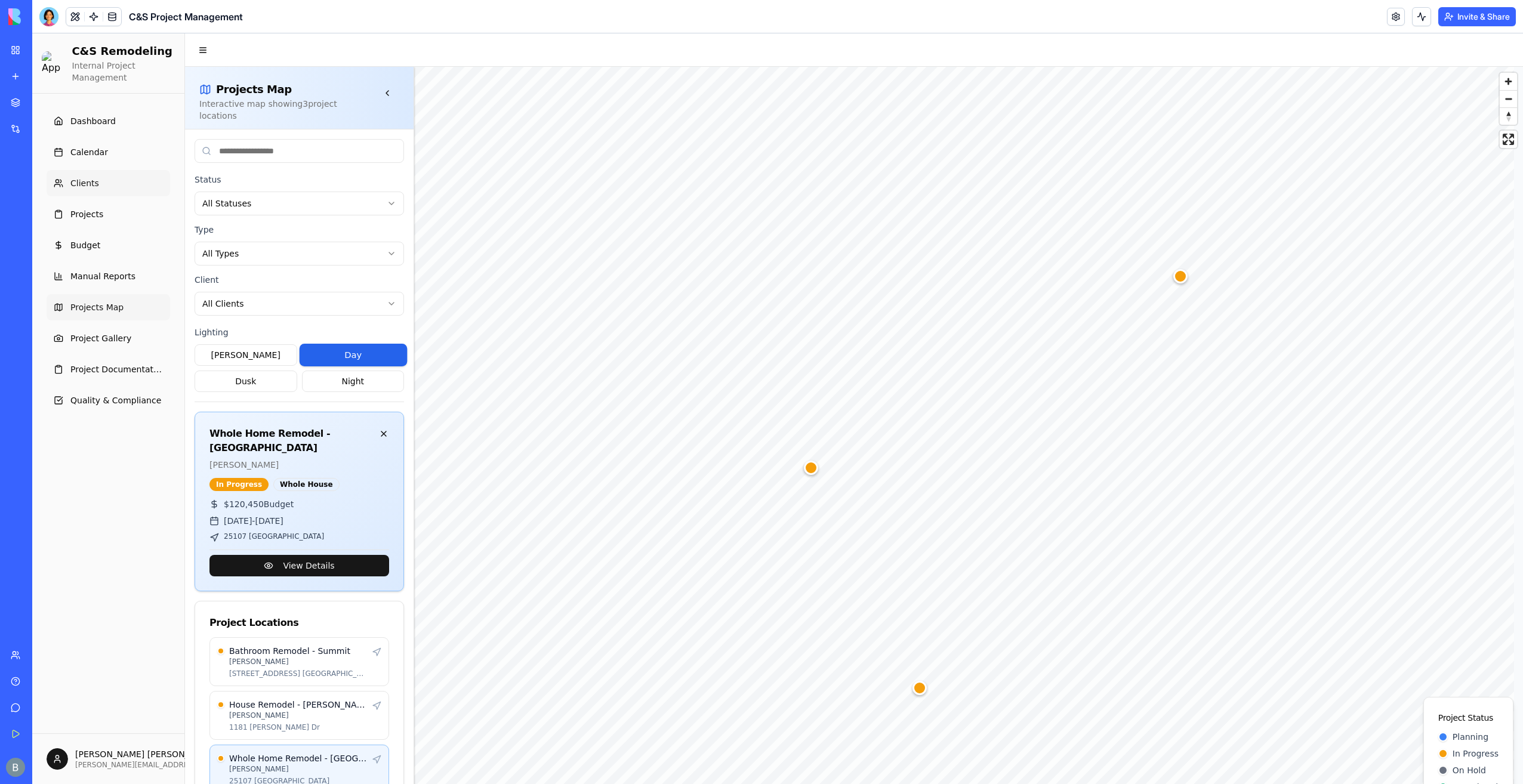
click at [128, 192] on link "Clients" at bounding box center [108, 183] width 123 height 27
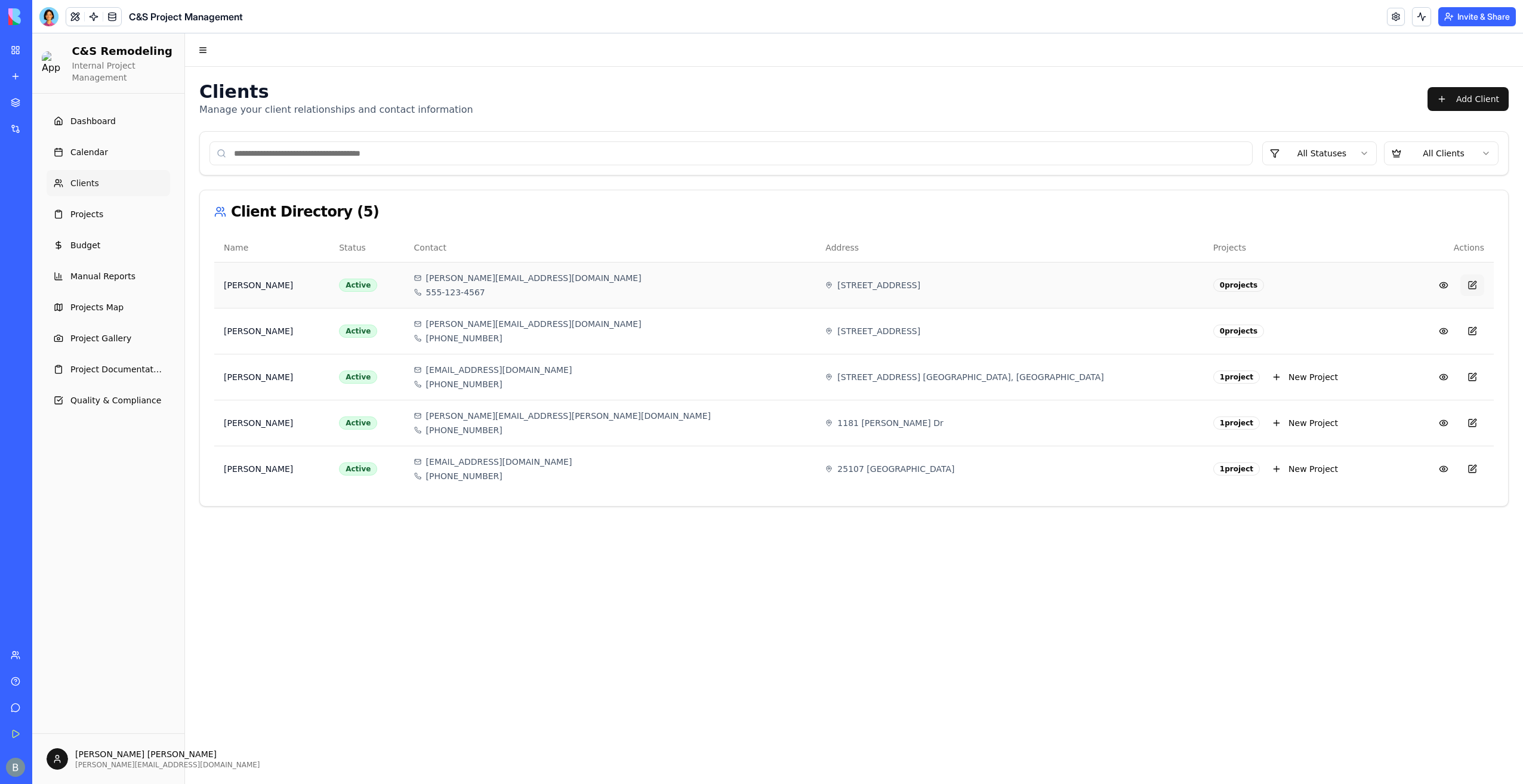
click at [1479, 285] on button at bounding box center [1472, 285] width 24 height 22
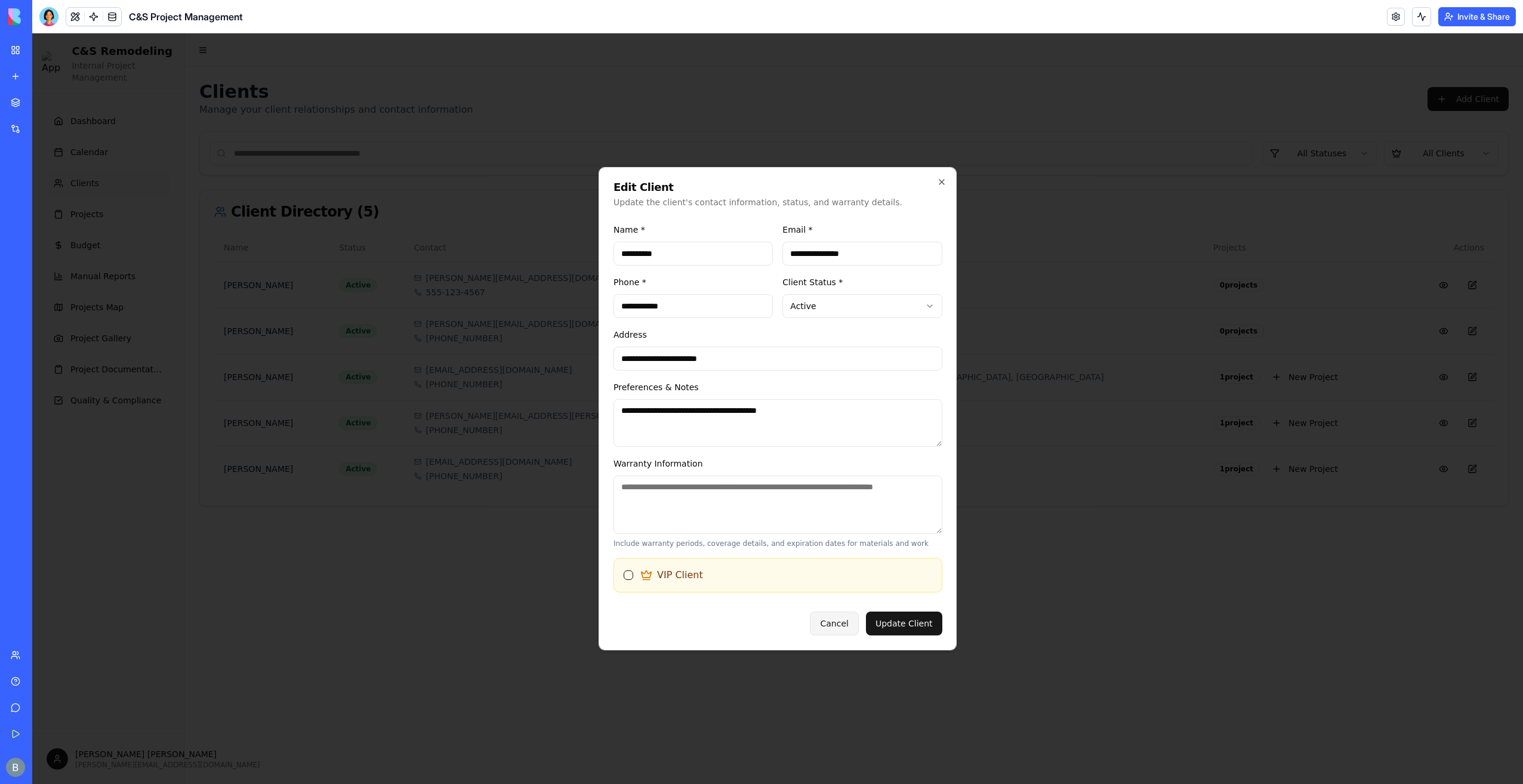
click at [849, 616] on button "Cancel" at bounding box center [834, 624] width 48 height 24
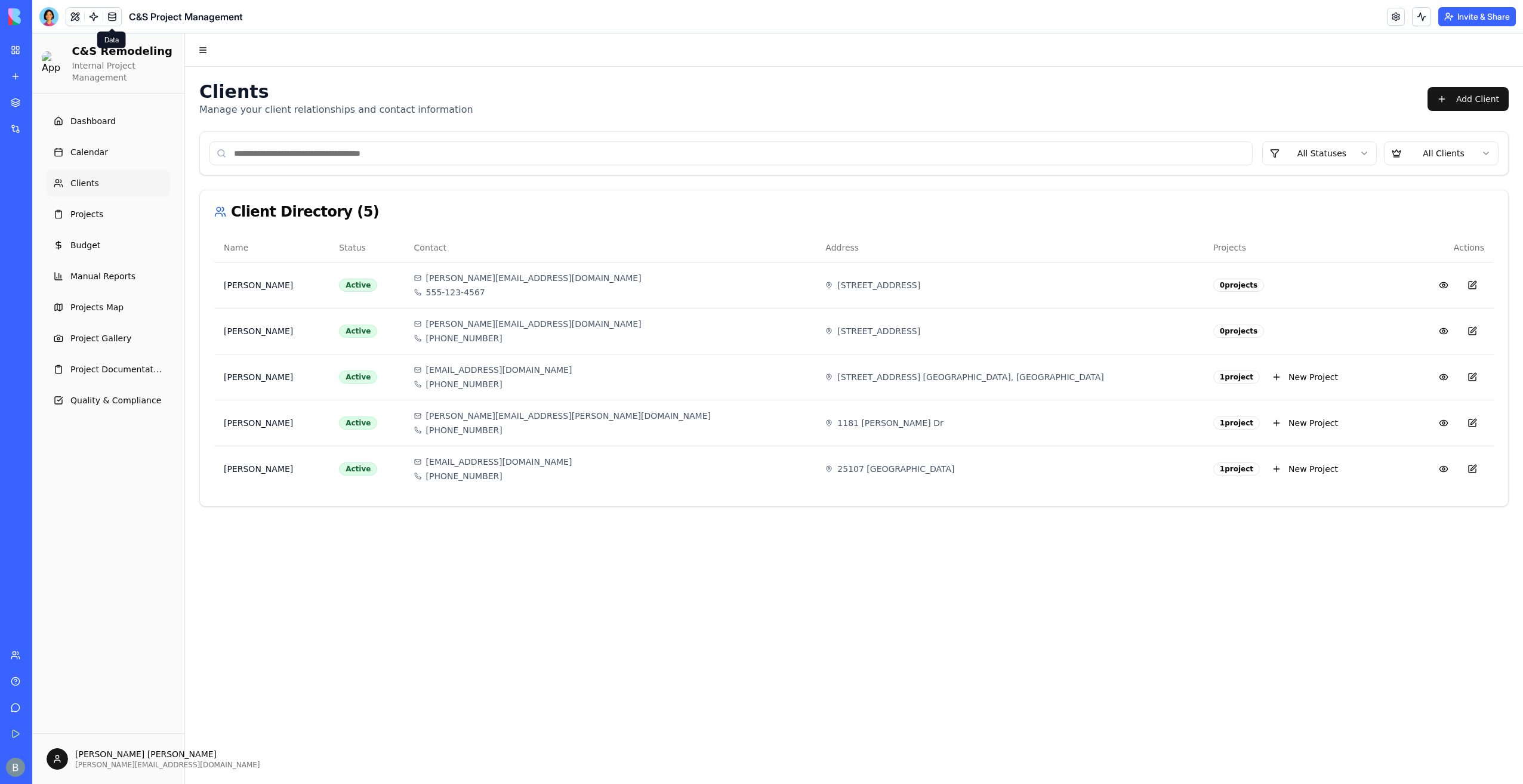
click at [112, 17] on link at bounding box center [112, 17] width 18 height 18
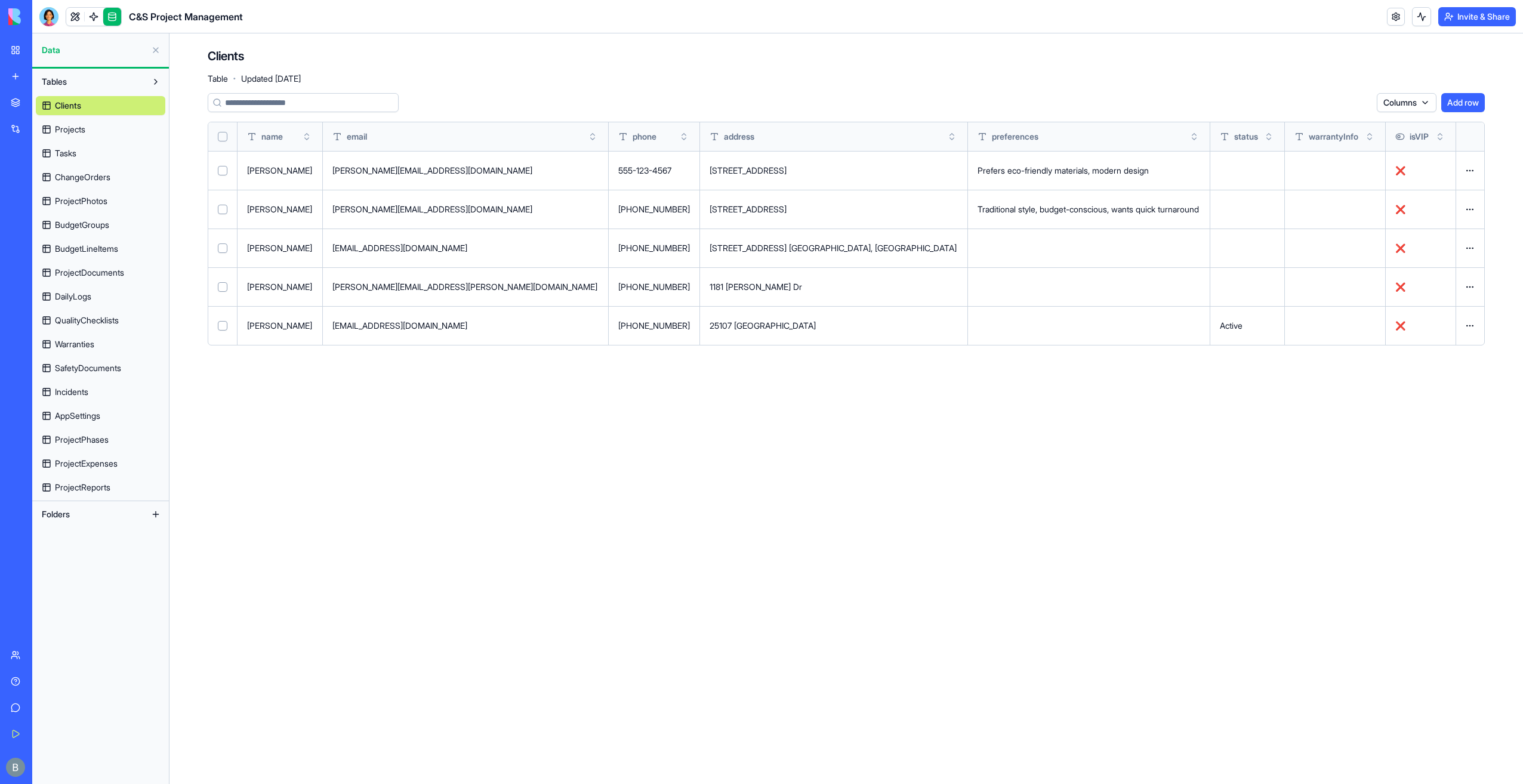
click at [226, 173] on button "Select row" at bounding box center [223, 171] width 10 height 10
click at [227, 213] on td at bounding box center [223, 209] width 29 height 39
click at [222, 212] on button "Select row" at bounding box center [223, 209] width 10 height 10
click at [1310, 100] on button "Delete 2 rows" at bounding box center [1339, 103] width 64 height 19
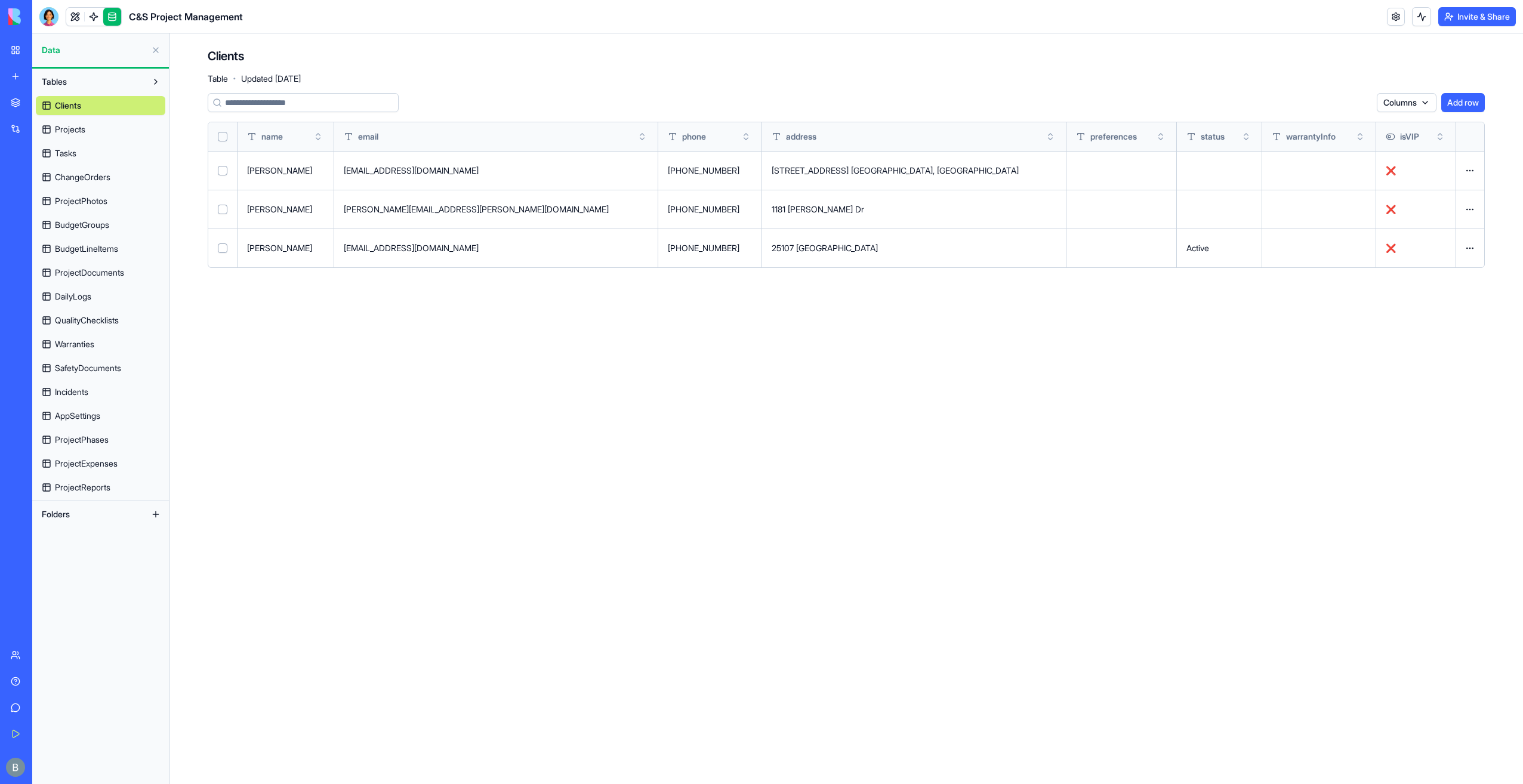
click at [43, 18] on div at bounding box center [49, 17] width 19 height 19
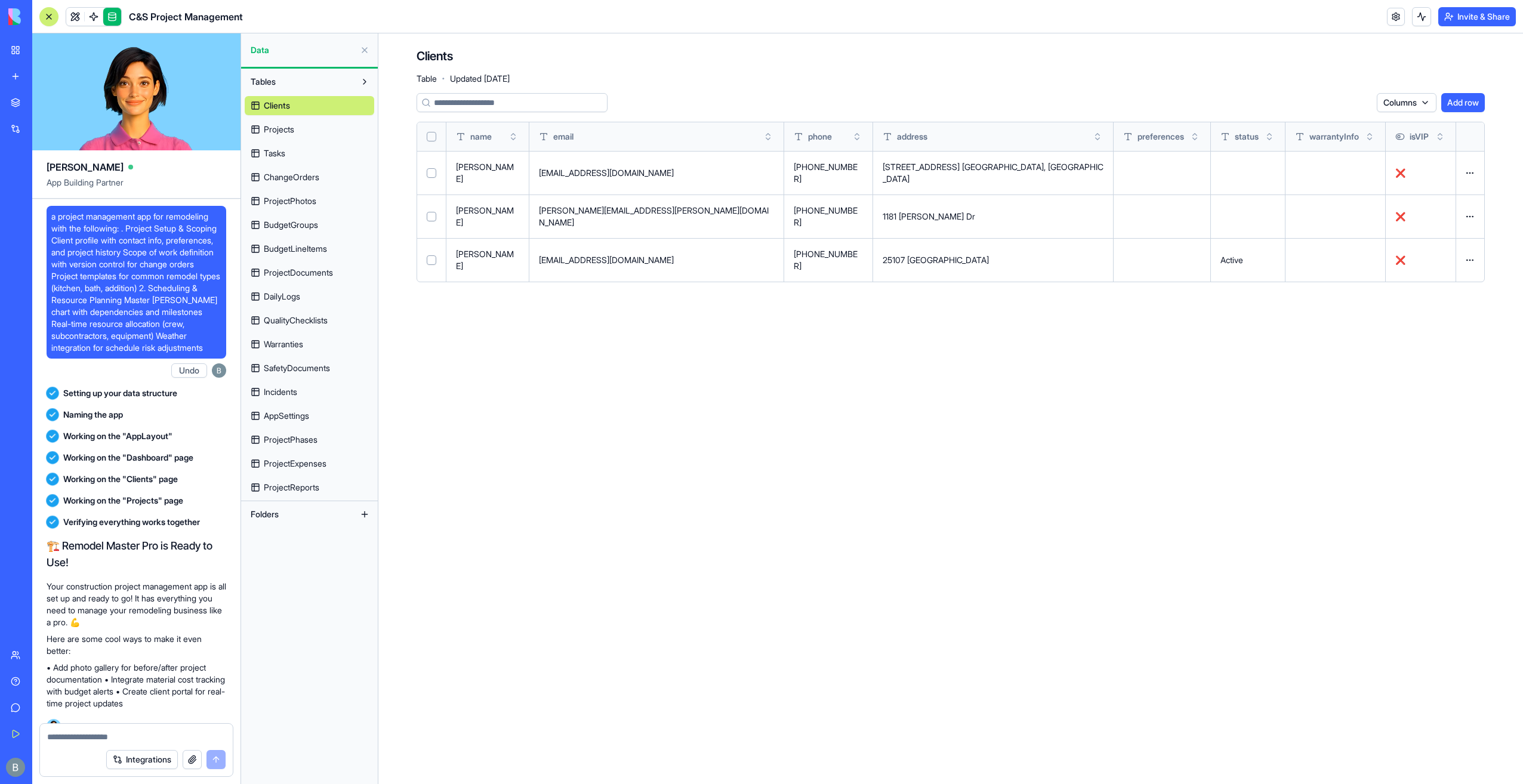
scroll to position [124353, 0]
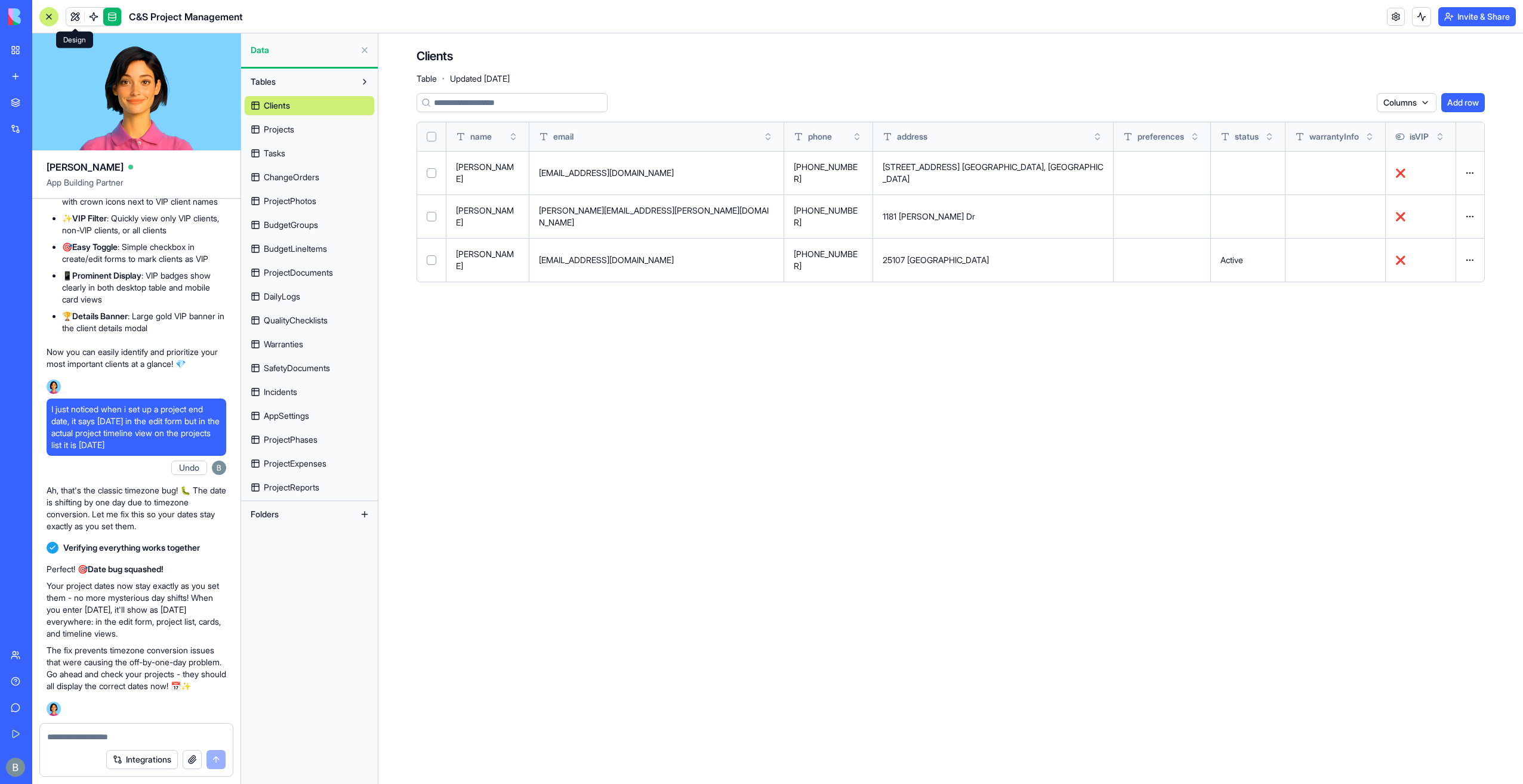
click at [85, 14] on link at bounding box center [93, 17] width 18 height 18
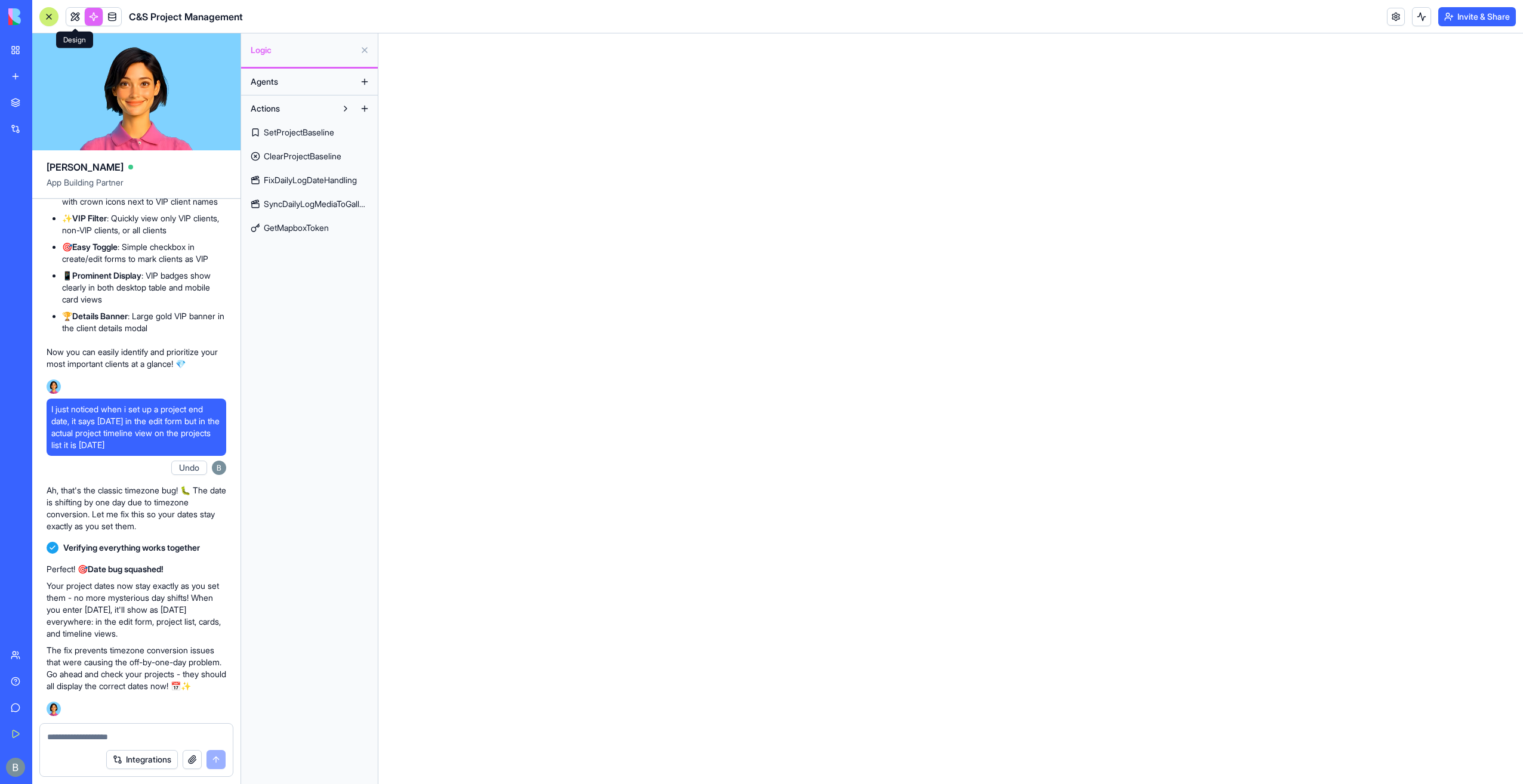
click at [79, 15] on link at bounding box center [75, 17] width 18 height 18
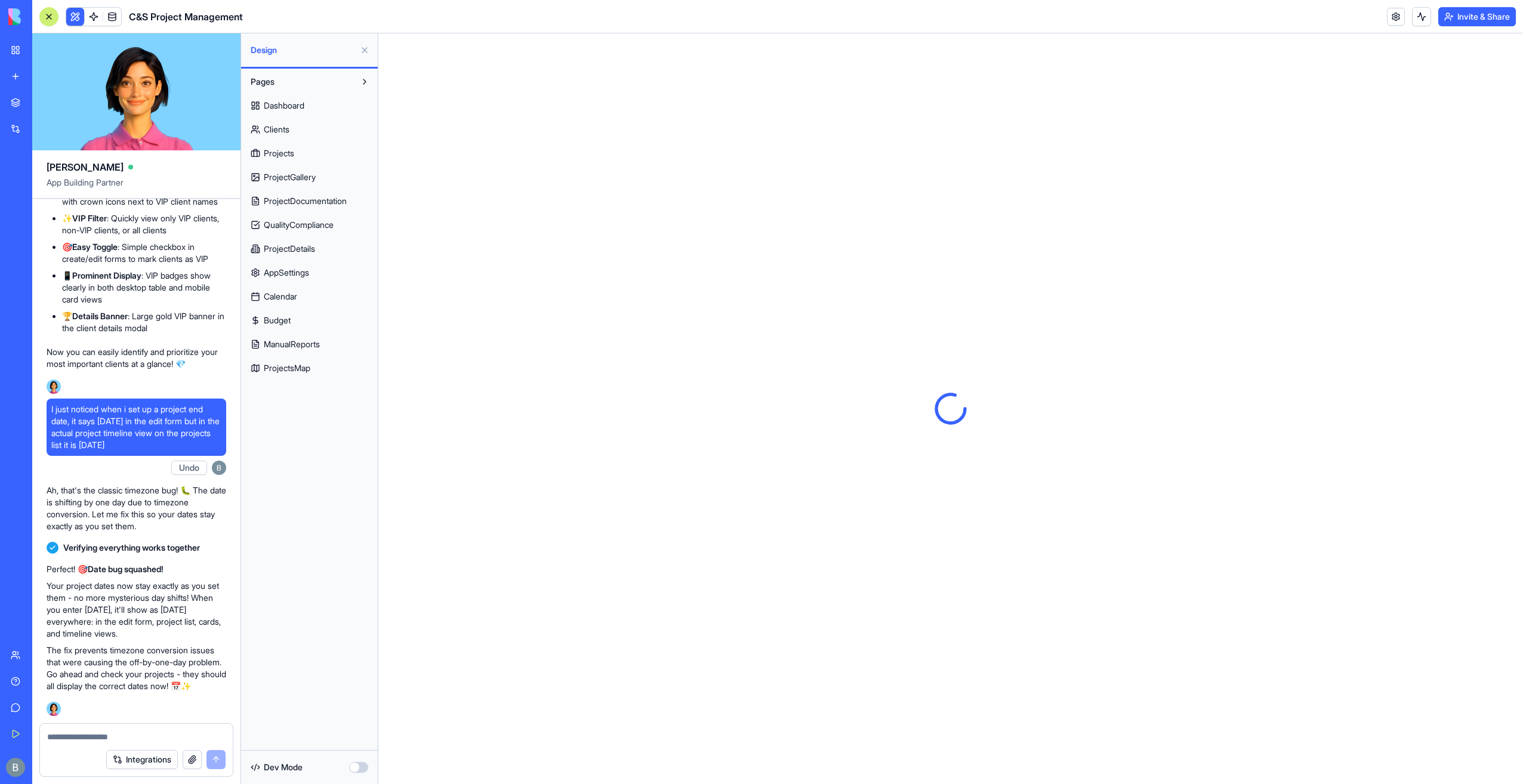
click at [41, 24] on div "C&S Project Management" at bounding box center [141, 17] width 204 height 19
click at [52, 18] on div at bounding box center [49, 17] width 10 height 10
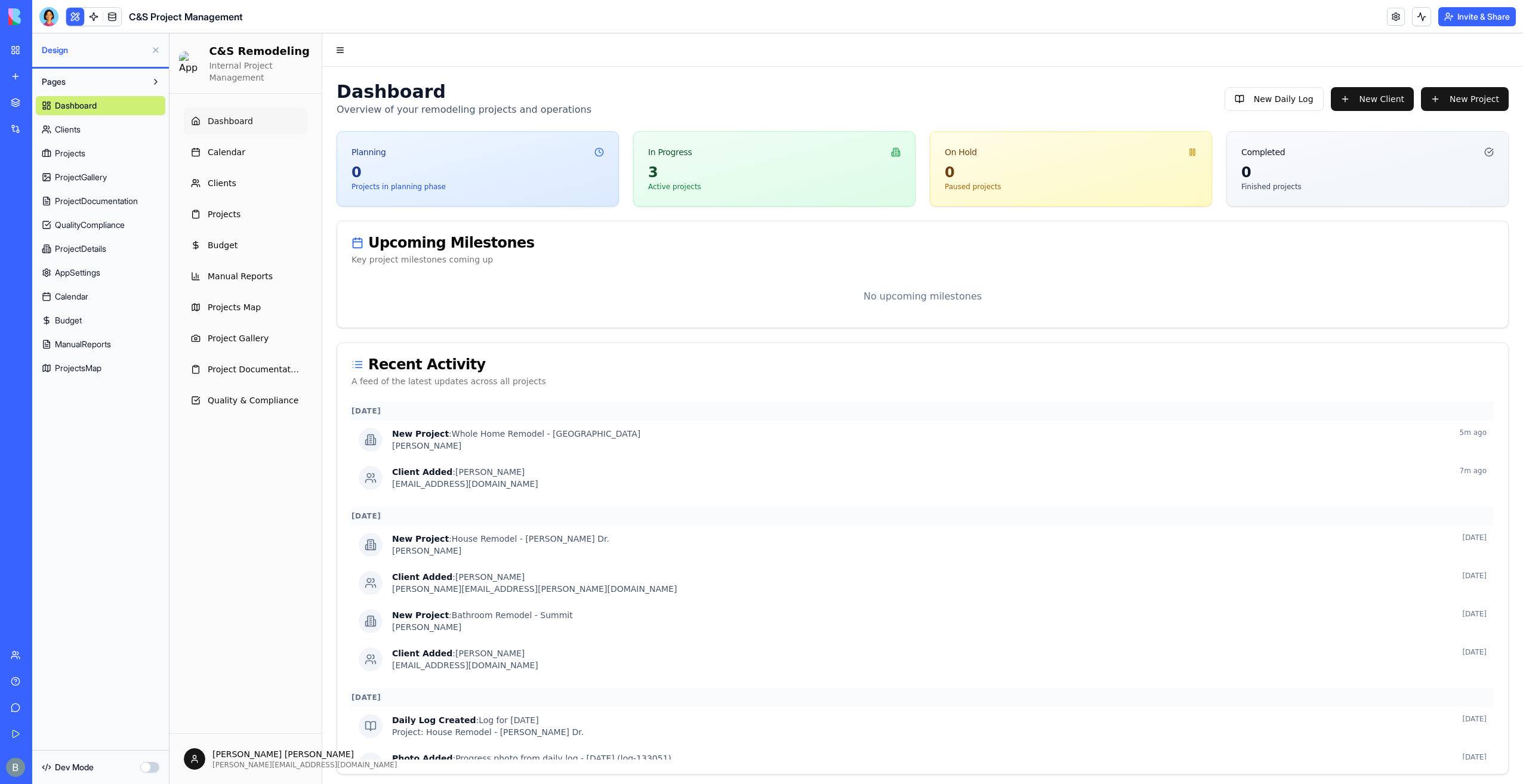
click at [155, 52] on button at bounding box center [156, 50] width 19 height 19
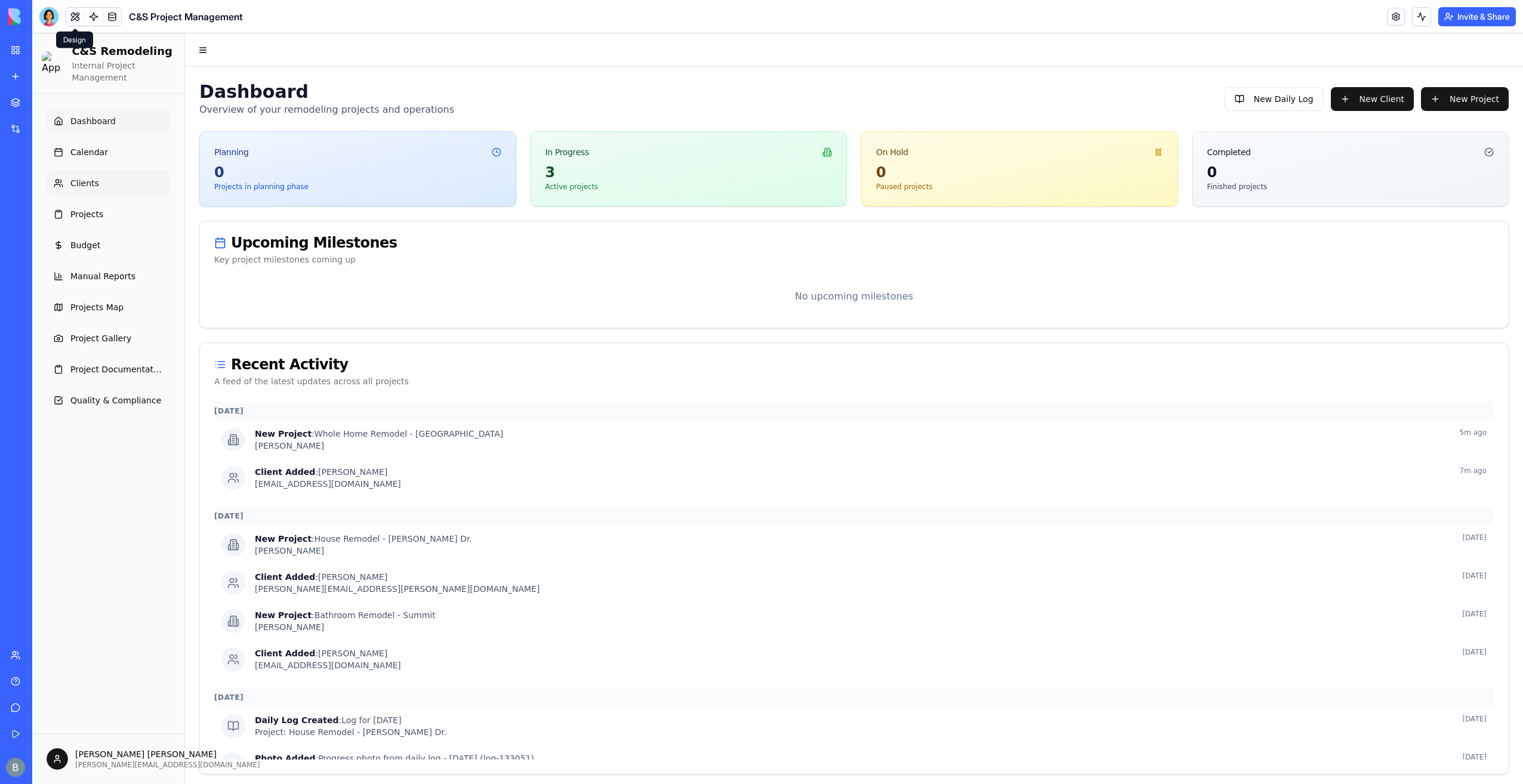
click at [118, 184] on link "Clients" at bounding box center [108, 183] width 123 height 27
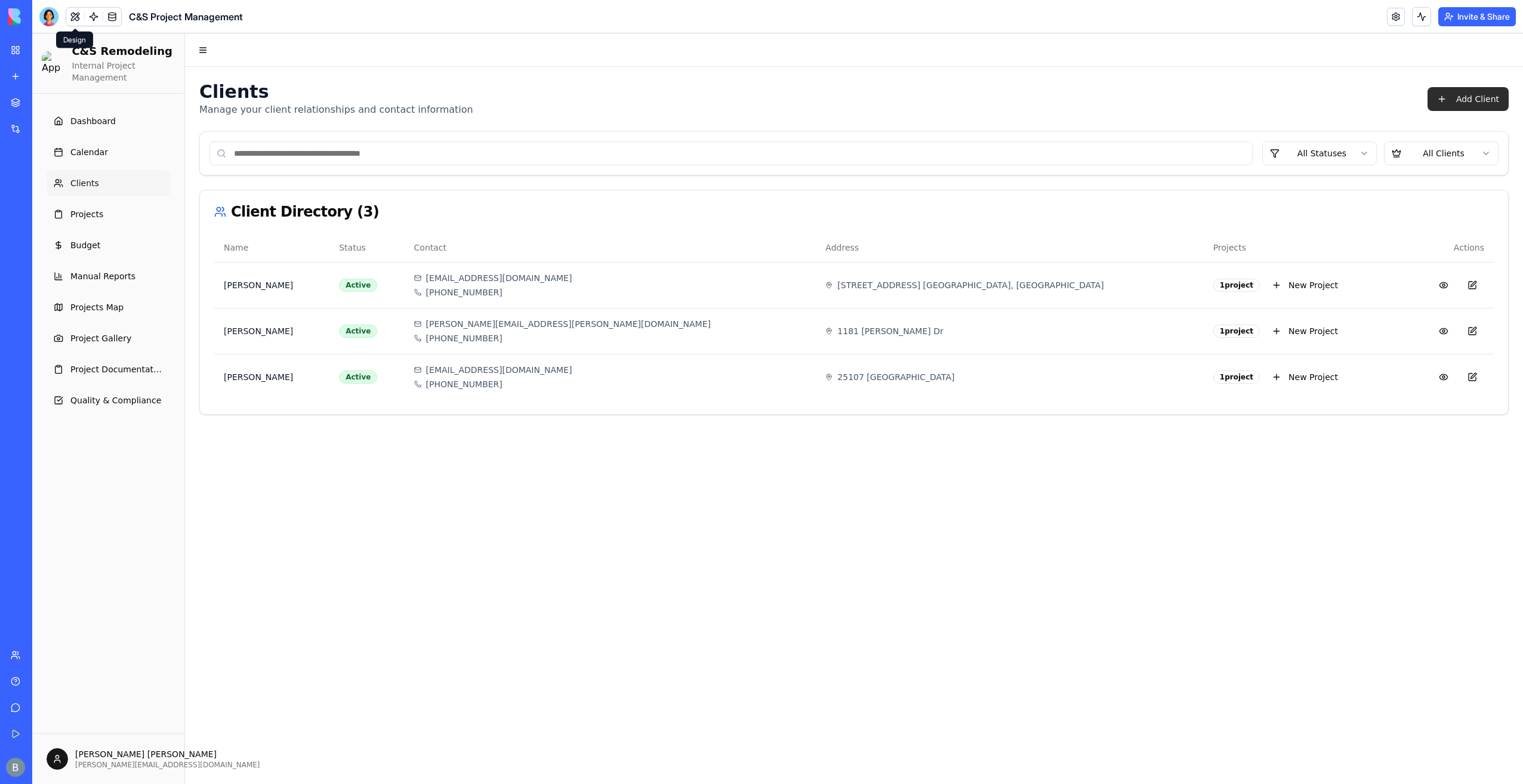
click at [1447, 97] on button "Add Client" at bounding box center [1467, 99] width 81 height 24
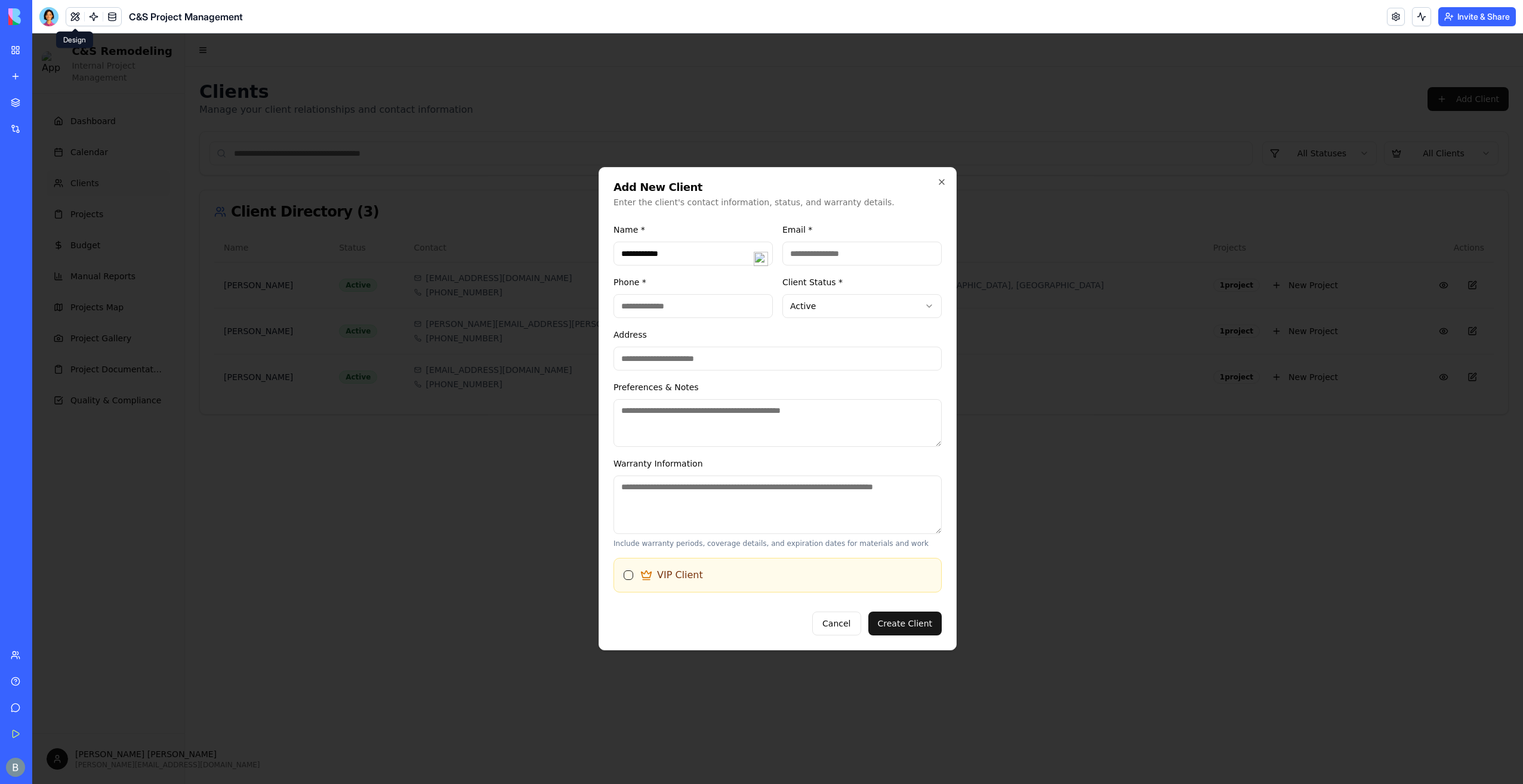
type input "**********"
click at [844, 252] on input "Email *" at bounding box center [862, 254] width 159 height 24
click at [716, 303] on input "Phone *" at bounding box center [693, 307] width 159 height 24
click at [801, 258] on input "Email *" at bounding box center [862, 254] width 159 height 24
type input "**********"
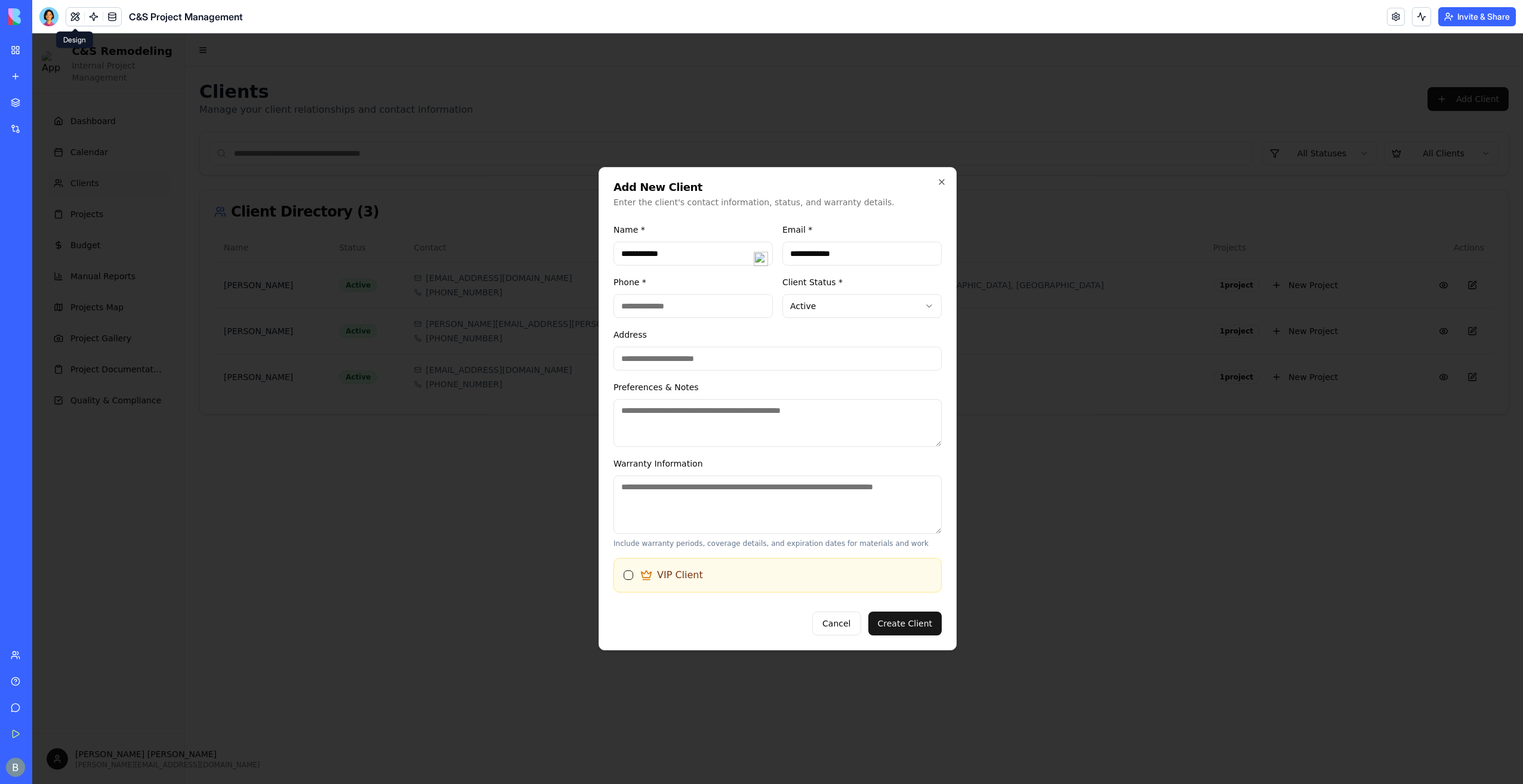
click at [653, 319] on form "**********" at bounding box center [778, 427] width 328 height 418
click at [650, 306] on input "Phone *" at bounding box center [693, 307] width 159 height 24
type input "**********"
drag, startPoint x: 467, startPoint y: 365, endPoint x: 449, endPoint y: 365, distance: 18.0
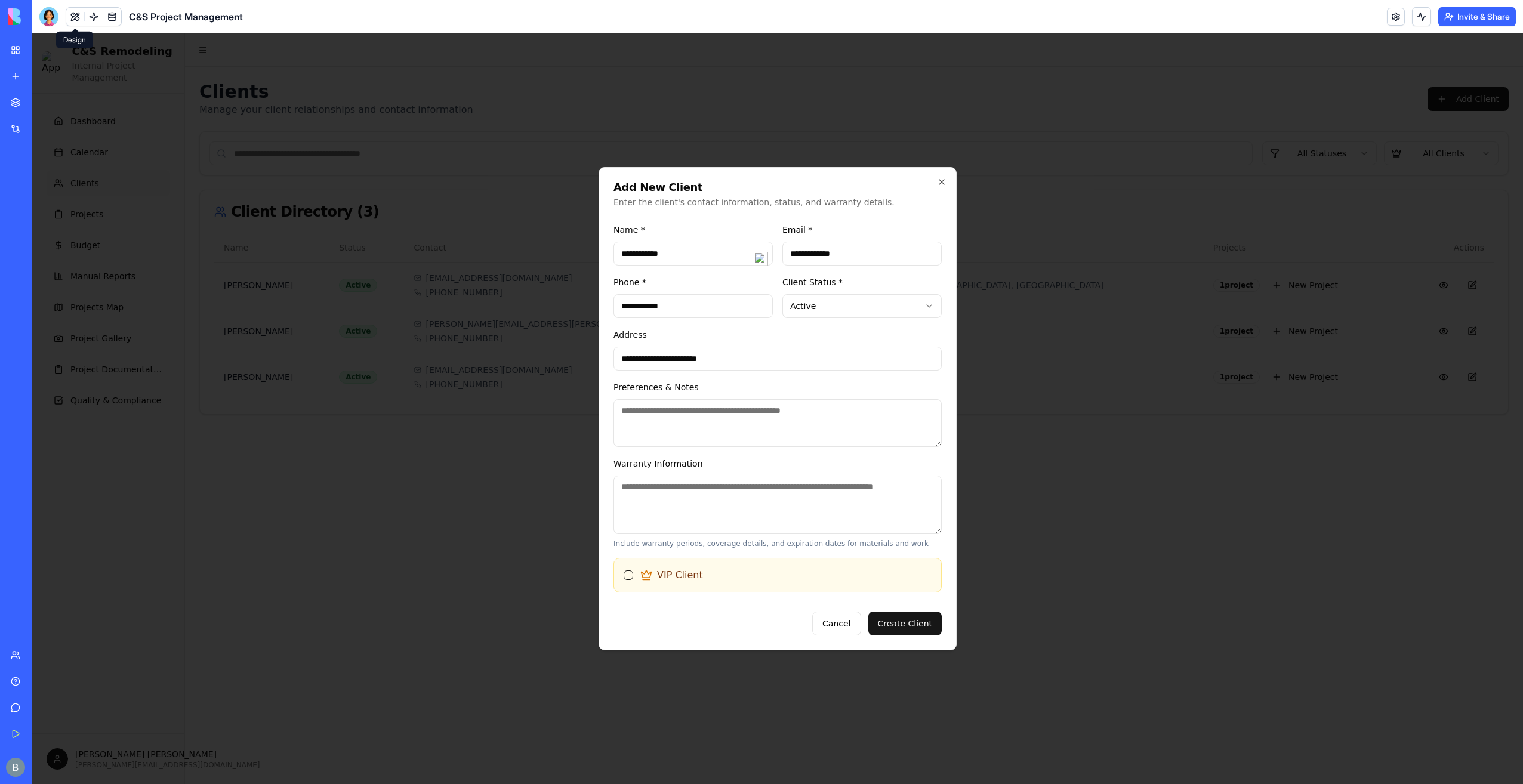
click at [450, 365] on body "C&S Remodeling Internal Project Management Dashboard Calendar Clients Projects …" at bounding box center [778, 409] width 1491 height 751
paste input "**********"
type input "**********"
click at [794, 340] on div "**********" at bounding box center [778, 349] width 328 height 43
click at [910, 621] on button "Create Client" at bounding box center [906, 624] width 74 height 24
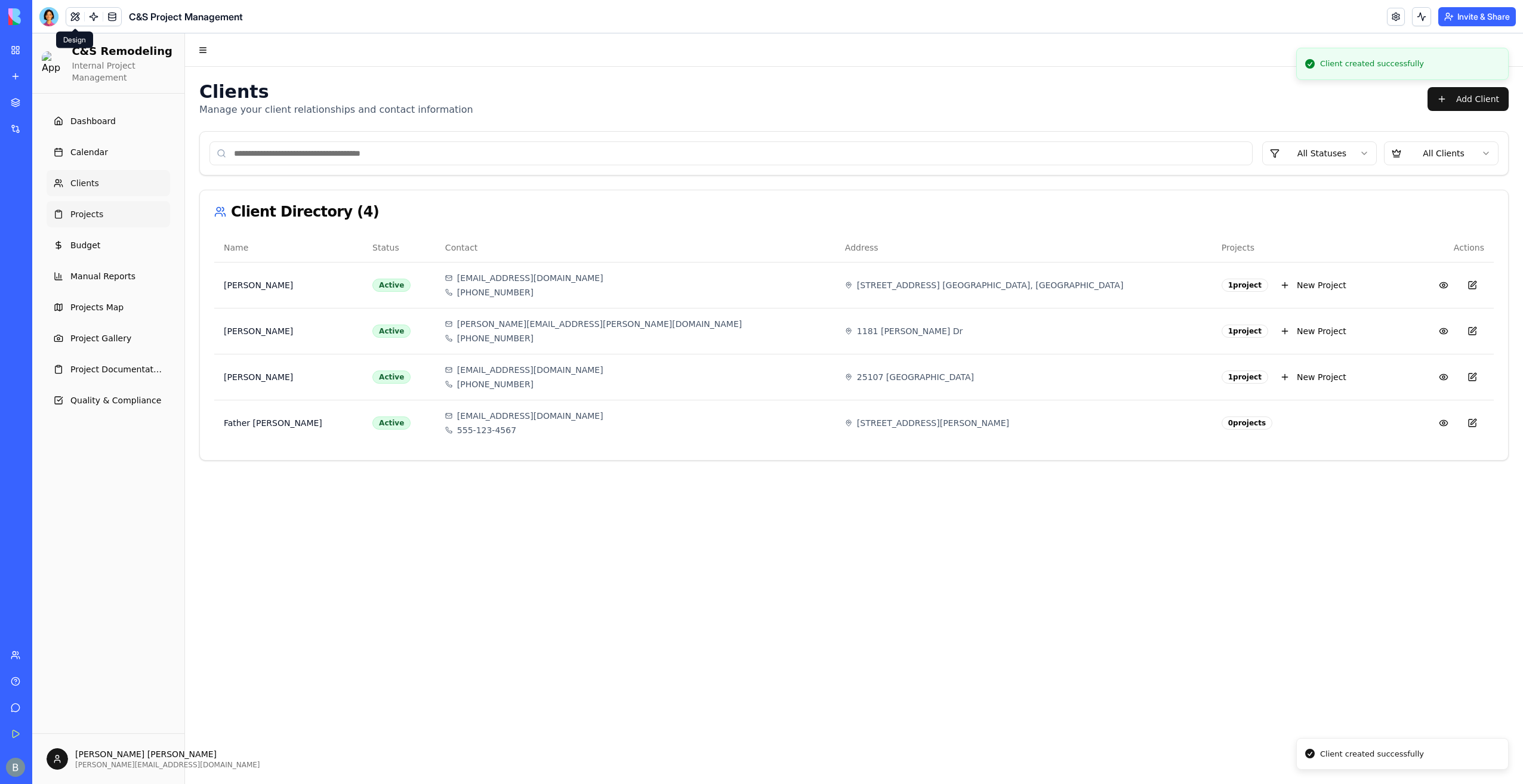
click at [96, 211] on span "Projects" at bounding box center [86, 214] width 33 height 12
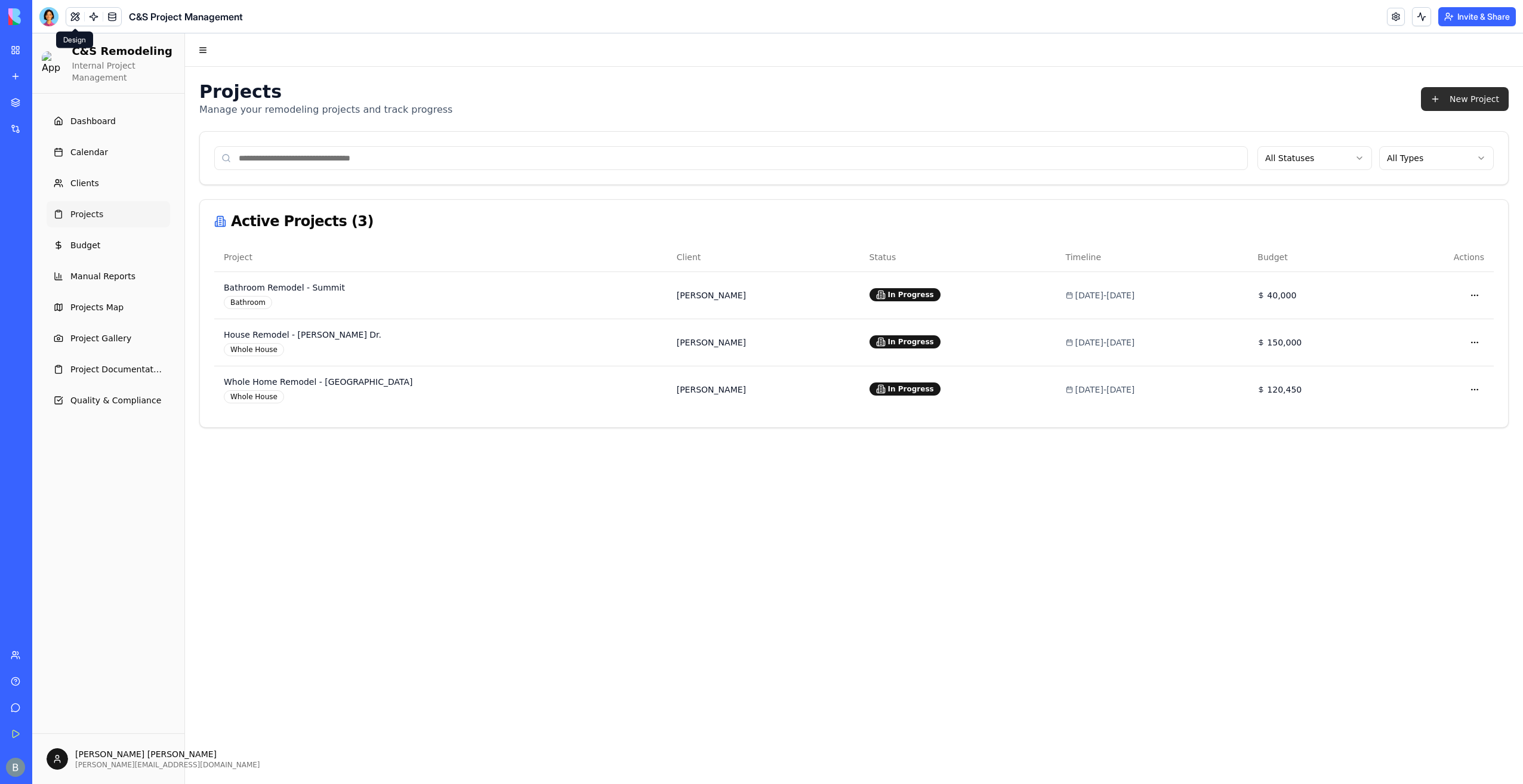
click at [1449, 100] on button "New Project" at bounding box center [1464, 99] width 88 height 24
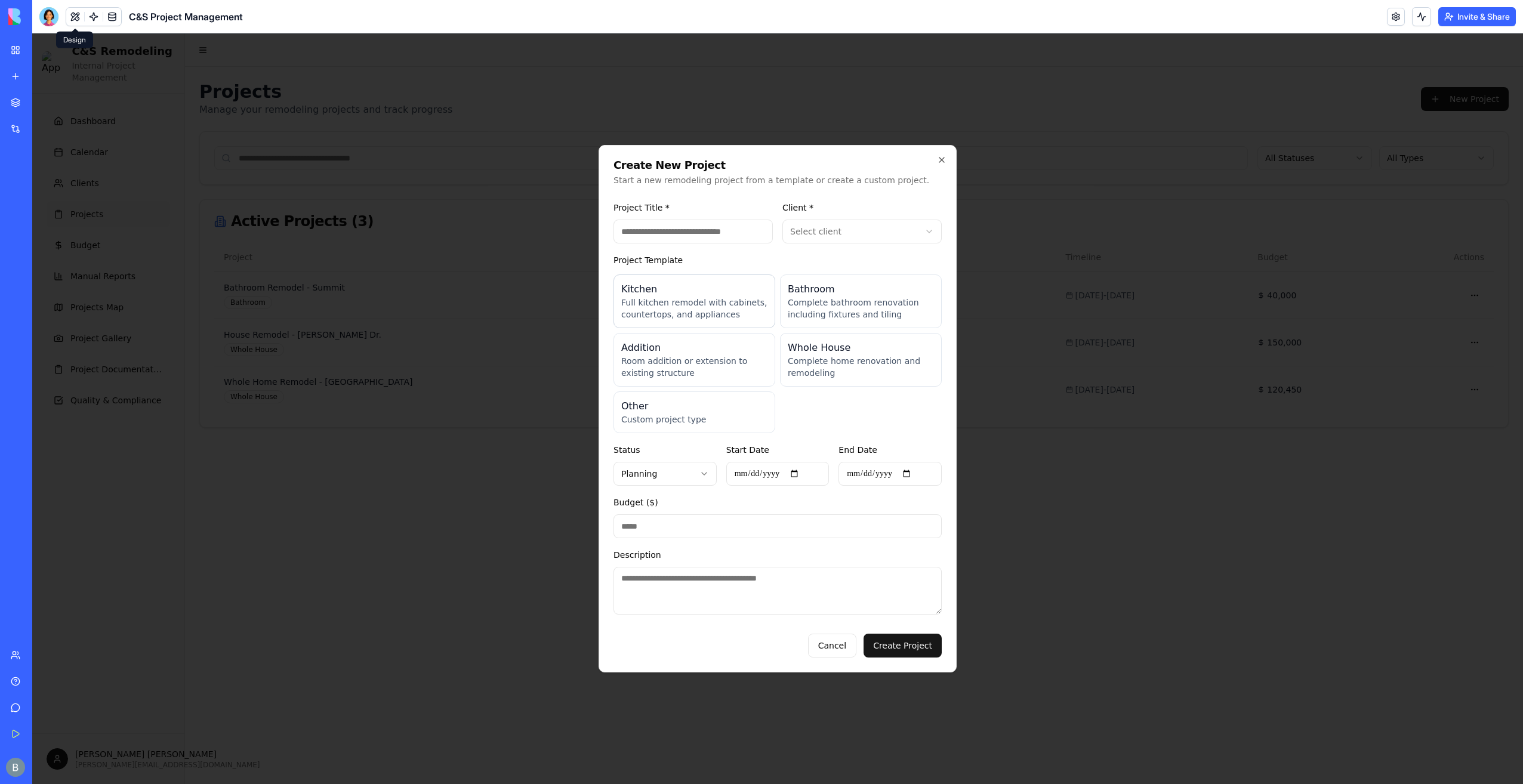
click at [737, 308] on p "Full kitchen remodel with cabinets, countertops, and appliances" at bounding box center [695, 308] width 147 height 24
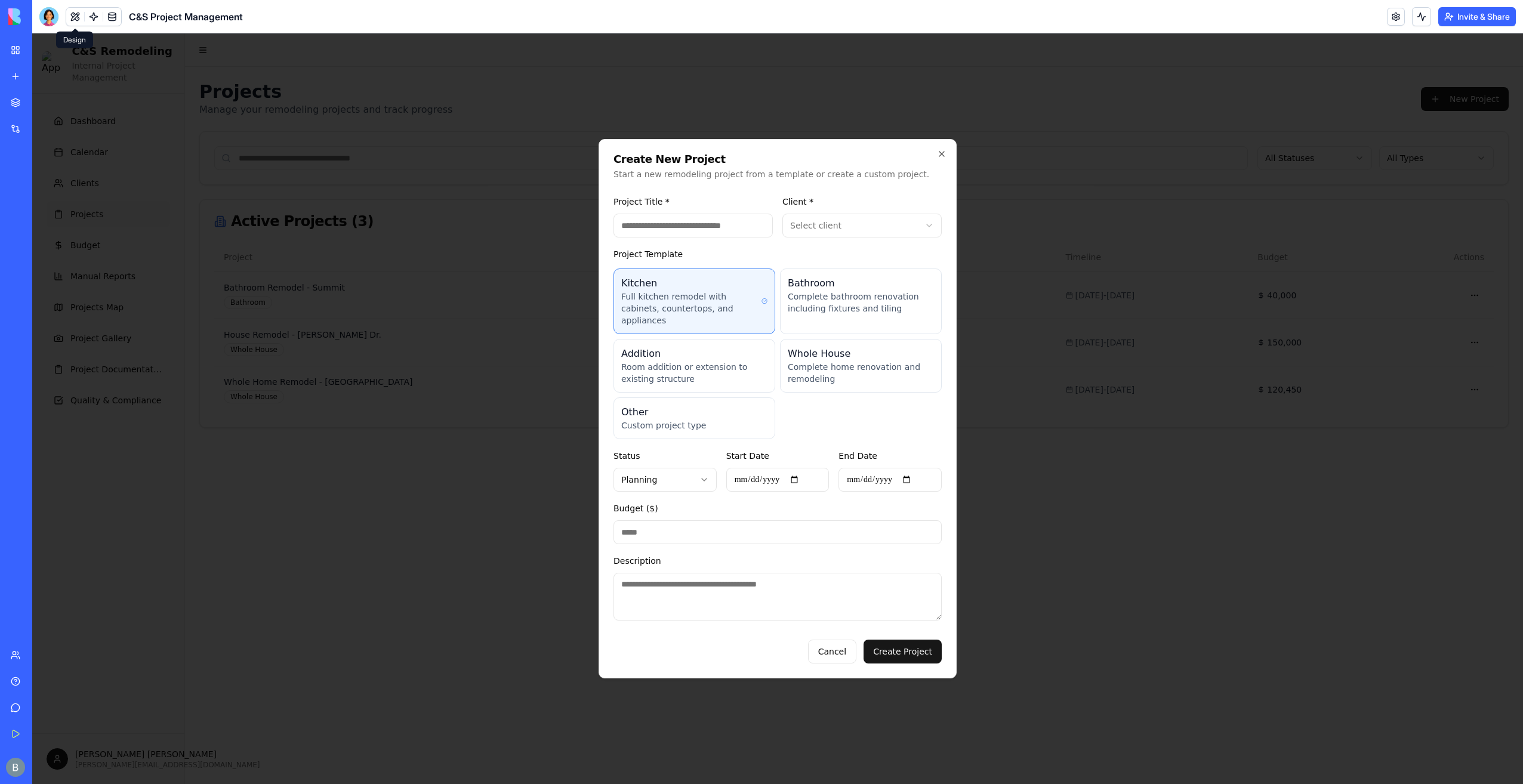
click at [732, 221] on input "Project Title *" at bounding box center [693, 225] width 159 height 24
type input "**********"
click at [883, 230] on body "C&S Remodeling Internal Project Management Dashboard Calendar Clients Projects …" at bounding box center [778, 409] width 1491 height 751
click at [820, 253] on div "Project Template Kitchen Full kitchen remodel with cabinets, countertops, and a…" at bounding box center [778, 343] width 328 height 192
click at [709, 477] on body "C&S Remodeling Internal Project Management Dashboard Calendar Clients Projects …" at bounding box center [778, 409] width 1491 height 751
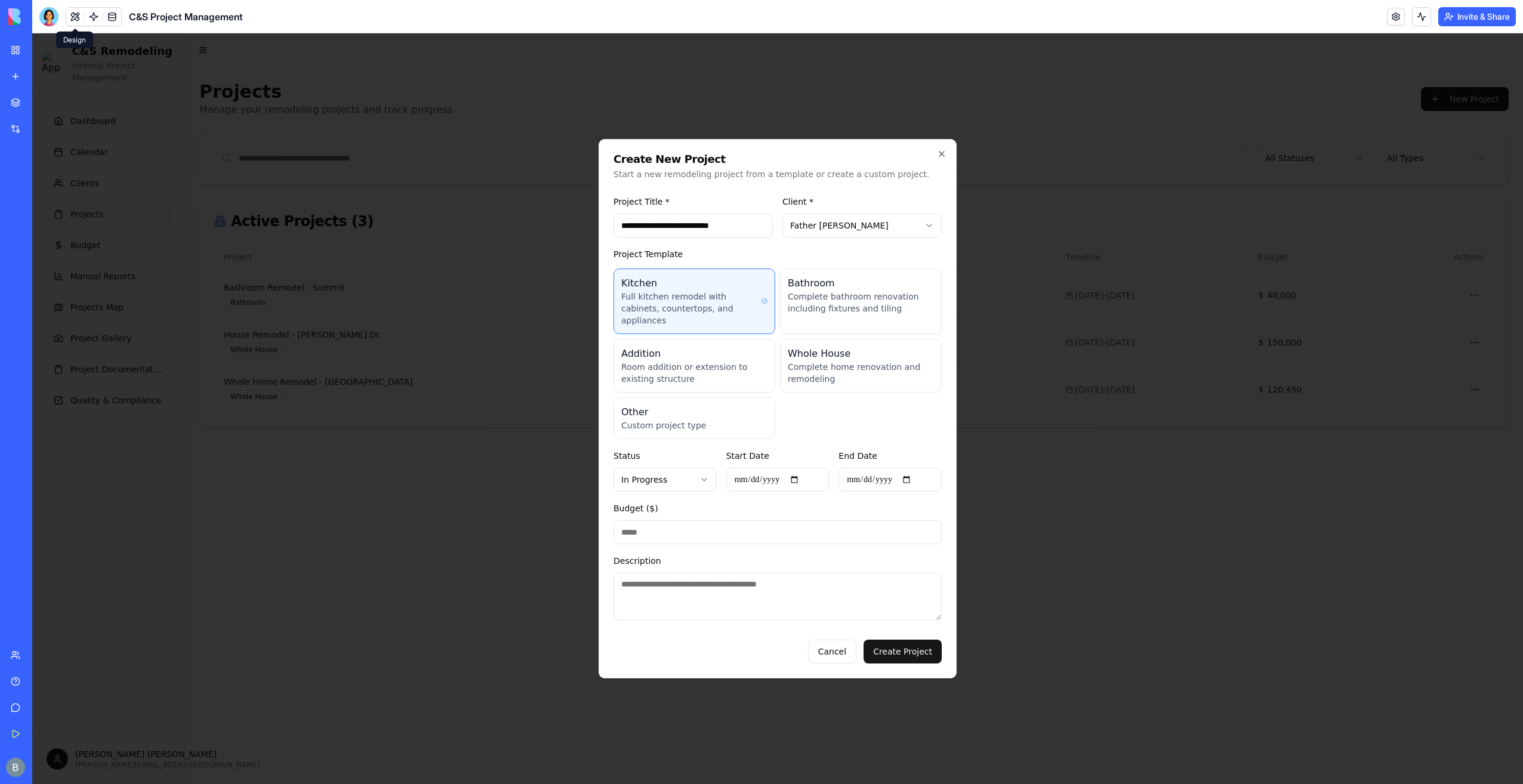
click at [801, 474] on input "Start Date" at bounding box center [778, 480] width 103 height 24
click at [803, 474] on input "**********" at bounding box center [778, 480] width 103 height 24
type input "**********"
click at [796, 449] on div "**********" at bounding box center [778, 470] width 103 height 43
click at [911, 475] on input "End Date" at bounding box center [890, 480] width 103 height 24
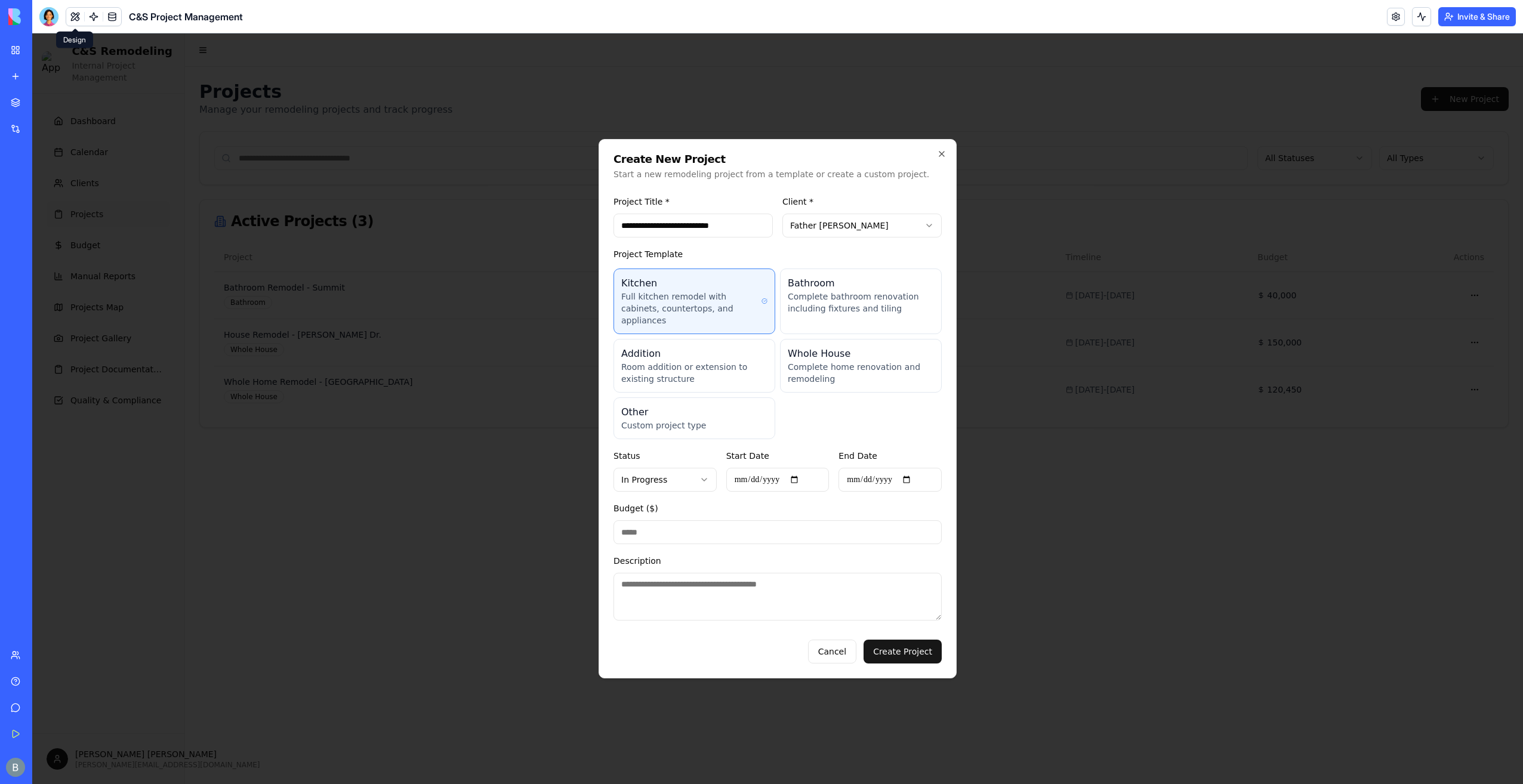
type input "**********"
click at [861, 508] on div "Budget ($) *" at bounding box center [778, 522] width 328 height 43
click at [852, 507] on div "Budget ($) *" at bounding box center [778, 522] width 328 height 43
click at [818, 538] on form "**********" at bounding box center [778, 427] width 328 height 474
click at [820, 532] on input "*" at bounding box center [778, 533] width 328 height 24
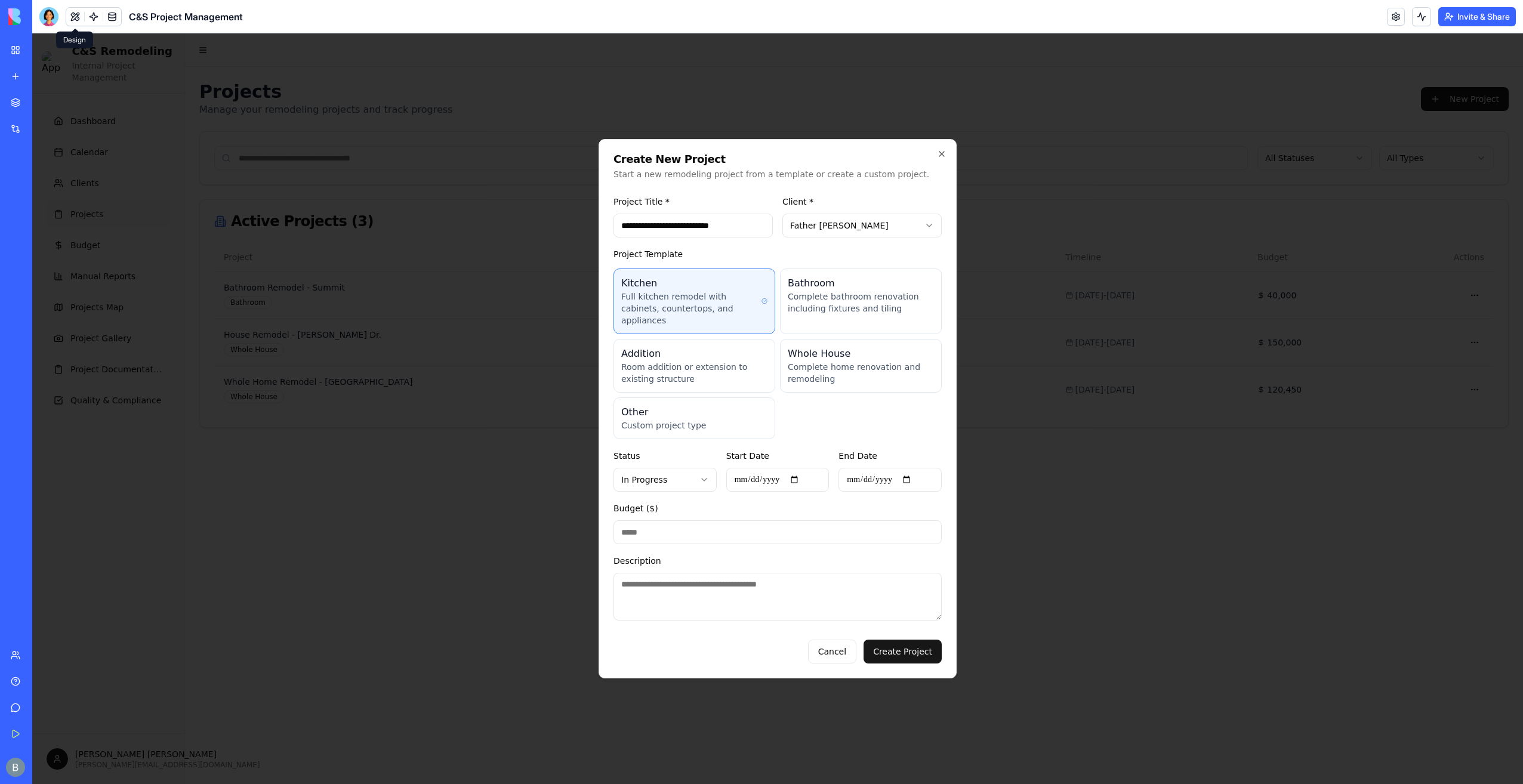
click at [728, 543] on form "**********" at bounding box center [778, 427] width 328 height 474
click at [722, 536] on input "*" at bounding box center [778, 533] width 328 height 24
type input "*****"
click at [731, 501] on div "Budget ($) *****" at bounding box center [778, 522] width 328 height 43
click at [796, 633] on div "Cancel Create Project" at bounding box center [778, 647] width 328 height 34
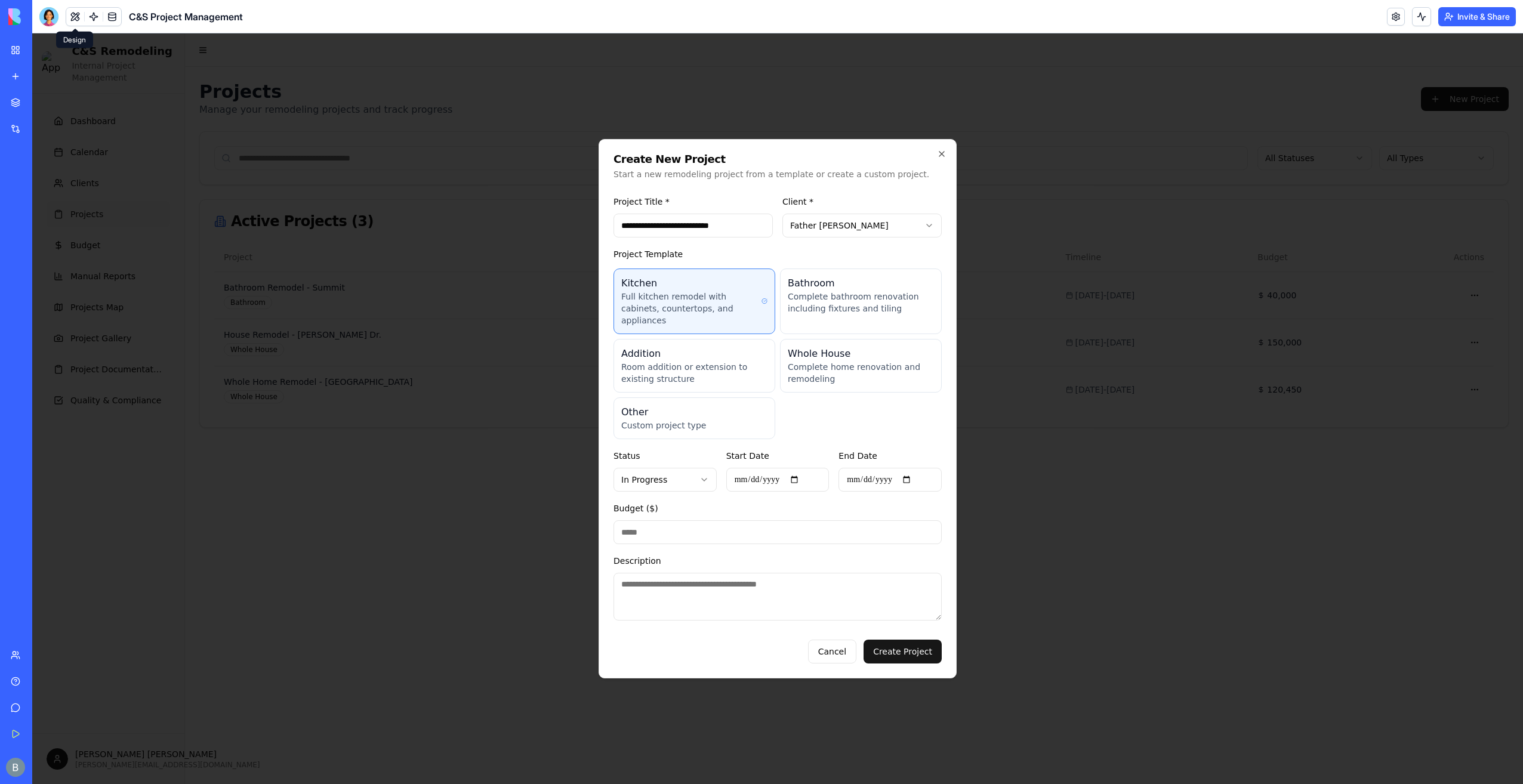
click at [802, 592] on textarea "Description" at bounding box center [778, 596] width 328 height 47
click at [927, 648] on button "Create Project" at bounding box center [902, 652] width 78 height 24
type input "*"
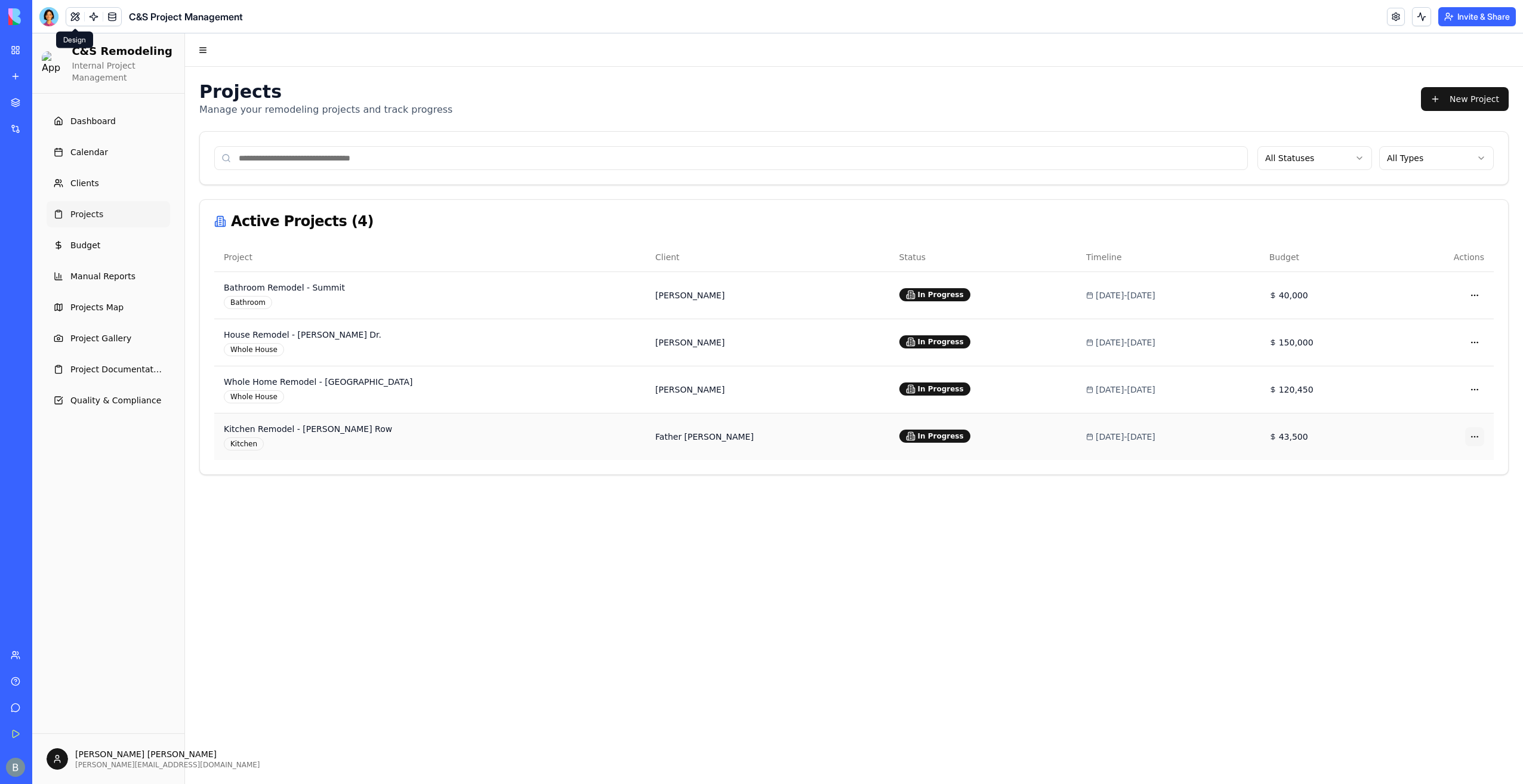
drag, startPoint x: 1480, startPoint y: 444, endPoint x: 1475, endPoint y: 437, distance: 8.6
click at [1478, 444] on td "Open menu" at bounding box center [1442, 436] width 103 height 47
click at [1471, 428] on html "C&S Remodeling Internal Project Management Dashboard Calendar Clients Projects …" at bounding box center [778, 409] width 1491 height 751
click at [1451, 460] on span "View Details" at bounding box center [1458, 458] width 52 height 12
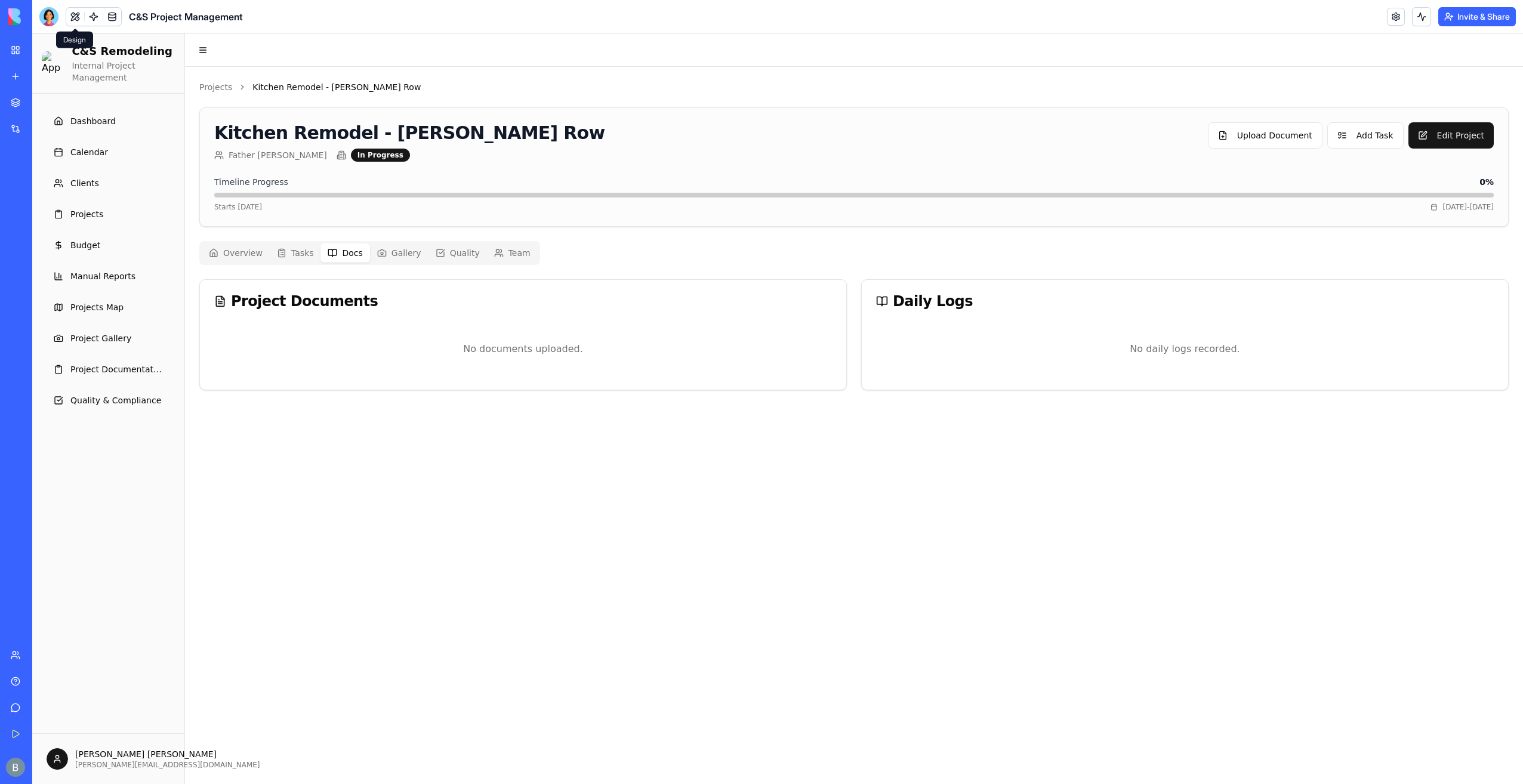
click at [344, 258] on button "Docs" at bounding box center [345, 253] width 49 height 19
click at [135, 360] on link "Project Documentation" at bounding box center [108, 369] width 123 height 27
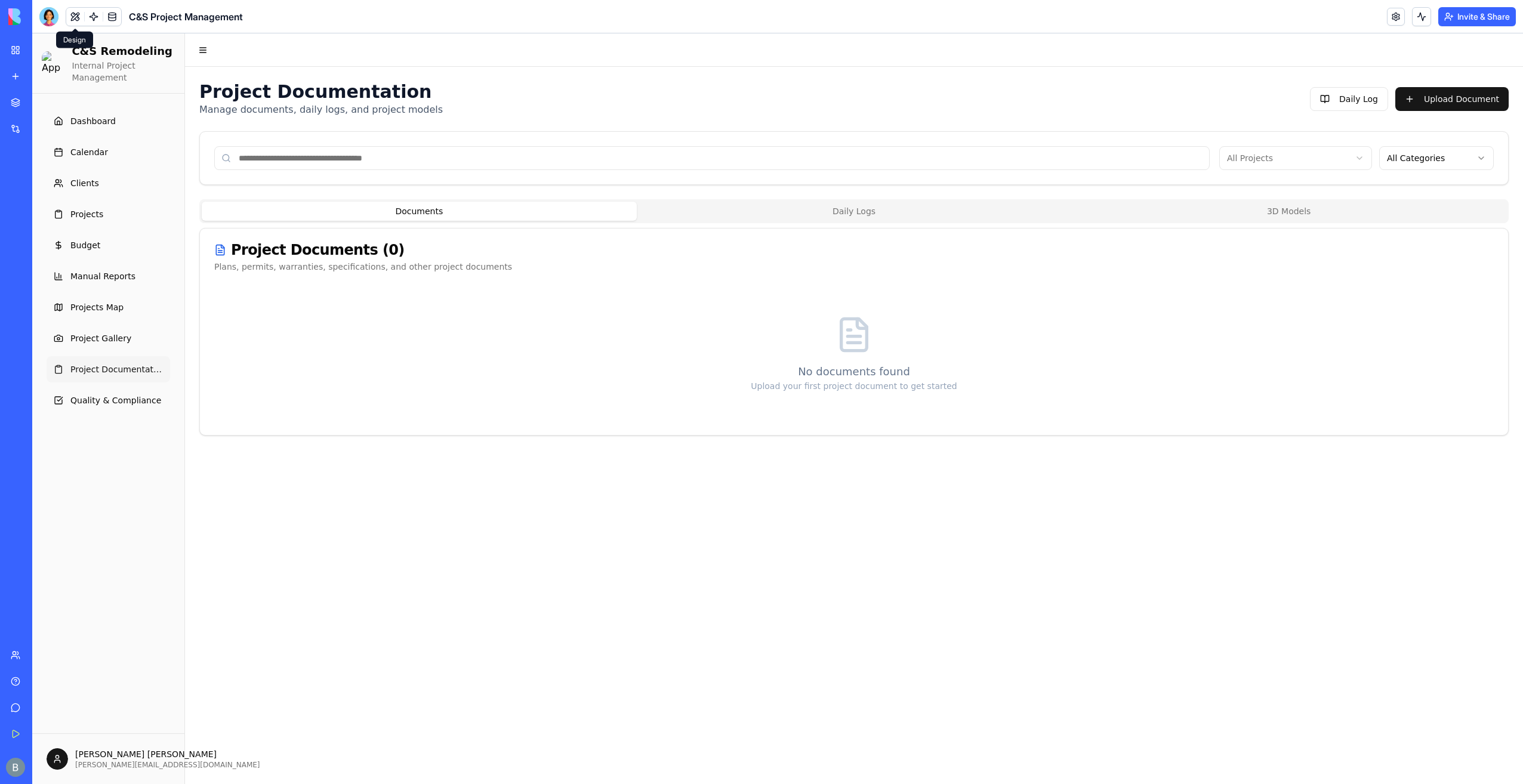
click at [1345, 212] on button "3D Models" at bounding box center [1289, 212] width 435 height 19
click at [410, 208] on button "Documents" at bounding box center [419, 212] width 435 height 19
click at [1435, 100] on button "Upload Document" at bounding box center [1451, 99] width 114 height 24
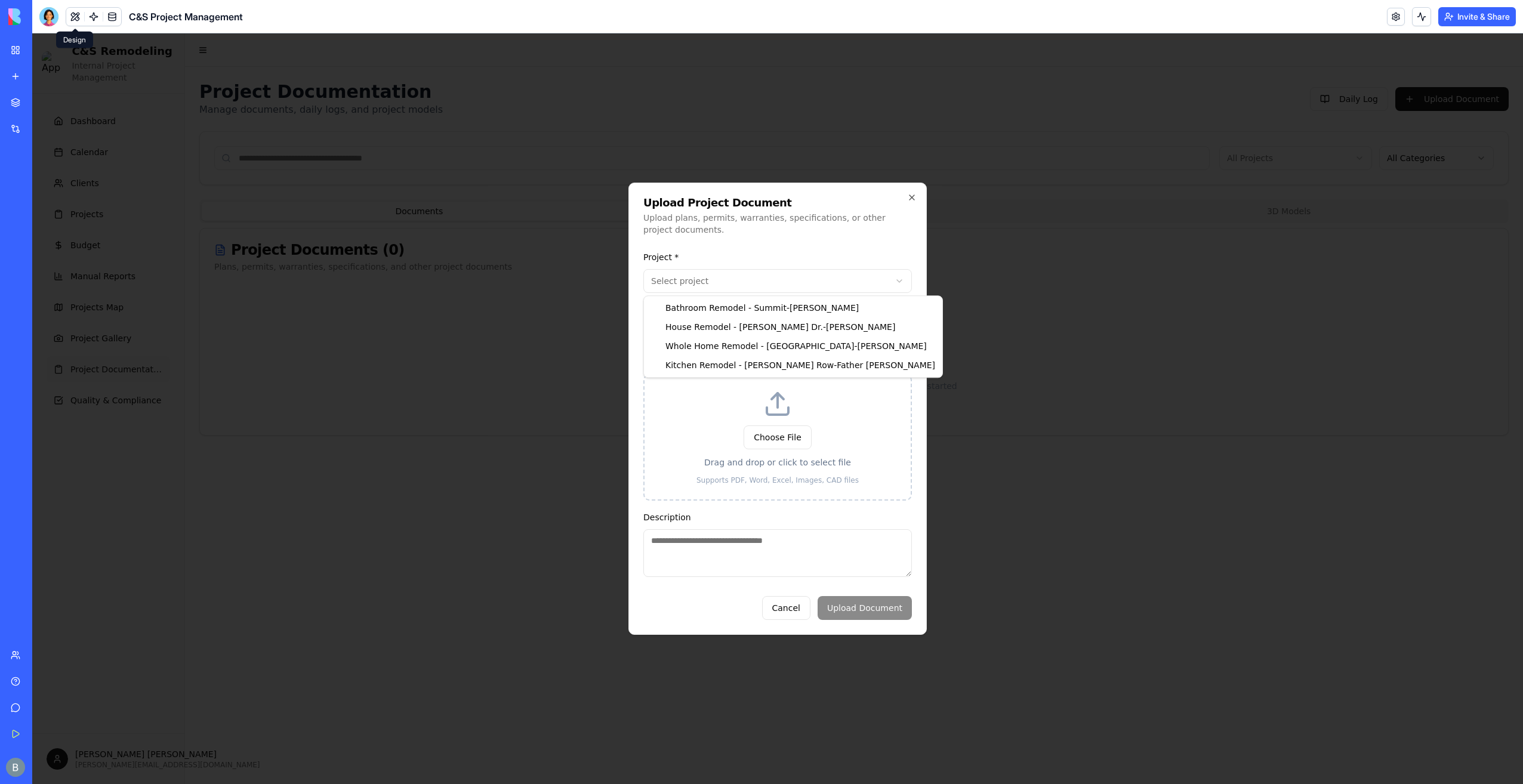
click at [698, 278] on body "**********" at bounding box center [778, 409] width 1491 height 751
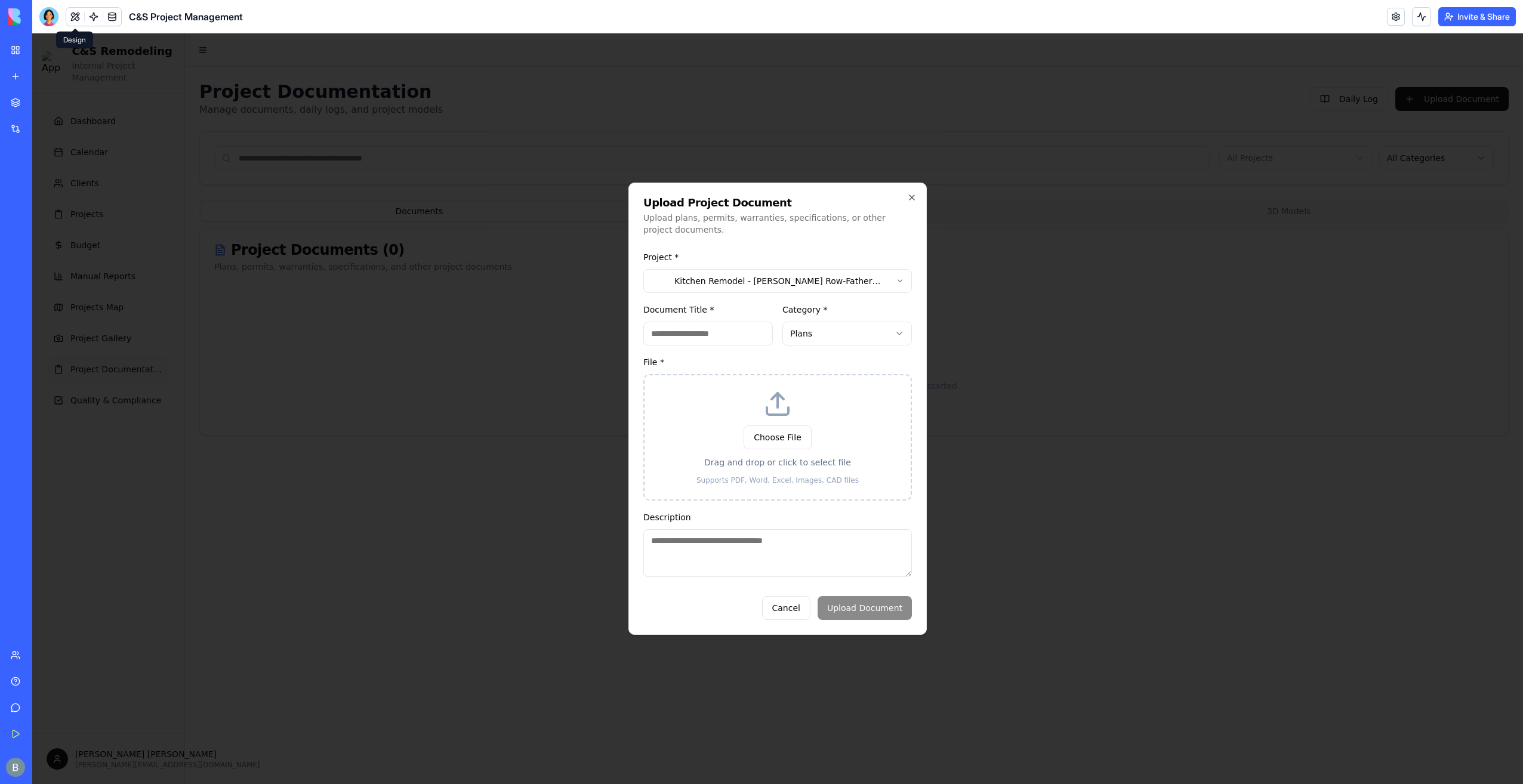
click at [748, 331] on input "Document Title *" at bounding box center [708, 334] width 130 height 24
type input "**********"
click at [756, 440] on button "Choose File" at bounding box center [778, 438] width 68 height 24
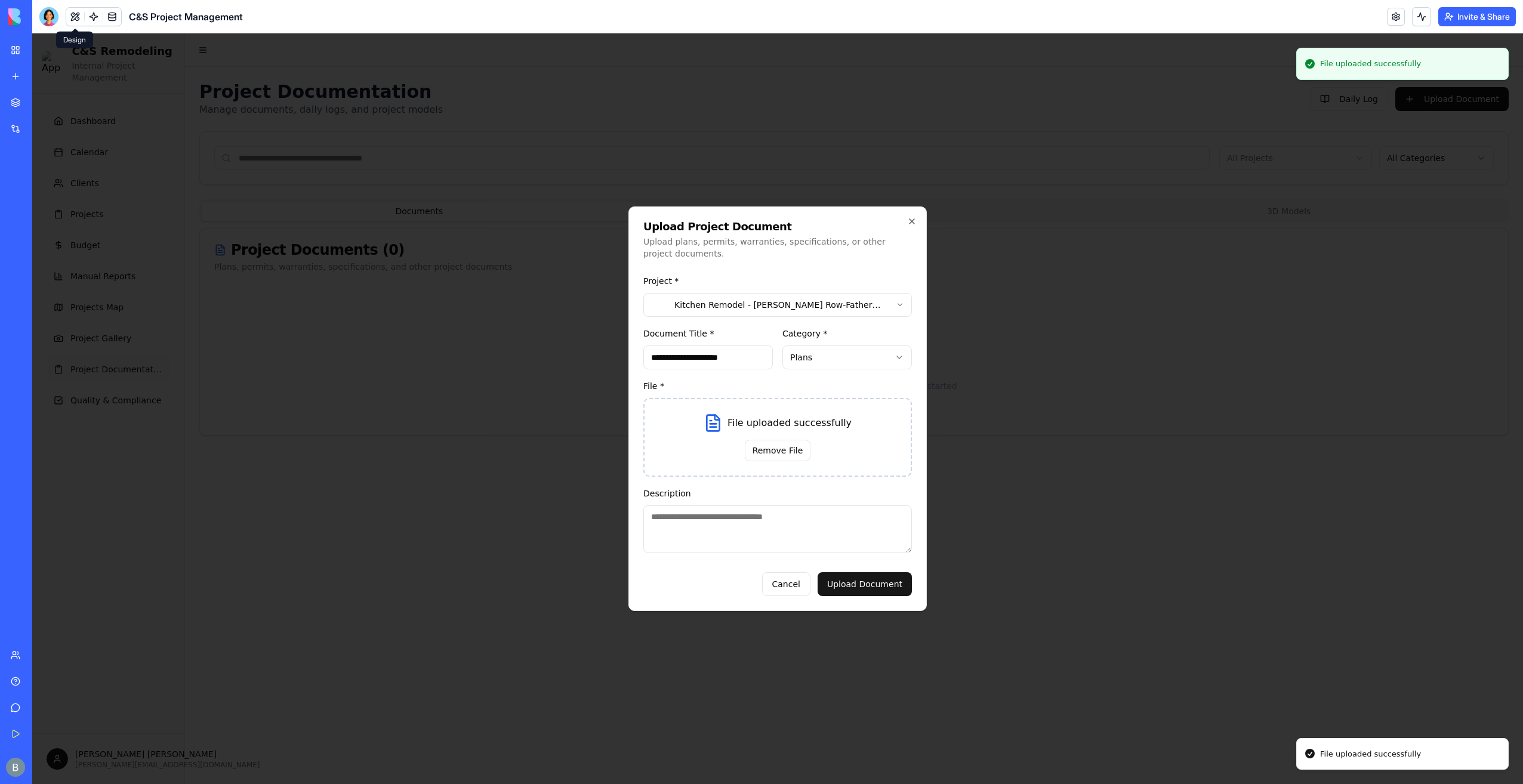
click at [756, 532] on textarea "Description" at bounding box center [778, 529] width 269 height 47
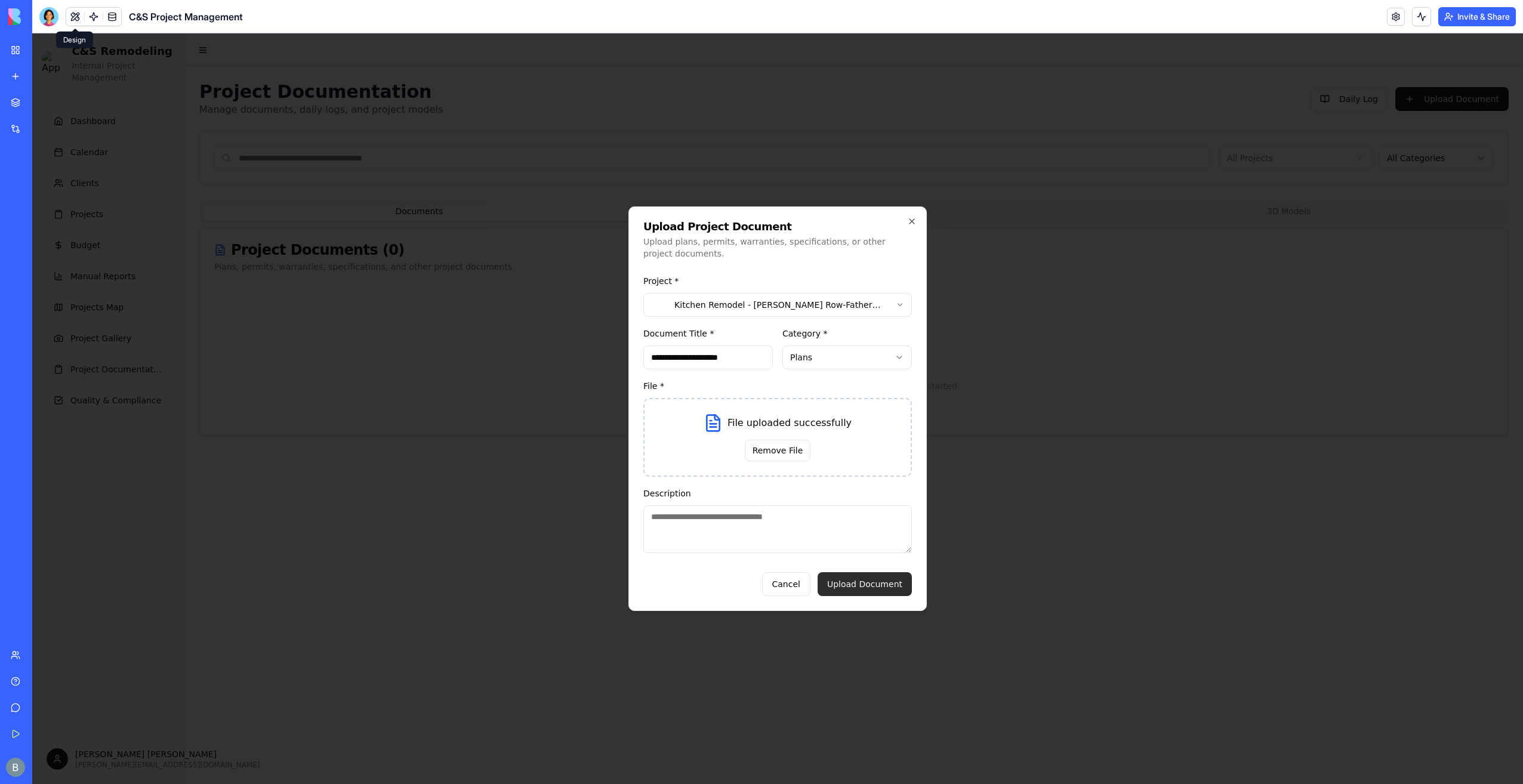
click at [840, 588] on button "Upload Document" at bounding box center [865, 584] width 94 height 24
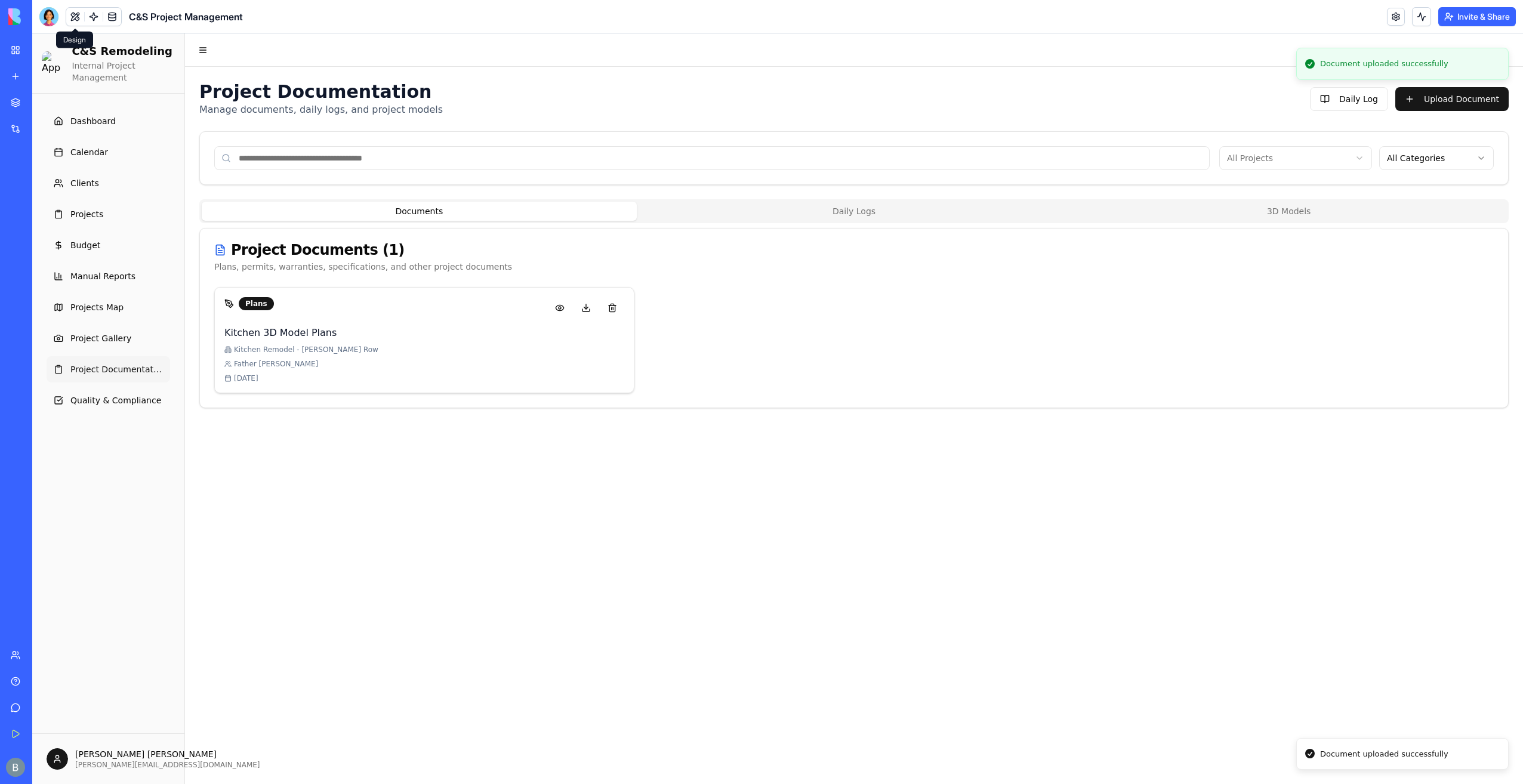
click at [301, 312] on div "Plans" at bounding box center [424, 307] width 400 height 22
click at [563, 308] on button at bounding box center [560, 307] width 24 height 22
click at [824, 61] on header "Toggle Navigation Menu" at bounding box center [854, 51] width 1338 height 34
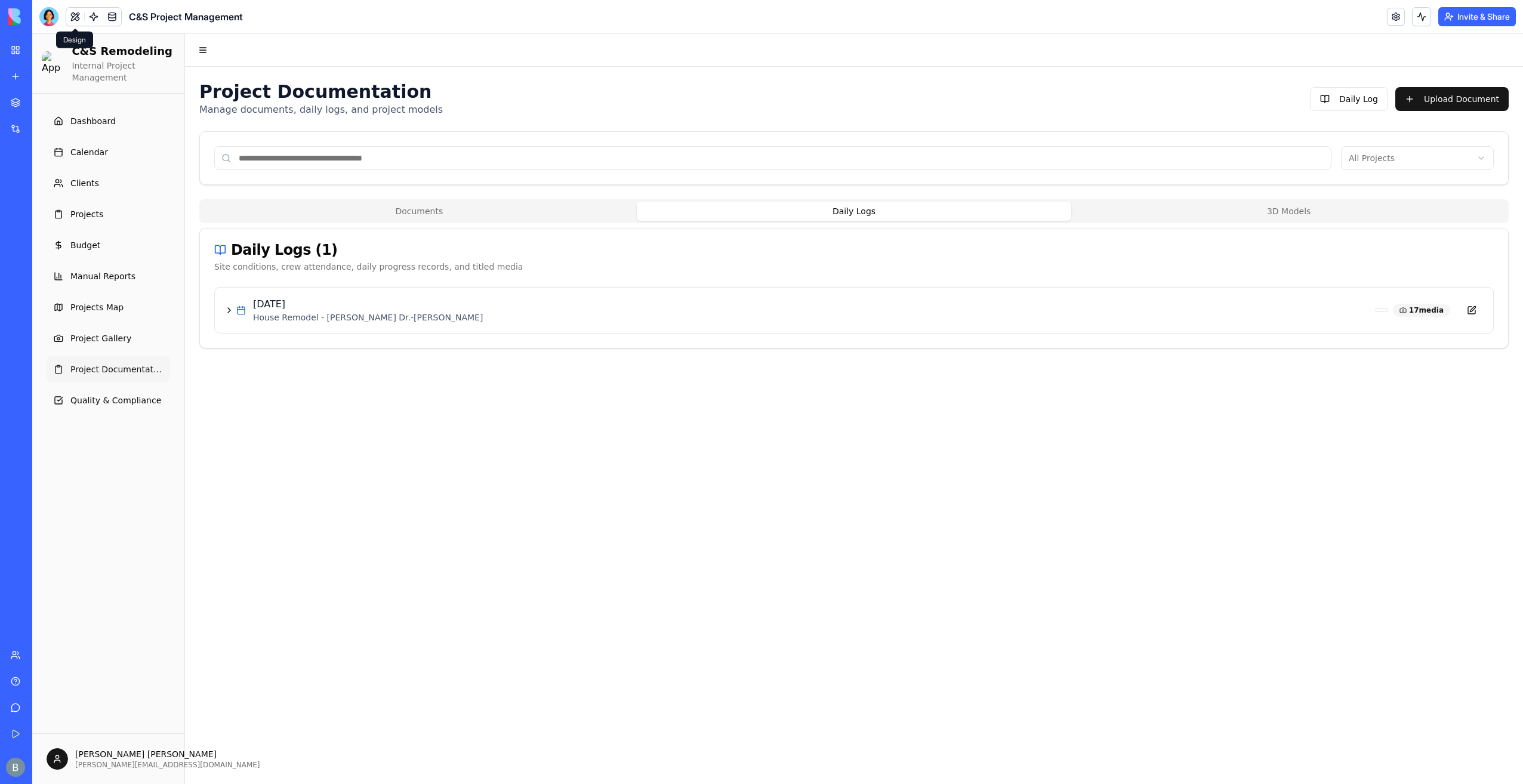
click at [830, 203] on button "Daily Logs" at bounding box center [854, 212] width 435 height 19
drag, startPoint x: 363, startPoint y: 211, endPoint x: 342, endPoint y: 207, distance: 21.4
click at [362, 208] on button "Documents" at bounding box center [419, 212] width 435 height 19
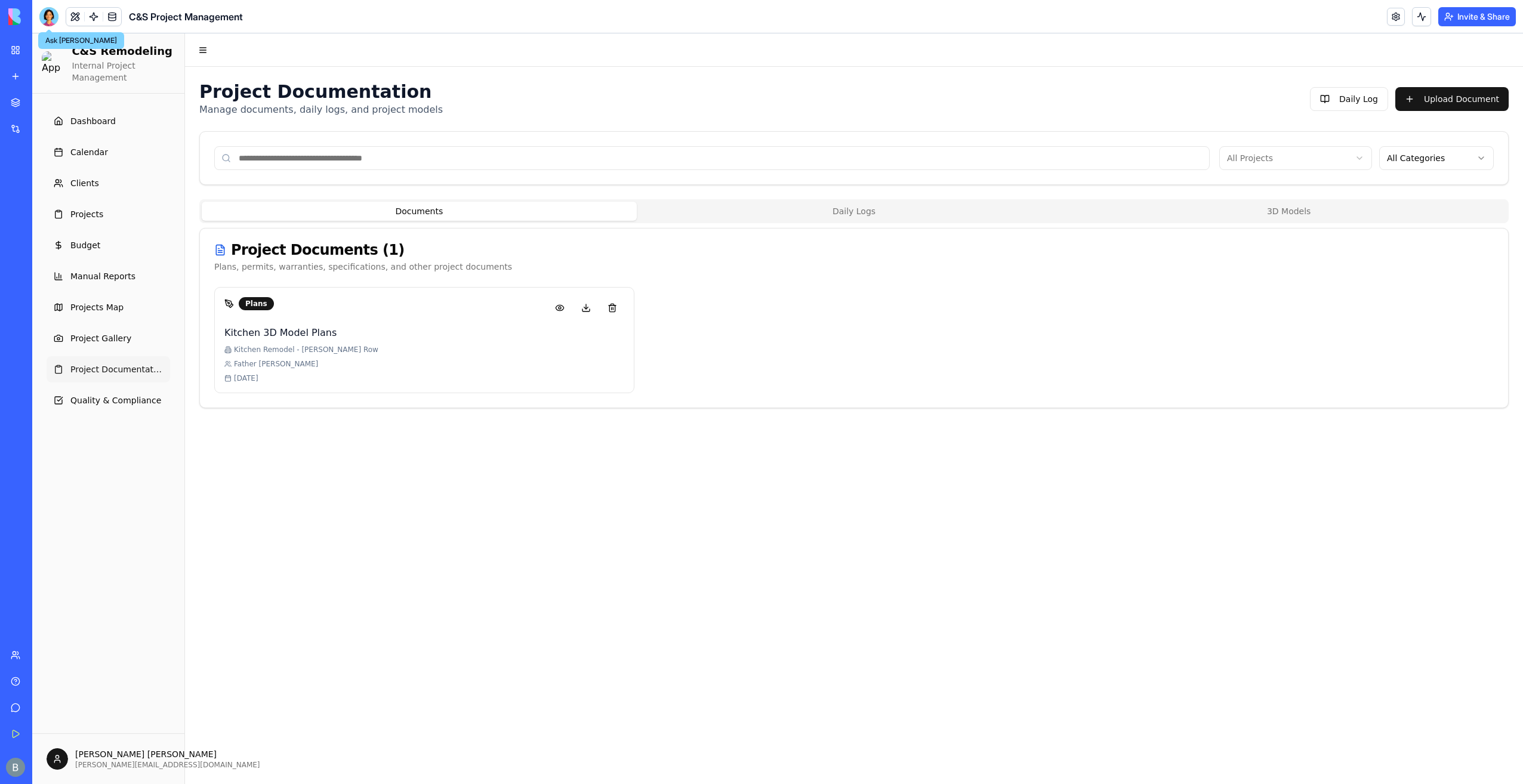
click at [43, 20] on div at bounding box center [49, 17] width 19 height 19
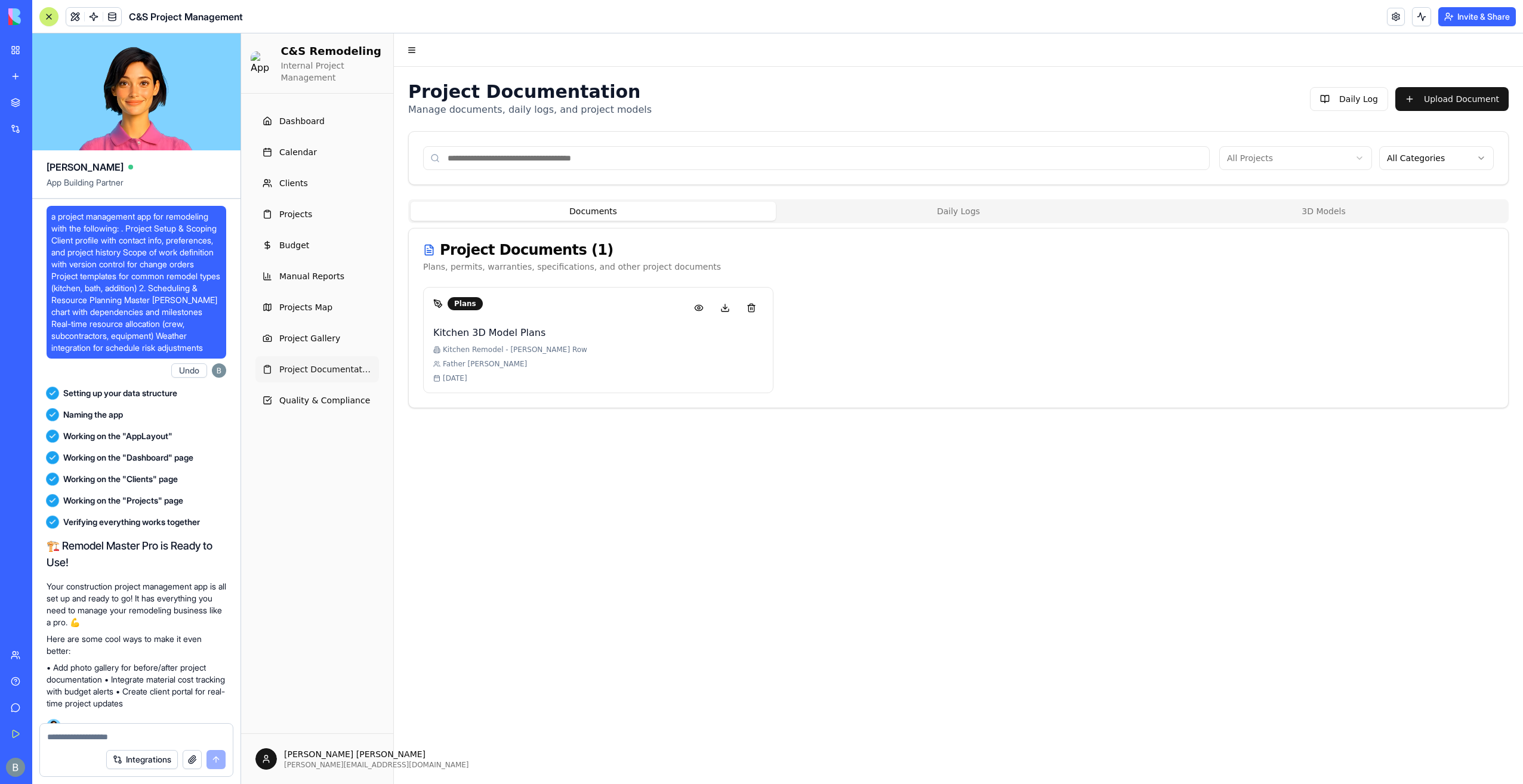
scroll to position [124353, 0]
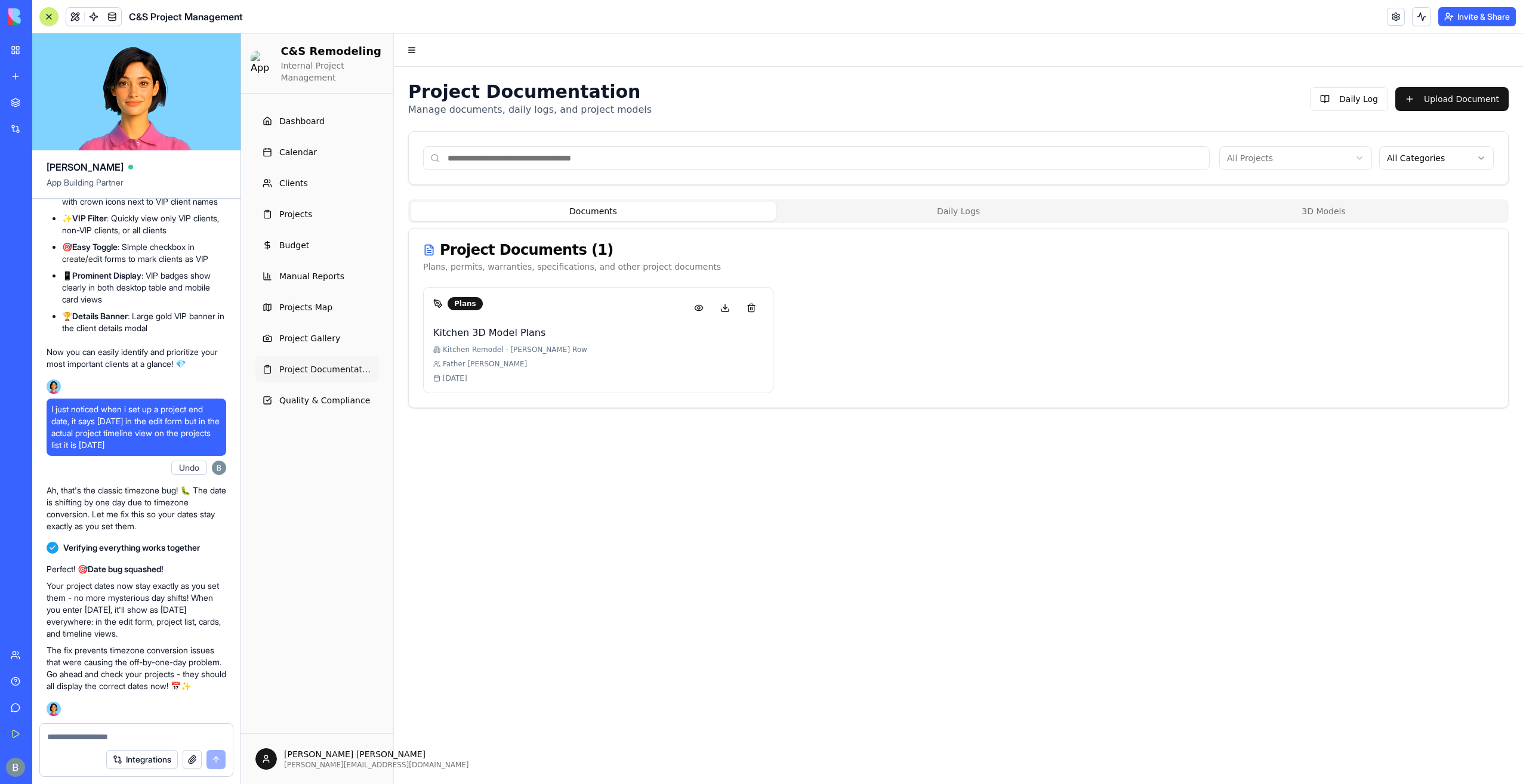
click at [89, 730] on div at bounding box center [136, 733] width 192 height 19
click at [96, 737] on textarea at bounding box center [137, 737] width 179 height 12
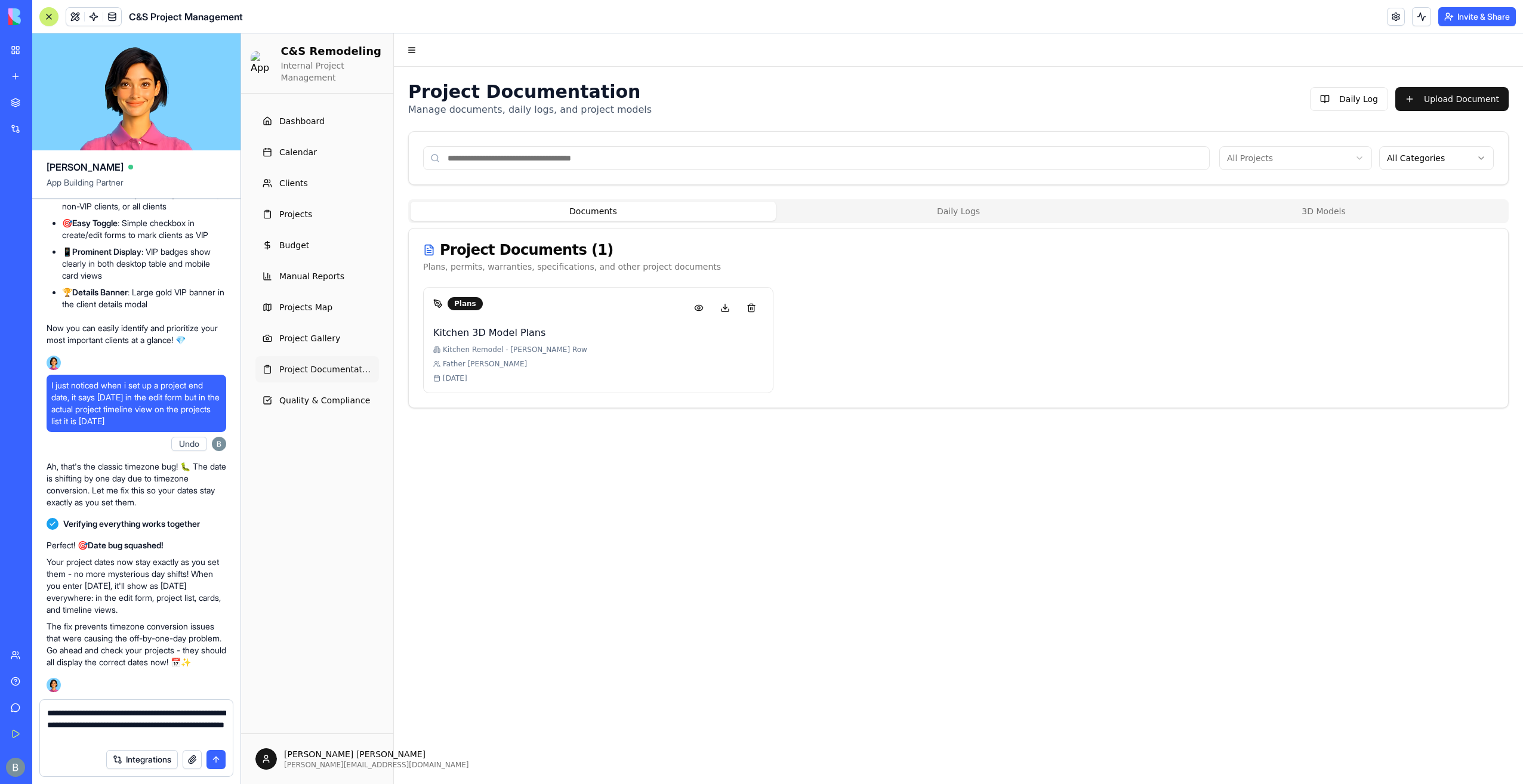
type textarea "**********"
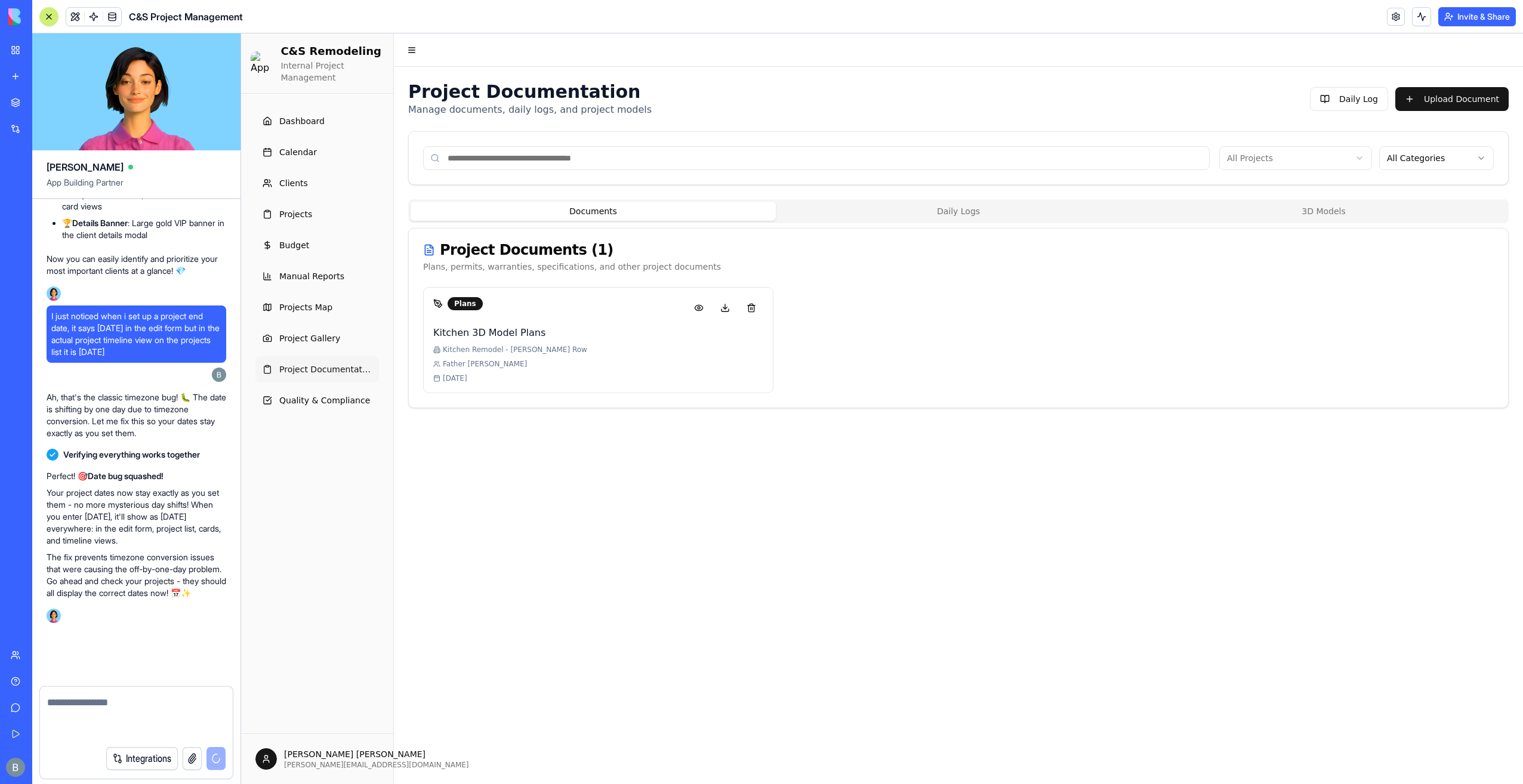
scroll to position [124422, 0]
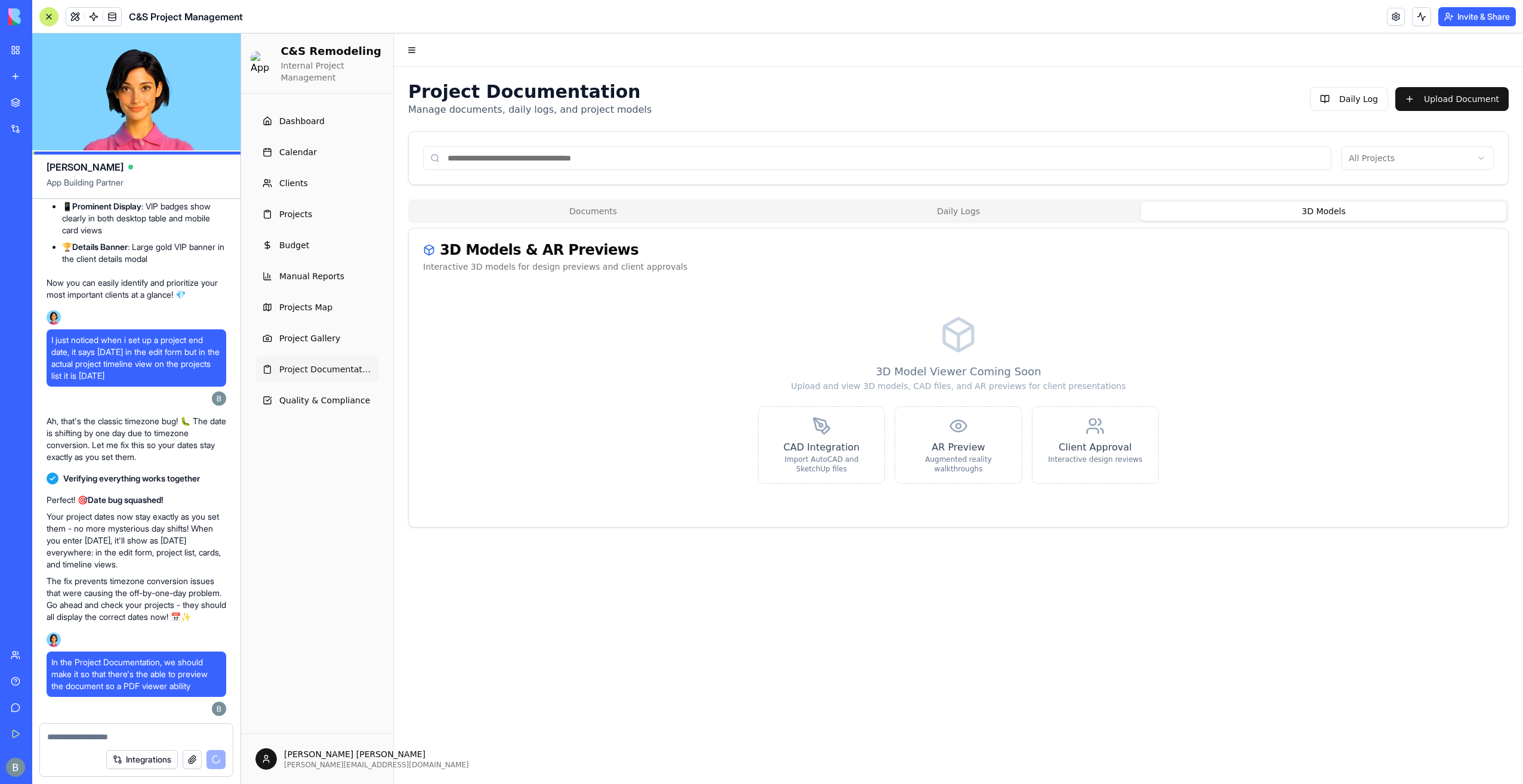
click at [1354, 206] on button "3D Models" at bounding box center [1324, 212] width 365 height 19
click at [646, 218] on button "Documents" at bounding box center [593, 212] width 365 height 19
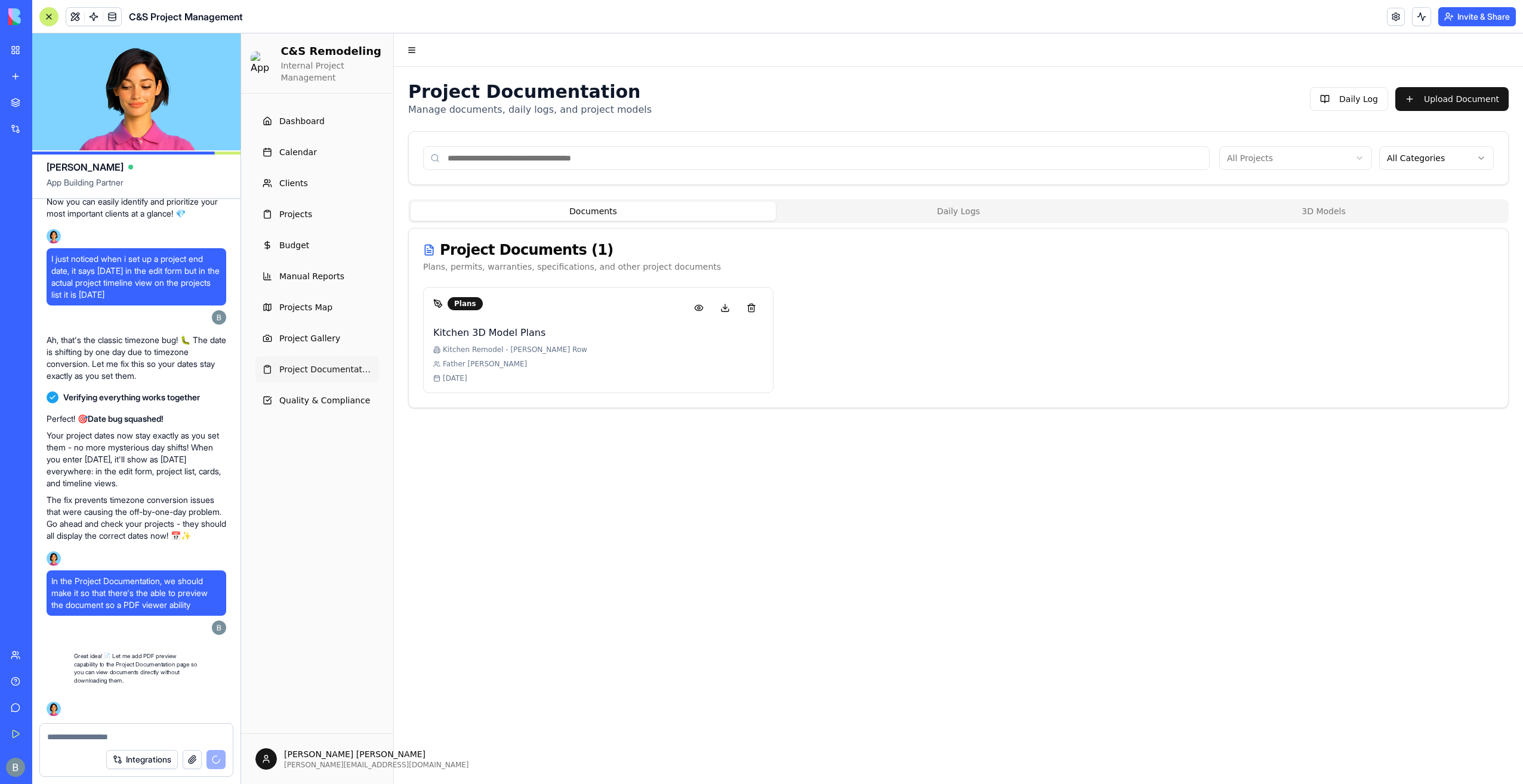
scroll to position [124503, 0]
click at [753, 309] on button at bounding box center [752, 307] width 24 height 22
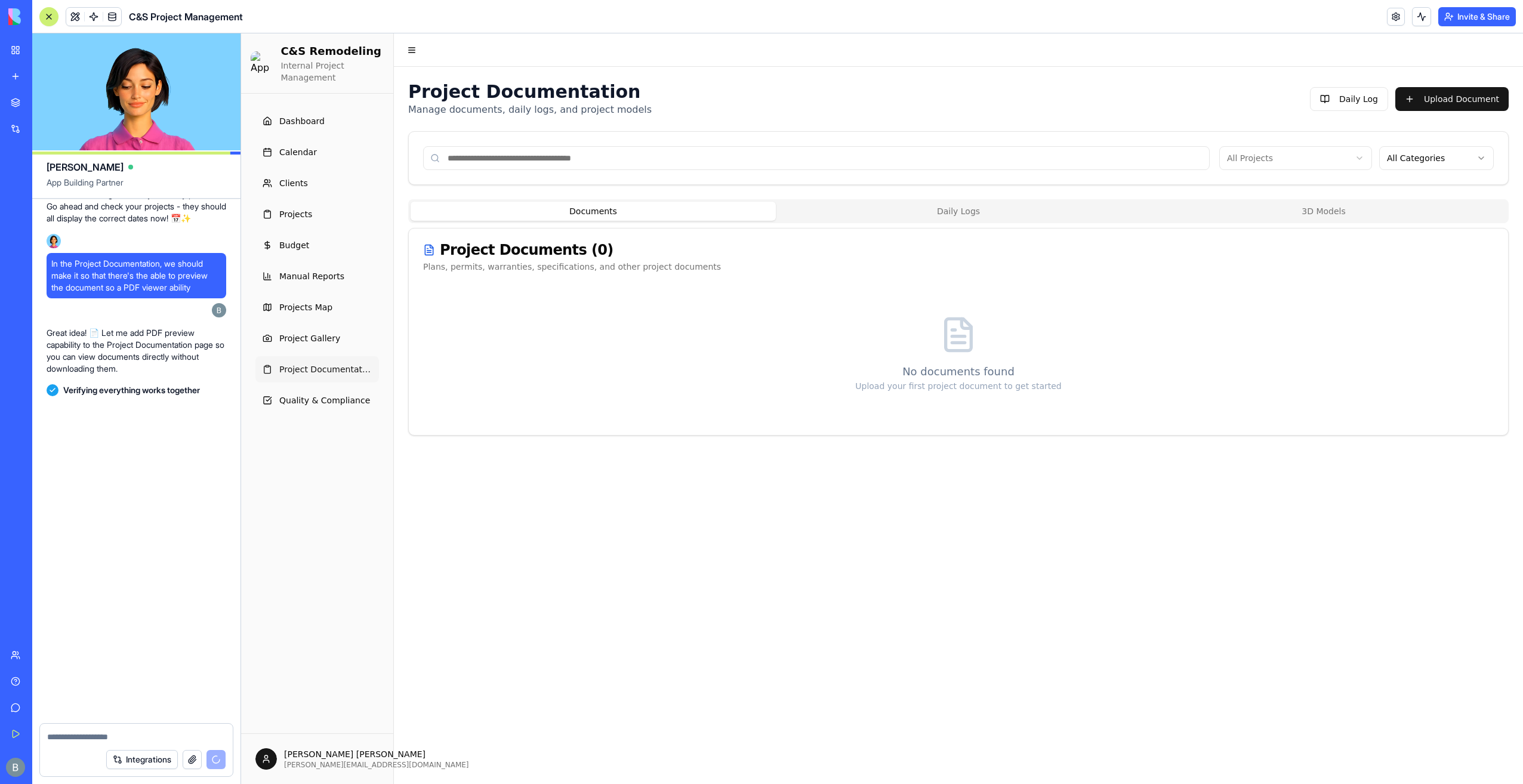
scroll to position [124832, 0]
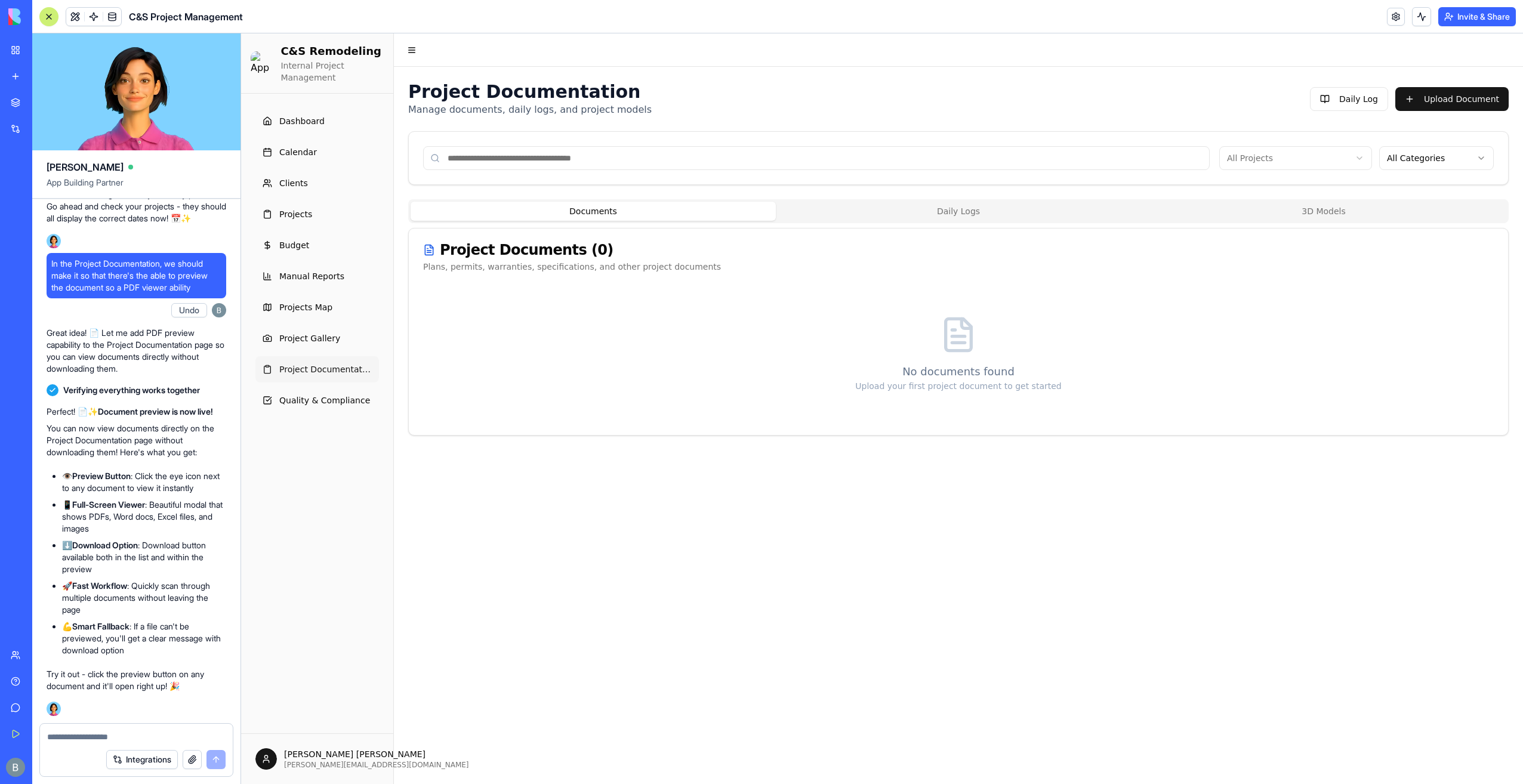
click at [123, 742] on textarea at bounding box center [137, 737] width 179 height 12
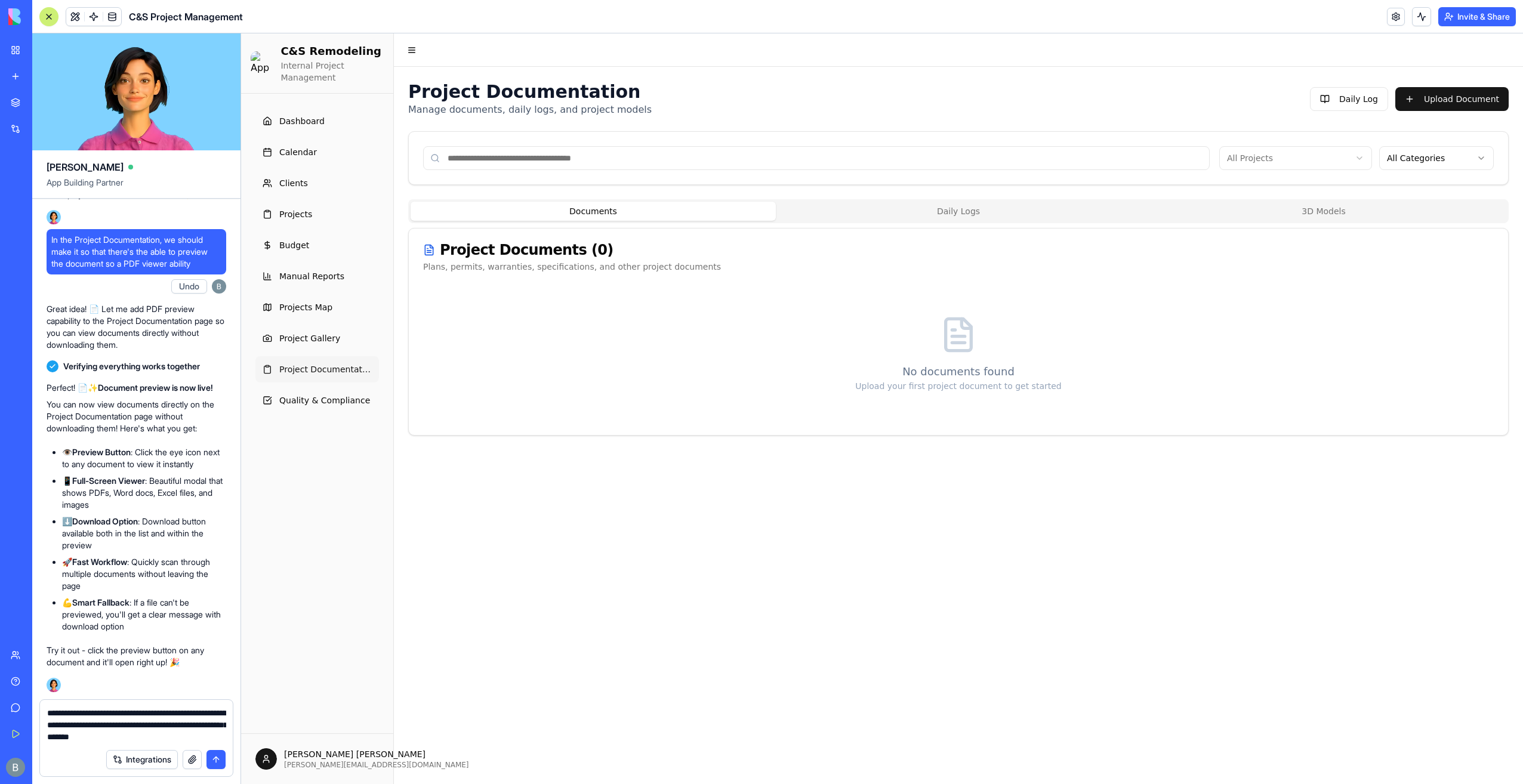
type textarea "**********"
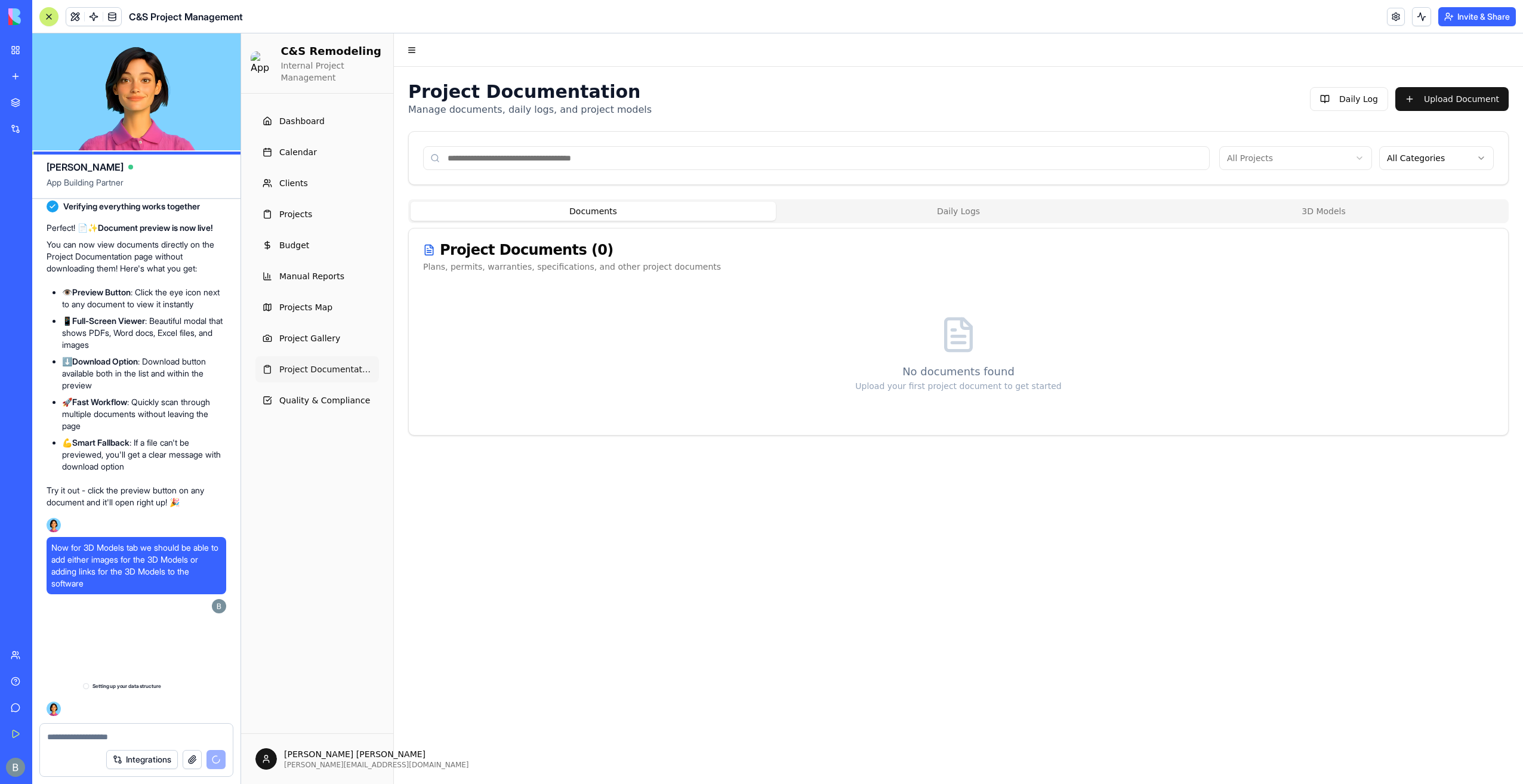
scroll to position [125017, 0]
drag, startPoint x: 180, startPoint y: 815, endPoint x: 406, endPoint y: 815, distance: 226.0
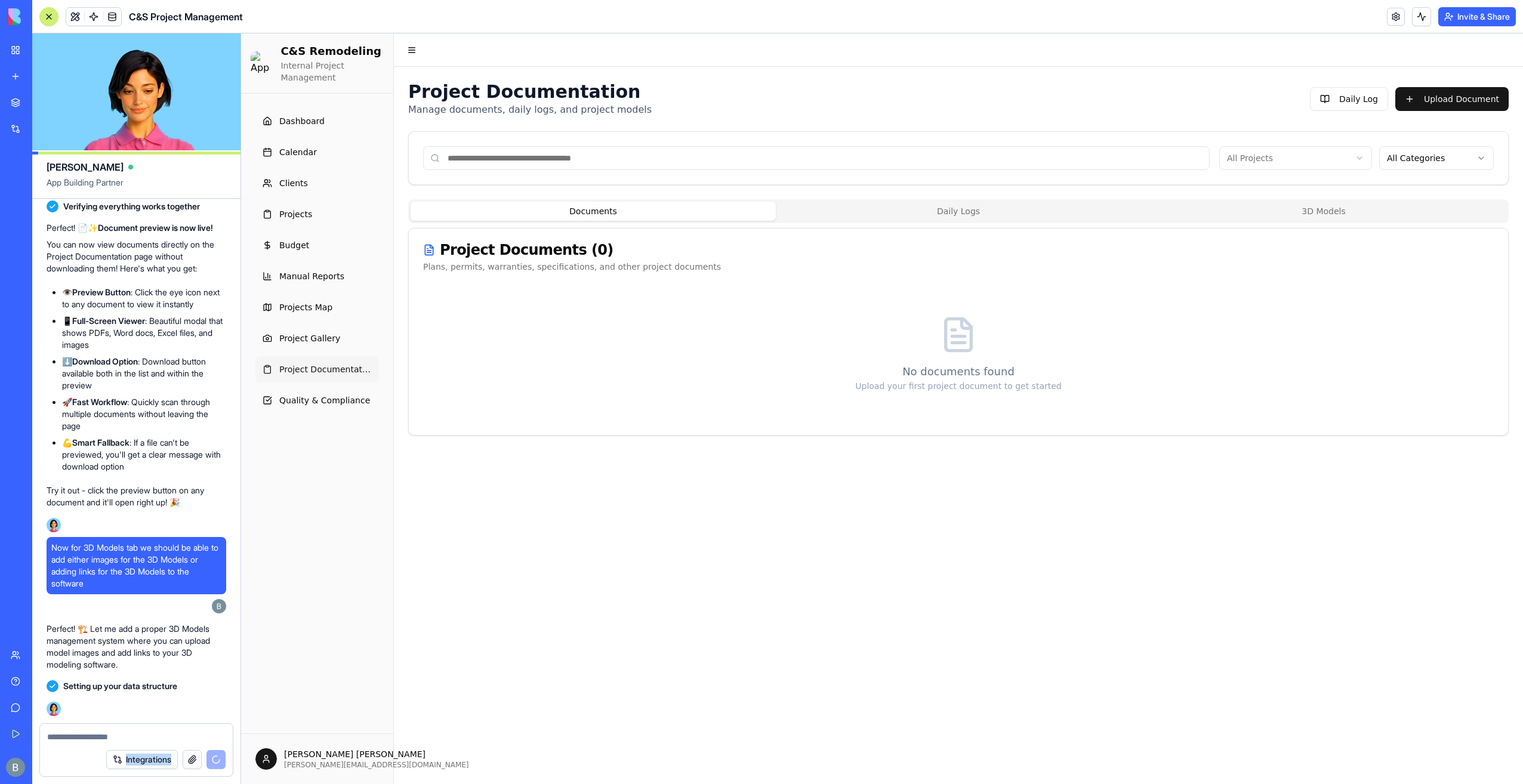
click at [406, 783] on html "My Workspace New app Marketplace Integrations Recent Co-Op Cafe Gaming Hub Ship…" at bounding box center [762, 392] width 1523 height 784
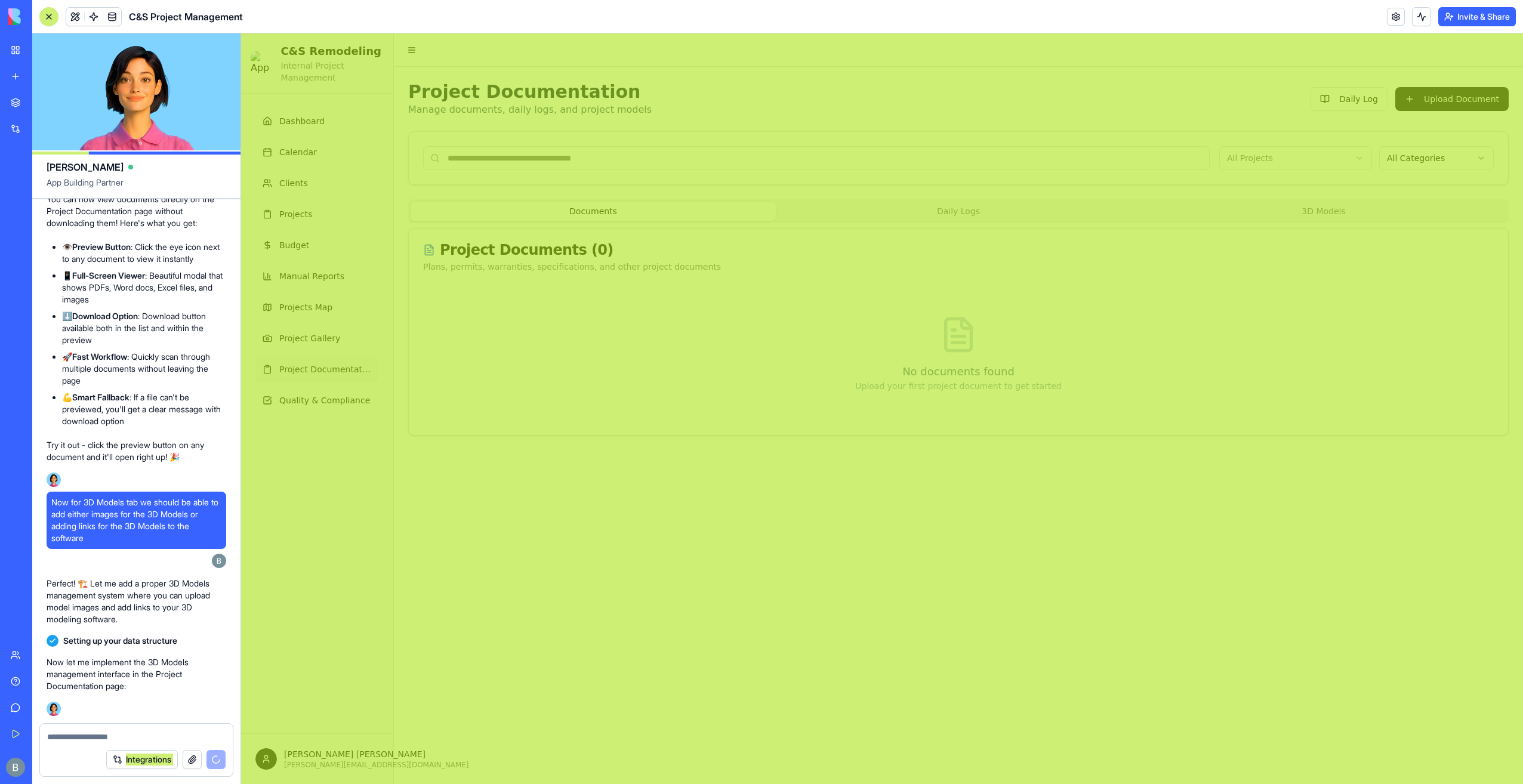
scroll to position [125083, 0]
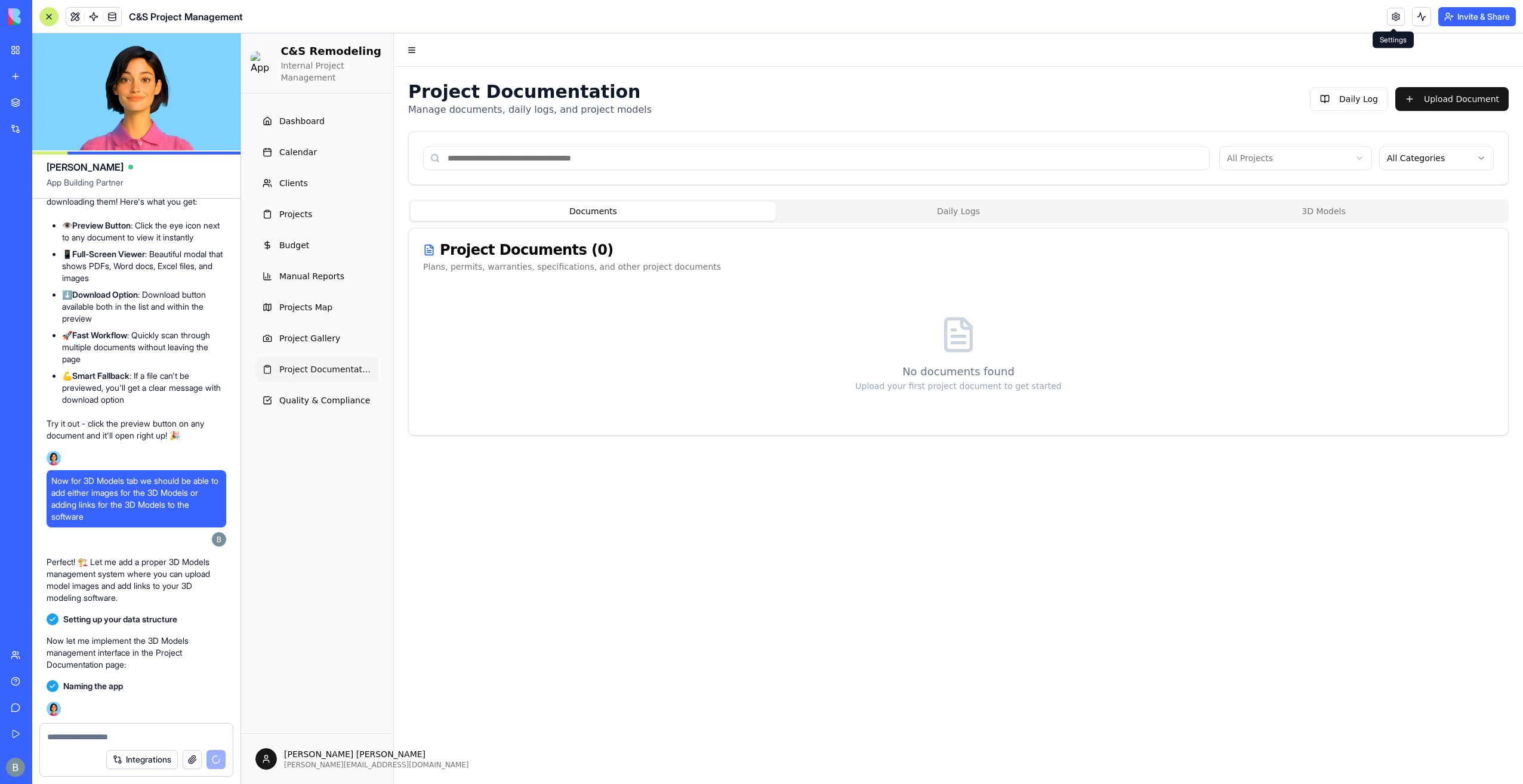
click at [1199, 26] on header "C&S Project Management Invite & Share" at bounding box center [778, 17] width 1491 height 34
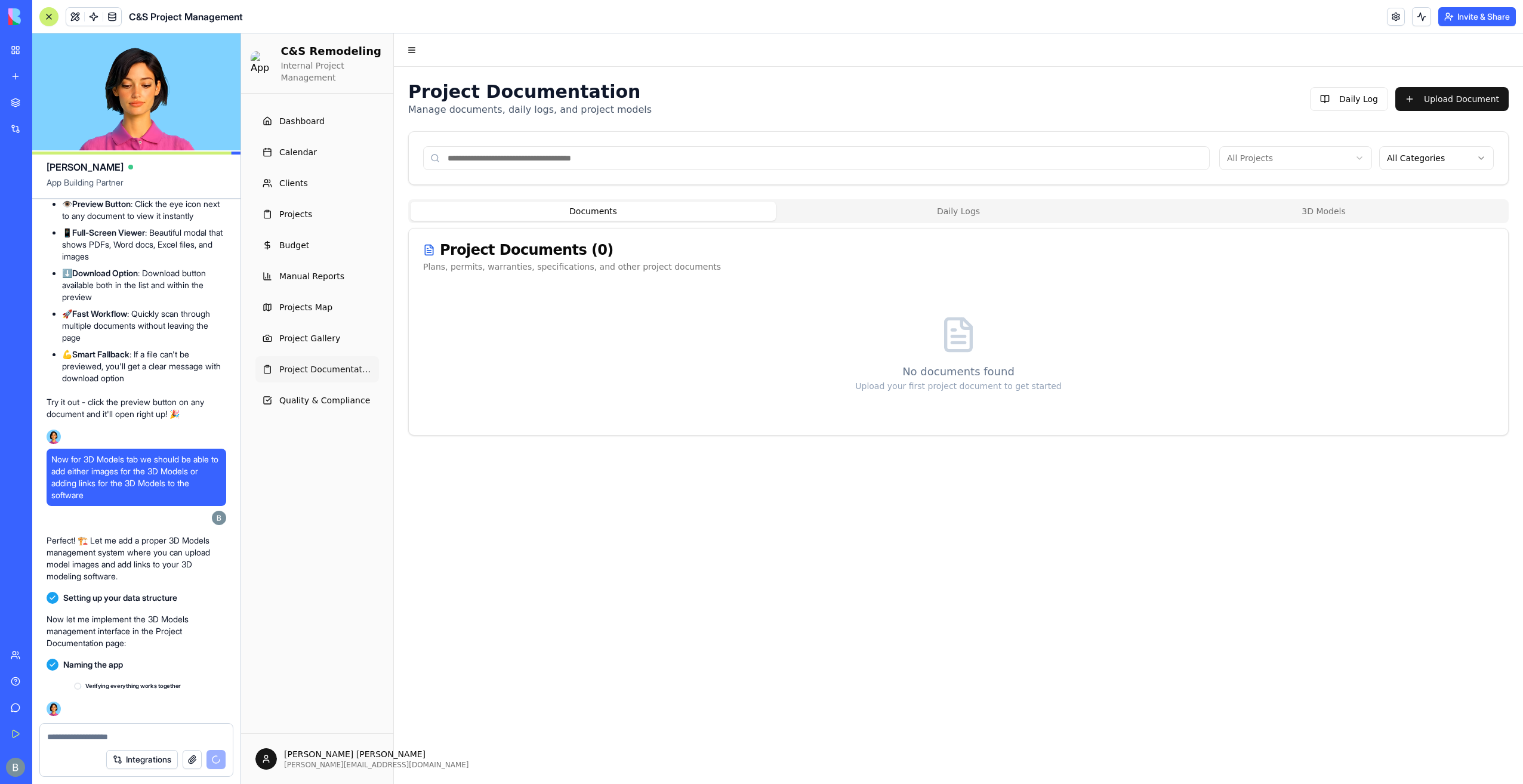
scroll to position [125104, 0]
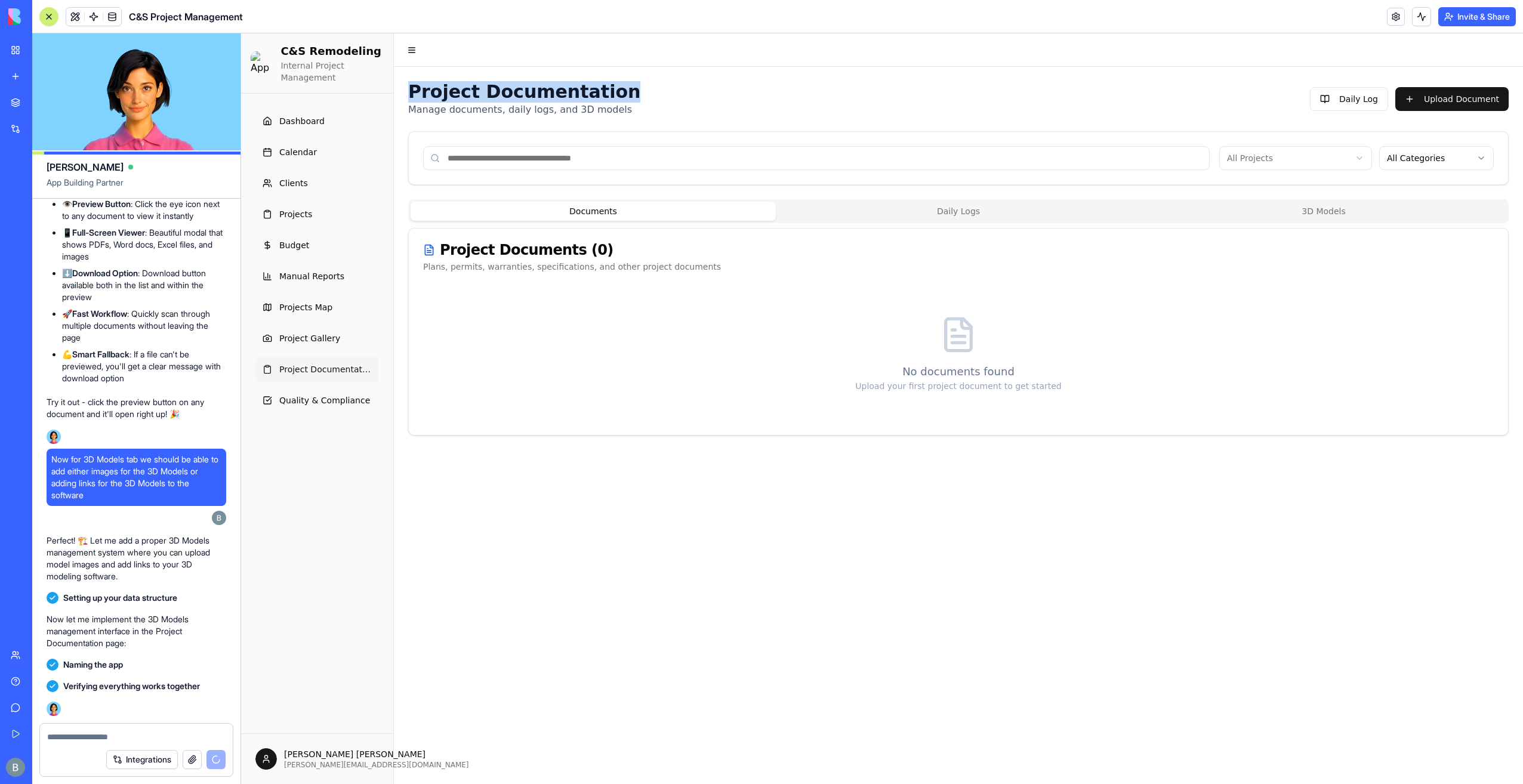
drag, startPoint x: 636, startPoint y: 93, endPoint x: 407, endPoint y: 89, distance: 229.0
click at [407, 89] on div "Project Documentation Manage documents, daily logs, and 3D models Daily Log Upl…" at bounding box center [958, 258] width 1129 height 383
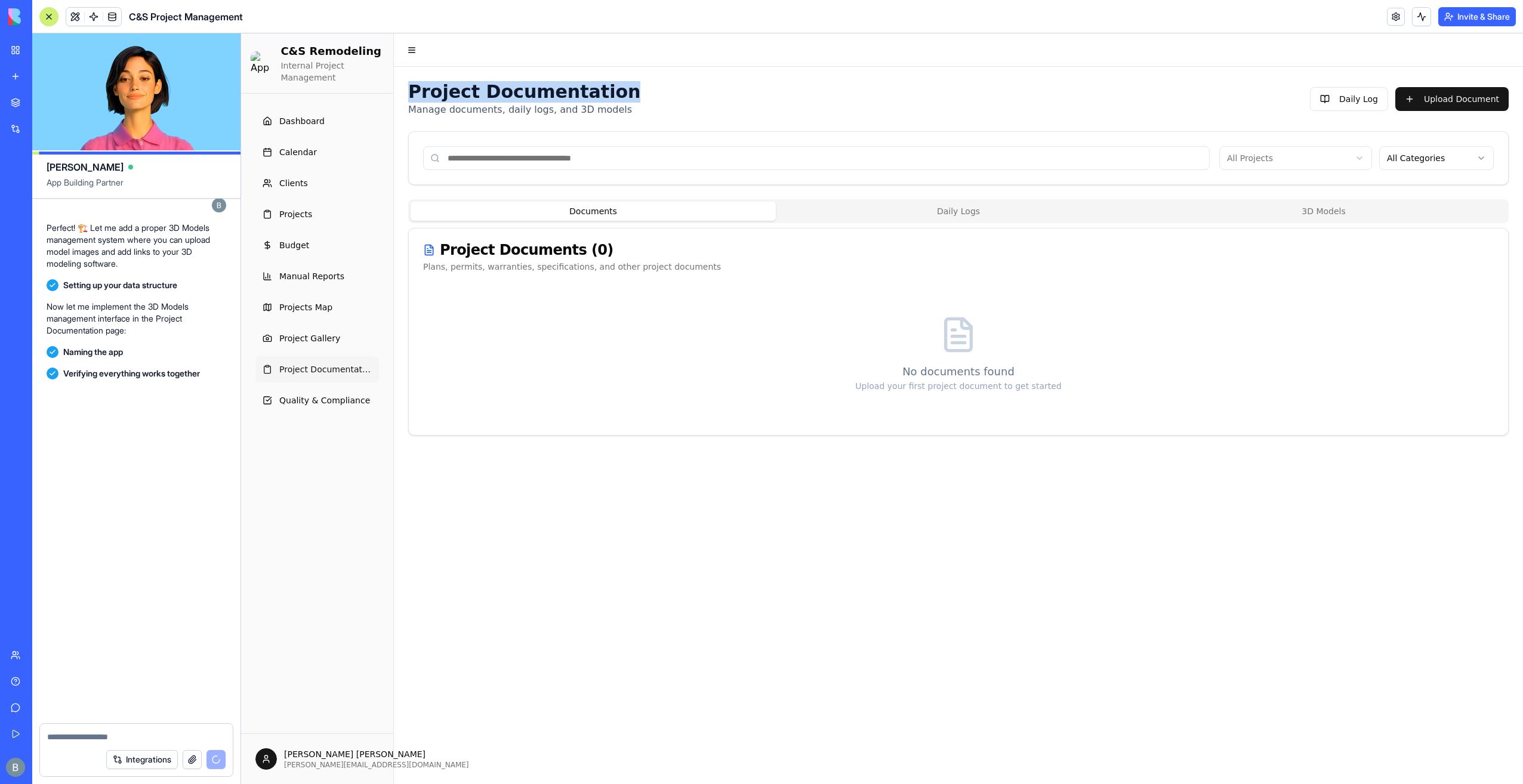
scroll to position [125442, 0]
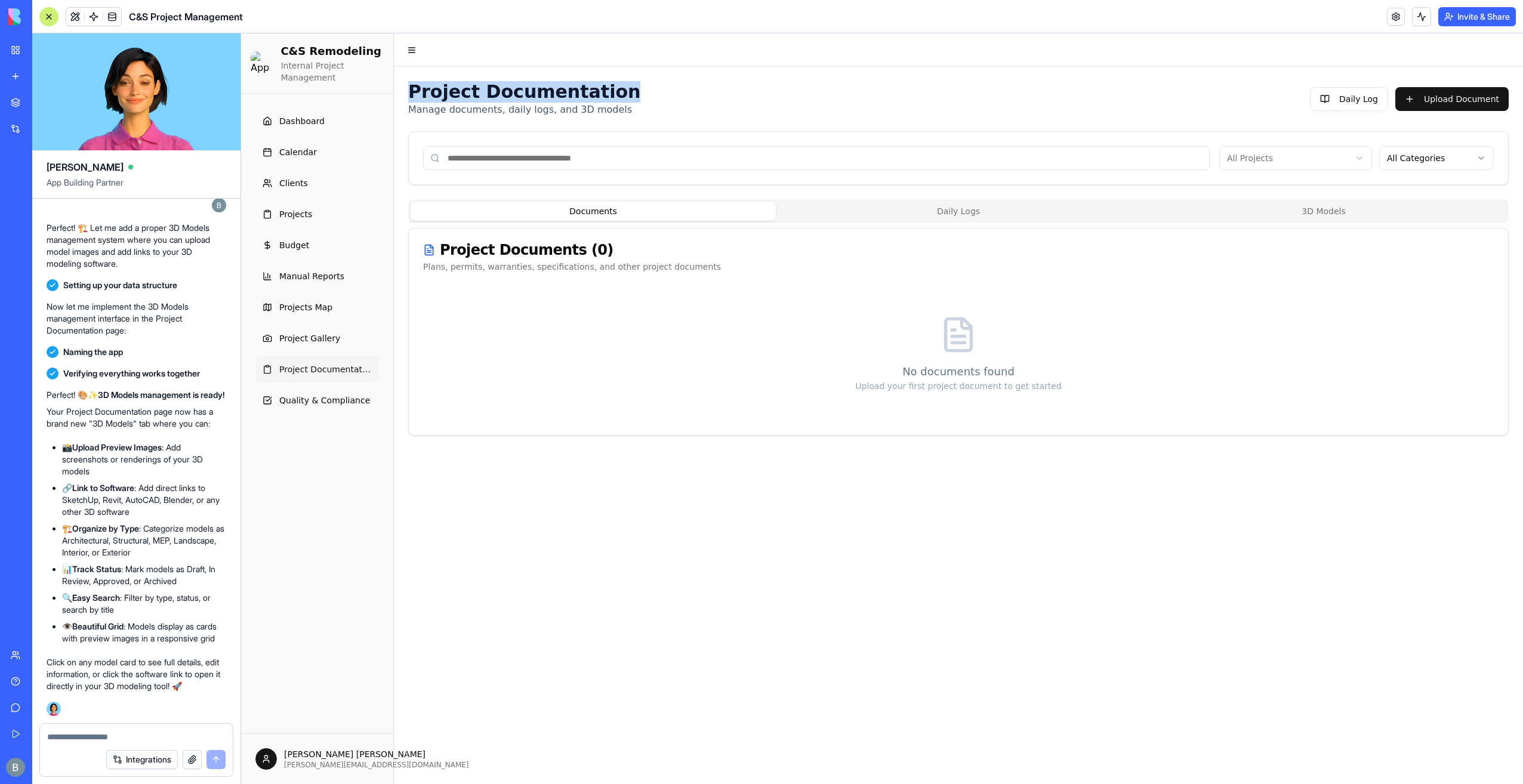
drag, startPoint x: 407, startPoint y: 95, endPoint x: 614, endPoint y: 96, distance: 207.0
click at [614, 96] on div "Project Documentation Manage documents, daily logs, and 3D models Daily Log Upl…" at bounding box center [958, 258] width 1129 height 383
click at [613, 96] on div "Project Documentation Manage documents, daily logs, and 3D models Daily Log Upl…" at bounding box center [958, 99] width 1100 height 35
click at [1312, 215] on button "3D Models" at bounding box center [1324, 212] width 365 height 19
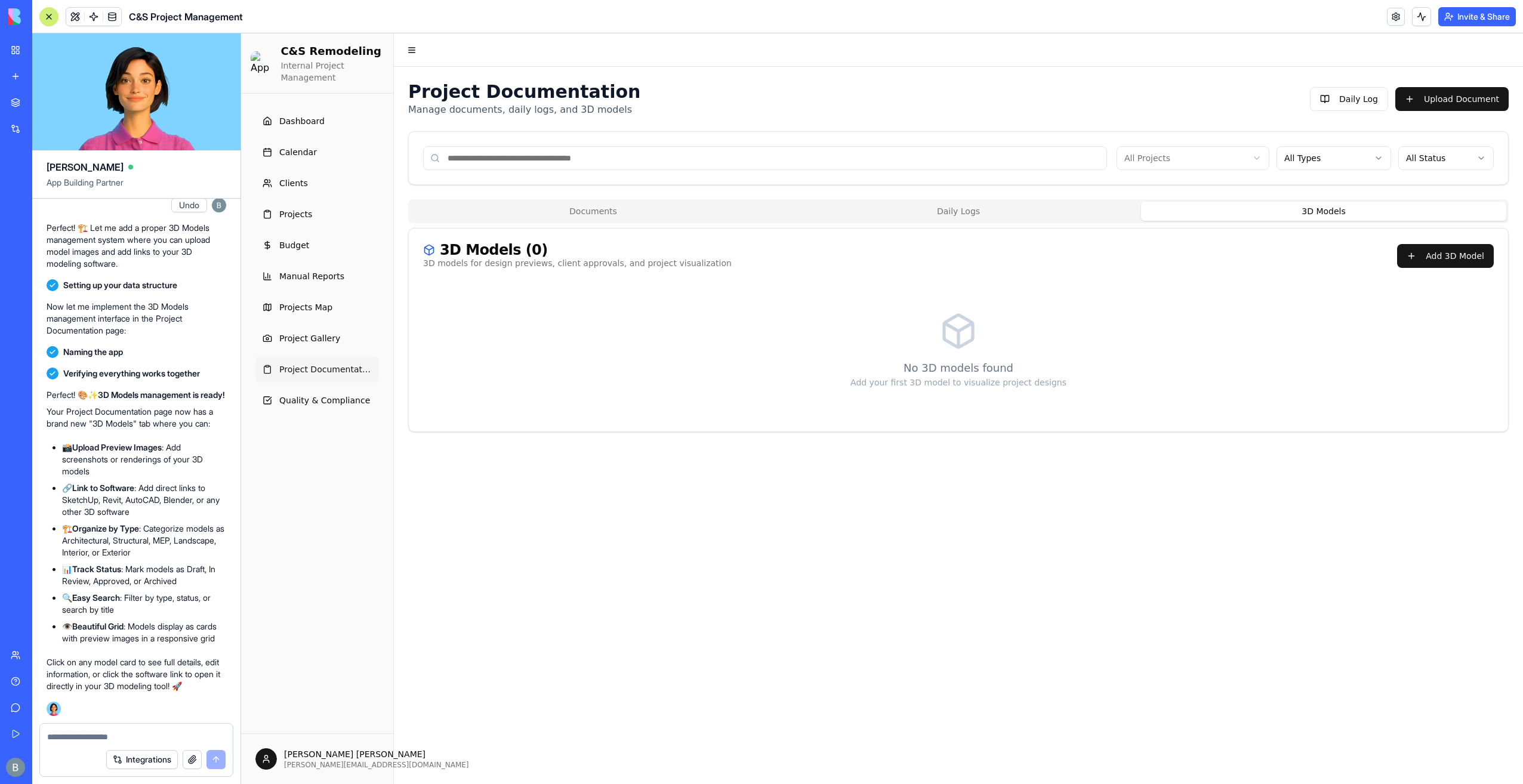
click at [1447, 269] on div "3D Models ( 0 ) 3D models for design previews, client approvals, and project vi…" at bounding box center [959, 256] width 1100 height 55
click at [1445, 255] on button "Add 3D Model" at bounding box center [1446, 256] width 97 height 24
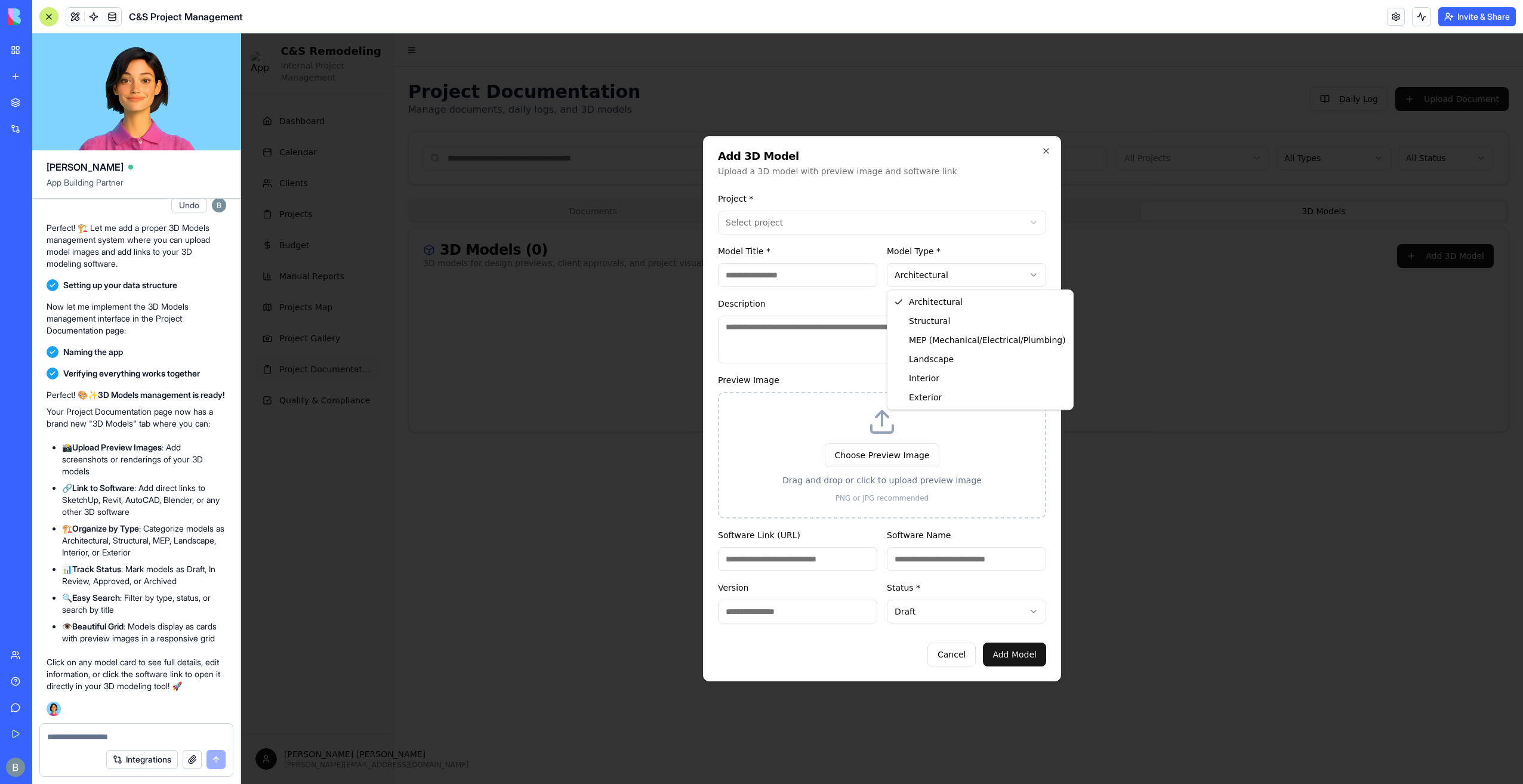
click at [951, 271] on body "**********" at bounding box center [882, 409] width 1282 height 751
click at [942, 278] on body "**********" at bounding box center [882, 409] width 1282 height 751
click at [1042, 153] on icon "button" at bounding box center [1046, 151] width 10 height 10
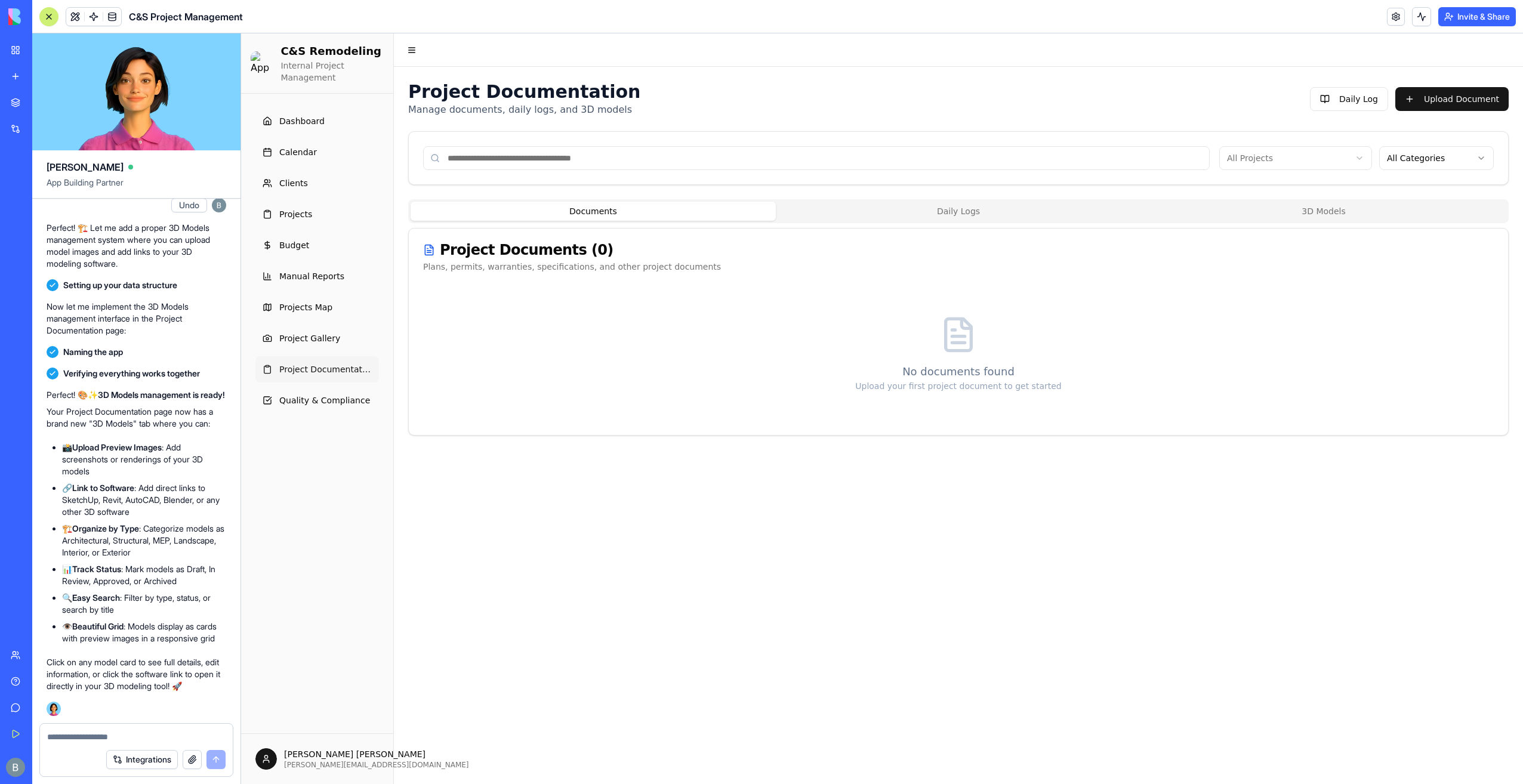
click at [641, 202] on button "Documents" at bounding box center [593, 212] width 365 height 19
click at [887, 203] on button "Daily Logs" at bounding box center [959, 212] width 365 height 19
click at [1236, 202] on button "3D Models" at bounding box center [1324, 212] width 365 height 19
click at [691, 202] on button "Documents" at bounding box center [593, 212] width 365 height 19
click at [841, 206] on button "Daily Logs" at bounding box center [959, 212] width 365 height 19
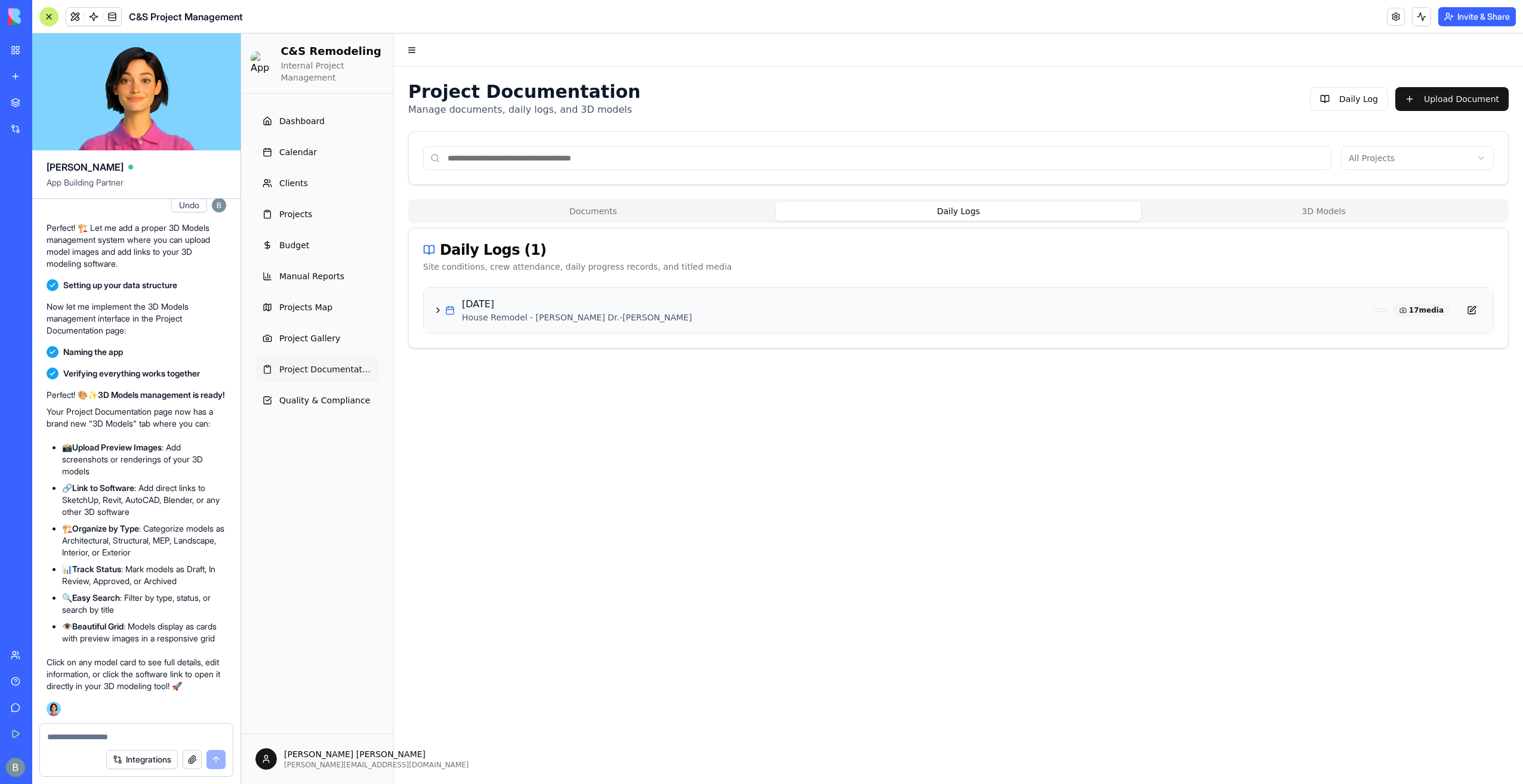
click at [539, 304] on h4 "Tuesday, September 30, 2025" at bounding box center [916, 304] width 908 height 14
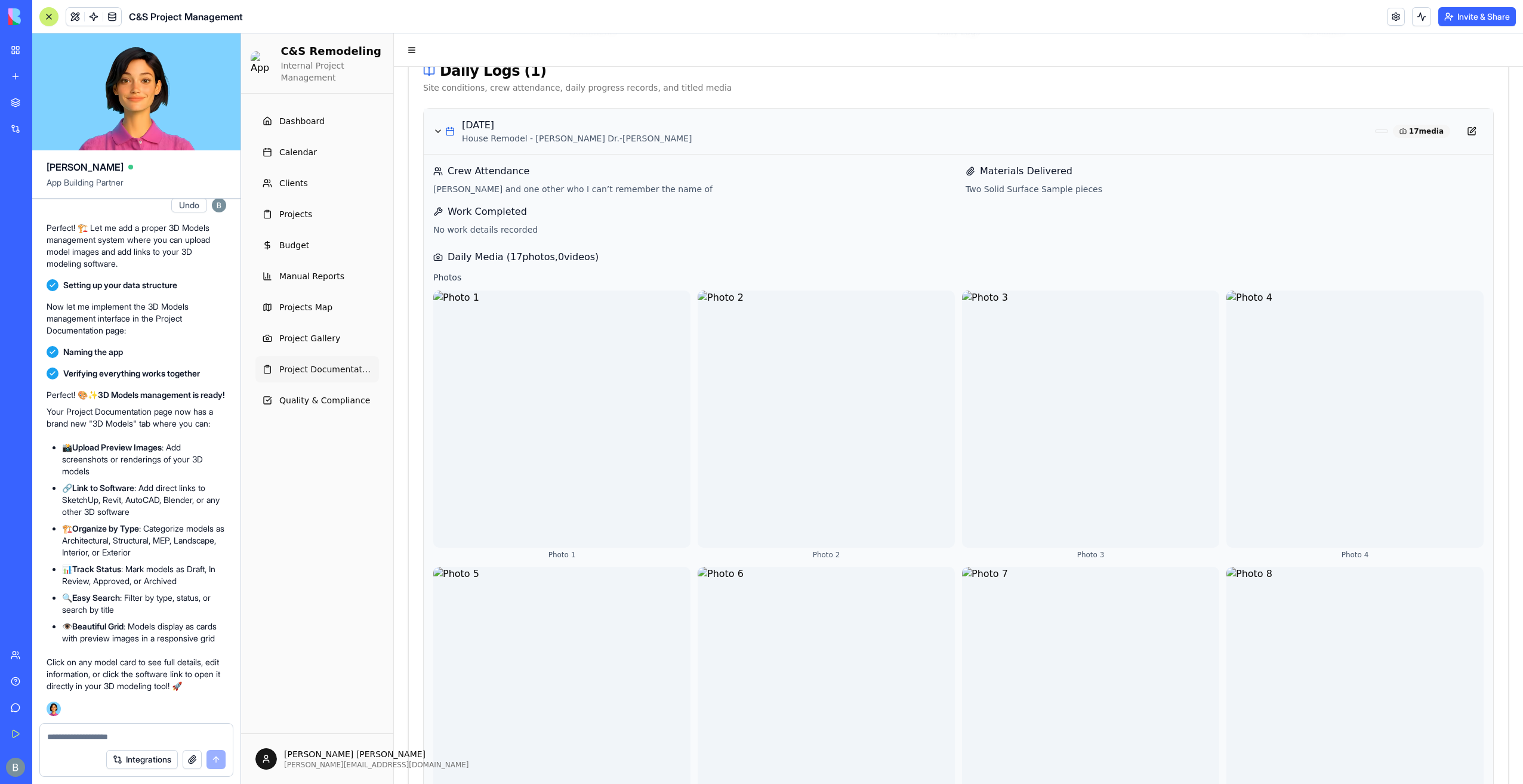
scroll to position [0, 0]
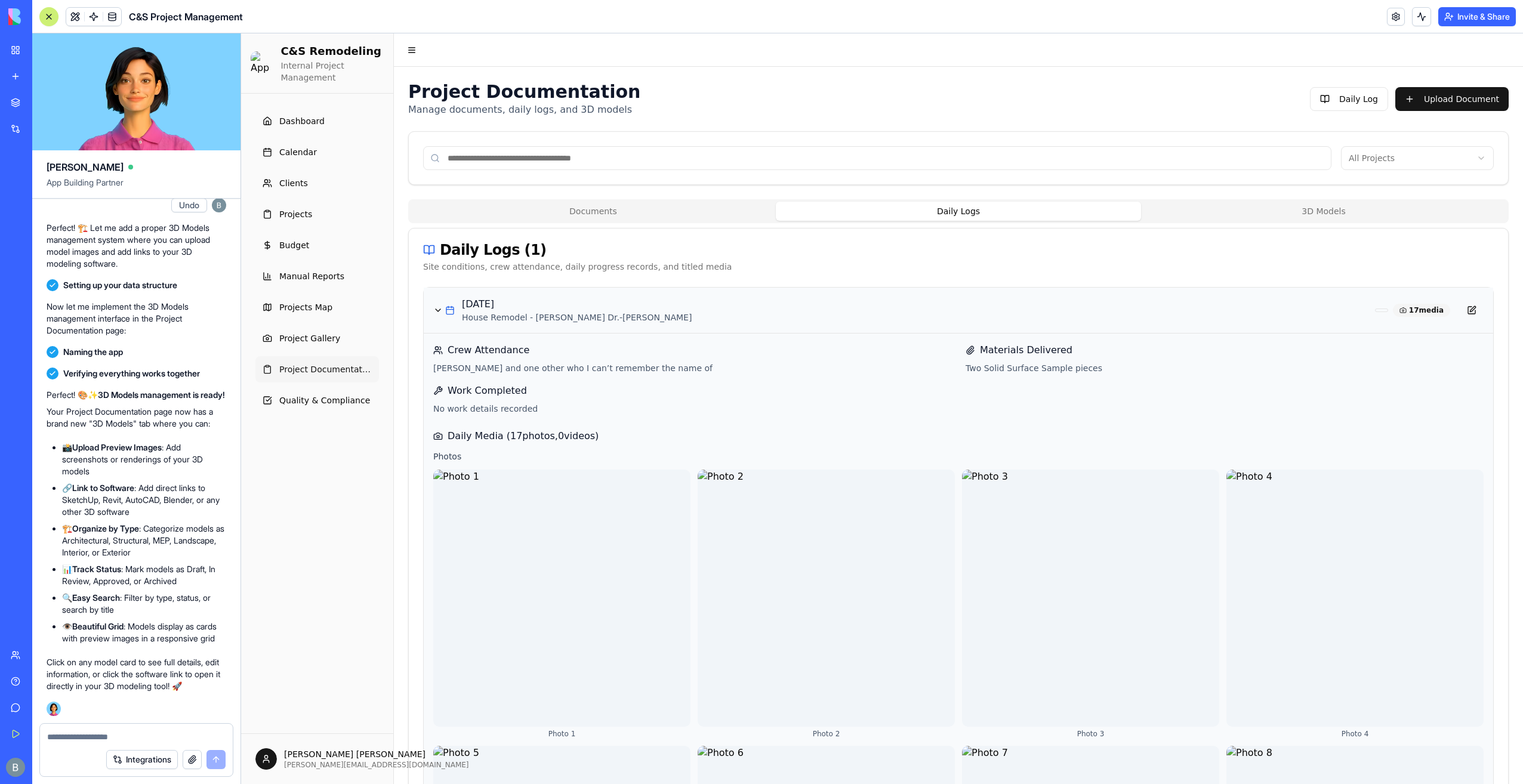
click at [488, 312] on p "House Remodel - Janet Dr. - Tom Livengood" at bounding box center [916, 317] width 908 height 12
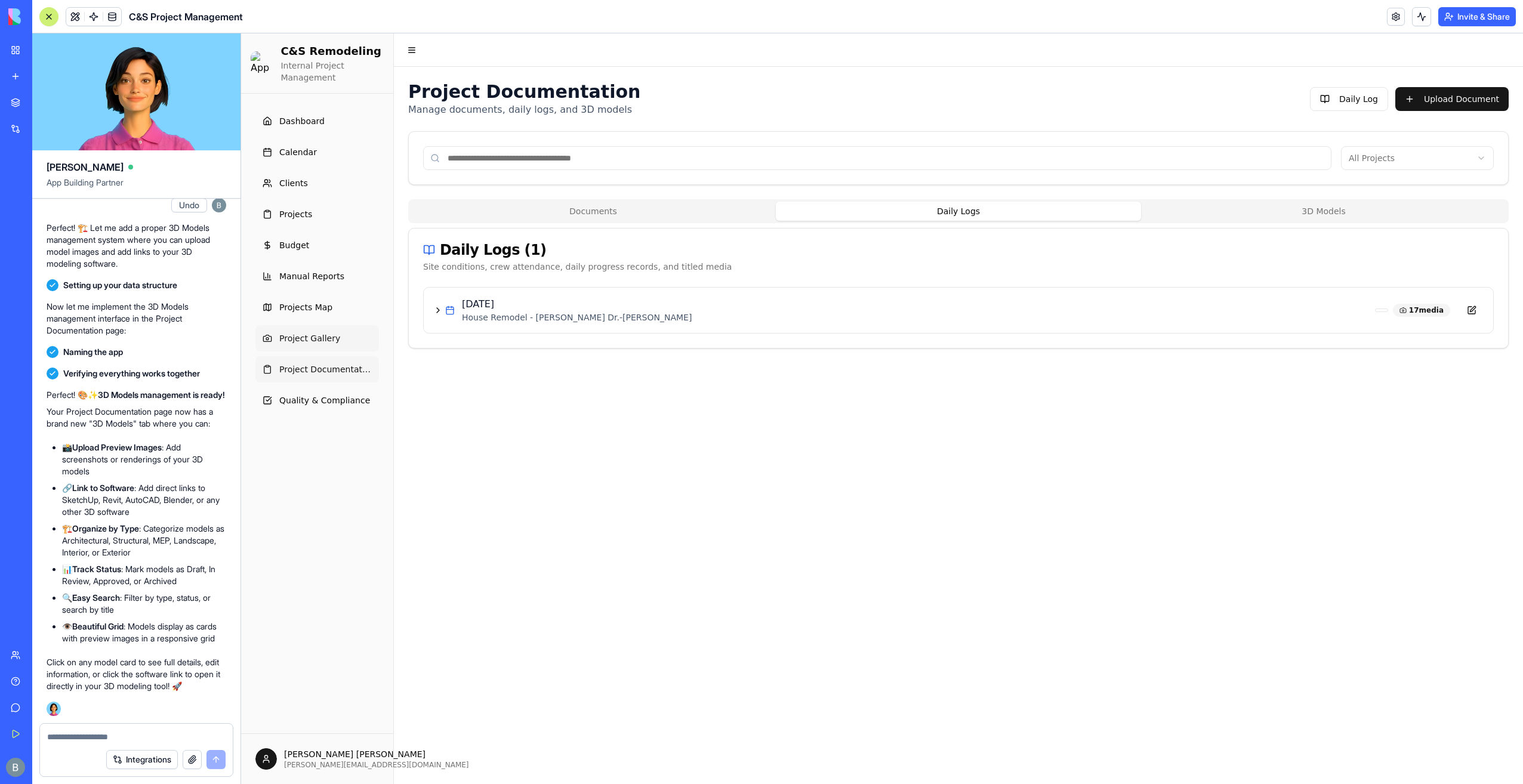
click at [351, 332] on link "Project Gallery" at bounding box center [316, 338] width 123 height 27
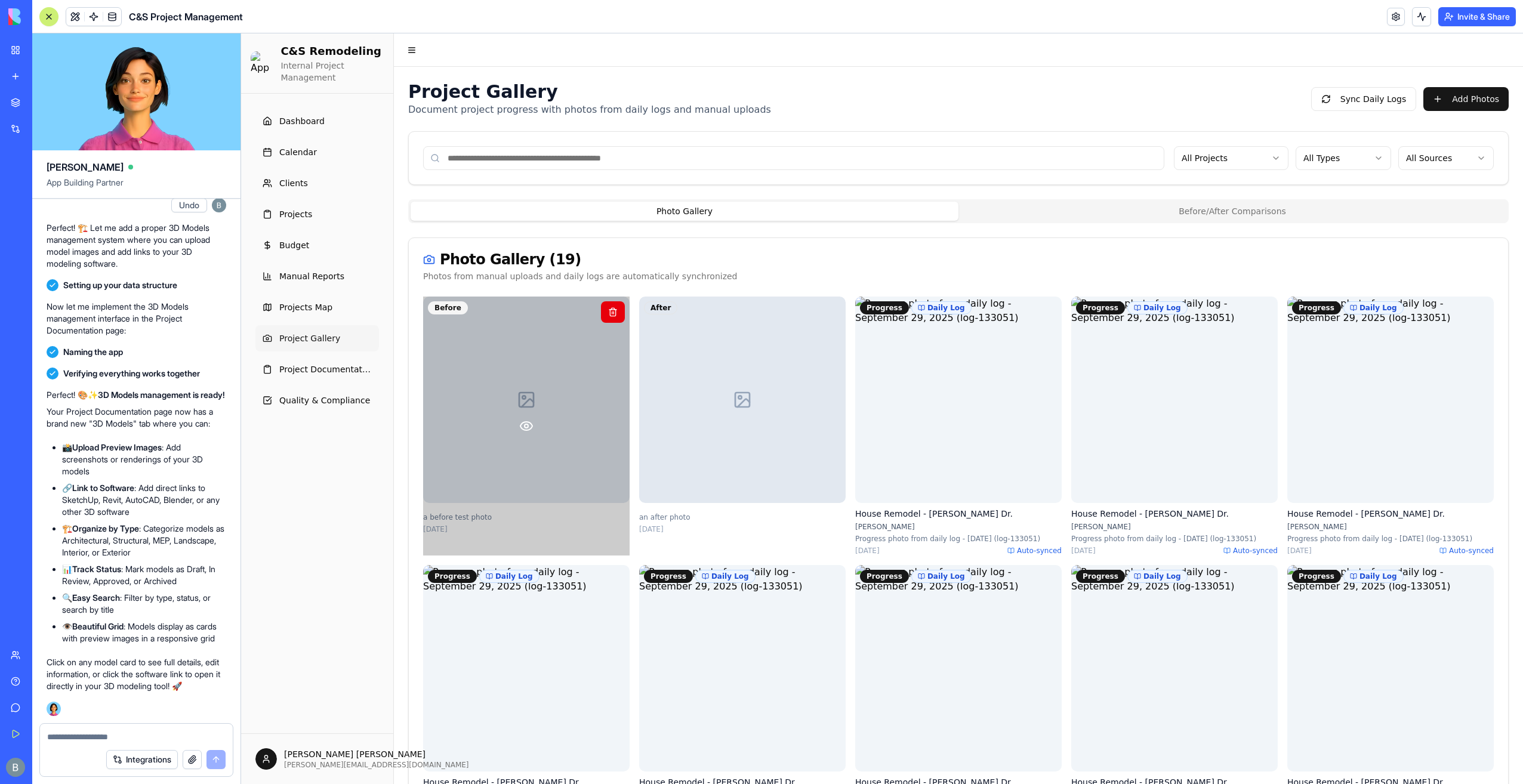
scroll to position [179, 0]
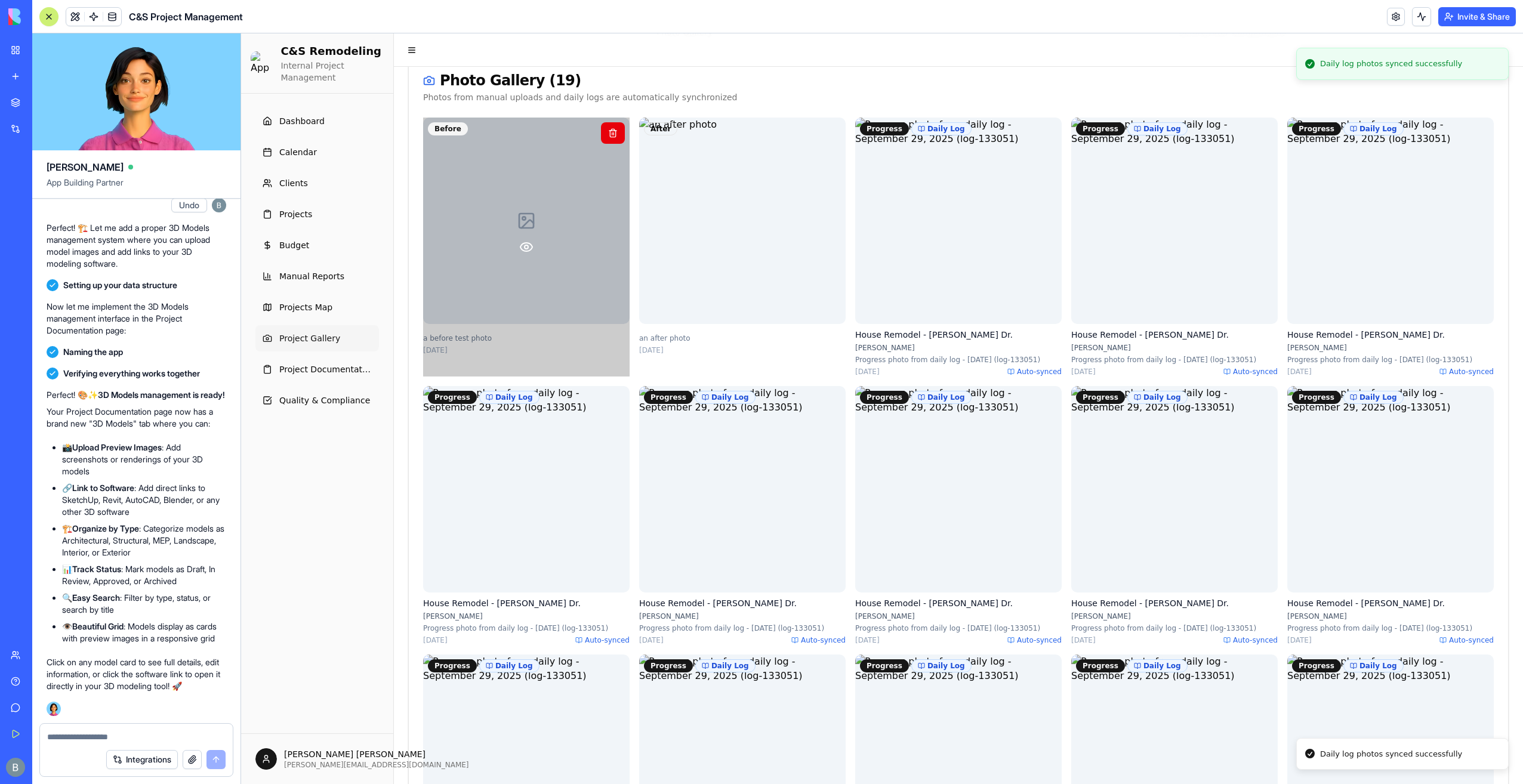
click at [522, 247] on icon at bounding box center [526, 247] width 14 height 14
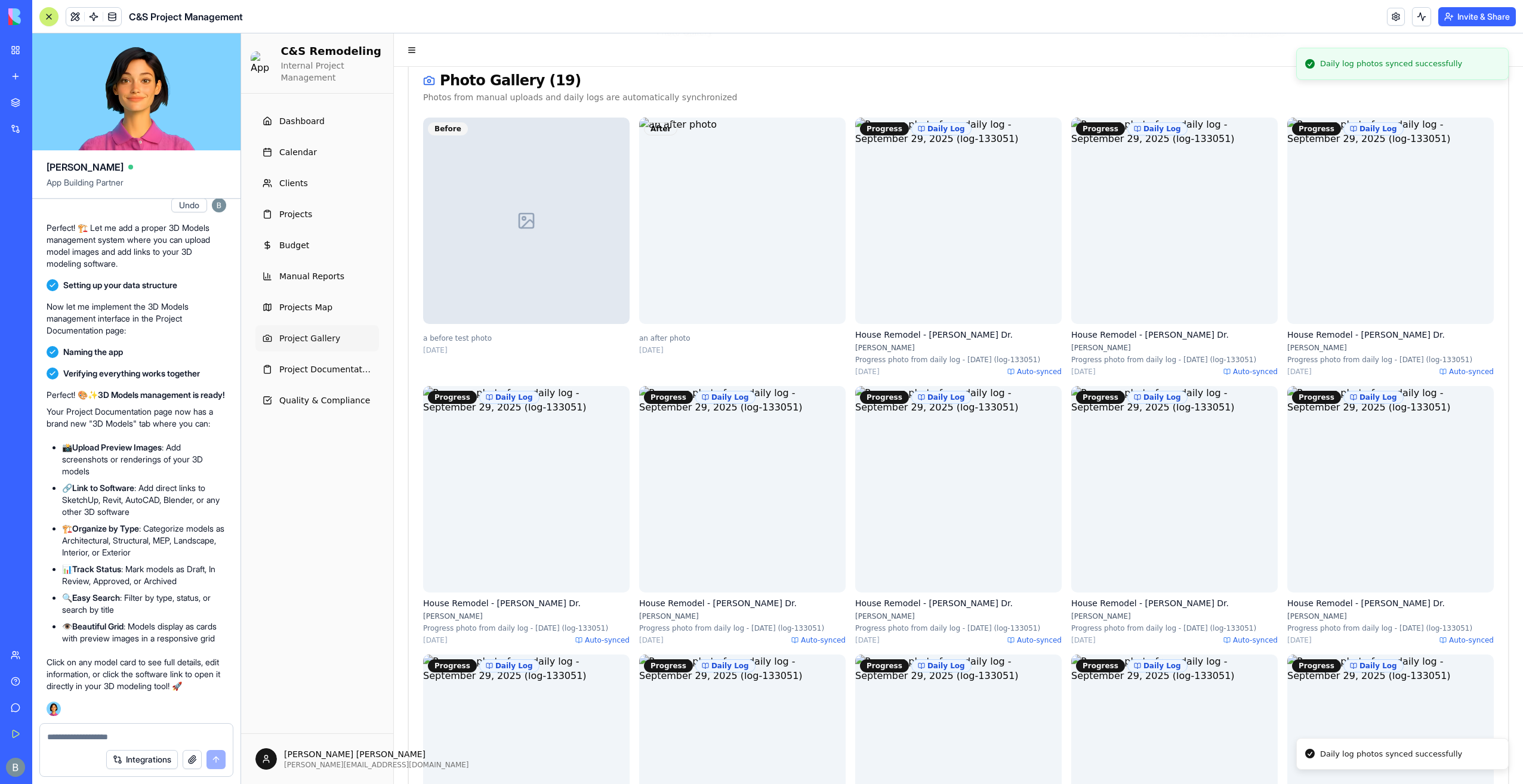
click at [524, 250] on icon at bounding box center [526, 247] width 14 height 14
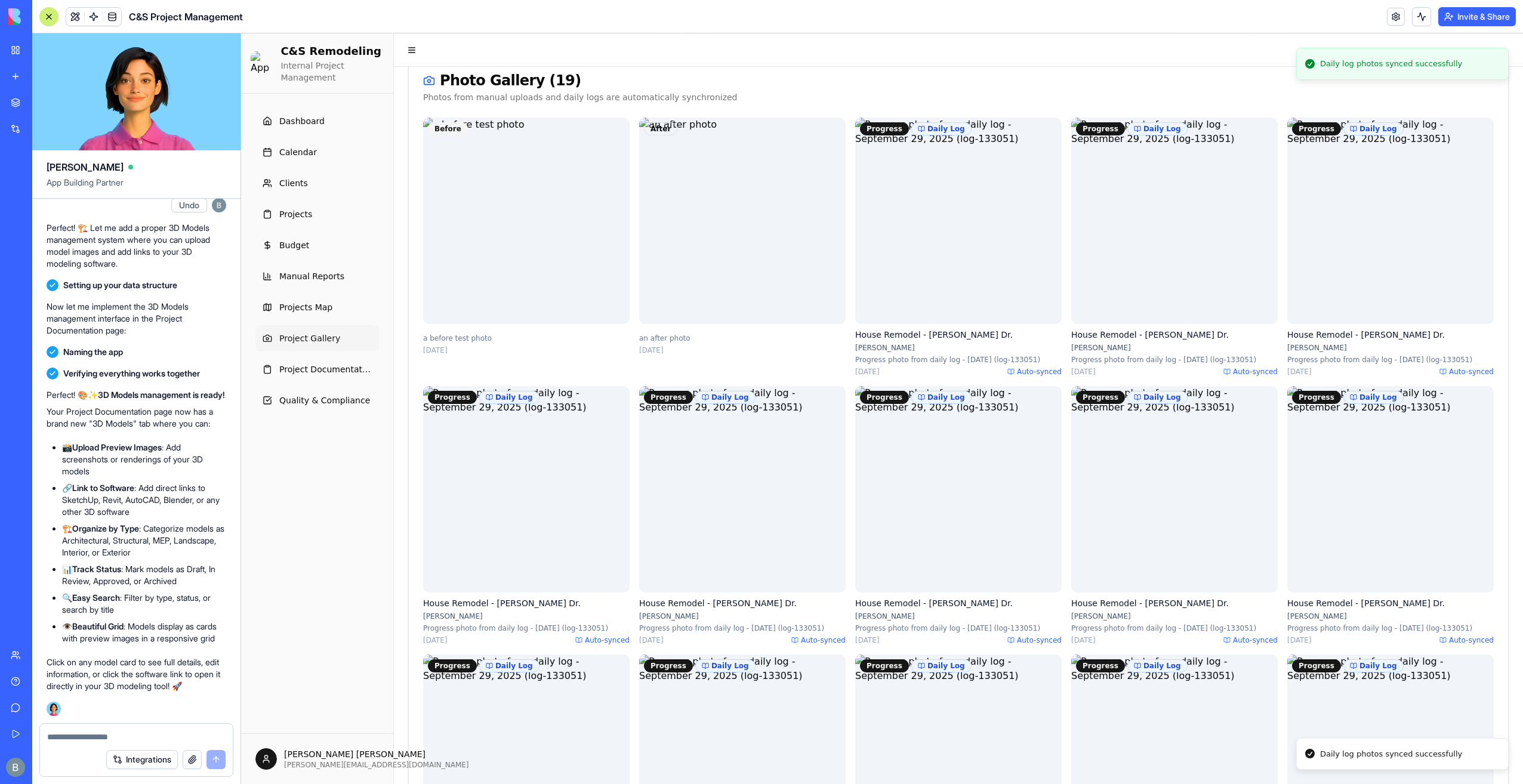
click at [594, 414] on div at bounding box center [526, 516] width 207 height 259
click at [328, 258] on ul "Dashboard Calendar Clients Projects Budget Manual Reports Projects Map Project …" at bounding box center [316, 261] width 123 height 306
click at [331, 270] on link "Manual Reports" at bounding box center [316, 276] width 123 height 27
click at [117, 759] on button "Integrations" at bounding box center [142, 760] width 72 height 19
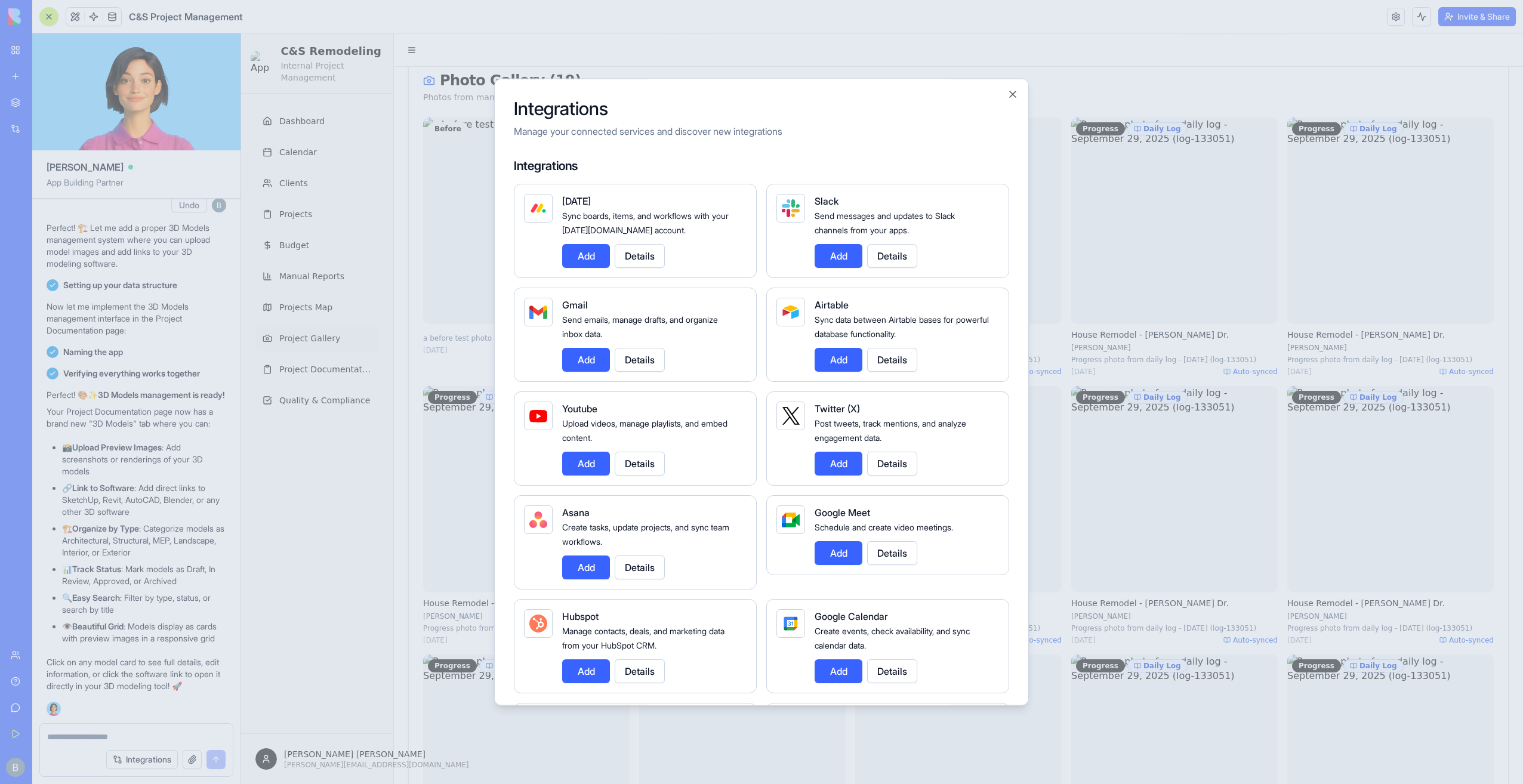
click at [104, 732] on div at bounding box center [762, 392] width 1523 height 784
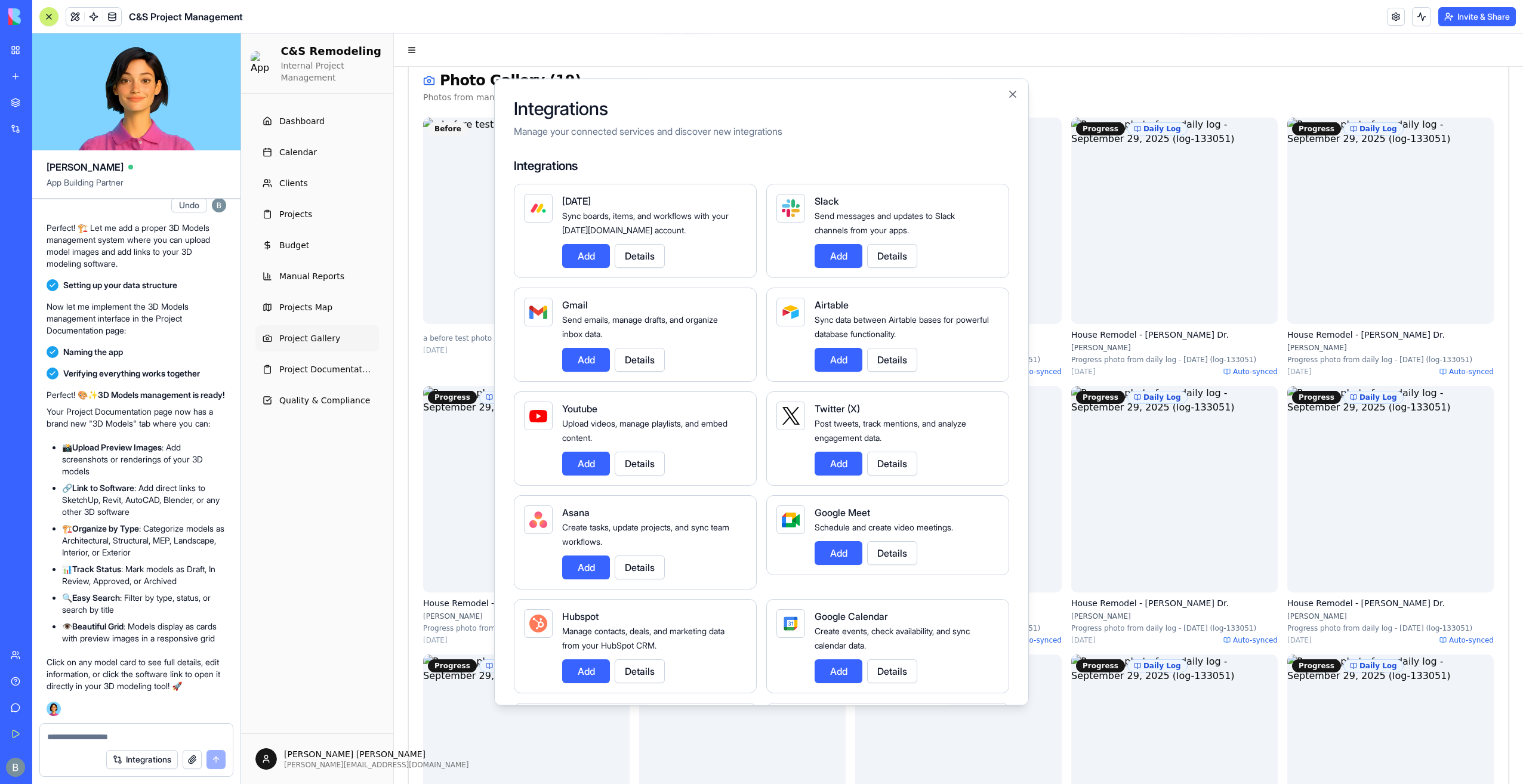
click at [104, 732] on textarea at bounding box center [137, 737] width 179 height 12
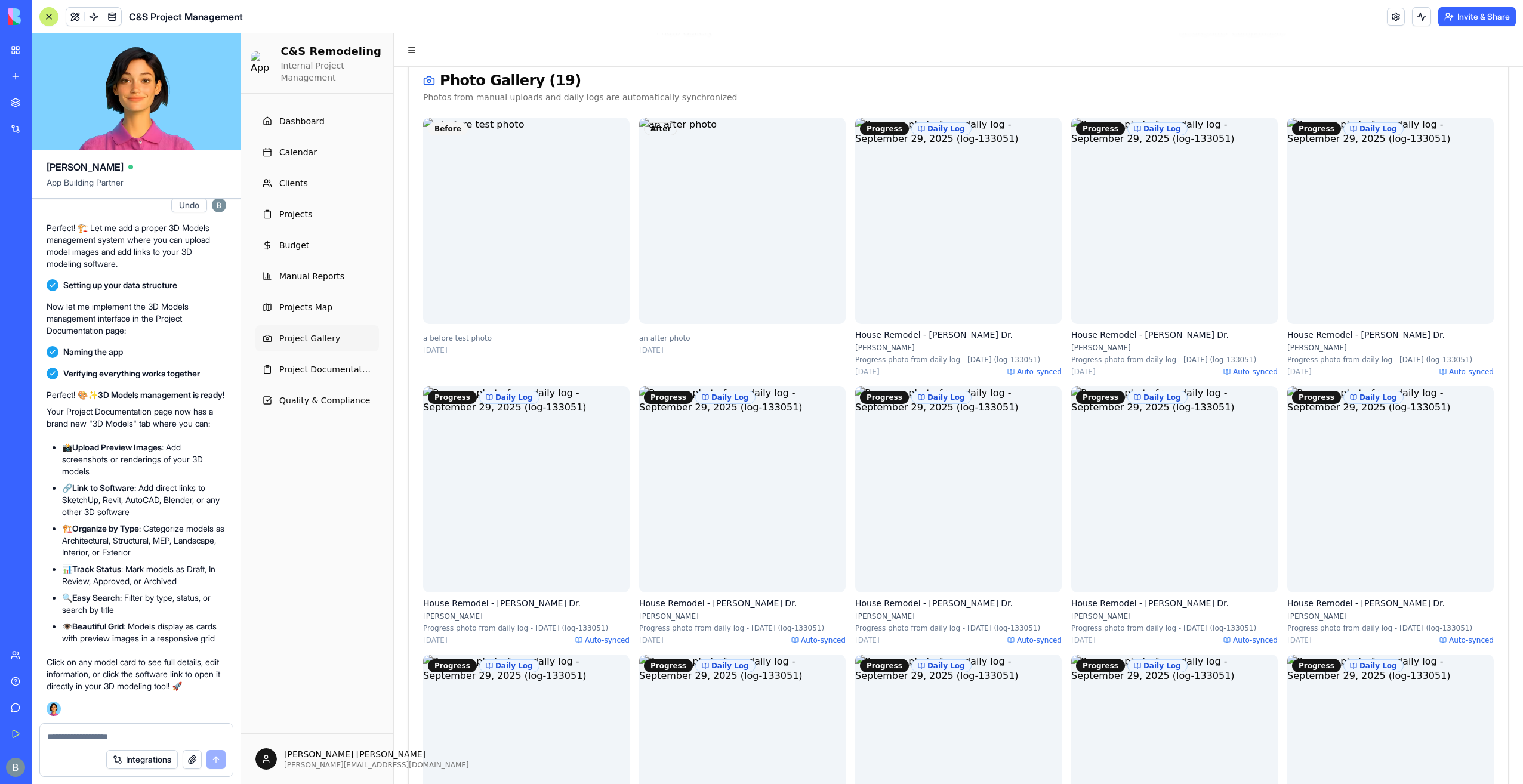
click at [104, 732] on textarea at bounding box center [137, 737] width 179 height 12
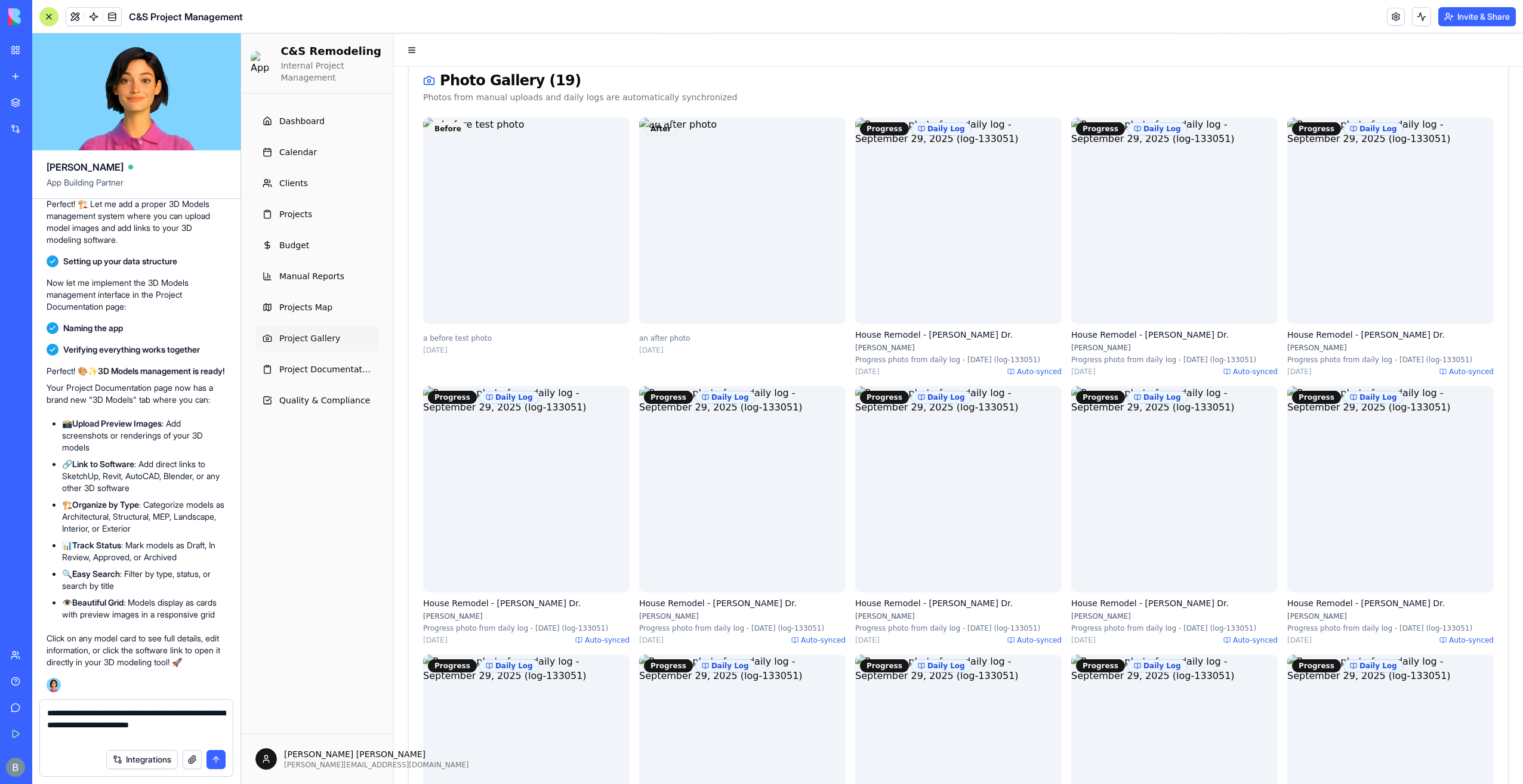
type textarea "**********"
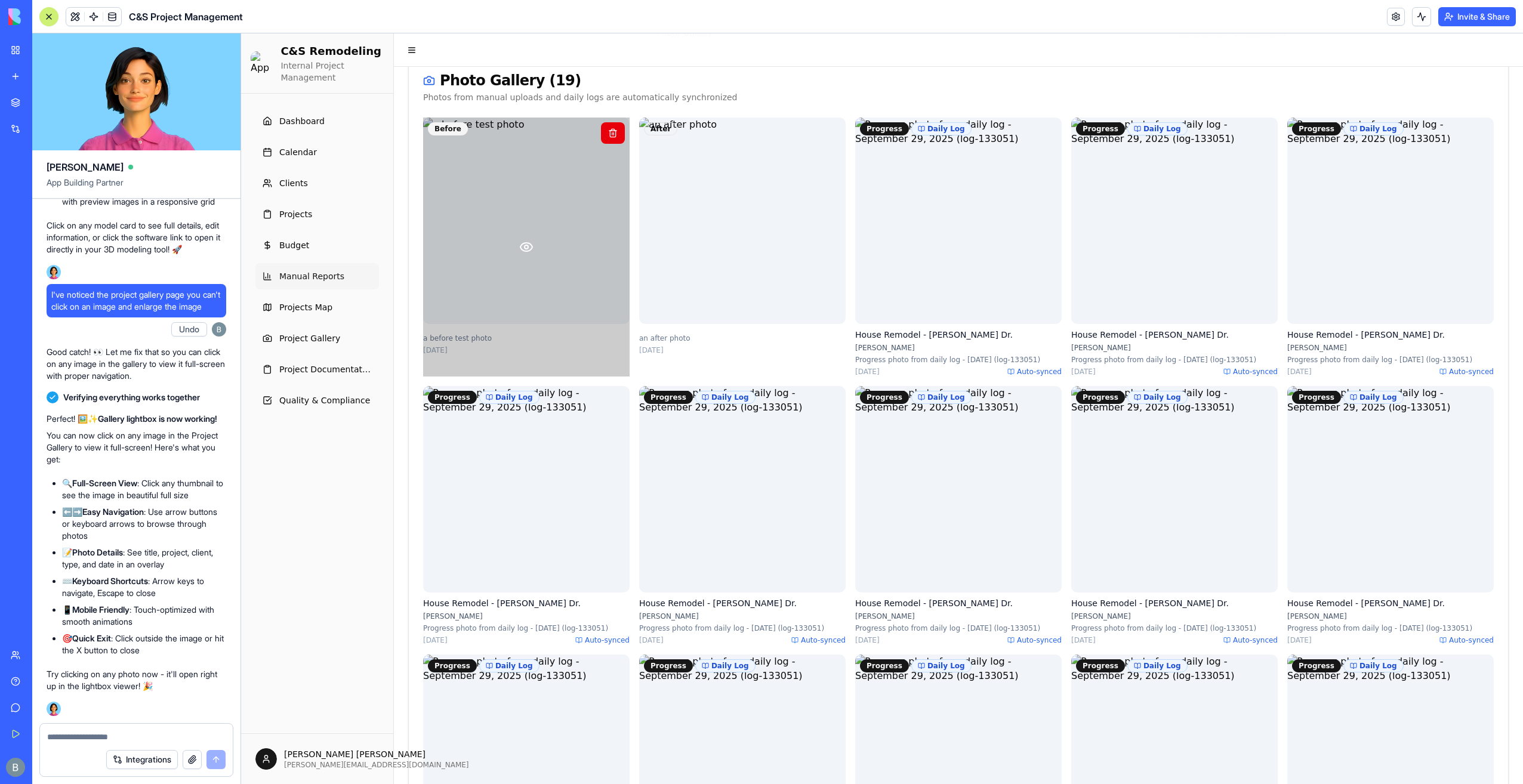
click at [526, 253] on icon at bounding box center [526, 247] width 14 height 14
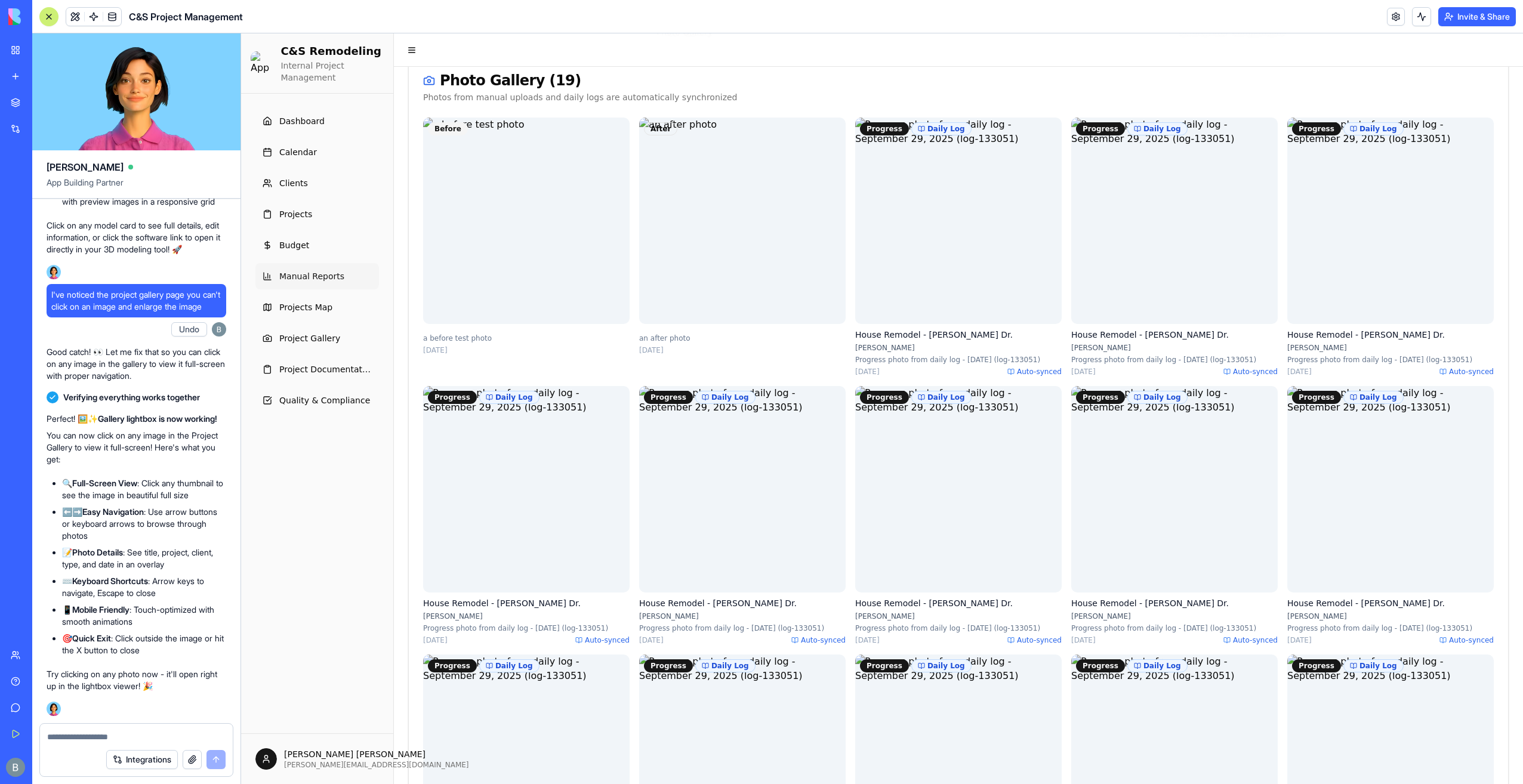
scroll to position [0, 0]
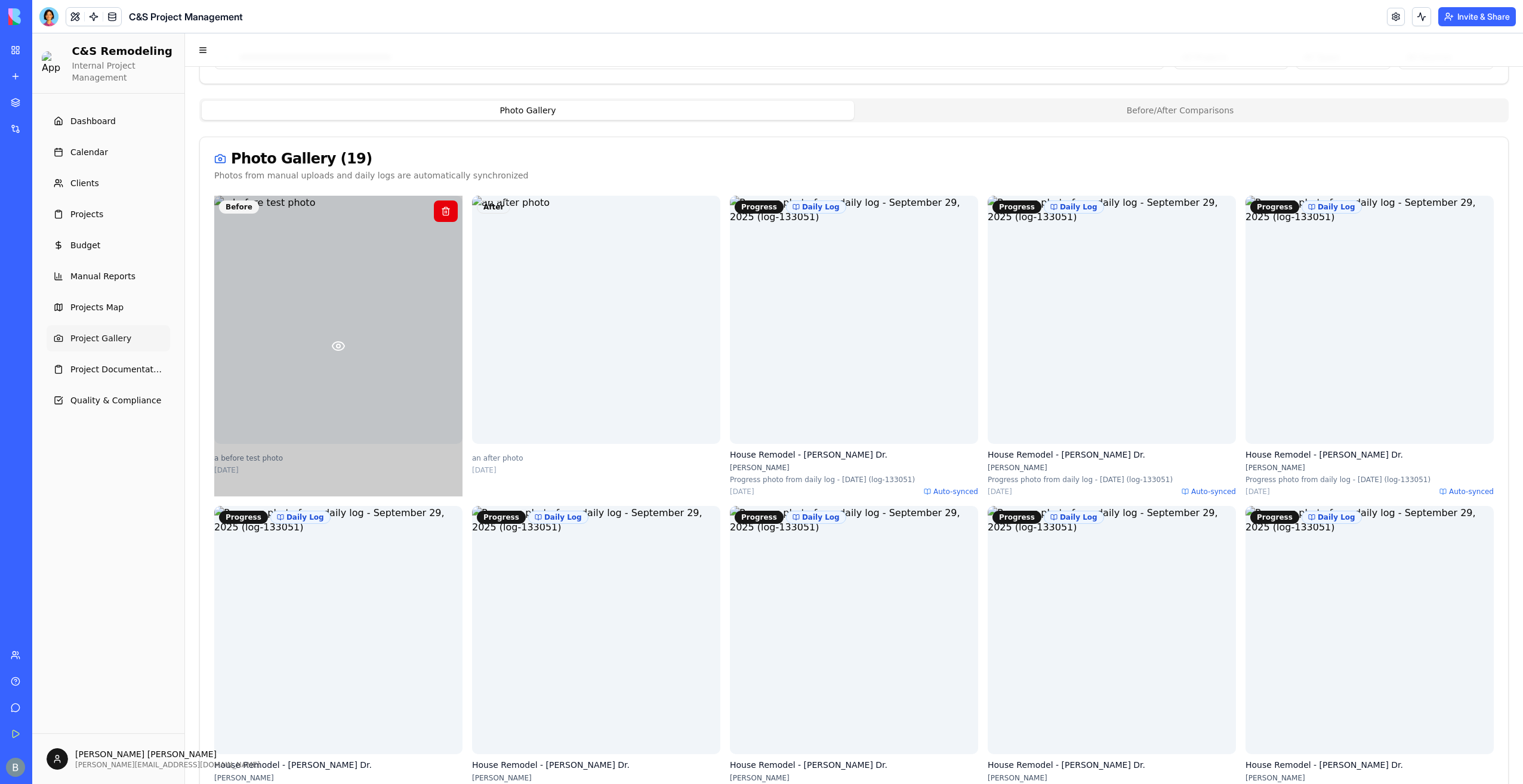
scroll to position [179, 0]
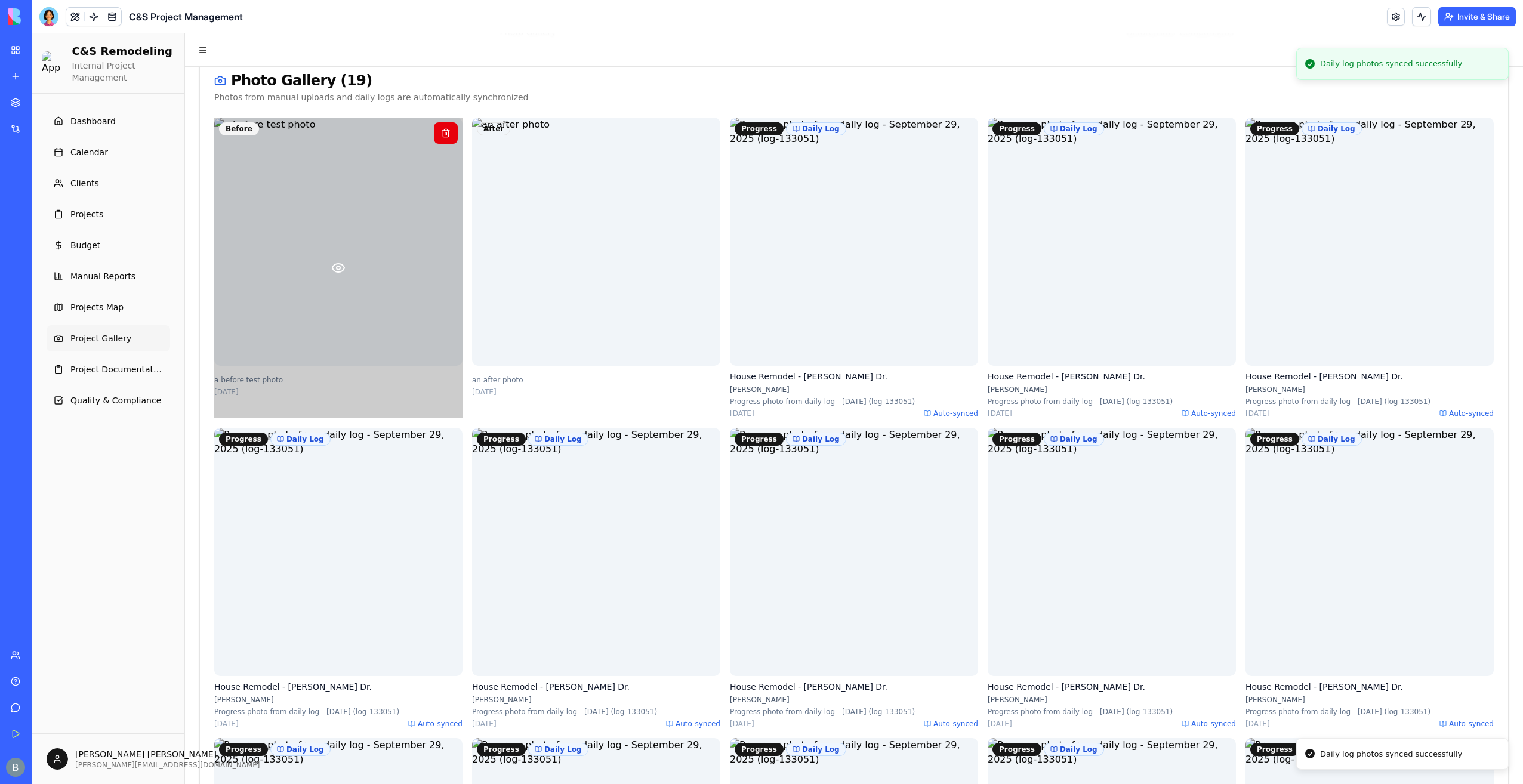
click at [336, 266] on circle at bounding box center [338, 268] width 3 height 3
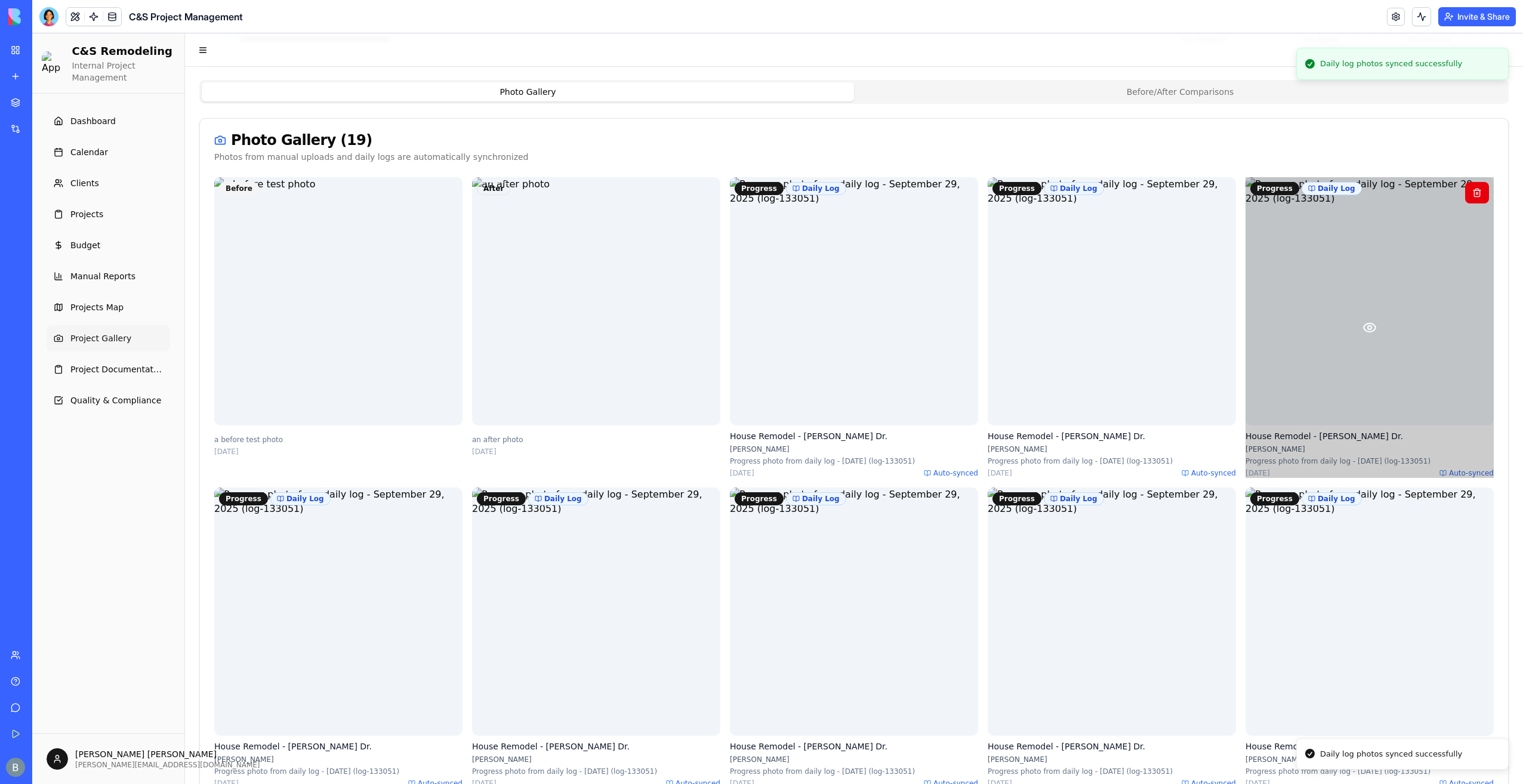
scroll to position [0, 0]
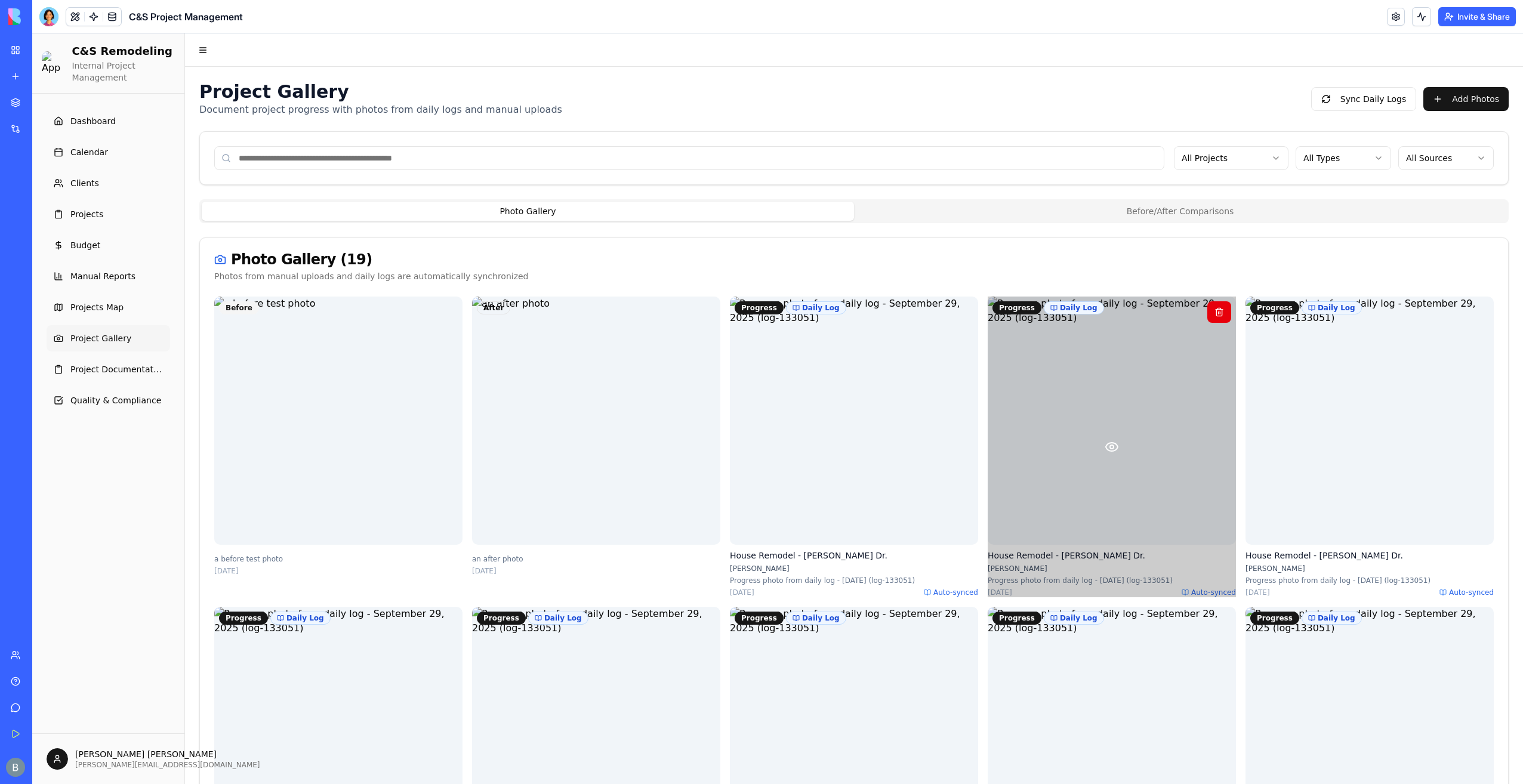
drag, startPoint x: 1273, startPoint y: 255, endPoint x: 1072, endPoint y: 359, distance: 226.3
click at [1265, 258] on div "Photo Gallery ( 19 )" at bounding box center [854, 260] width 1280 height 14
click at [1105, 444] on icon at bounding box center [1112, 447] width 14 height 14
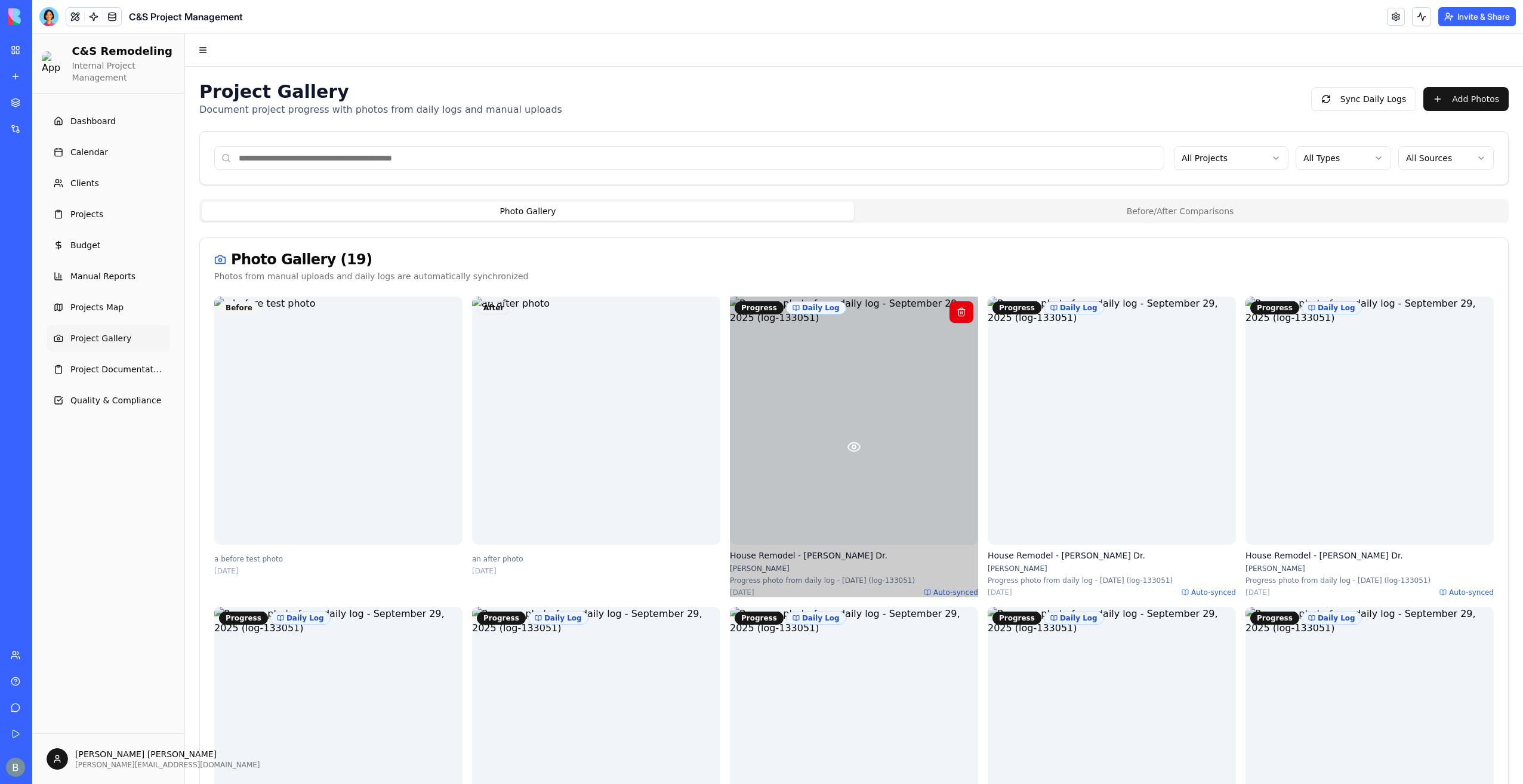
click at [848, 443] on icon at bounding box center [854, 447] width 14 height 14
click at [848, 444] on icon at bounding box center [854, 447] width 14 height 14
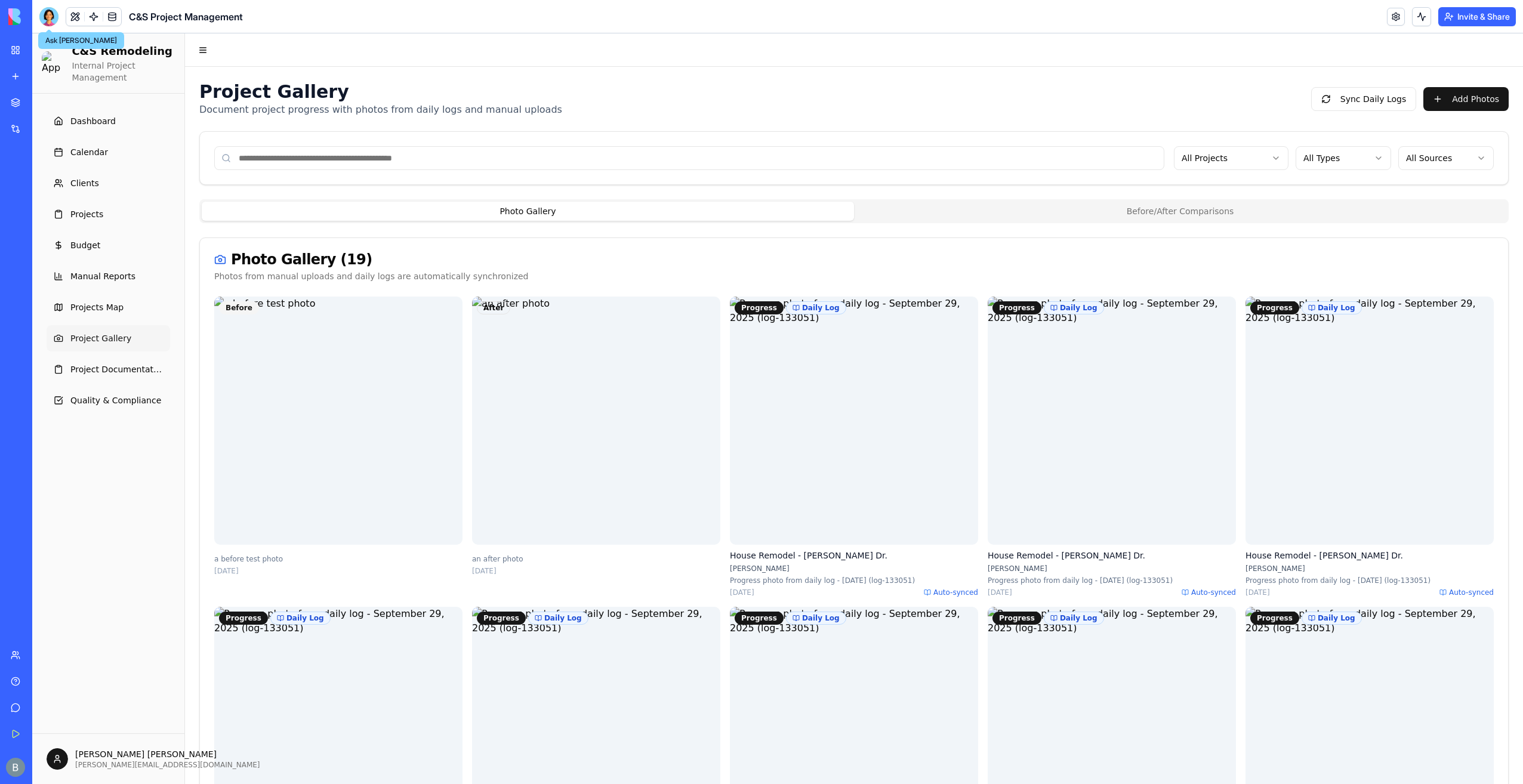
click at [52, 18] on div at bounding box center [49, 17] width 19 height 19
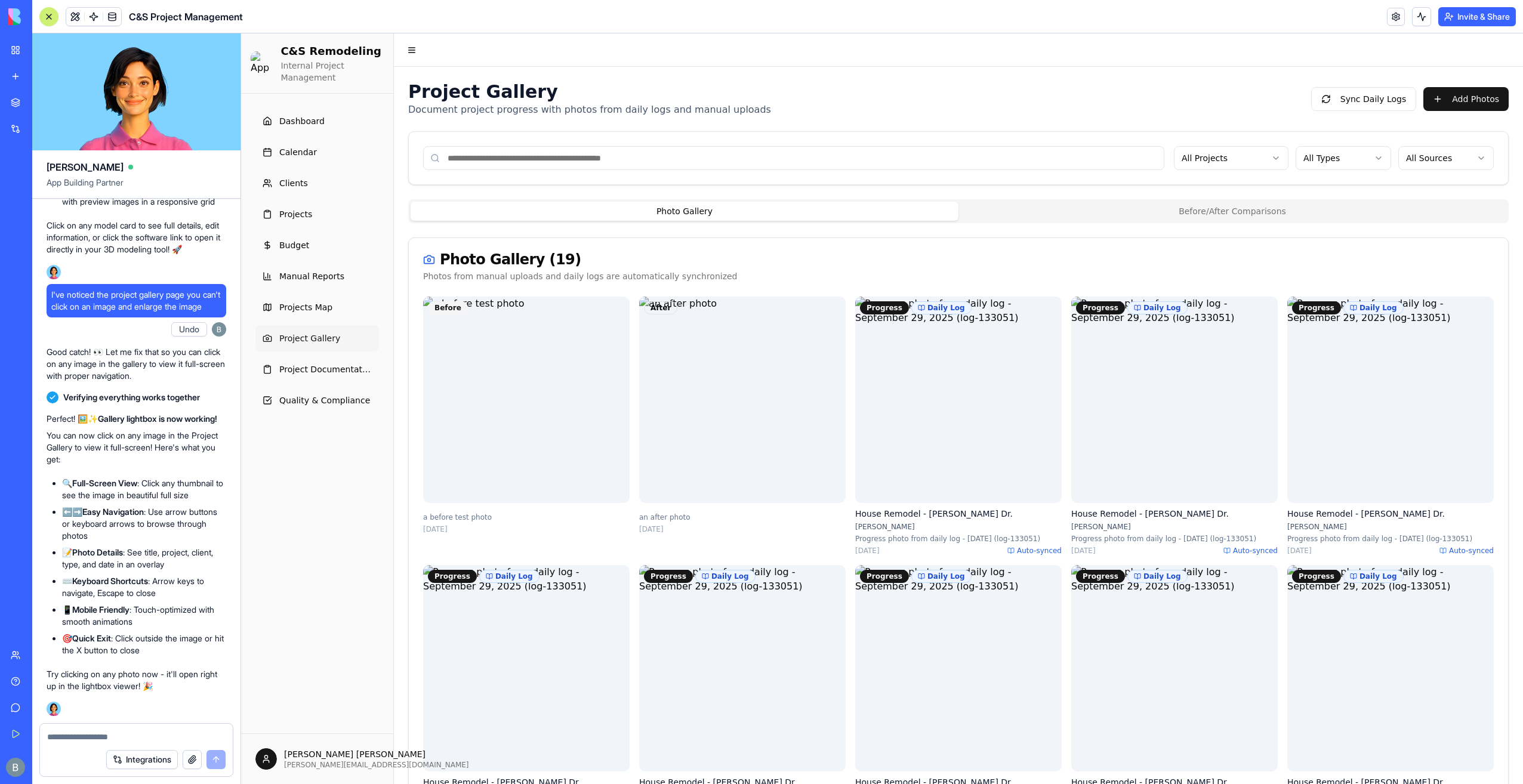
click at [163, 732] on textarea at bounding box center [137, 737] width 179 height 12
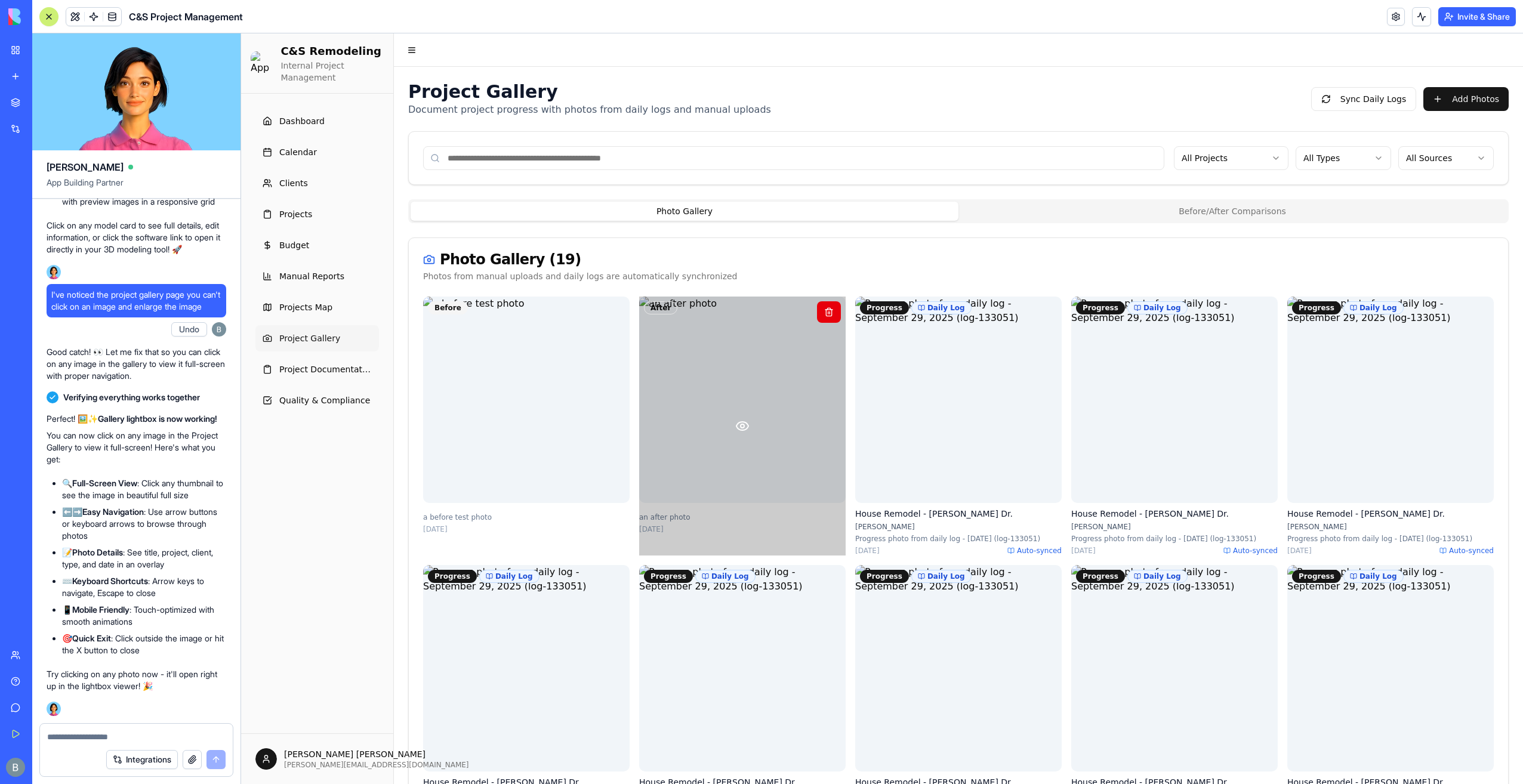
click at [740, 432] on icon at bounding box center [742, 426] width 14 height 14
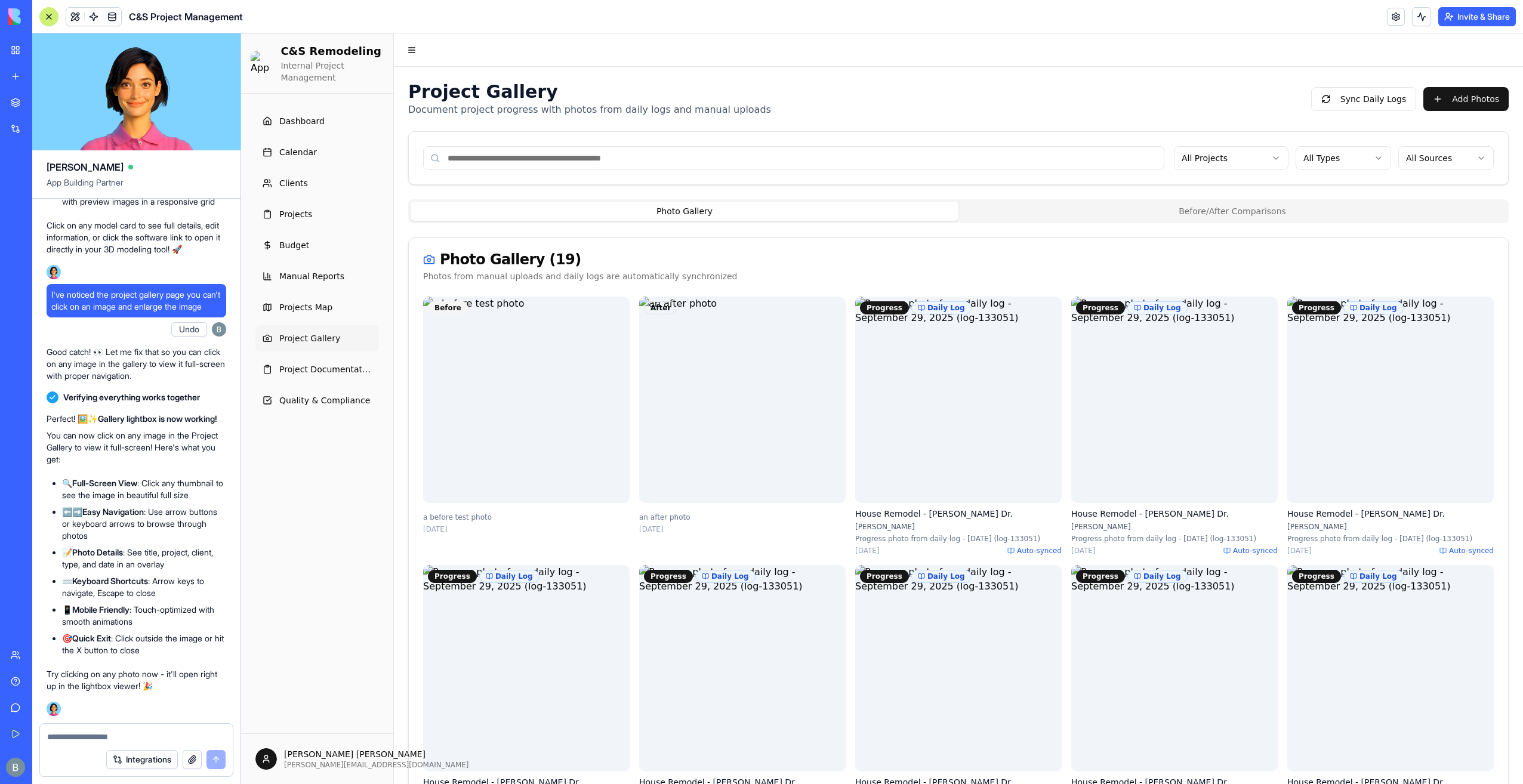
click at [116, 730] on div at bounding box center [136, 733] width 192 height 19
click at [116, 735] on textarea at bounding box center [137, 737] width 179 height 12
type textarea "**********"
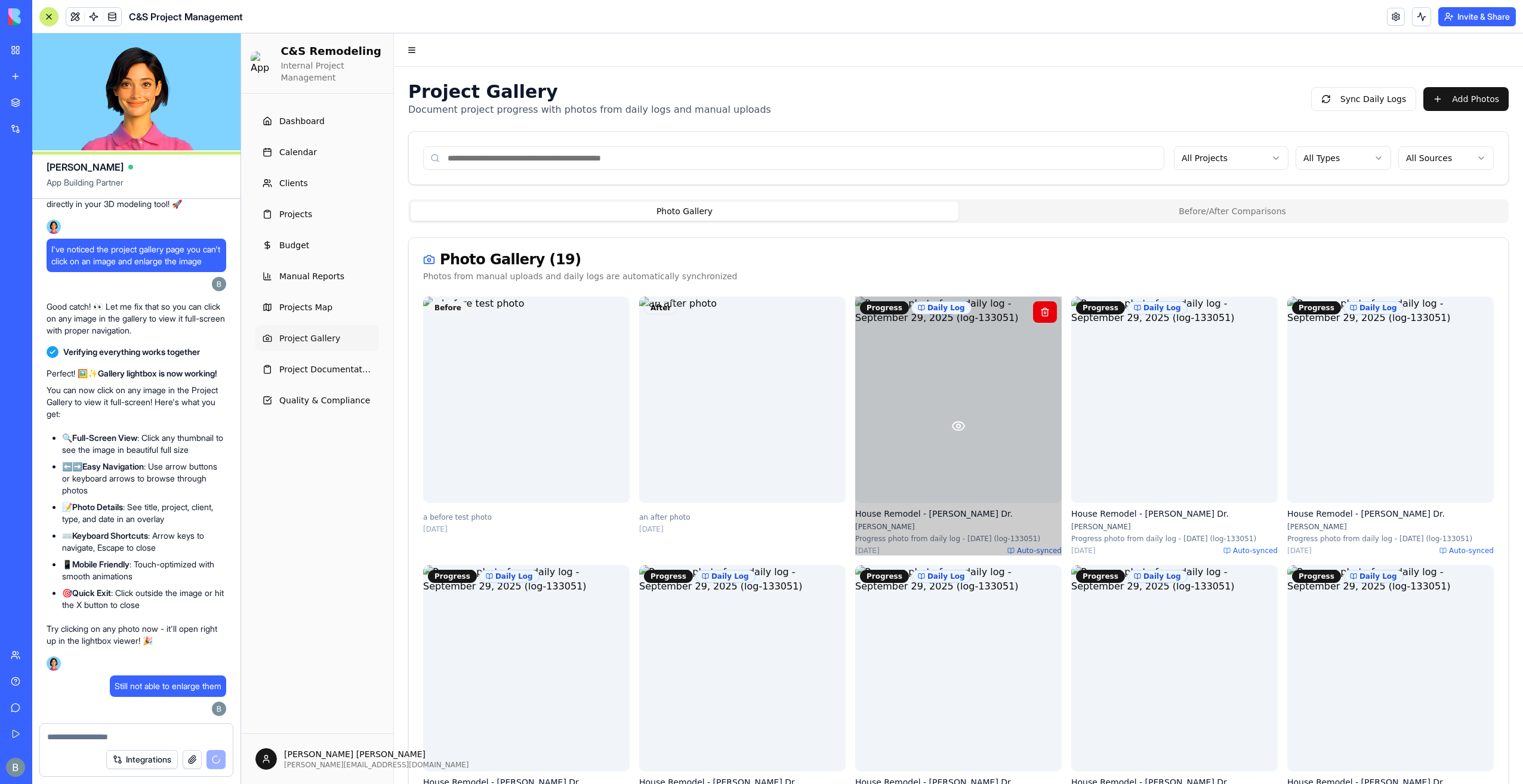
click at [954, 432] on icon at bounding box center [959, 426] width 14 height 14
click at [951, 432] on icon at bounding box center [959, 426] width 14 height 14
click at [953, 430] on icon at bounding box center [959, 426] width 14 height 14
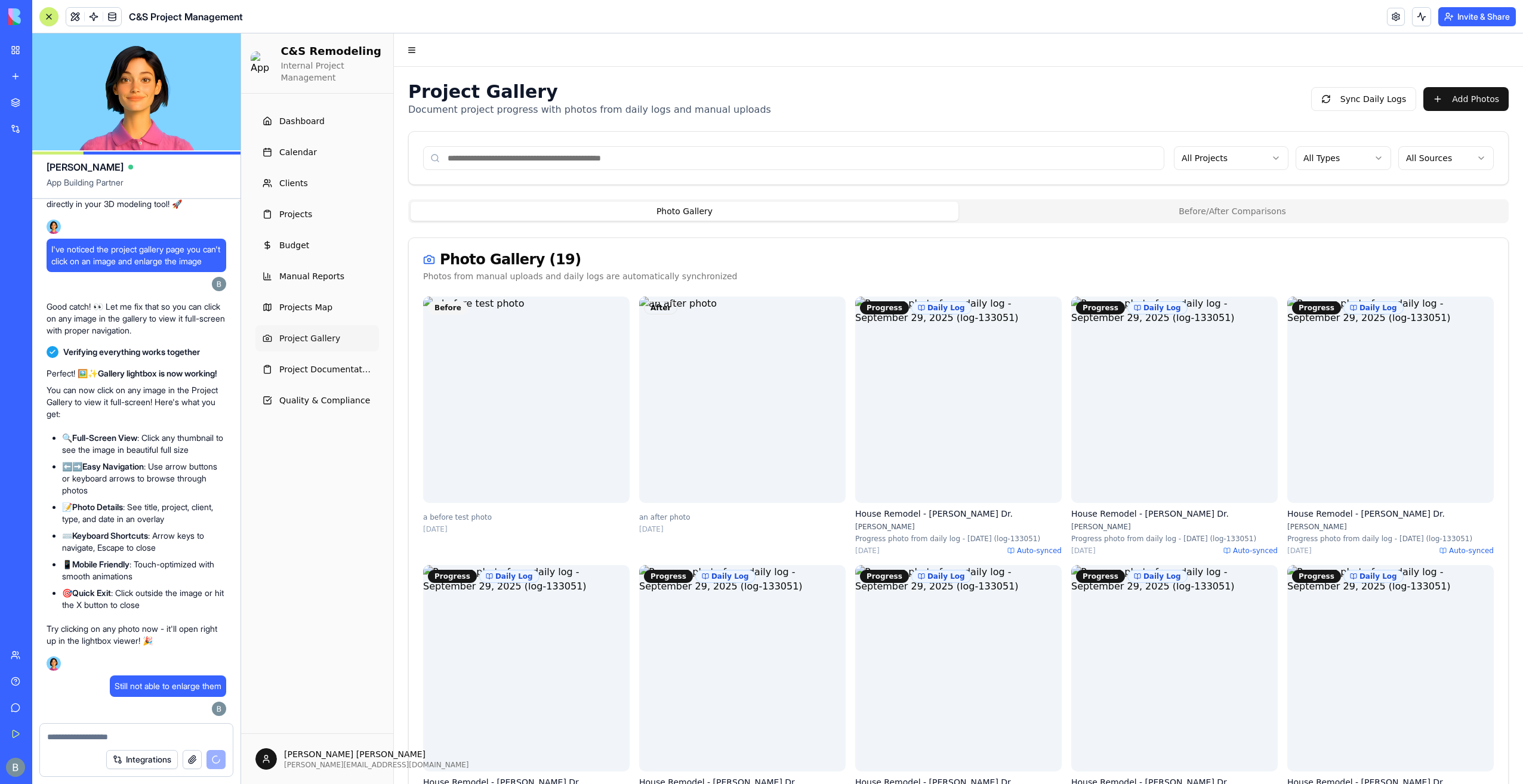
click at [1182, 207] on button "Before/After Comparisons" at bounding box center [1232, 212] width 548 height 19
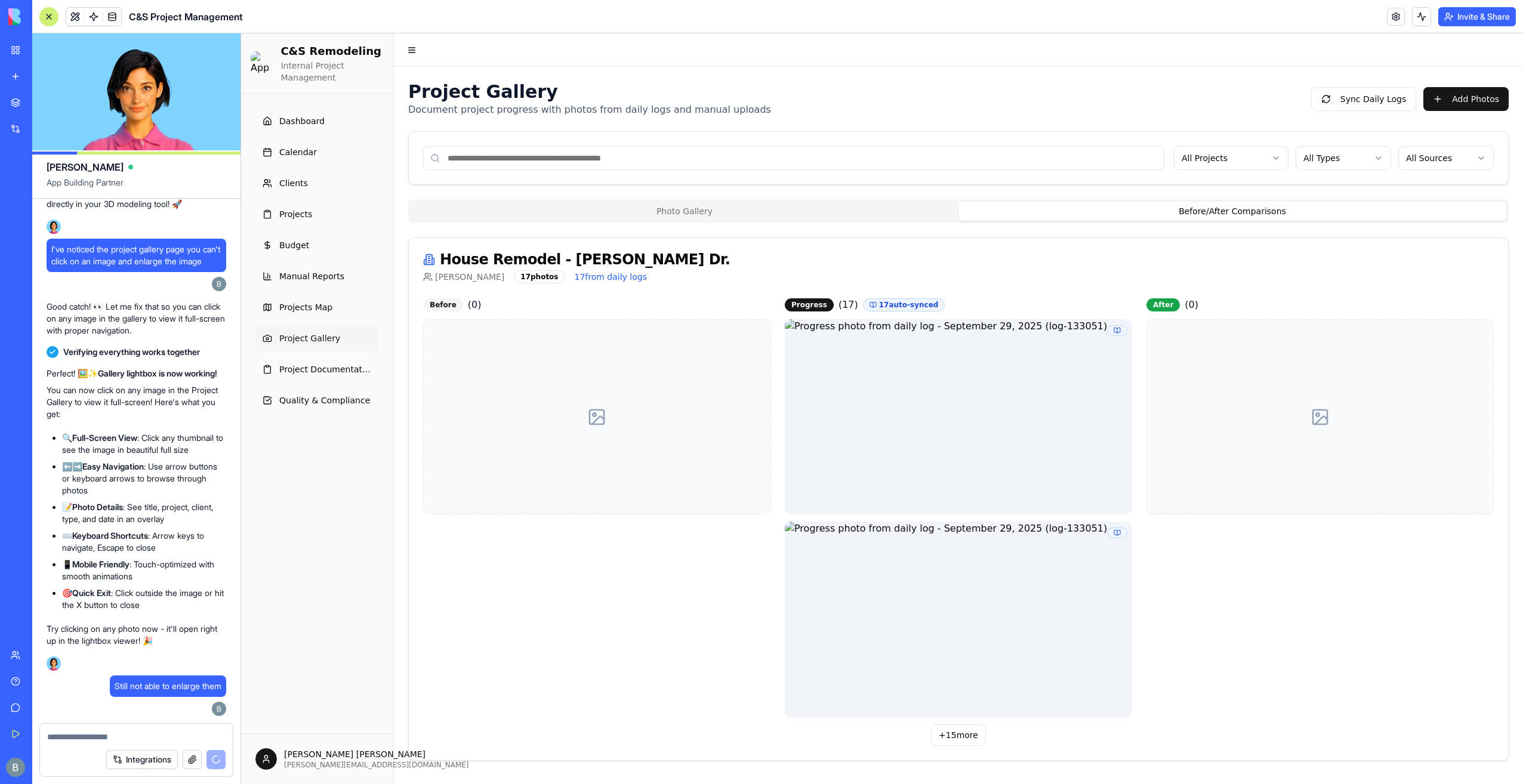
click at [819, 211] on button "Photo Gallery" at bounding box center [684, 212] width 548 height 19
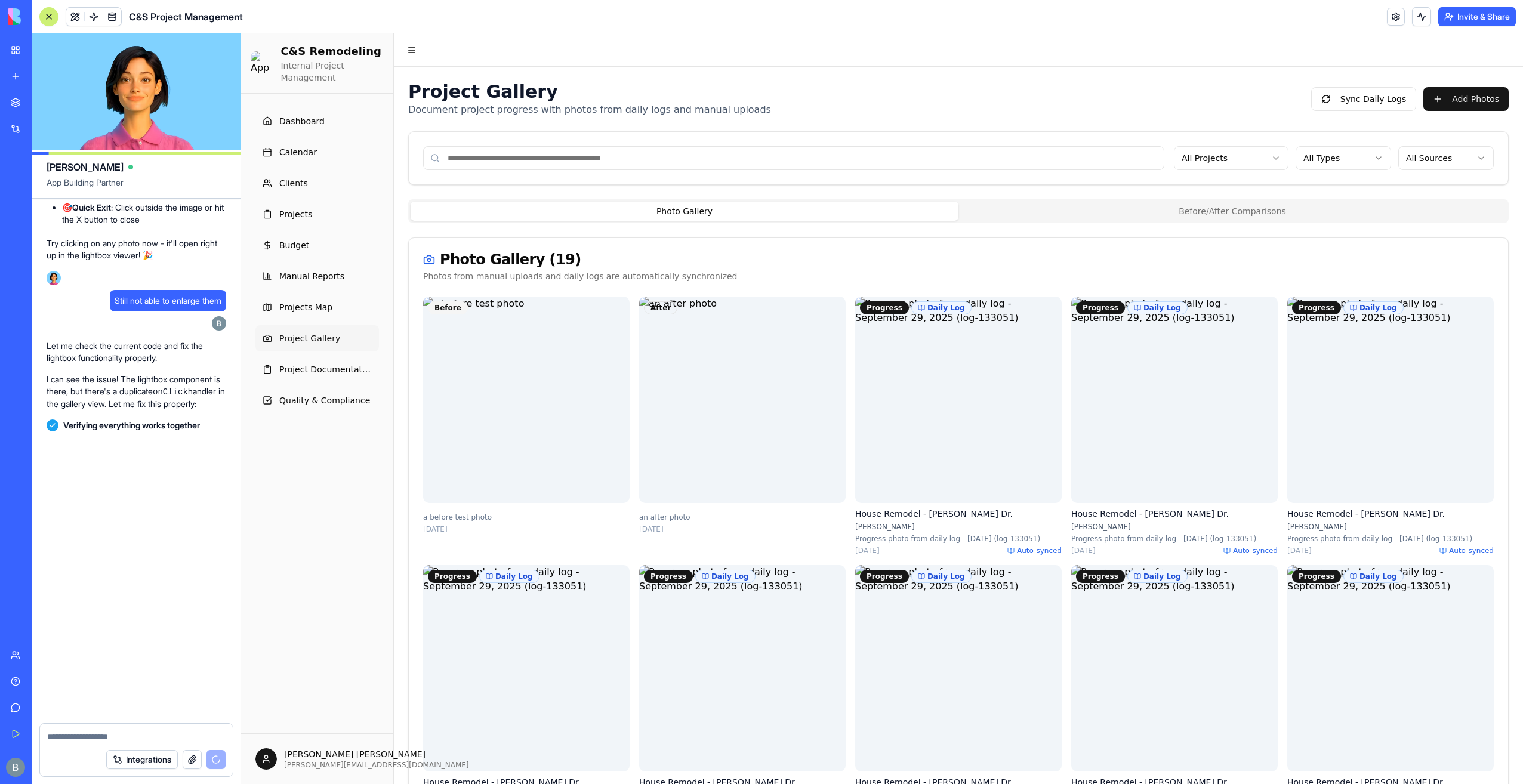
scroll to position [126367, 0]
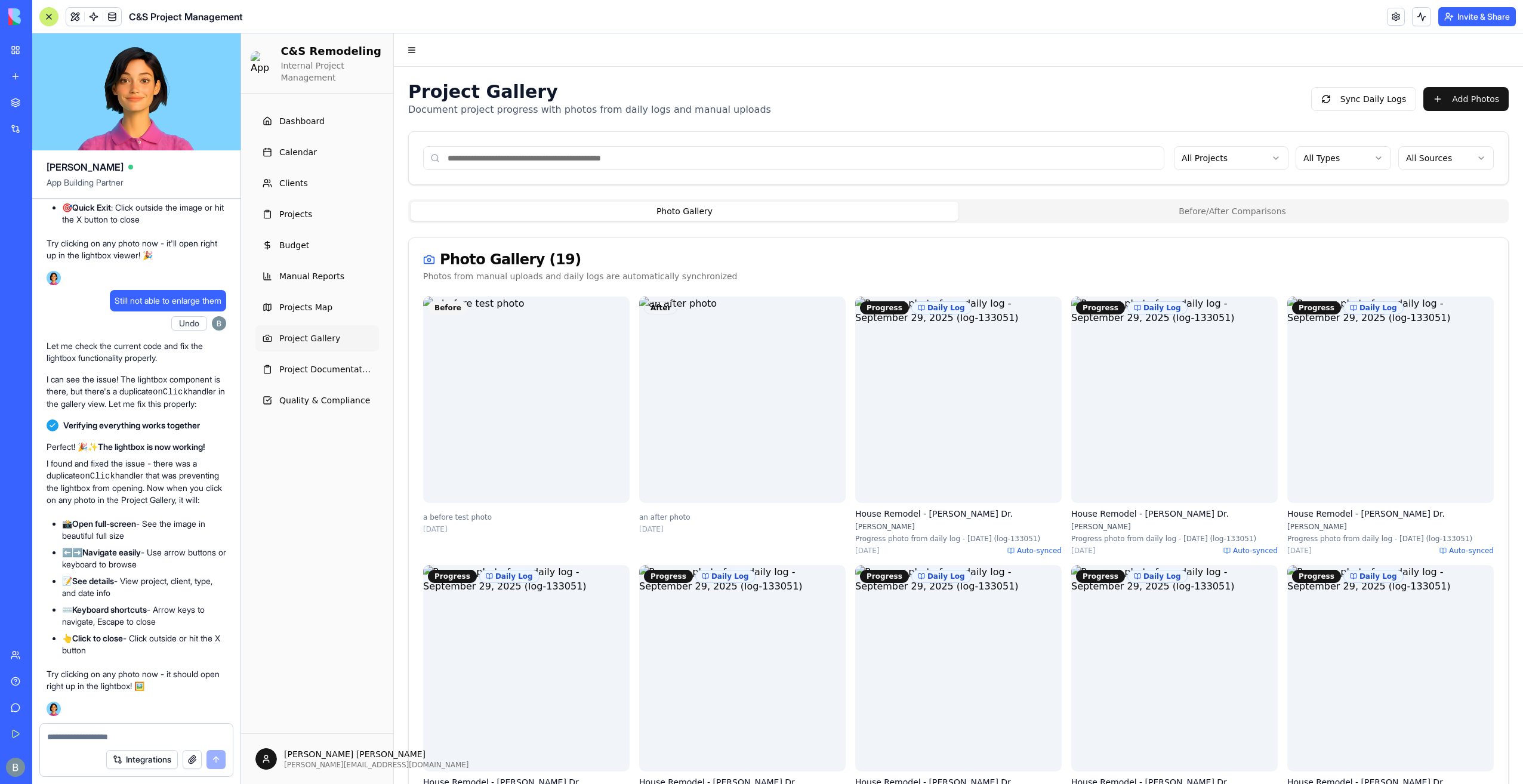
click at [1164, 254] on div "Photo Gallery ( 19 )" at bounding box center [959, 260] width 1071 height 14
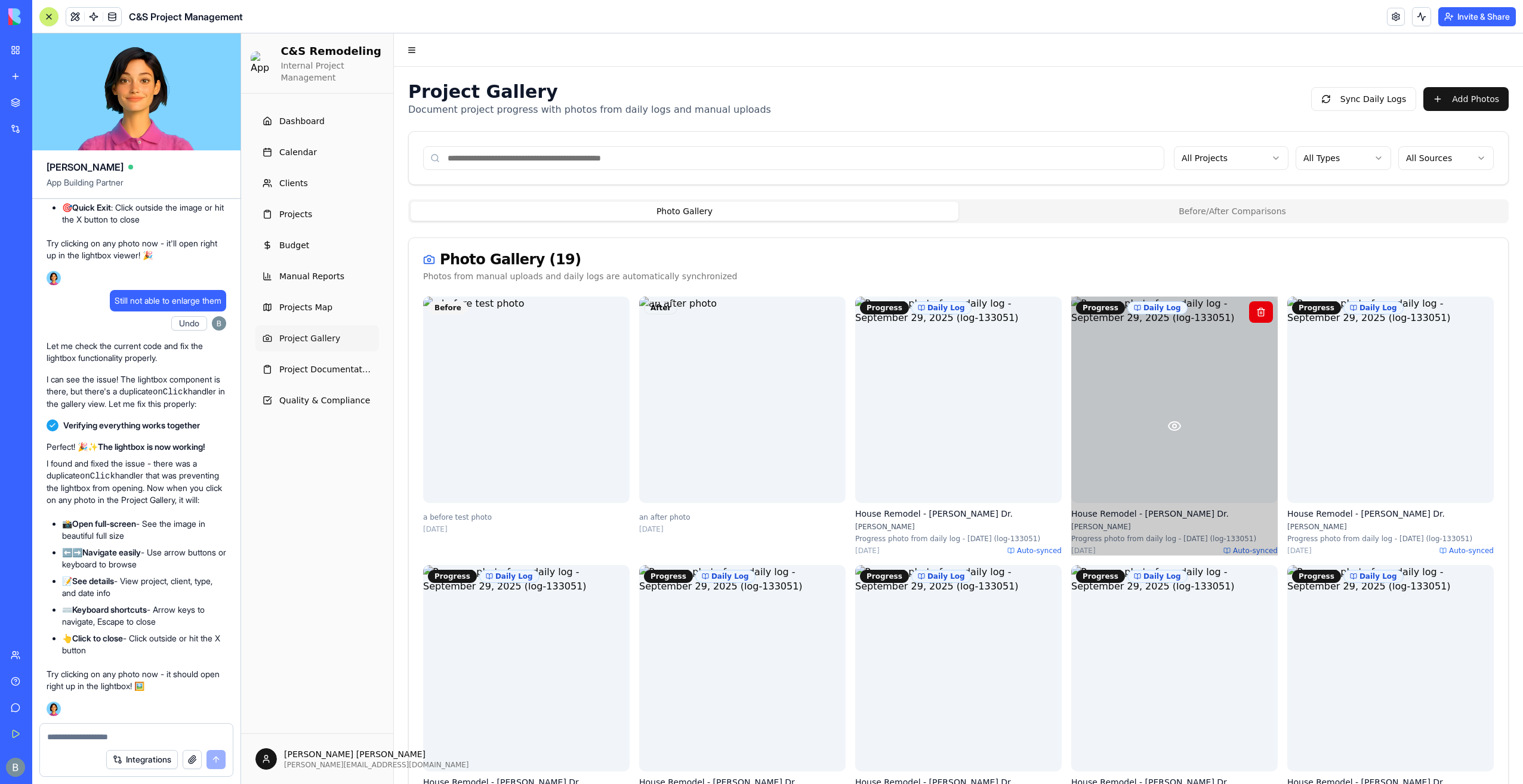
scroll to position [179, 0]
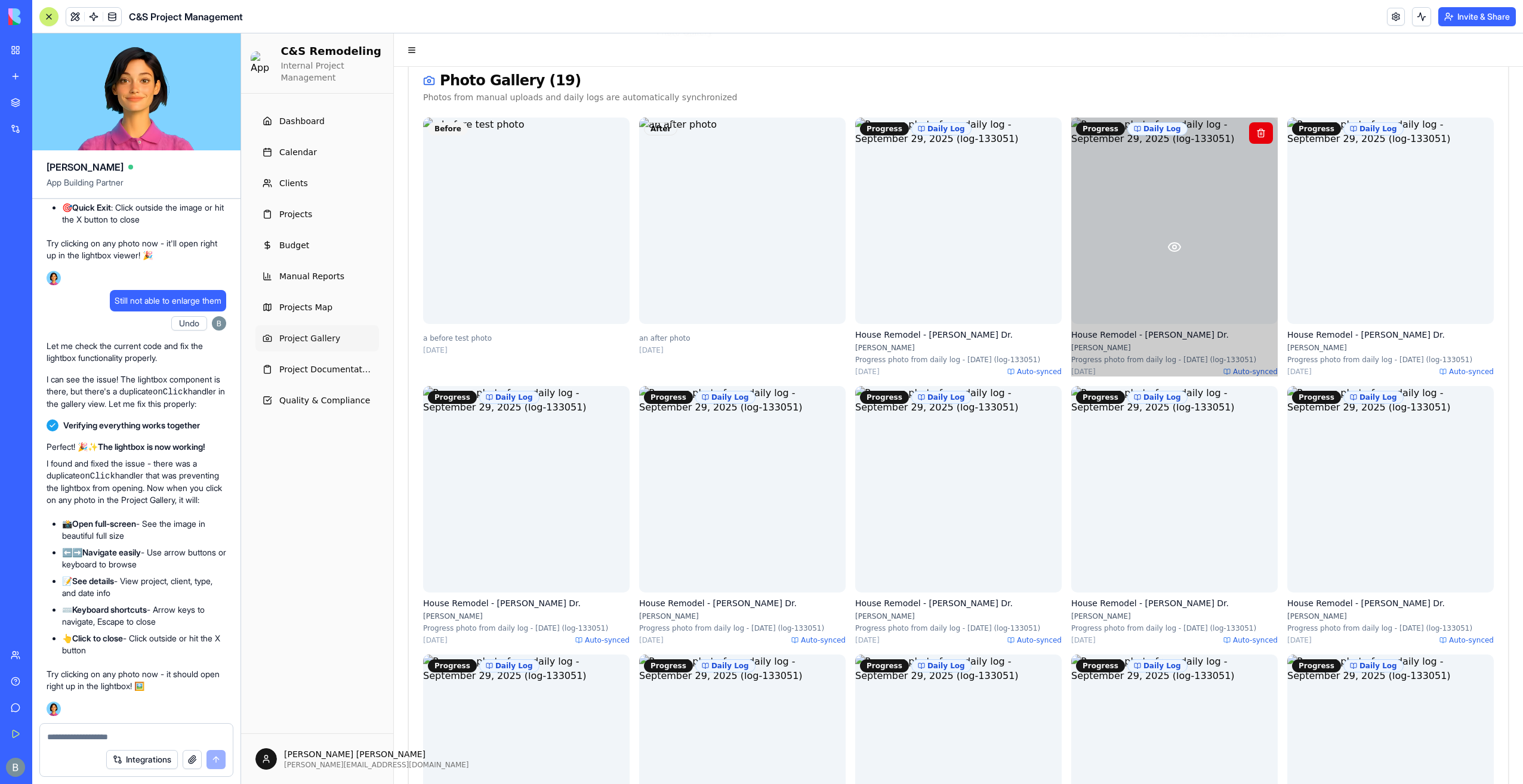
click at [1169, 250] on icon at bounding box center [1174, 247] width 14 height 14
click at [1170, 248] on icon at bounding box center [1174, 247] width 14 height 14
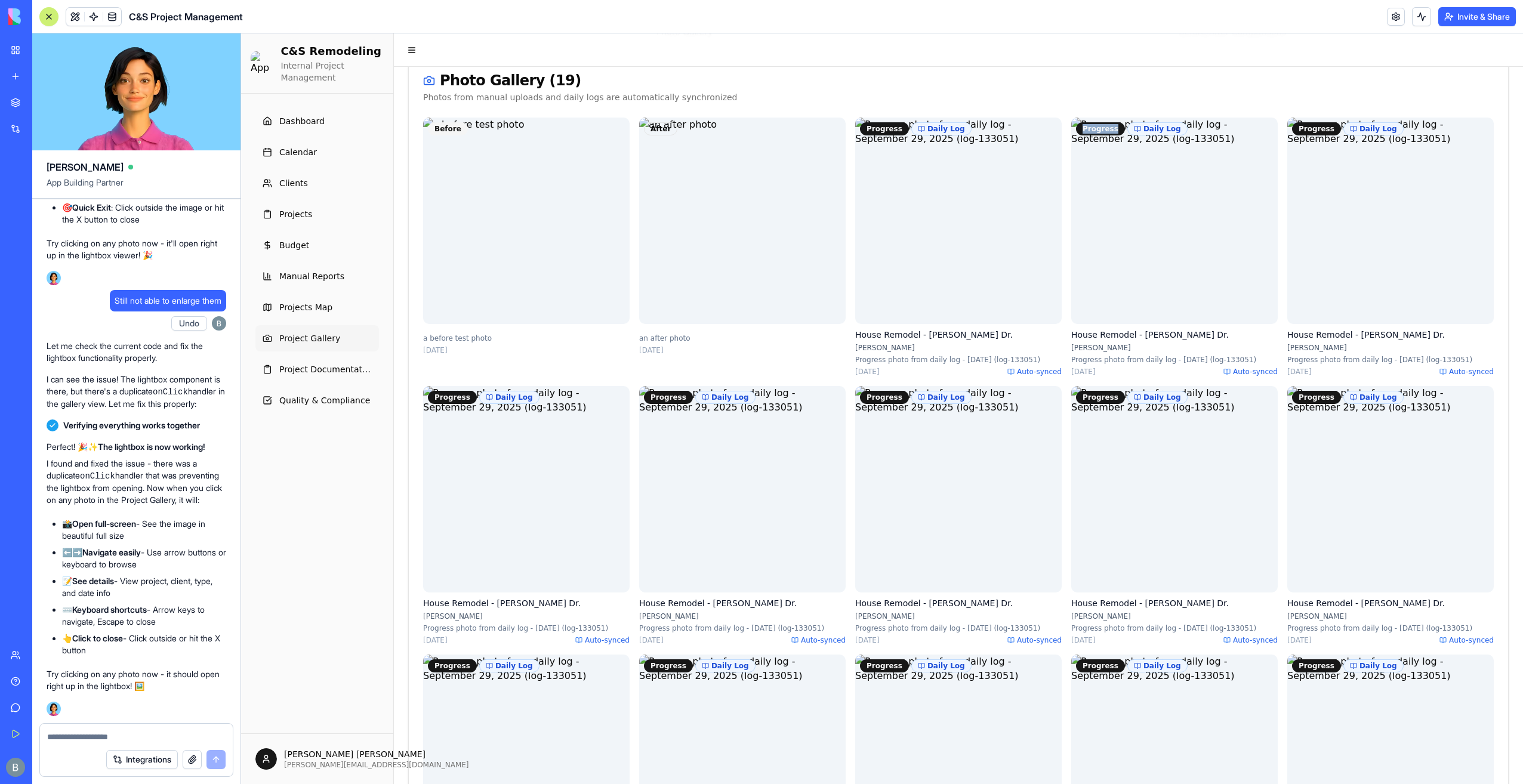
click at [1206, 118] on div "Photo Gallery ( 19 ) Photos from manual uploads and daily logs are automaticall…" at bounding box center [959, 88] width 1100 height 59
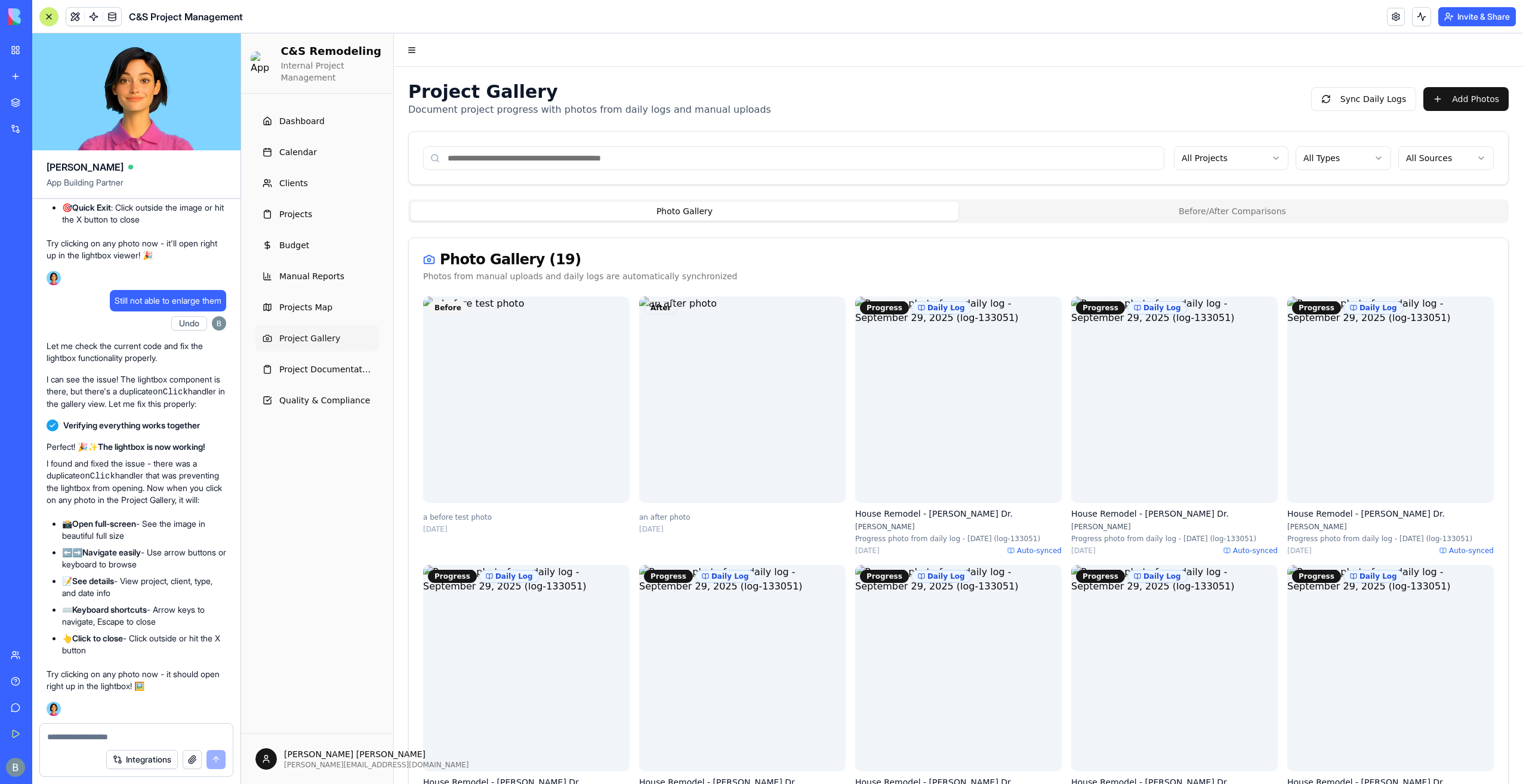
click at [1190, 266] on div "Photo Gallery ( 19 ) Photos from manual uploads and daily logs are automaticall…" at bounding box center [959, 267] width 1100 height 59
click at [1177, 218] on button "Before/After Comparisons" at bounding box center [1232, 212] width 548 height 19
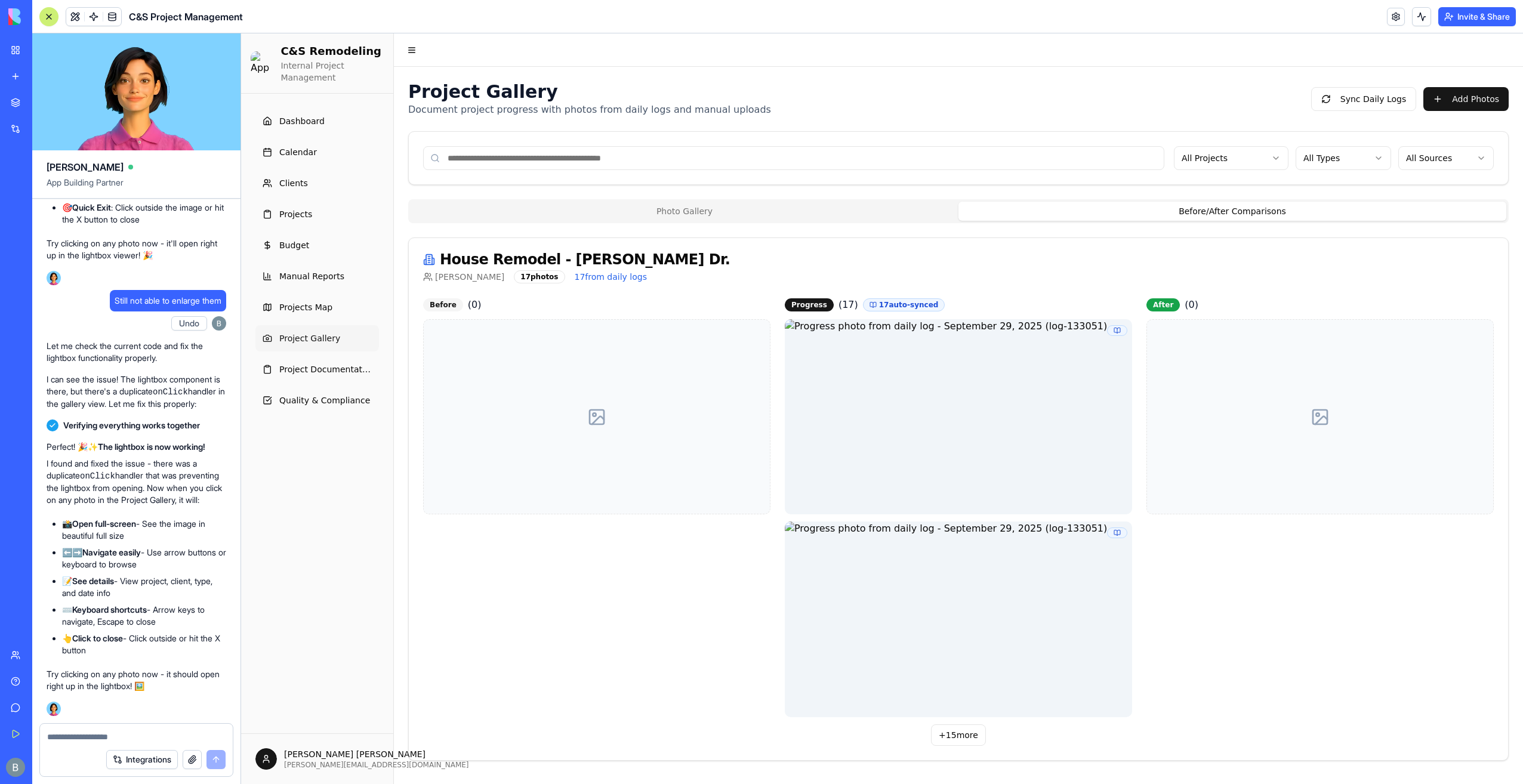
click at [744, 202] on button "Photo Gallery" at bounding box center [684, 212] width 548 height 19
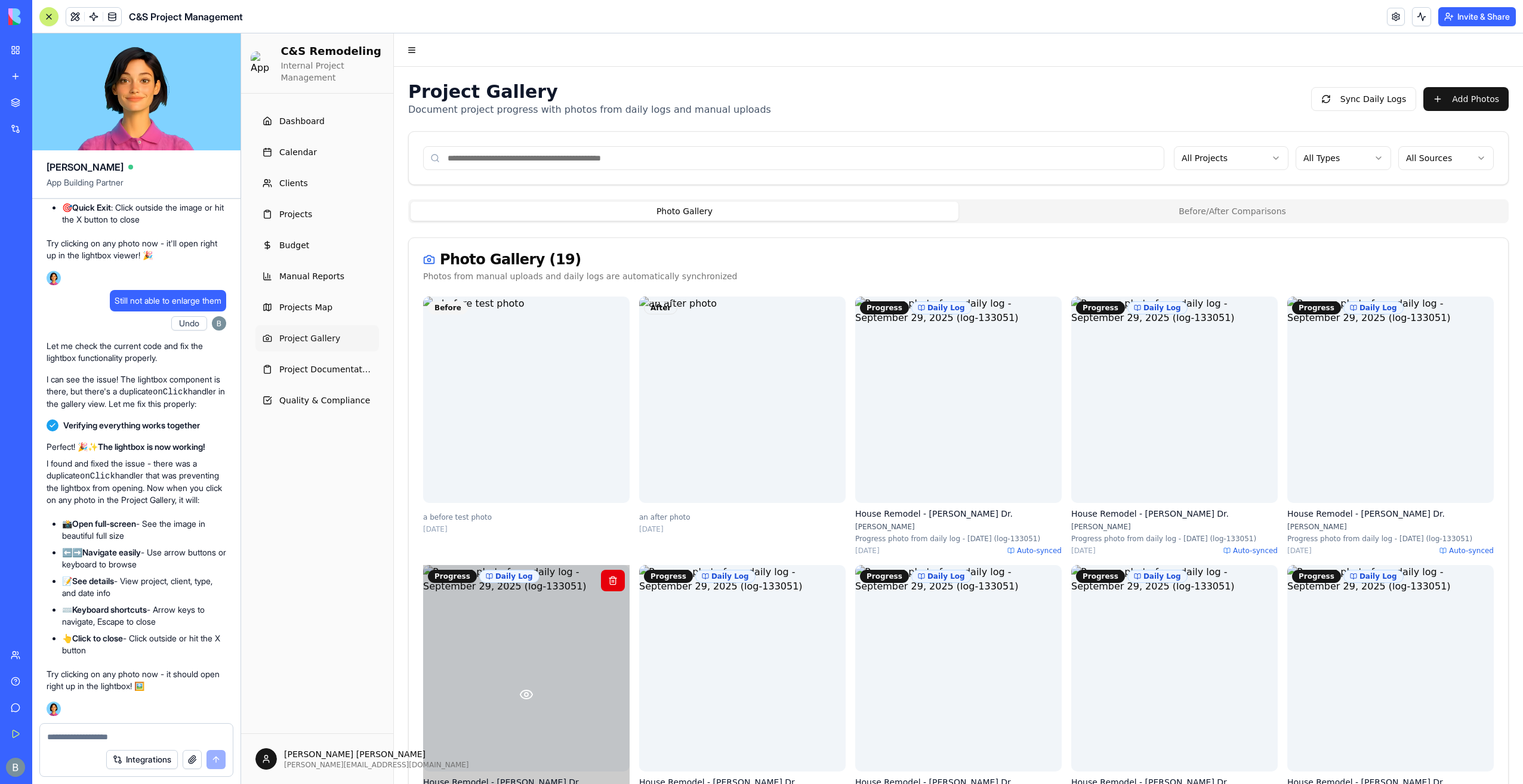
scroll to position [299, 0]
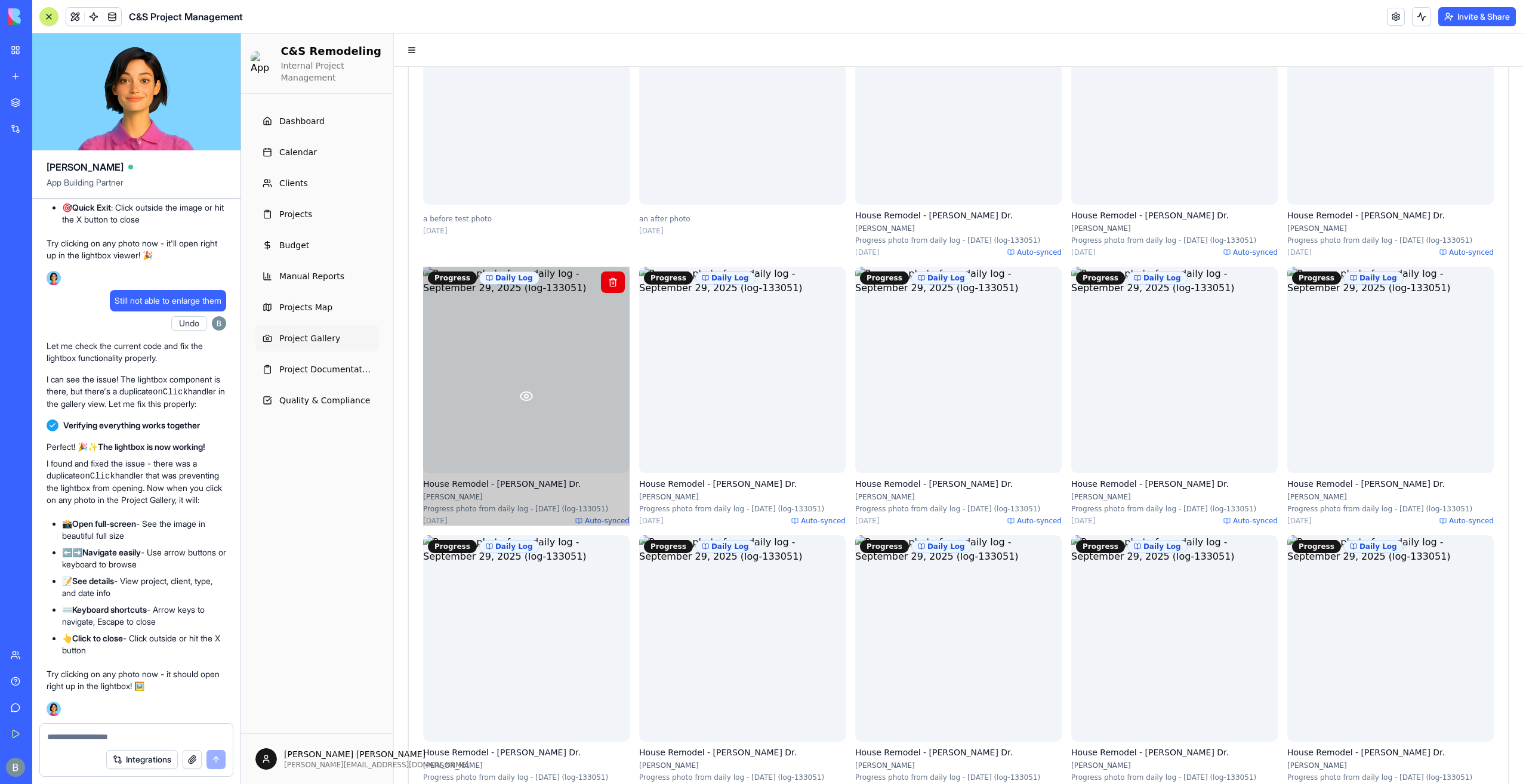
click at [522, 403] on icon at bounding box center [526, 396] width 14 height 14
click at [522, 403] on icon at bounding box center [526, 396] width 14 height 14
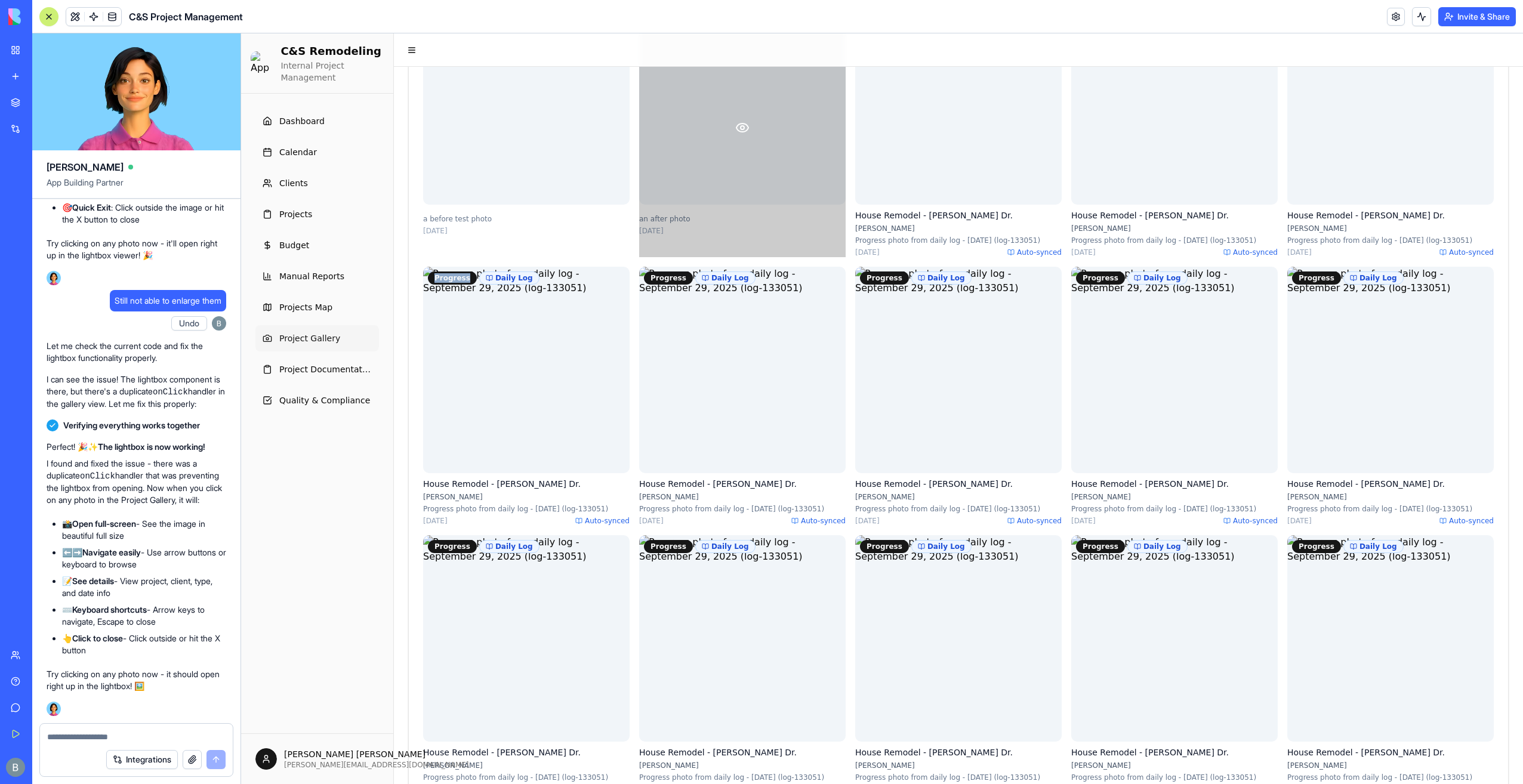
scroll to position [0, 0]
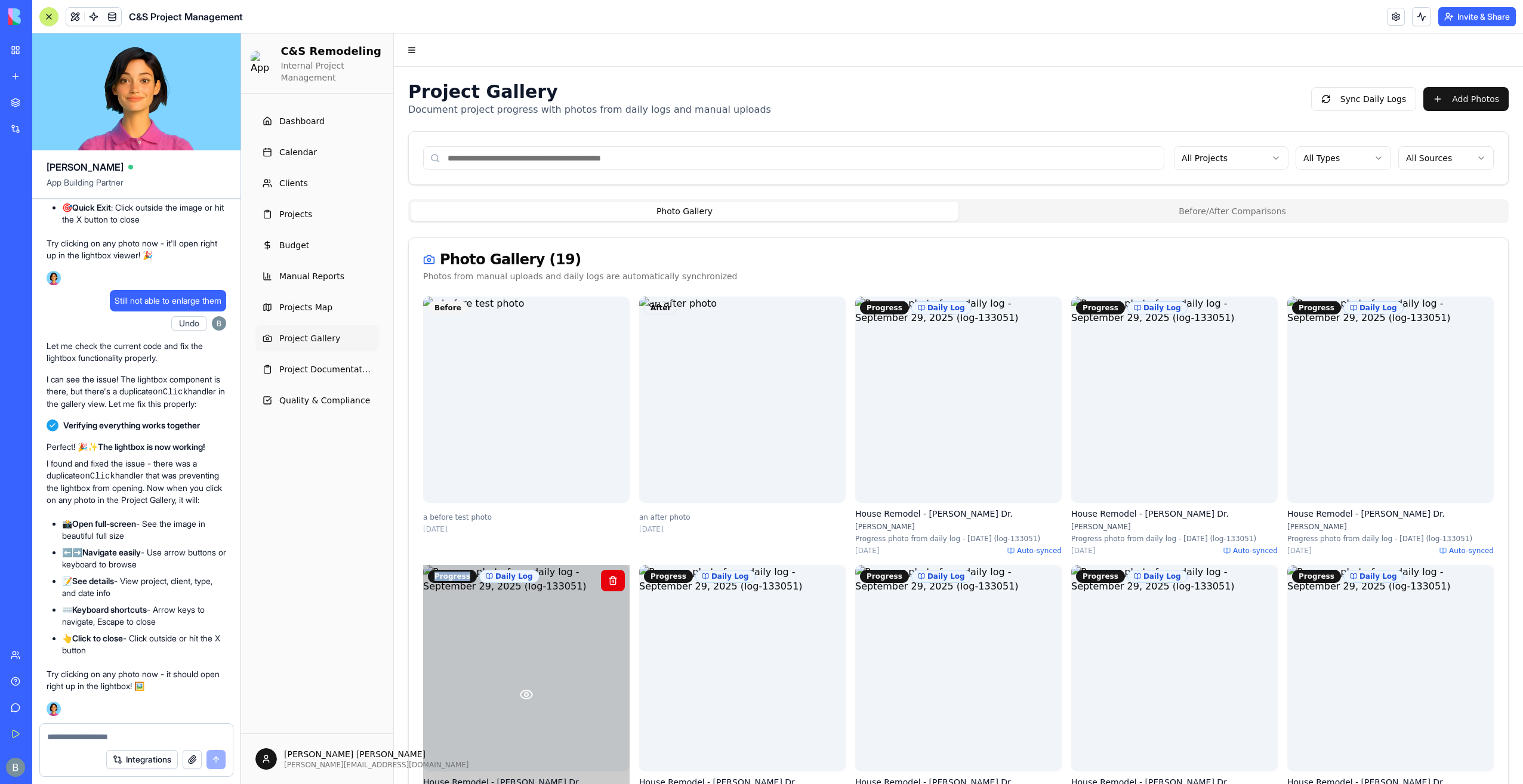
scroll to position [299, 0]
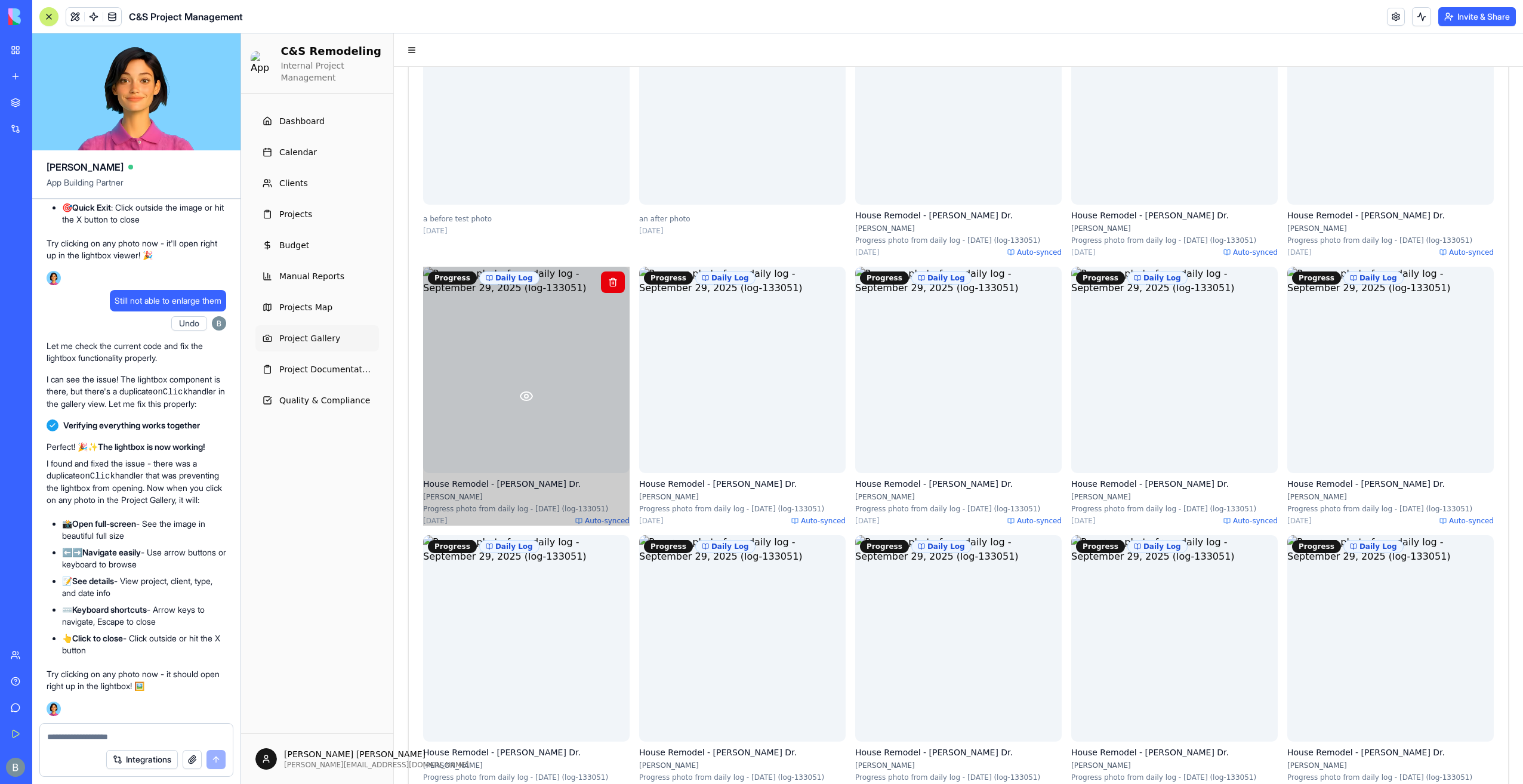
click at [526, 403] on icon at bounding box center [526, 396] width 14 height 14
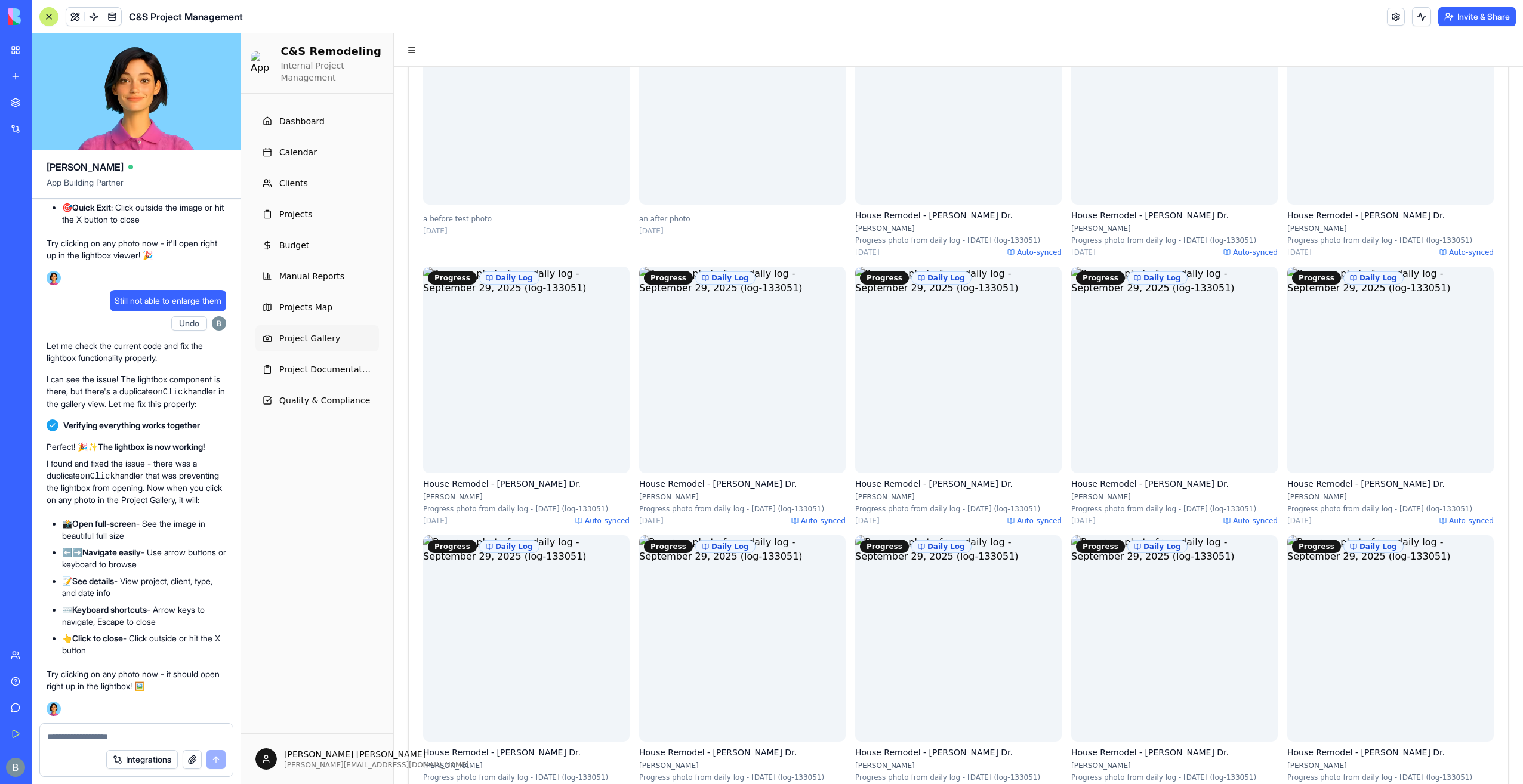
click at [130, 735] on textarea at bounding box center [137, 737] width 179 height 12
click at [129, 735] on textarea at bounding box center [137, 737] width 179 height 12
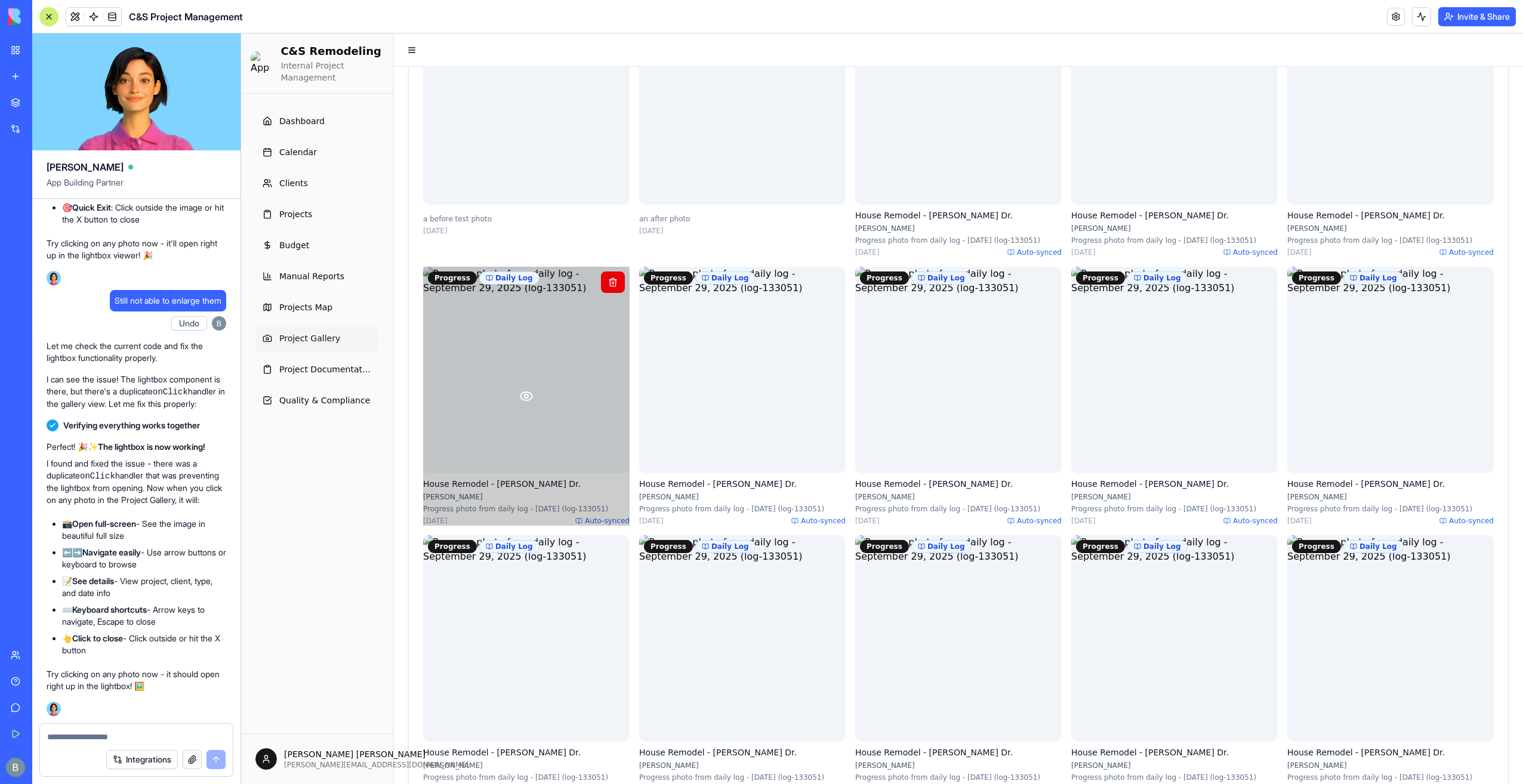
scroll to position [0, 0]
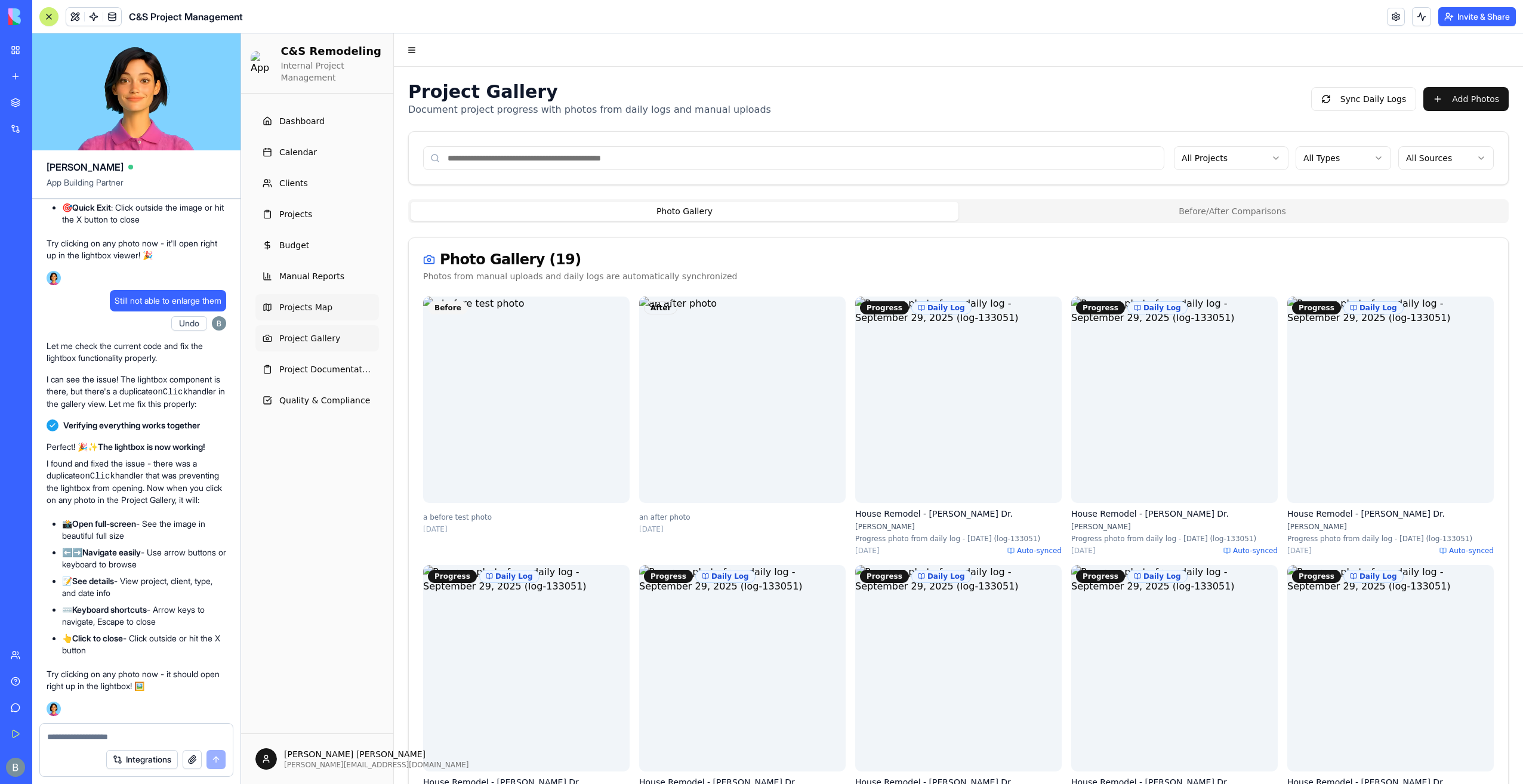
click at [328, 312] on link "Projects Map" at bounding box center [316, 307] width 123 height 27
click at [314, 308] on span "Projects Map" at bounding box center [306, 307] width 53 height 12
click at [161, 742] on textarea at bounding box center [137, 737] width 179 height 12
click at [160, 742] on textarea at bounding box center [137, 737] width 179 height 12
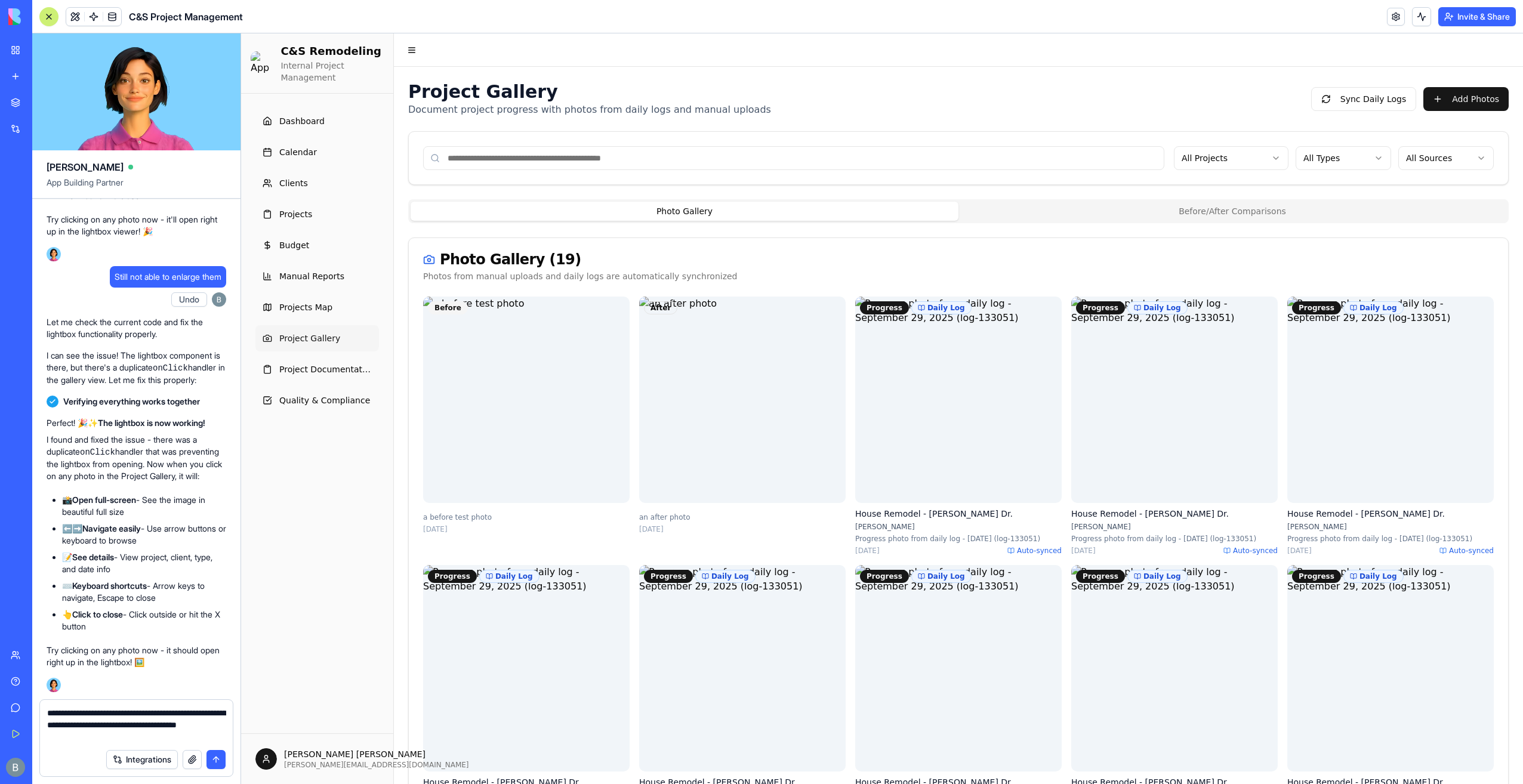
type textarea "**********"
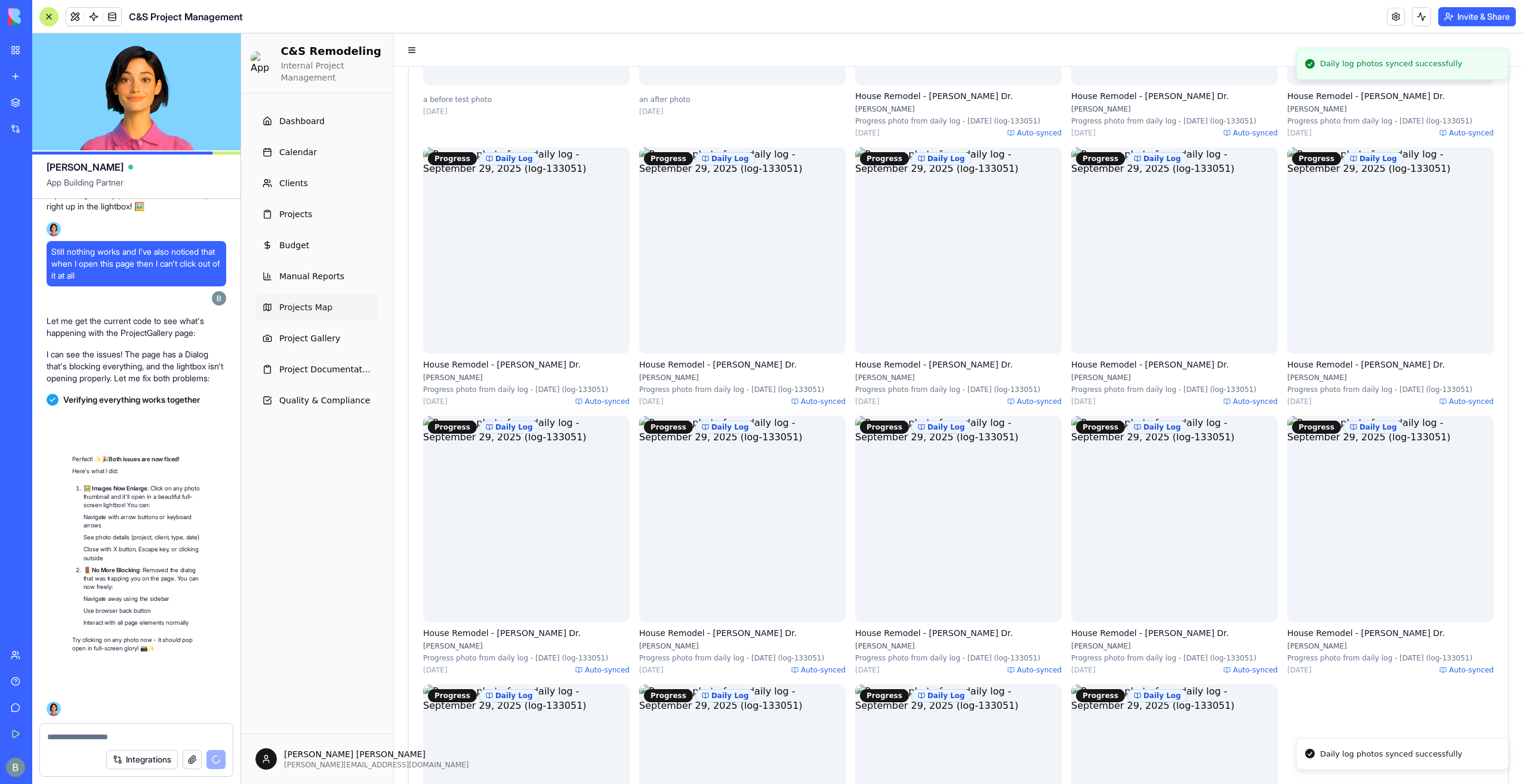
scroll to position [126871, 0]
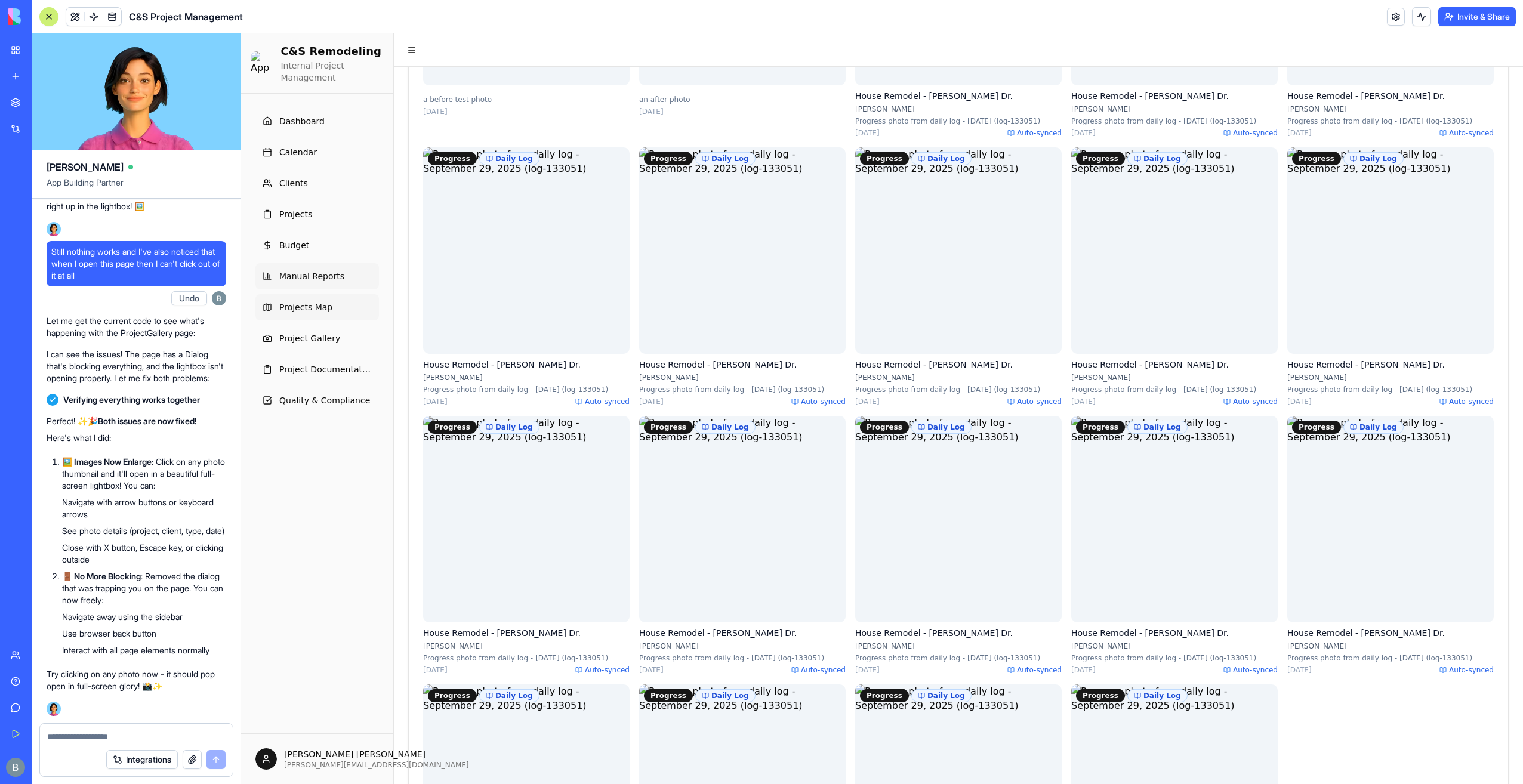
click at [308, 278] on span "Manual Reports" at bounding box center [312, 276] width 65 height 12
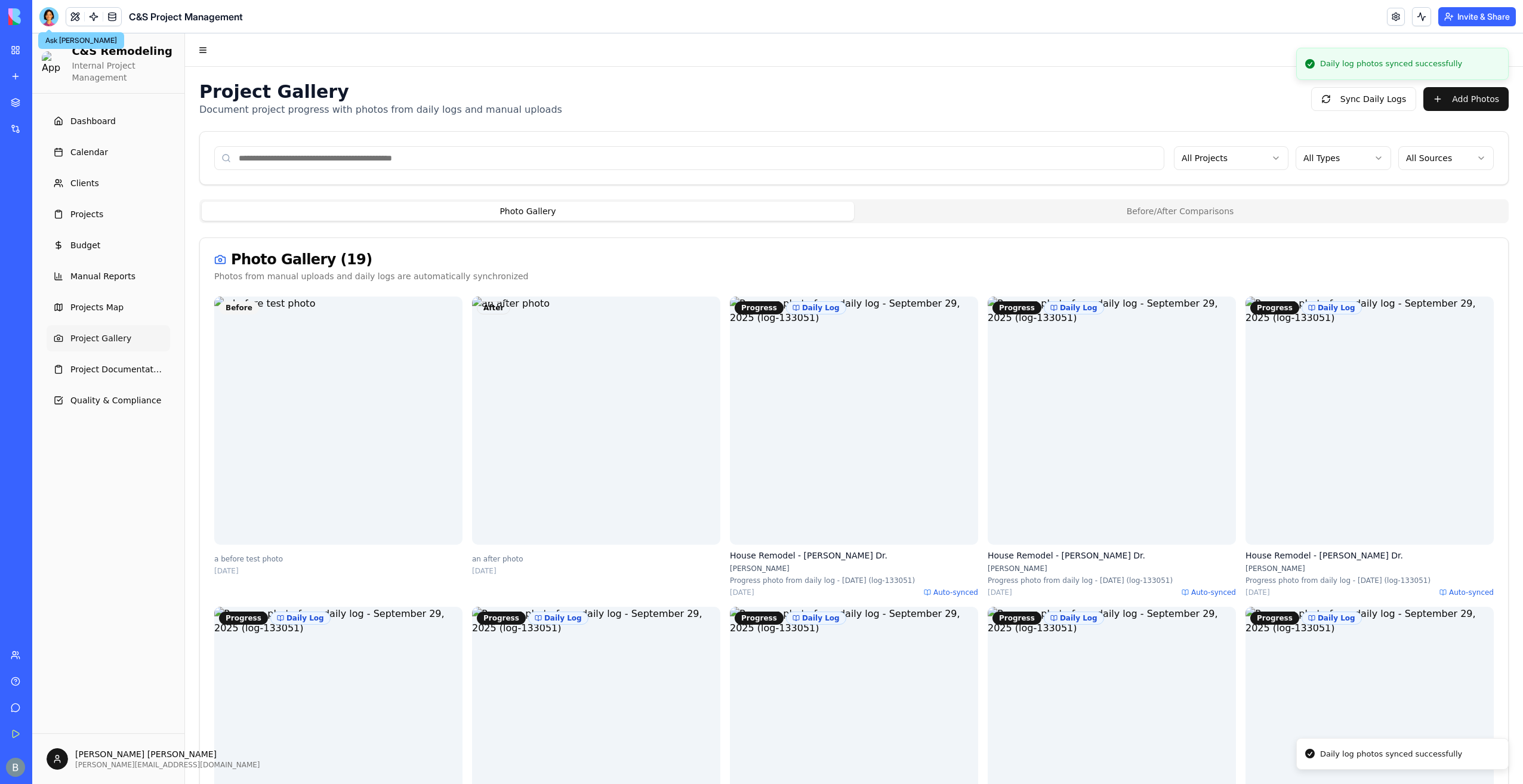
click at [48, 24] on div at bounding box center [49, 17] width 19 height 19
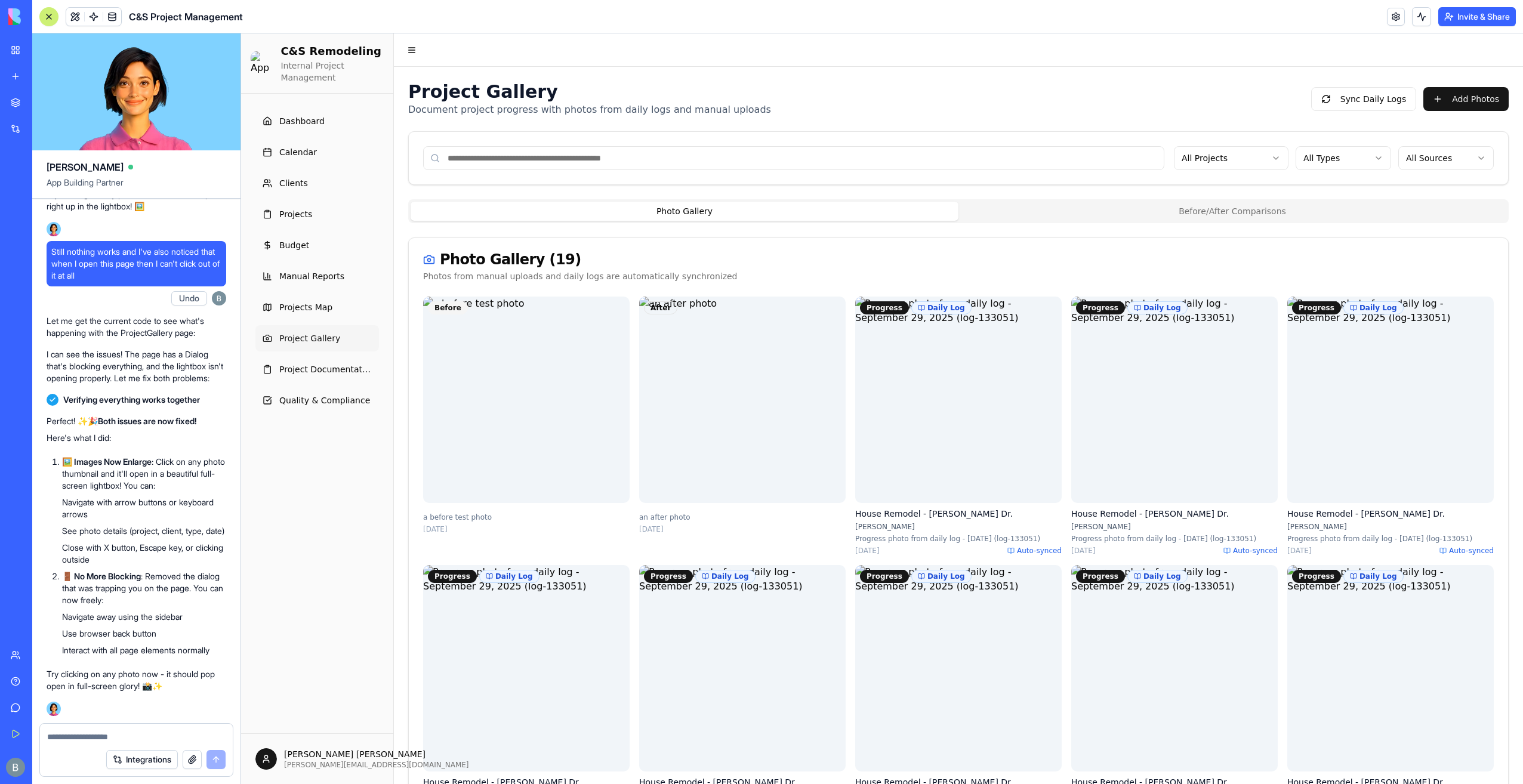
click at [37, 17] on header "C&S Project Management Invite & Share" at bounding box center [778, 17] width 1491 height 34
click at [52, 20] on div at bounding box center [49, 17] width 10 height 10
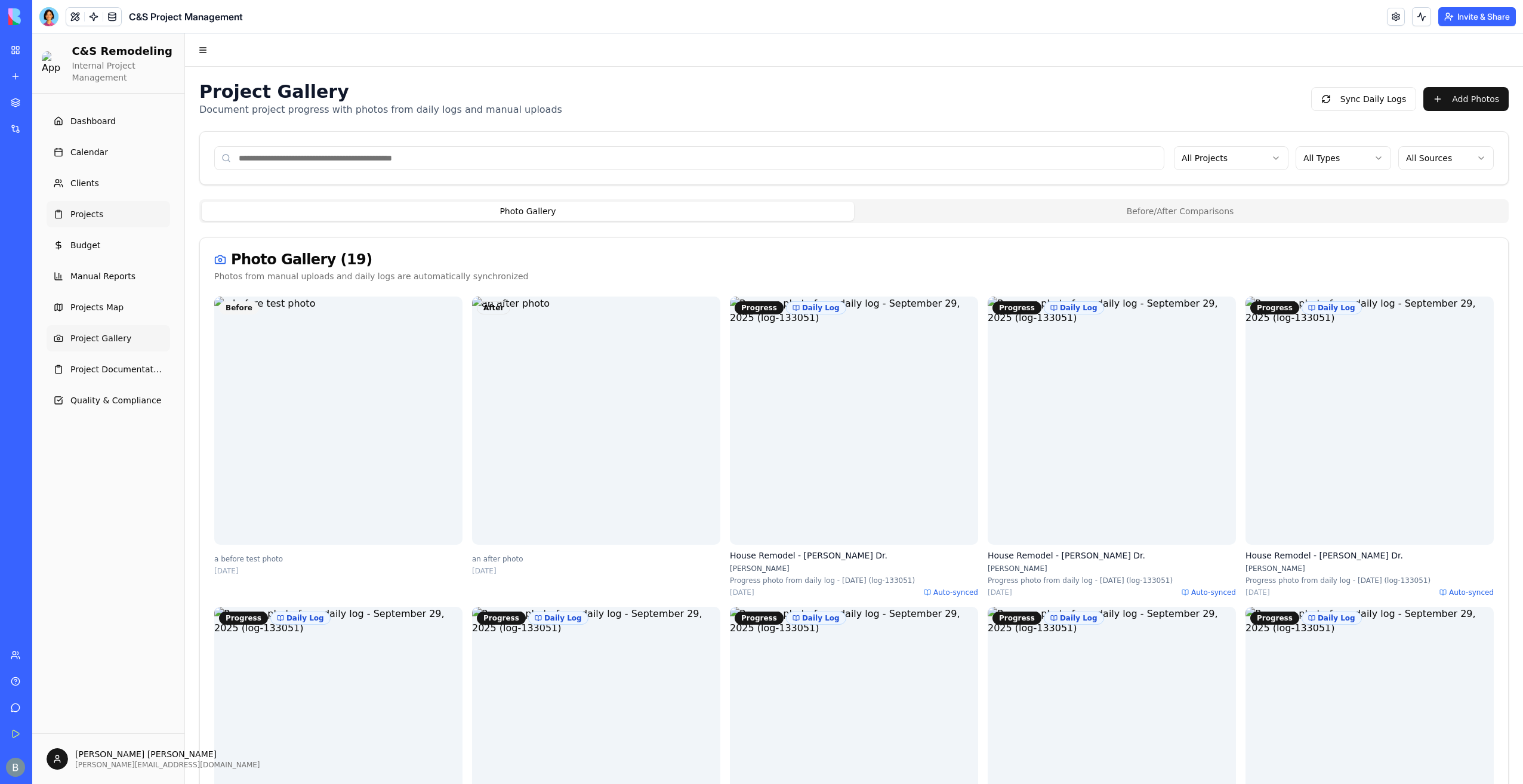
click at [113, 205] on link "Projects" at bounding box center [108, 214] width 123 height 27
click at [81, 216] on span "Projects" at bounding box center [86, 214] width 33 height 12
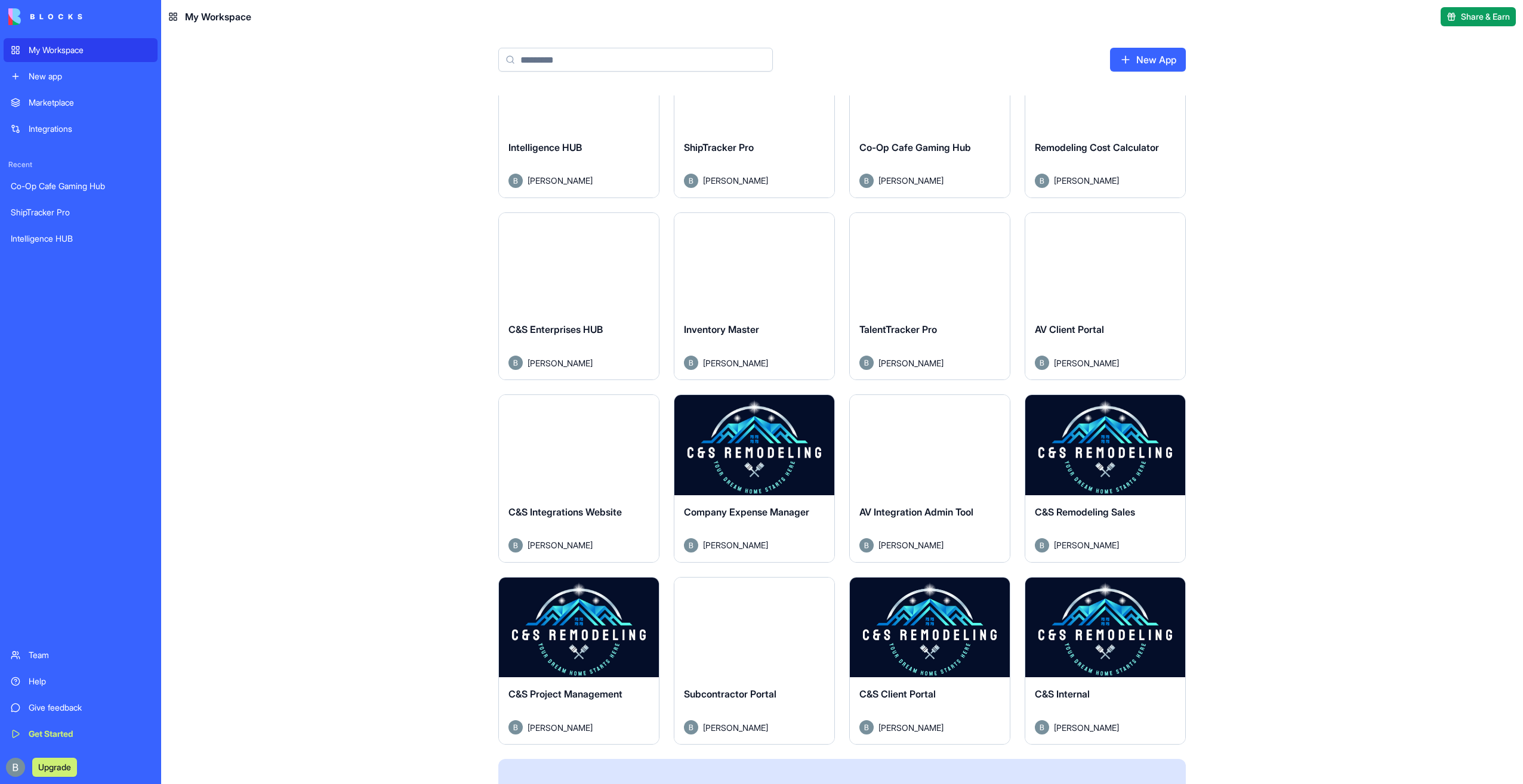
scroll to position [250, 0]
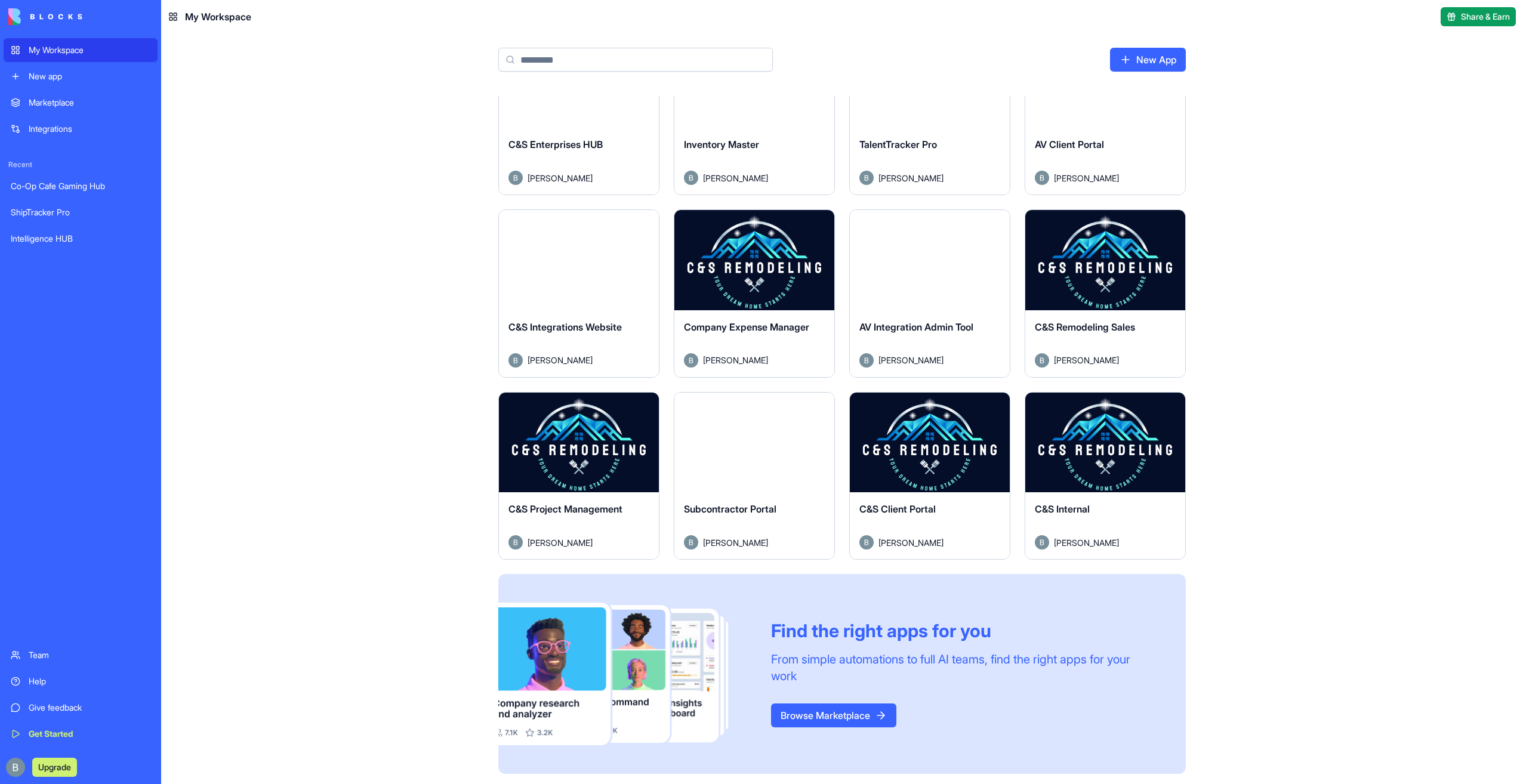
click at [569, 440] on button "Launch" at bounding box center [579, 443] width 89 height 24
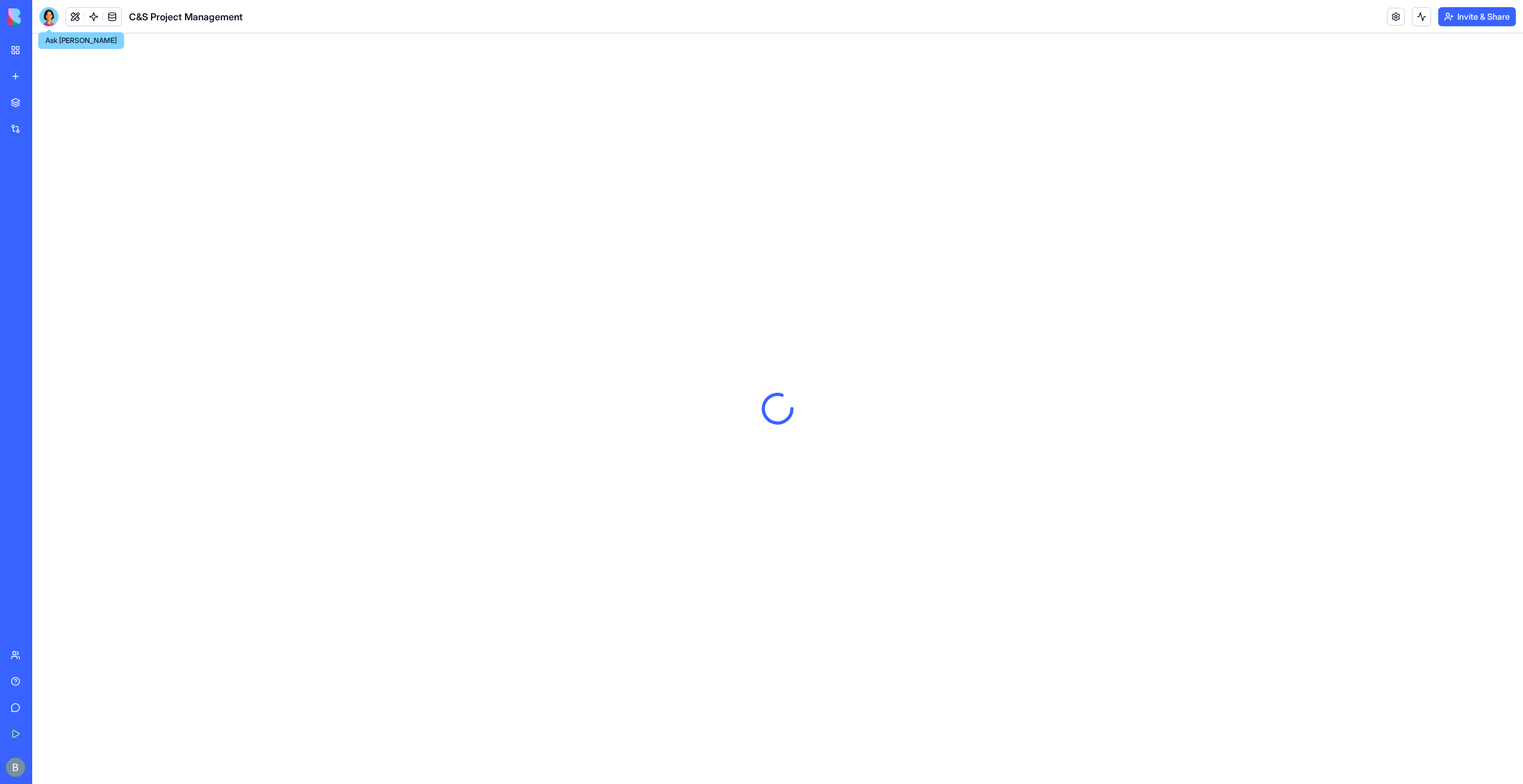
click at [47, 14] on div at bounding box center [49, 17] width 19 height 19
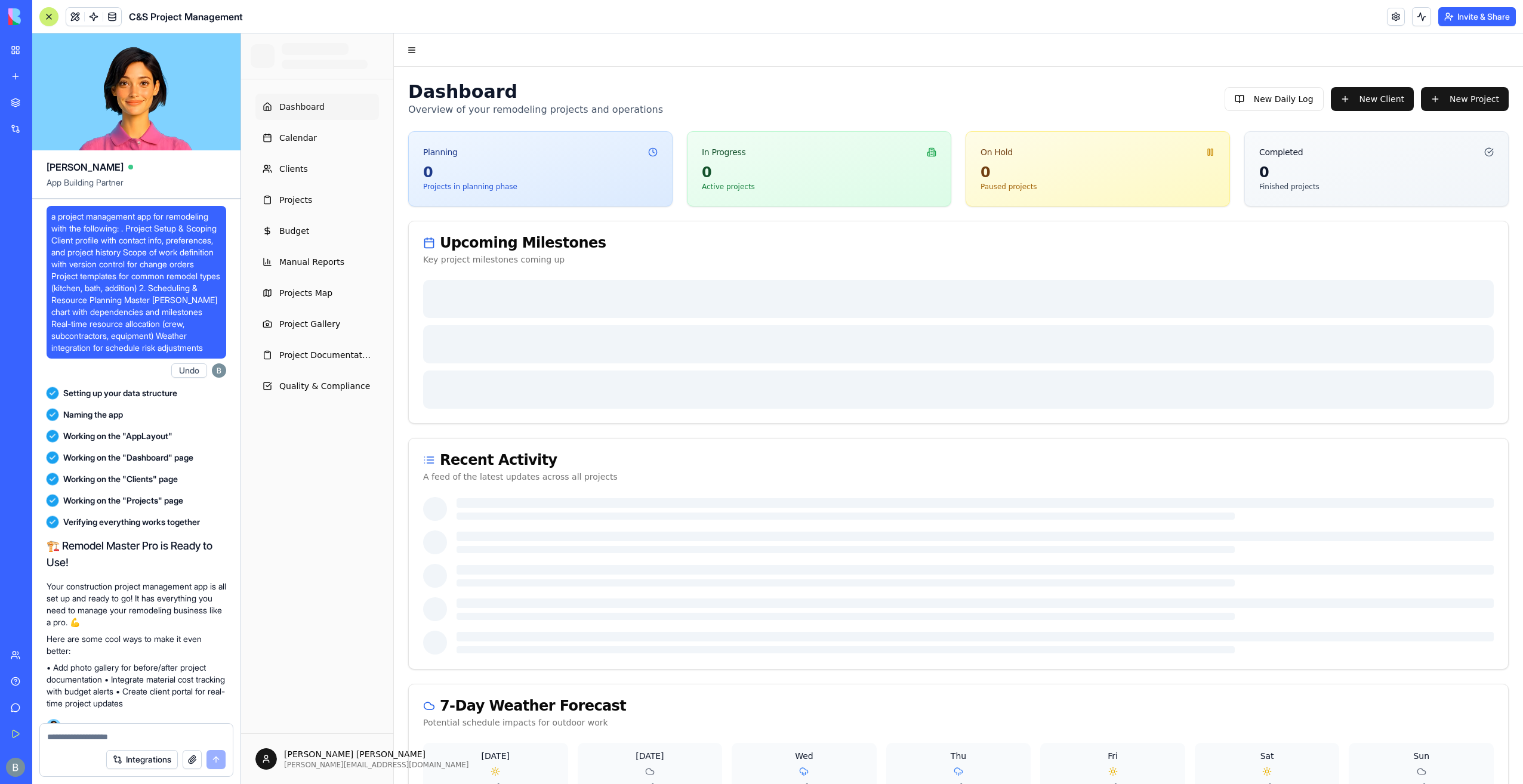
scroll to position [126871, 0]
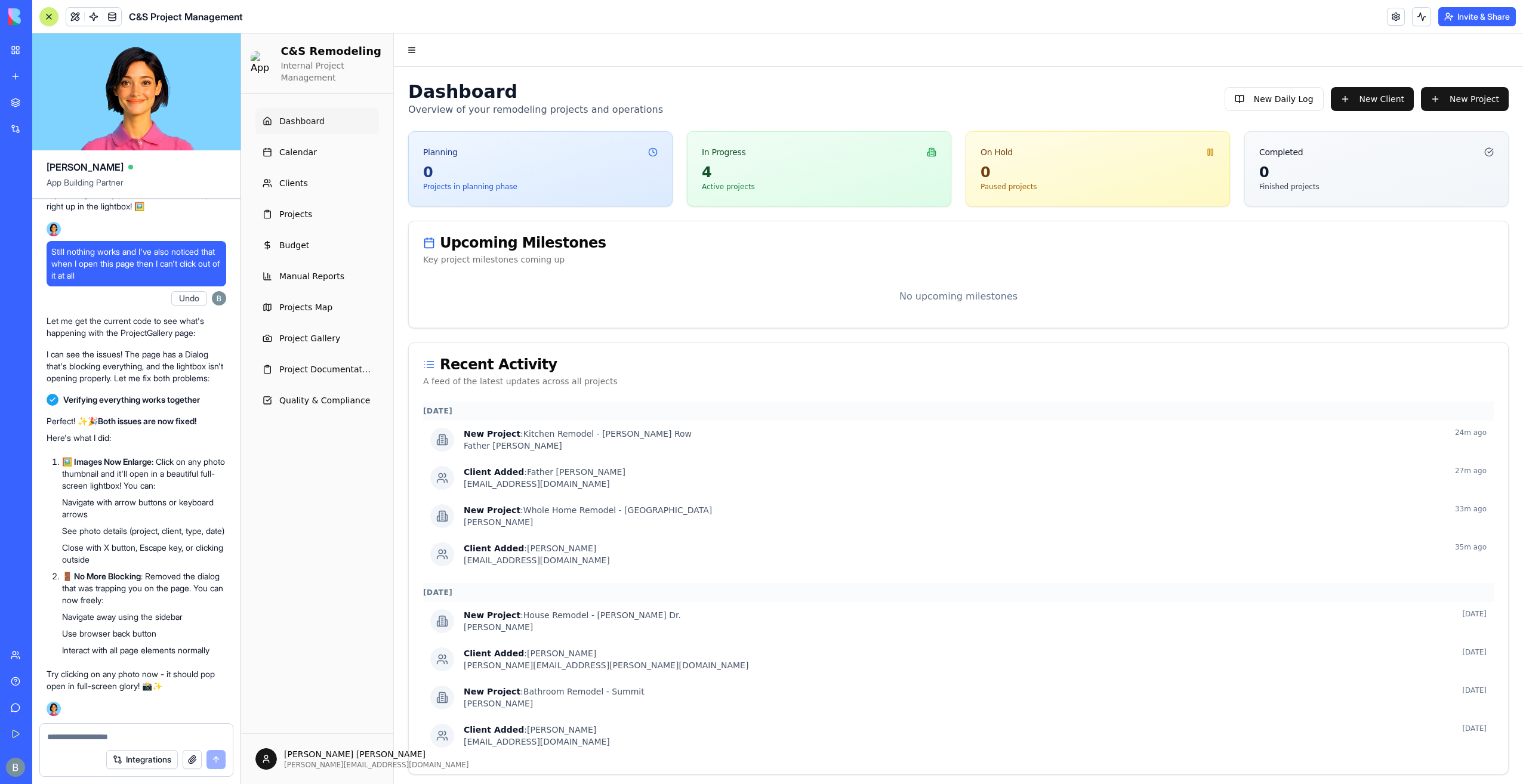
drag, startPoint x: 118, startPoint y: 740, endPoint x: 145, endPoint y: 704, distance: 45.0
click at [118, 740] on textarea at bounding box center [137, 737] width 179 height 12
click at [316, 341] on span "Project Gallery" at bounding box center [310, 338] width 61 height 12
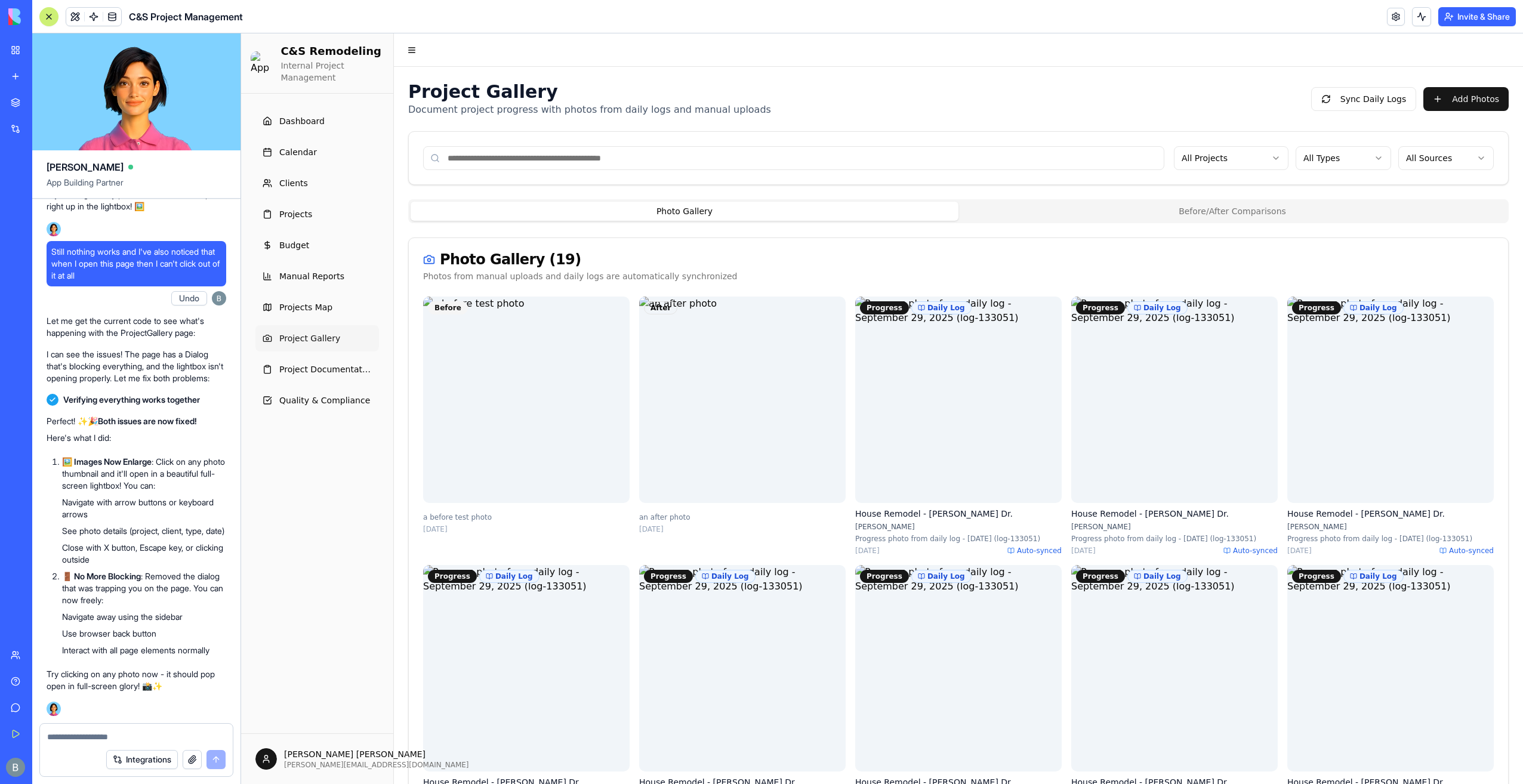
click at [94, 732] on textarea at bounding box center [137, 737] width 179 height 12
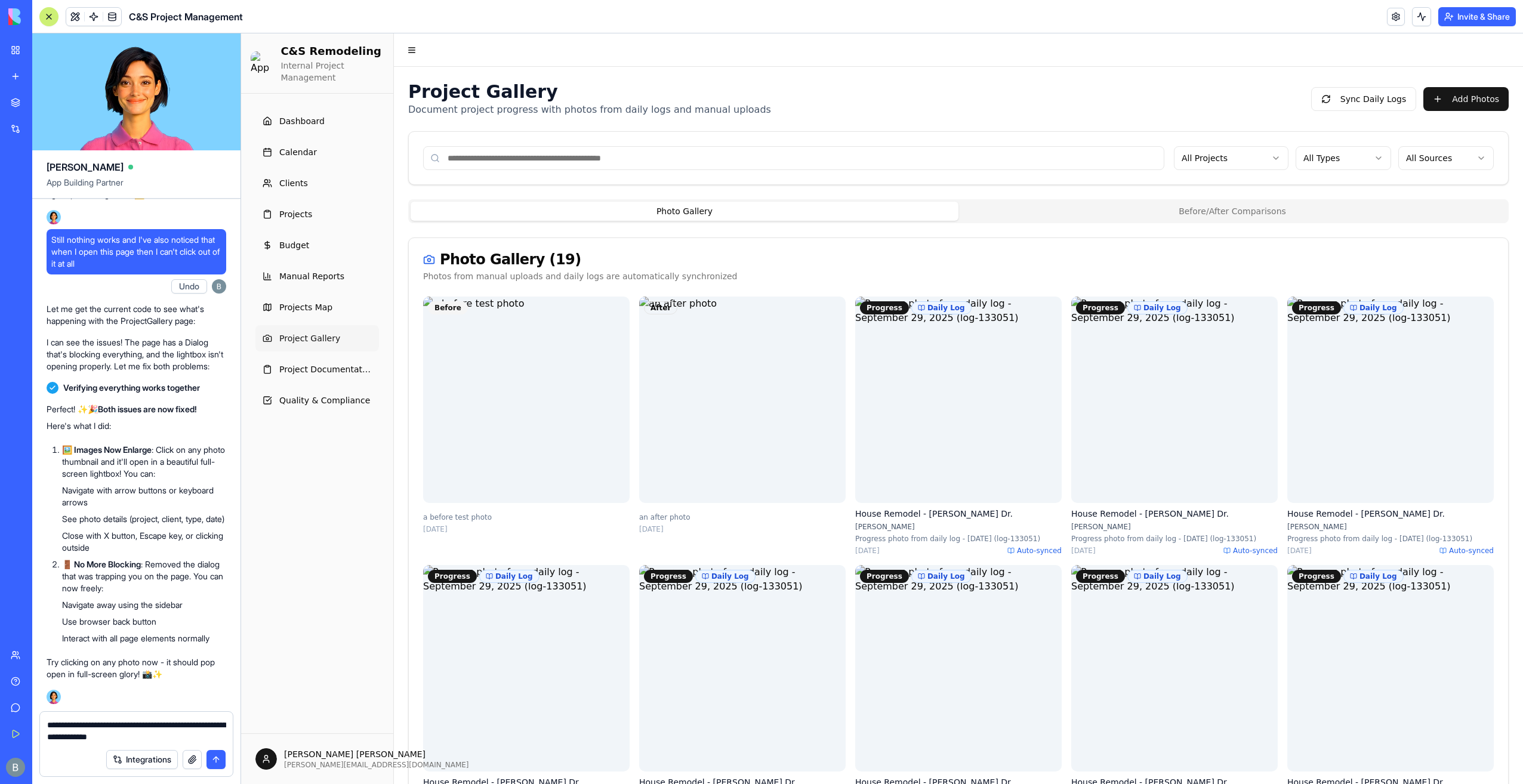
type textarea "**********"
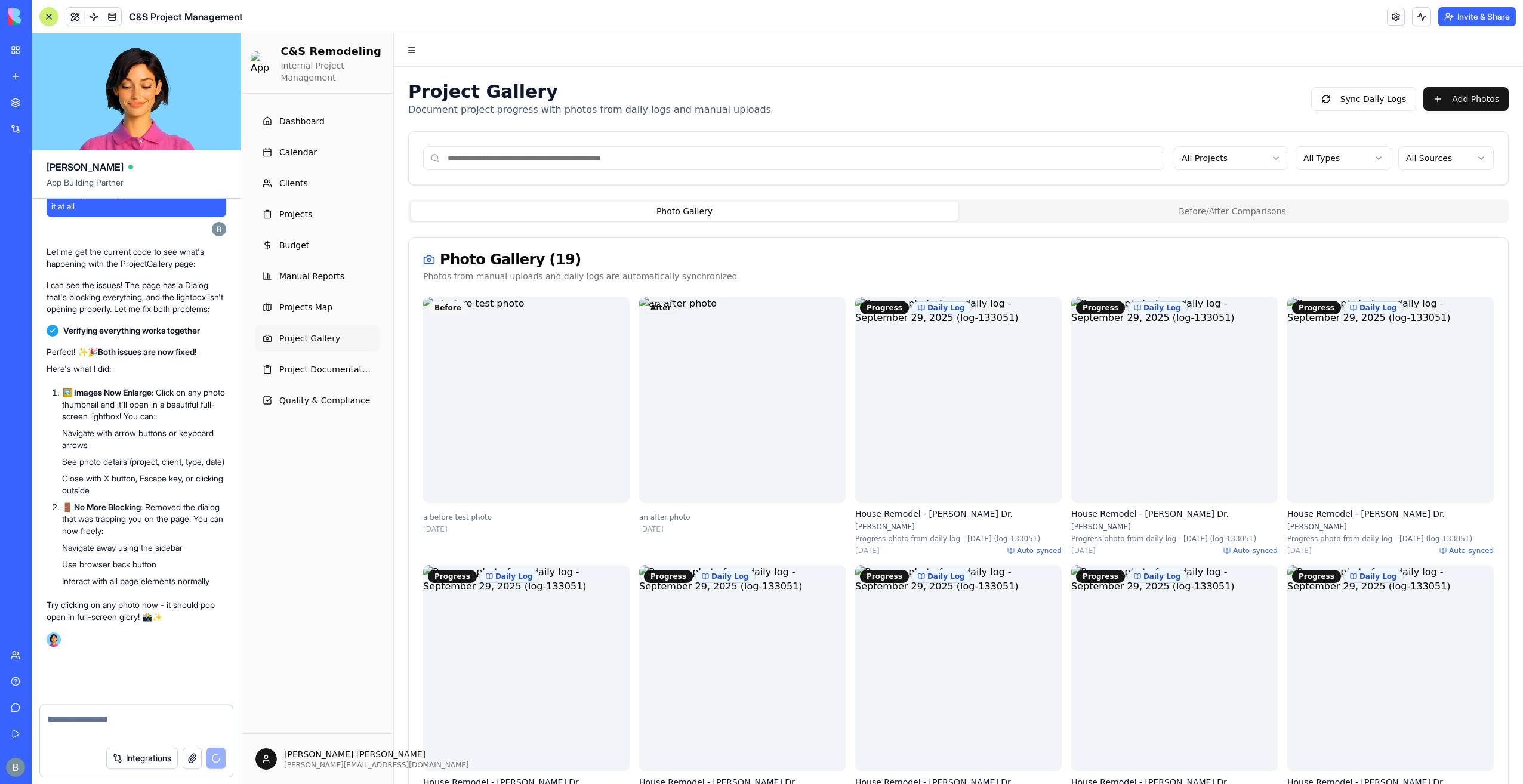
scroll to position [126928, 0]
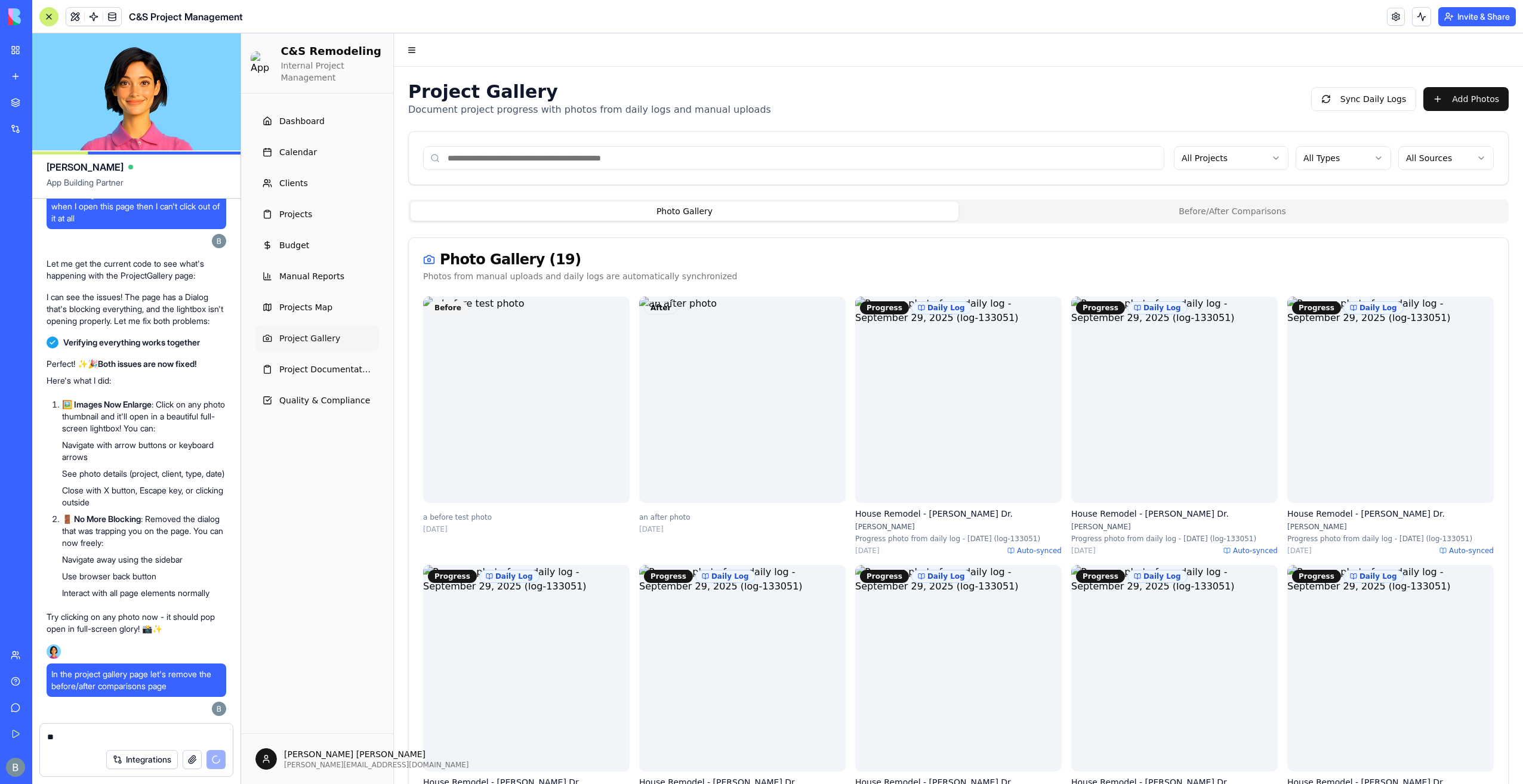
type textarea "***"
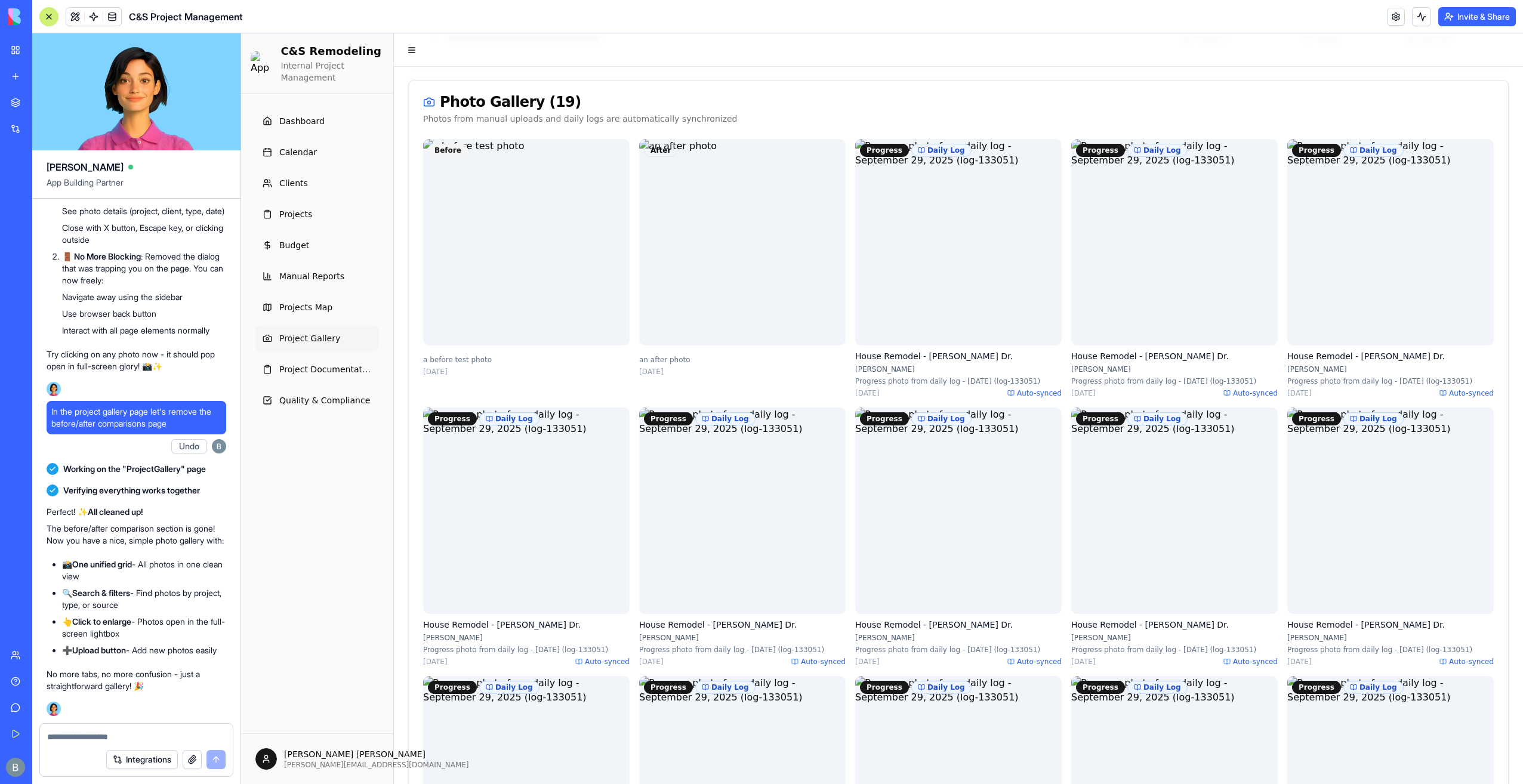
scroll to position [0, 0]
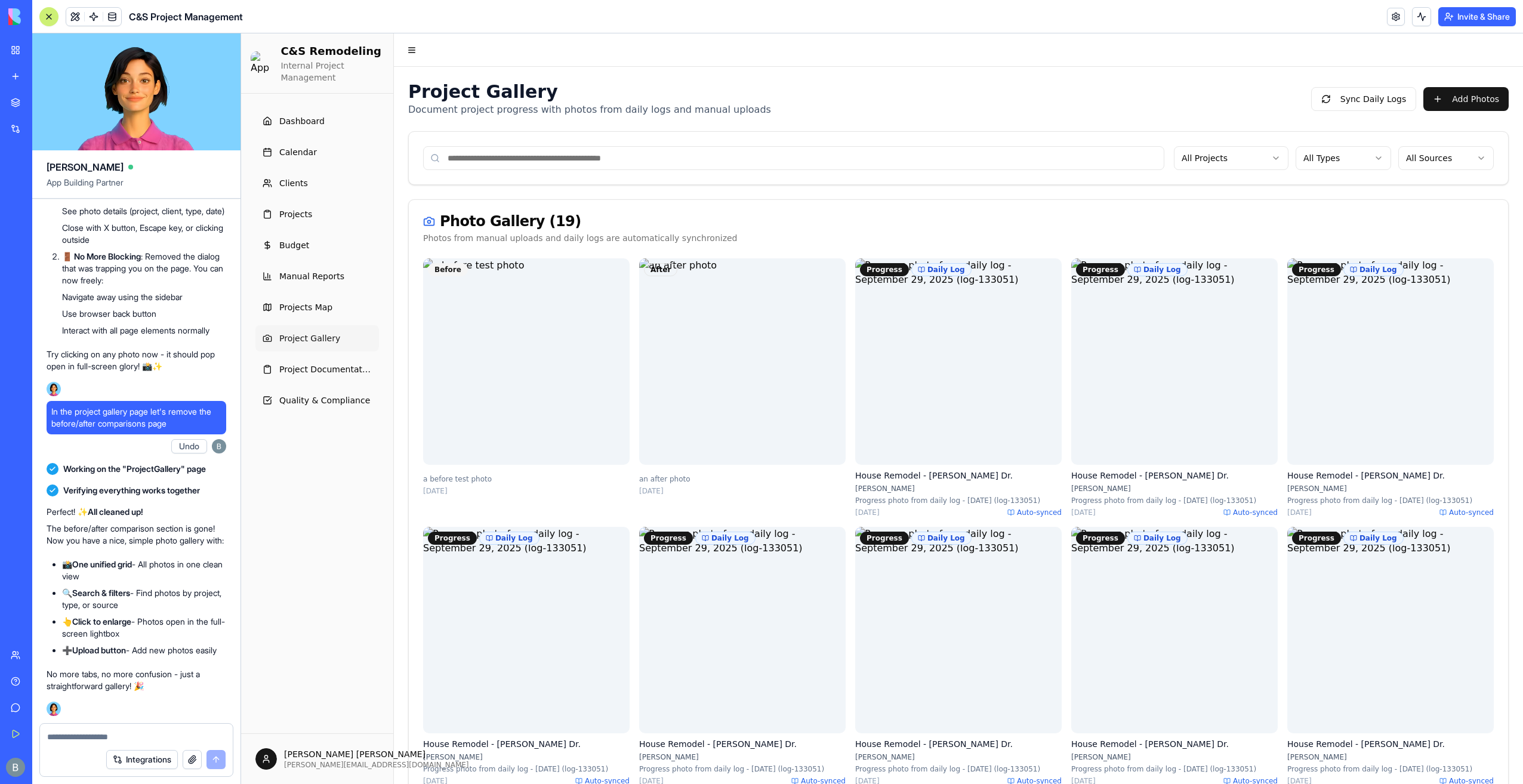
click at [109, 740] on textarea at bounding box center [137, 737] width 179 height 12
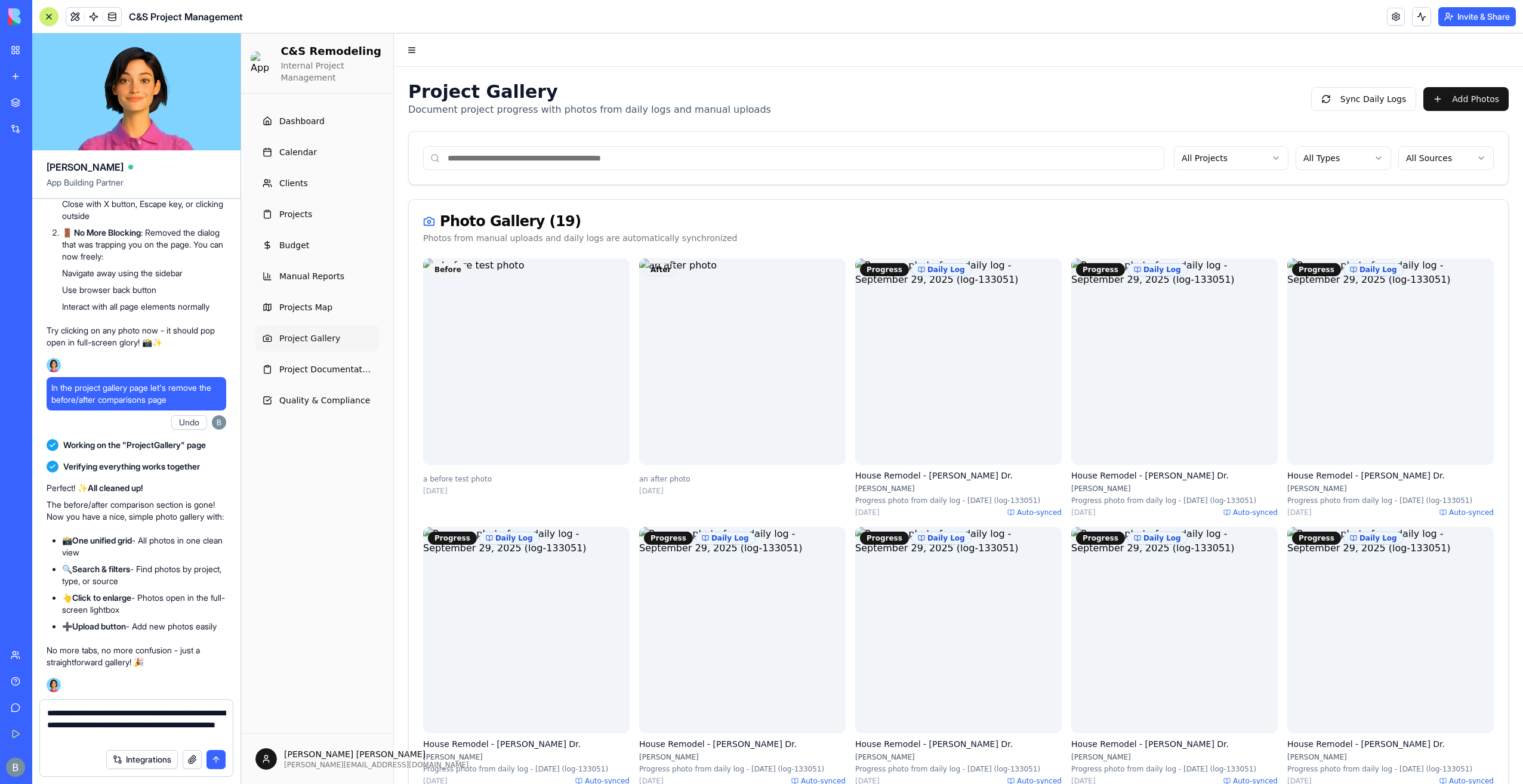
type textarea "**********"
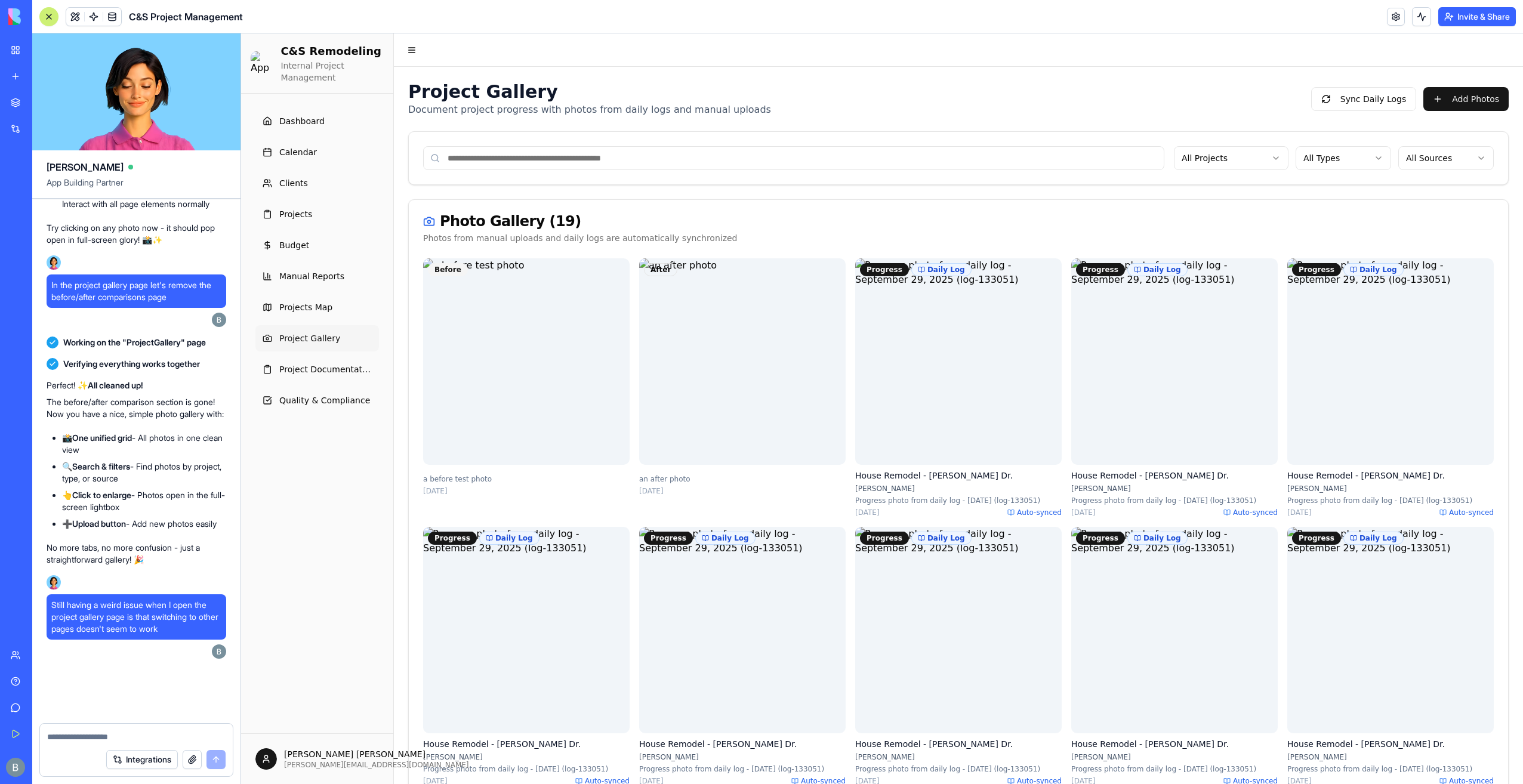
scroll to position [127341, 0]
drag, startPoint x: 211, startPoint y: 630, endPoint x: 45, endPoint y: 608, distance: 167.5
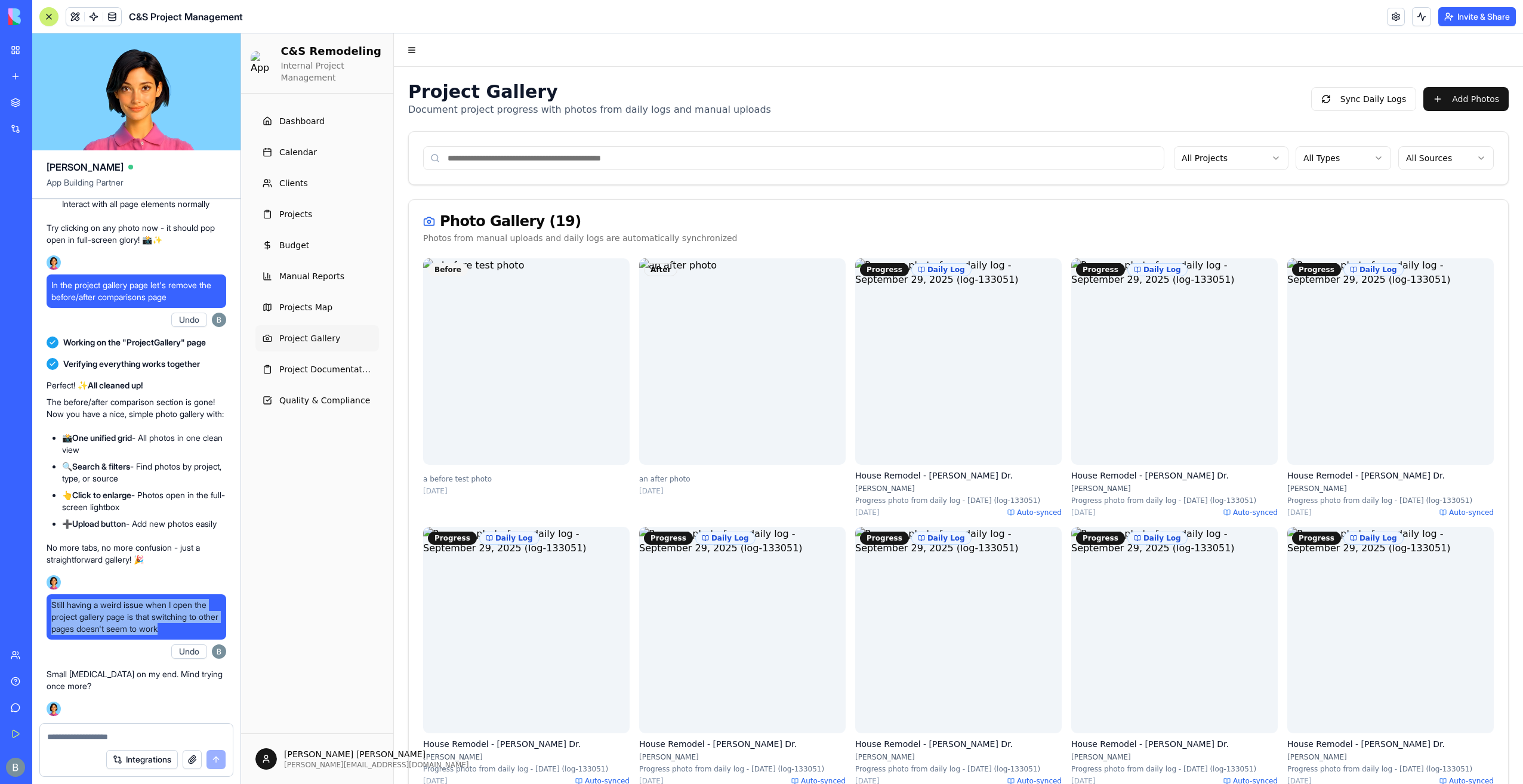
copy span "Still having a weird issue when I open the project gallery page is that switchi…"
click at [90, 739] on textarea at bounding box center [137, 737] width 179 height 12
paste textarea "**********"
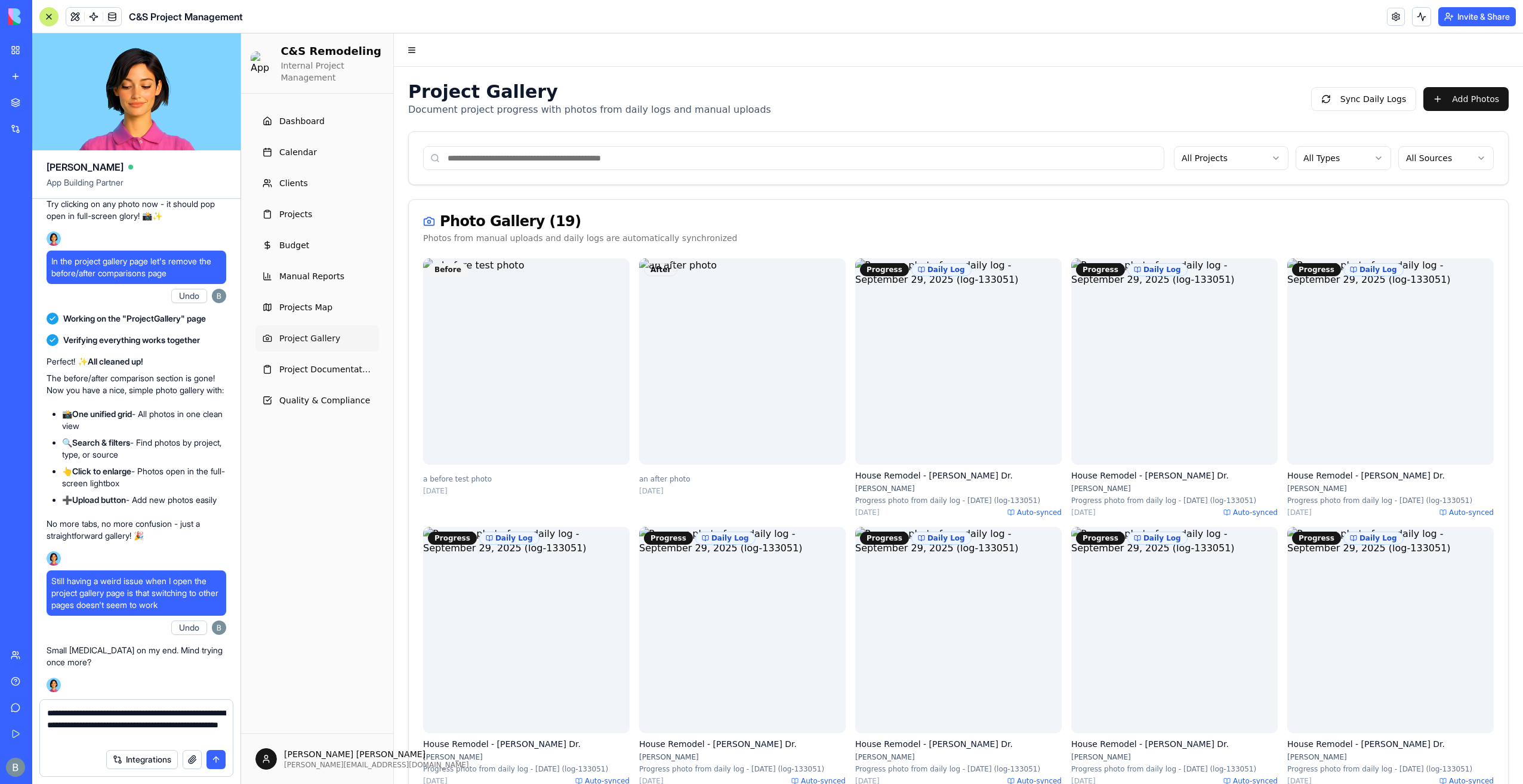
type textarea "**********"
click at [220, 765] on button "submit" at bounding box center [217, 760] width 19 height 19
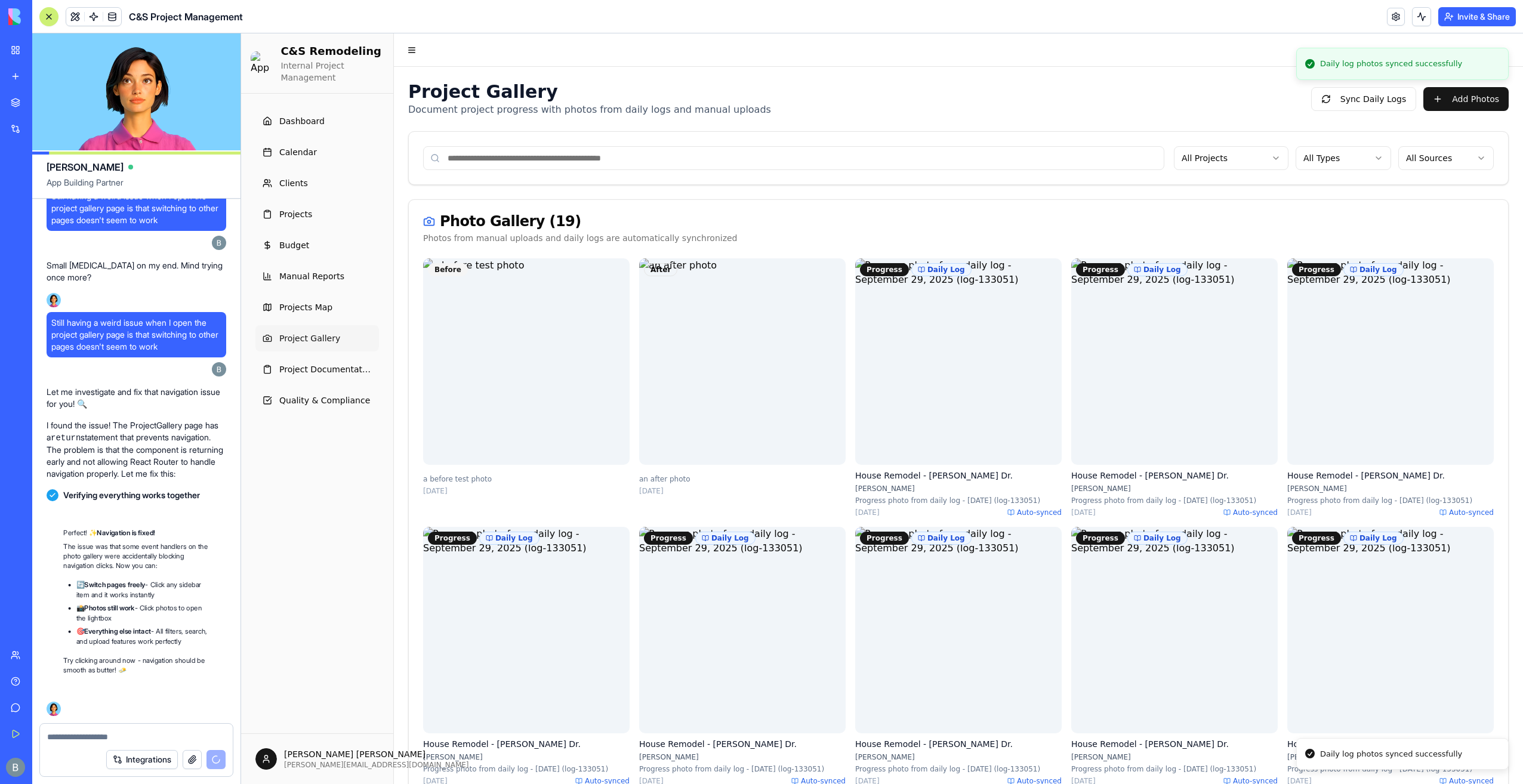
scroll to position [127773, 0]
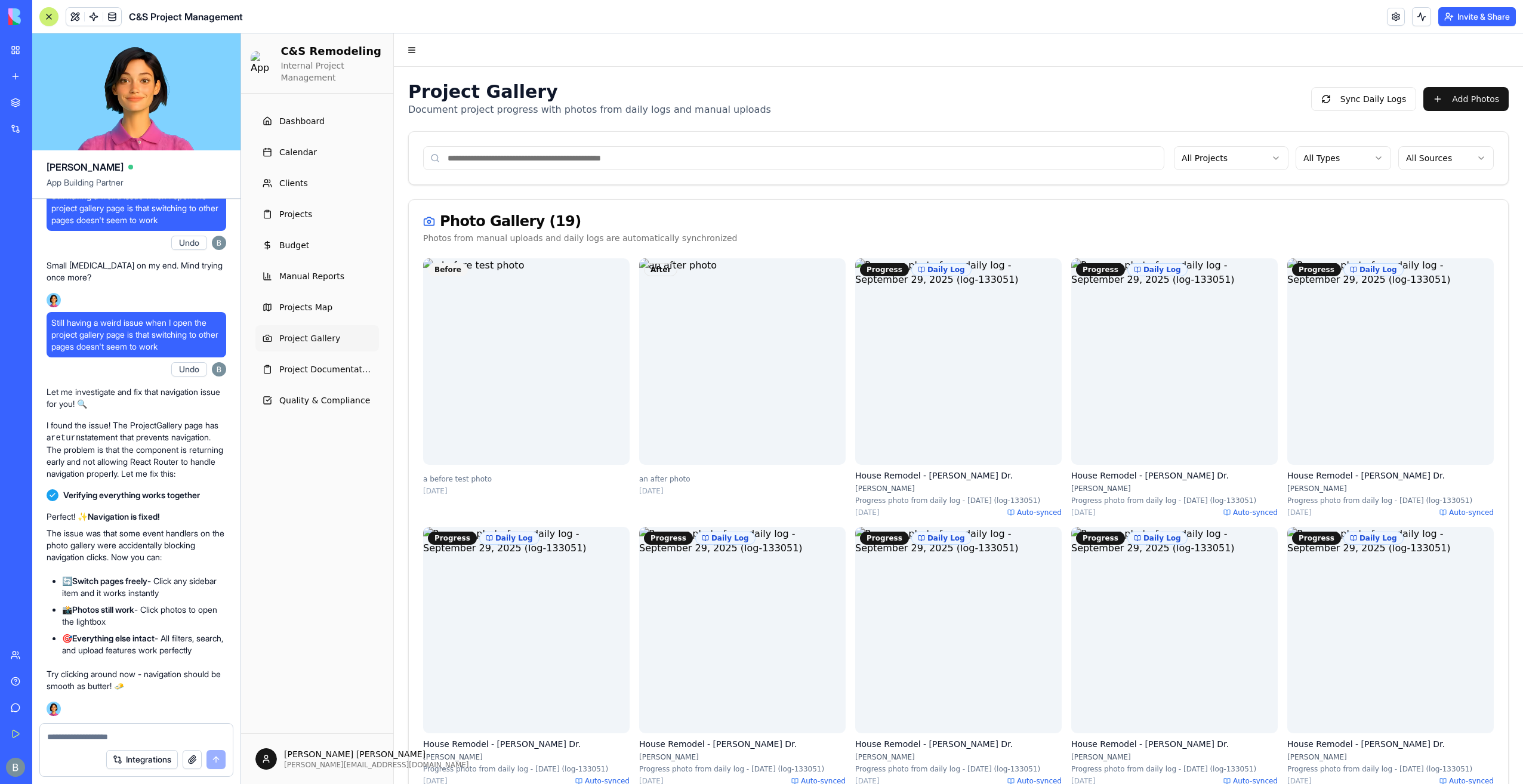
click at [889, 66] on header "Toggle Navigation Menu" at bounding box center [958, 51] width 1129 height 34
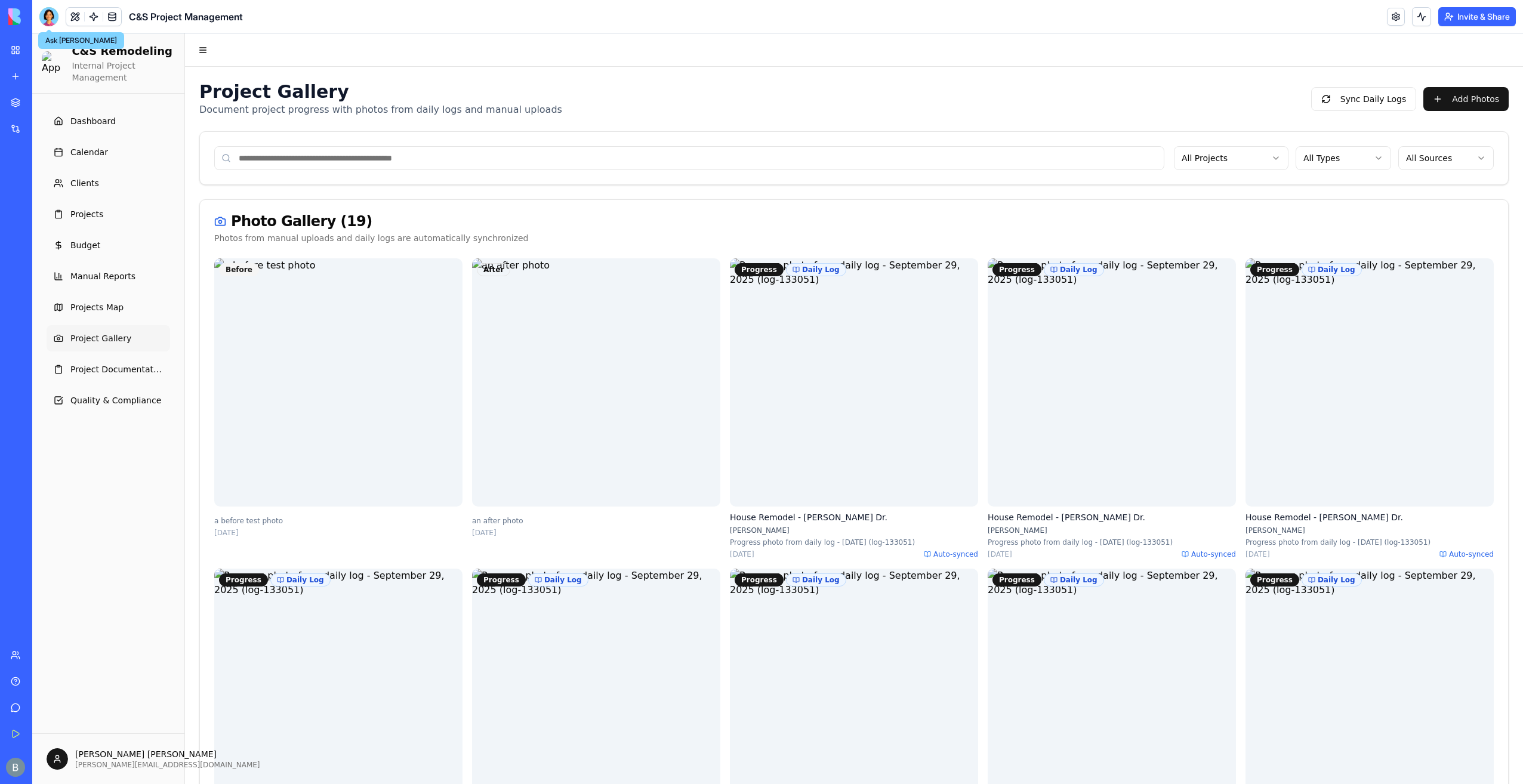
click at [50, 18] on div at bounding box center [49, 17] width 19 height 19
